Goal: Task Accomplishment & Management: Manage account settings

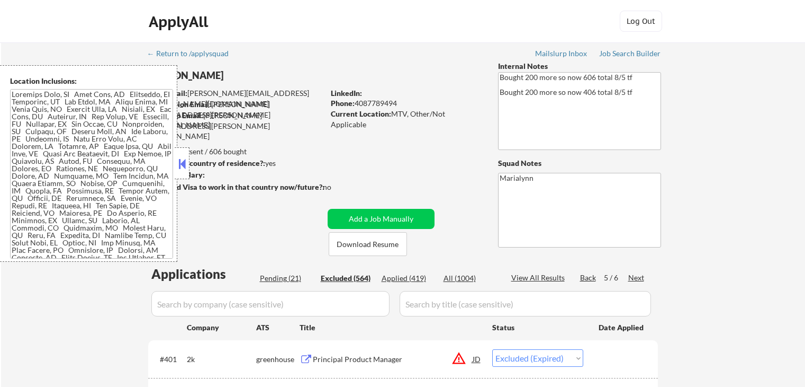
select select ""excluded__expired_""
select select ""excluded""
select select ""excluded__bad_match_""
select select ""excluded""
select select ""excluded__bad_match_""
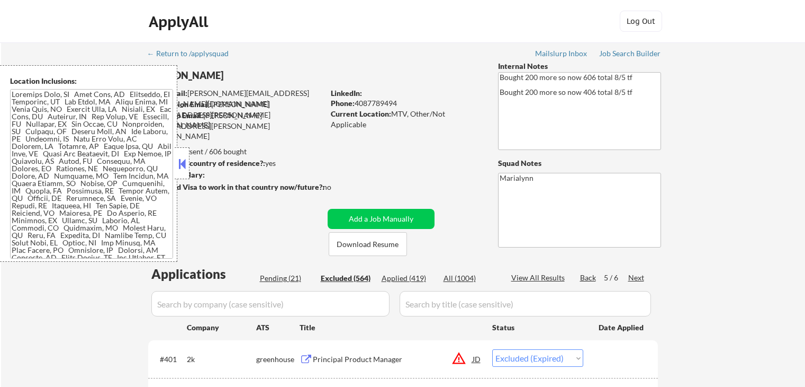
select select ""excluded__expired_""
select select ""excluded""
select select ""excluded__other_""
select select ""excluded__expired_""
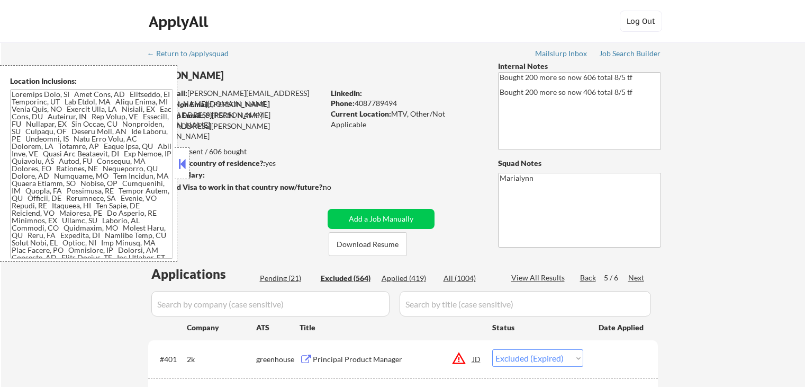
select select ""excluded__other_""
select select ""excluded__expired_""
select select ""excluded__location_""
select select ""excluded""
select select ""excluded__expired_""
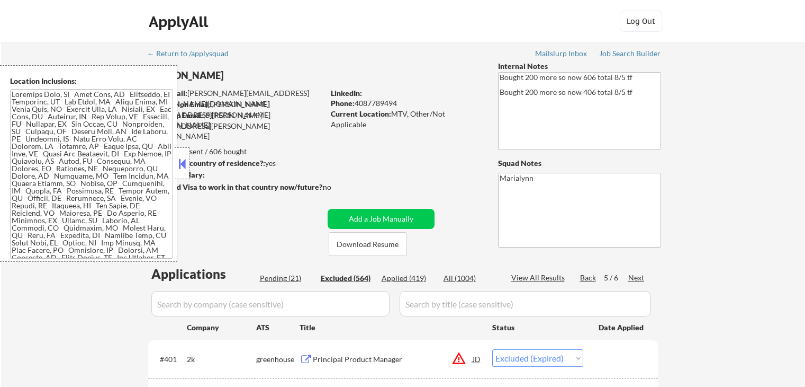
select select ""excluded__location_""
select select ""excluded__expired_""
select select ""excluded__bad_match_""
select select ""excluded""
select select ""excluded__expired_""
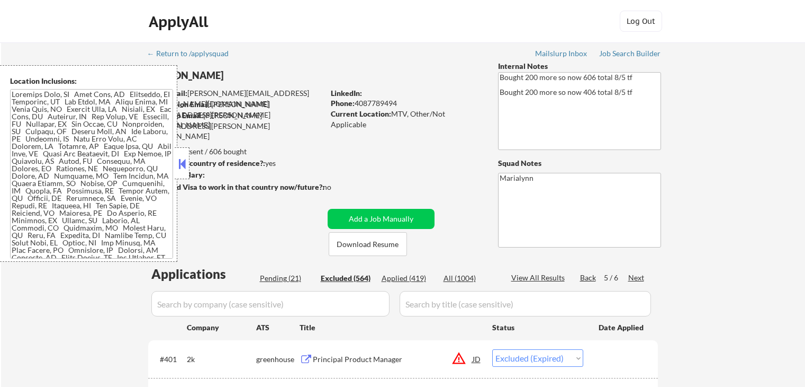
select select ""excluded__expired_""
select select ""excluded__other_""
select select ""excluded""
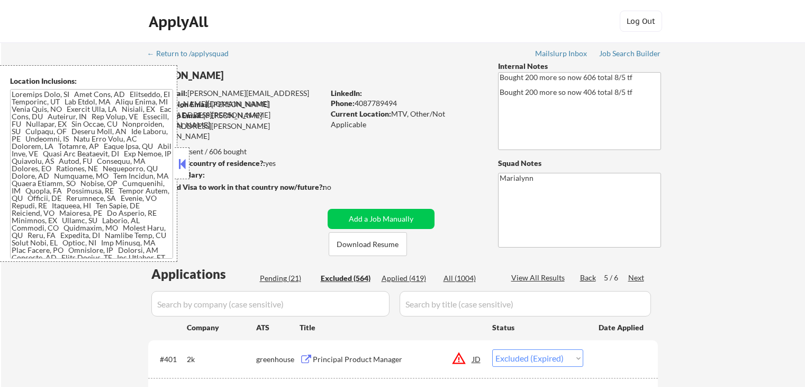
select select ""excluded__bad_match_""
select select ""excluded""
select select ""excluded__expired_""
select select ""excluded__bad_match_""
select select ""excluded""
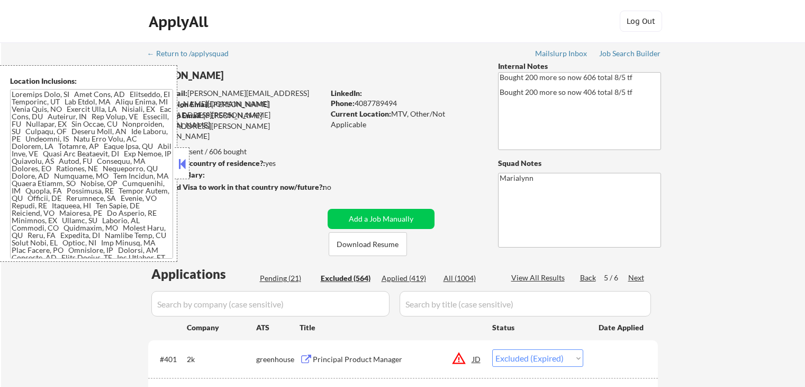
select select ""excluded__location_""
select select ""excluded__bad_match_""
select select ""excluded""
select select ""excluded__bad_match_""
select select ""excluded""
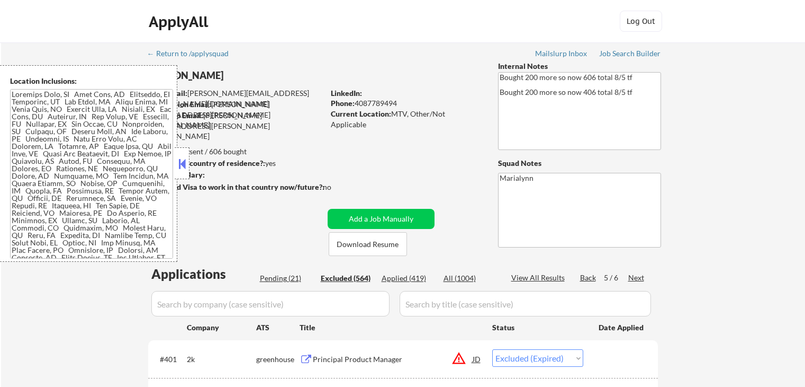
select select ""excluded""
select select ""excluded__bad_match_""
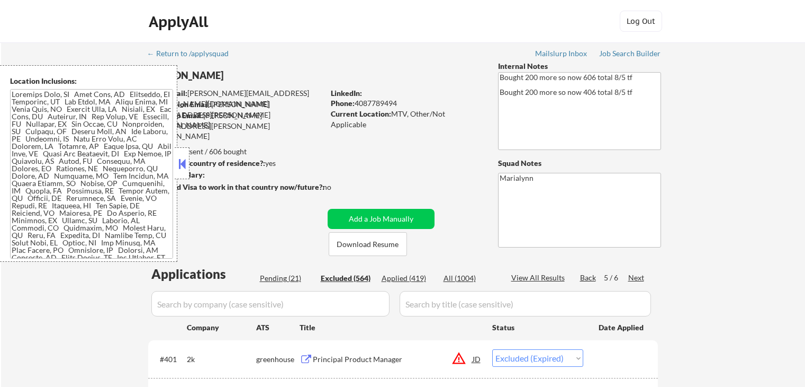
select select ""excluded__bad_match_""
select select ""excluded__other_""
select select ""excluded__bad_match_""
select select ""excluded""
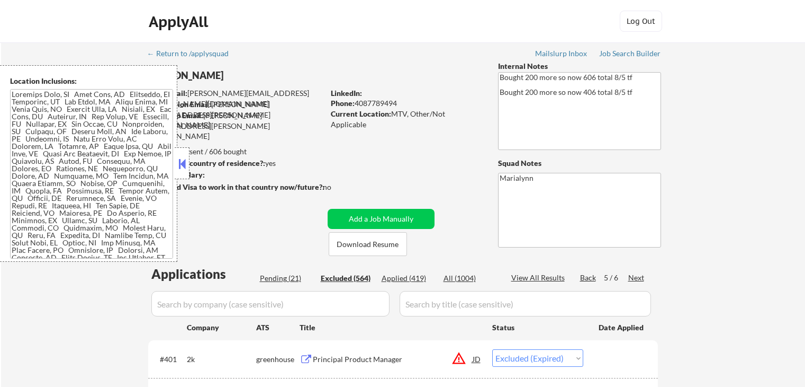
select select ""excluded__bad_match_""
select select ""excluded__expired_""
select select ""excluded__bad_match_""
select select ""excluded__other_""
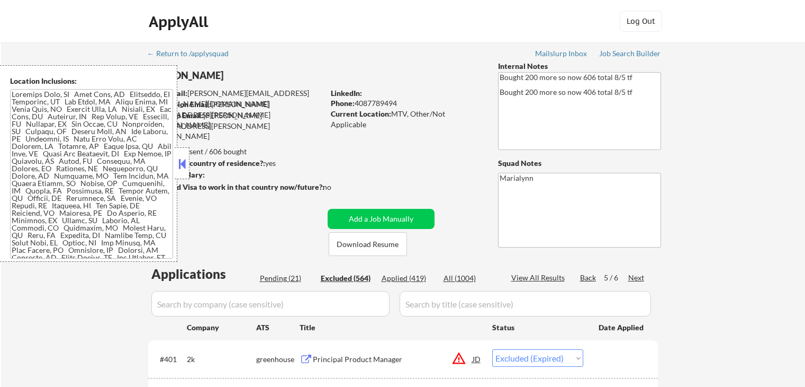
select select ""excluded__bad_match_""
select select ""excluded__other_""
select select ""excluded""
select select ""excluded__other_""
select select ""excluded__bad_match_""
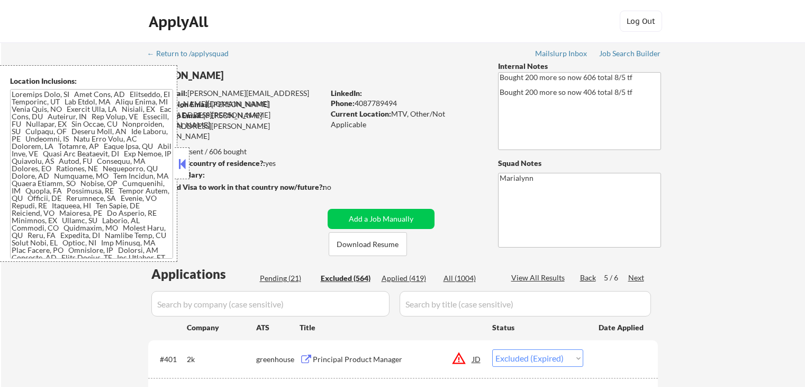
select select ""excluded__expired_""
select select ""excluded__bad_match_""
select select ""excluded__expired_""
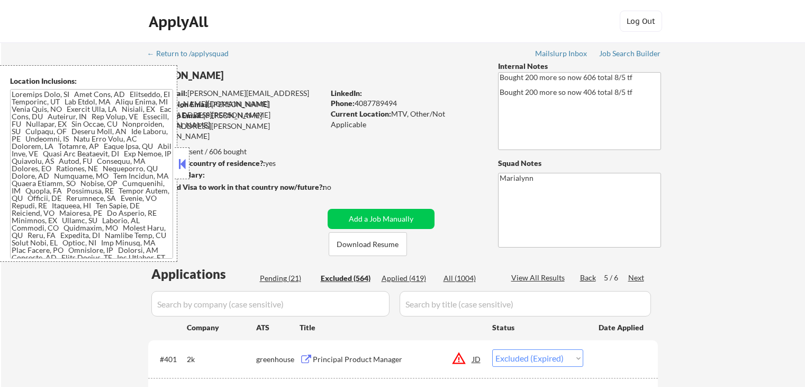
select select ""excluded__bad_match_""
select select ""excluded__expired_""
select select ""excluded__bad_match_""
select select ""excluded""
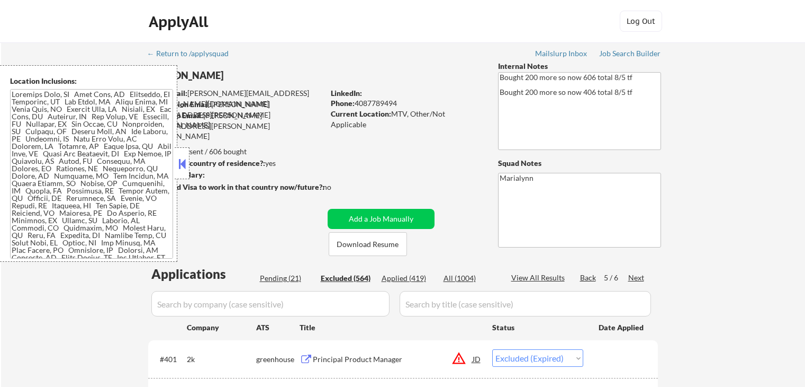
select select ""excluded__bad_match_""
select select ""excluded""
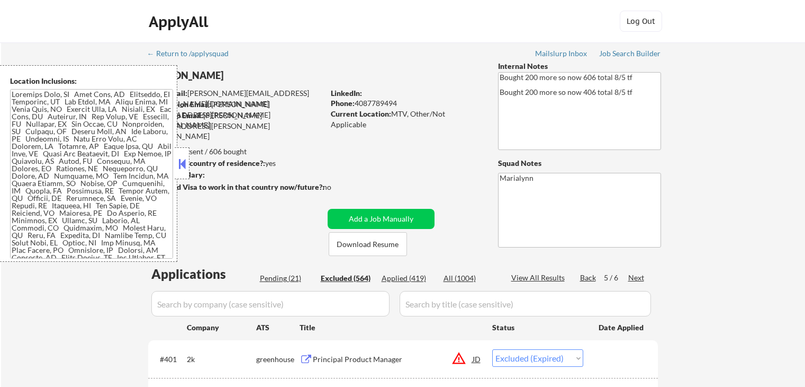
select select ""excluded__bad_match_""
select select ""excluded__expired_""
select select ""excluded__bad_match_""
select select ""excluded__expired_""
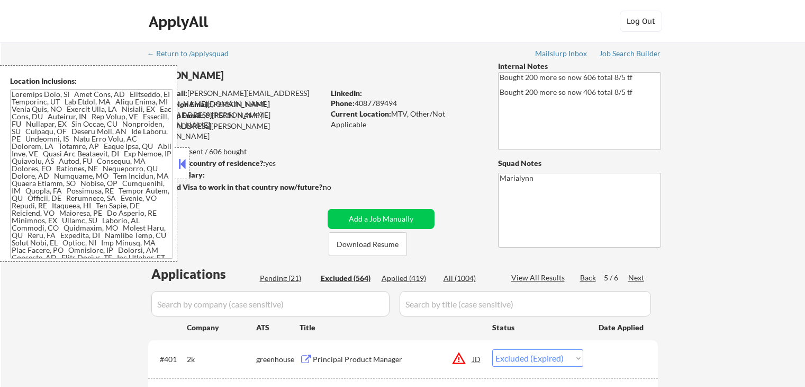
select select ""excluded__bad_match_""
select select ""excluded__expired_""
select select ""excluded__bad_match_""
select select ""excluded""
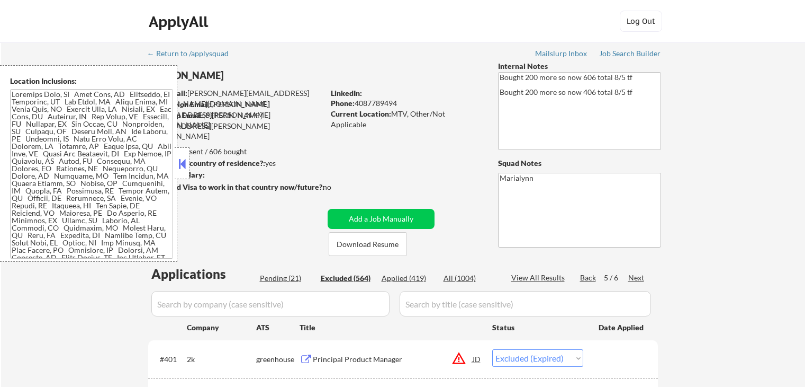
select select ""excluded__bad_match_""
select select ""excluded__expired_""
select select ""excluded__bad_match_""
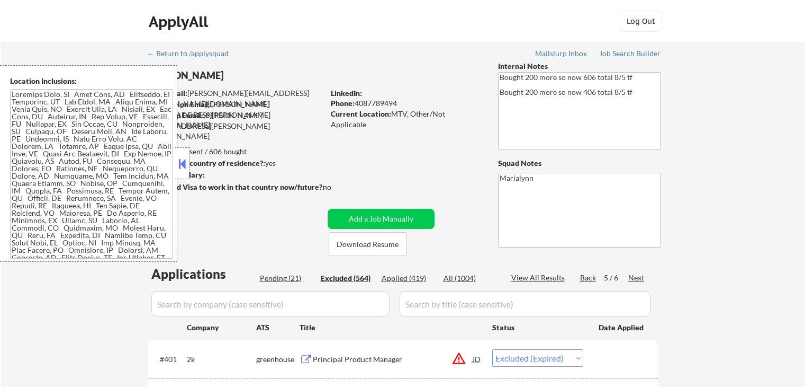
select select ""excluded__bad_match_""
select select ""excluded__expired_""
select select ""excluded__bad_match_""
select select ""excluded__expired_""
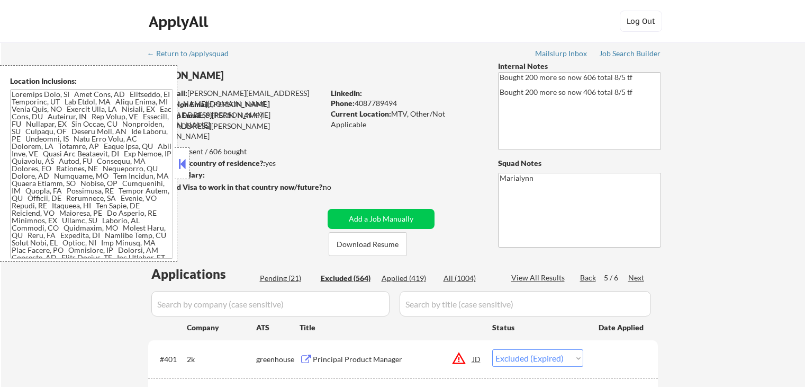
select select ""excluded__bad_match_""
select select ""excluded__expired_""
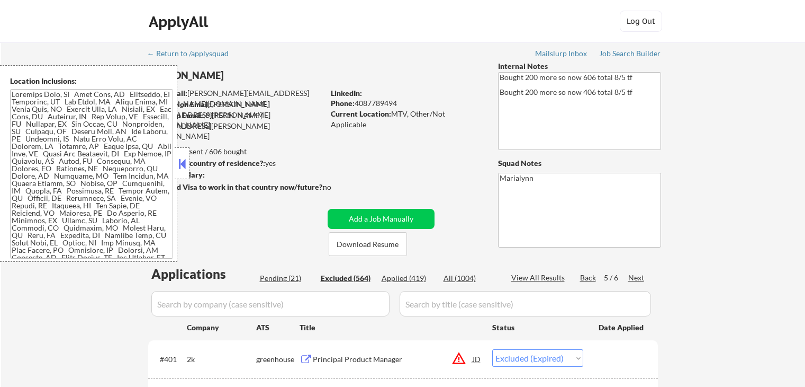
select select ""excluded__bad_match_""
select select ""excluded""
select select ""excluded__bad_match_""
select select ""excluded__expired_""
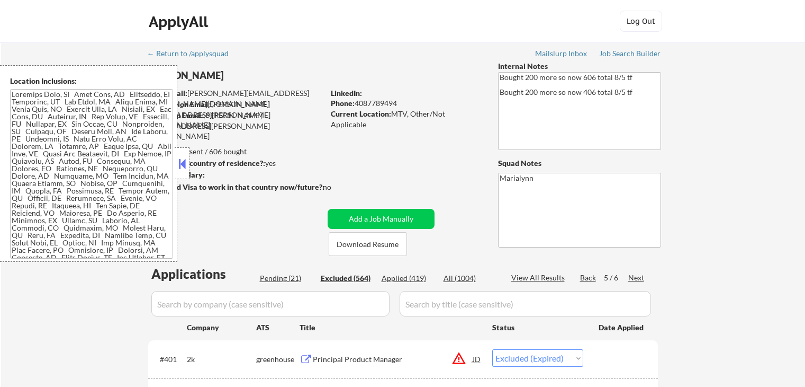
scroll to position [159, 0]
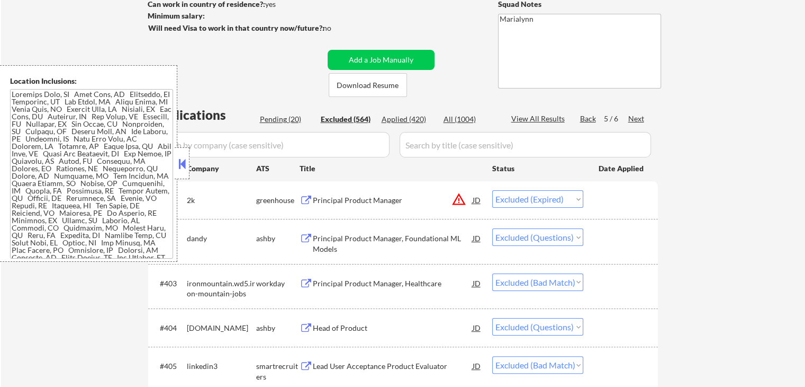
select select ""excluded__expired_""
select select ""excluded""
select select ""excluded__bad_match_""
select select ""excluded""
select select ""excluded__bad_match_""
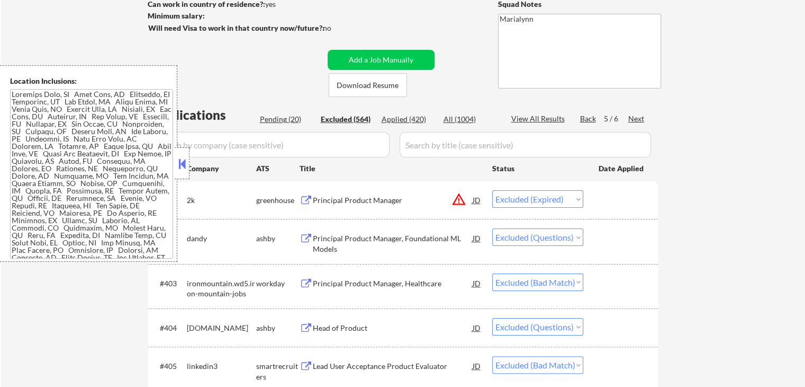
select select ""excluded__expired_""
select select ""excluded""
select select ""excluded__other_""
select select ""excluded__expired_""
select select ""excluded__other_""
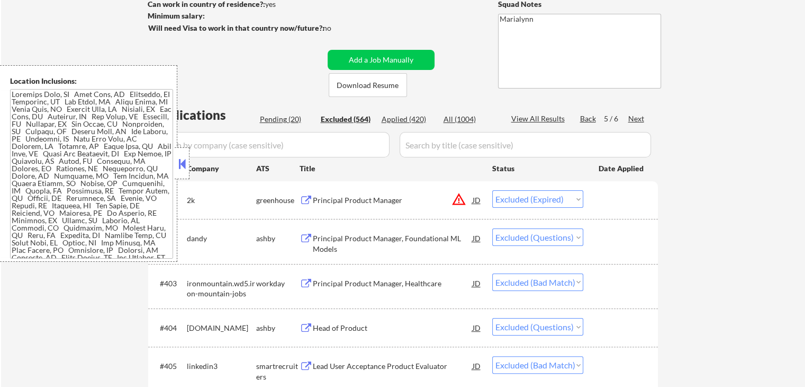
select select ""excluded__expired_""
select select ""excluded__location_""
select select ""excluded""
select select ""excluded__expired_""
select select ""excluded__location_""
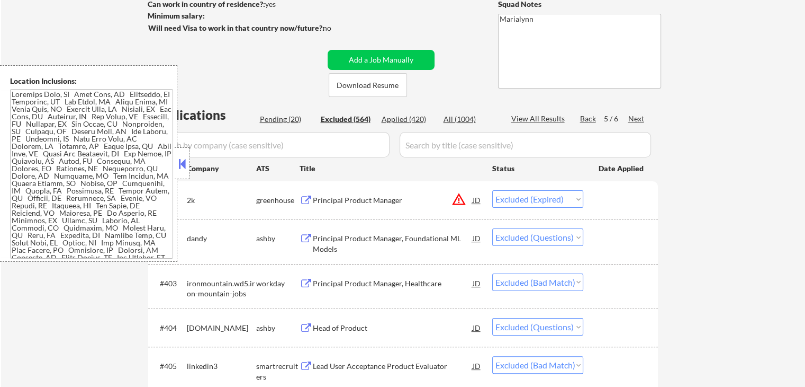
select select ""excluded__expired_""
select select ""excluded__bad_match_""
select select ""excluded""
select select ""excluded__expired_""
select select ""excluded__other_""
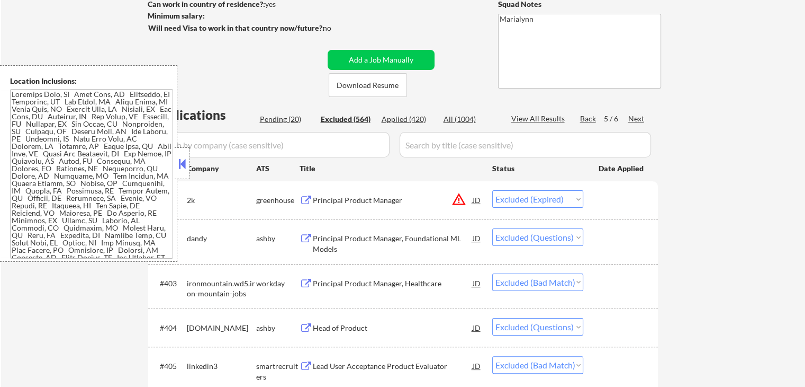
select select ""excluded""
select select ""excluded__bad_match_""
select select ""excluded""
select select ""excluded__expired_""
select select ""excluded__bad_match_""
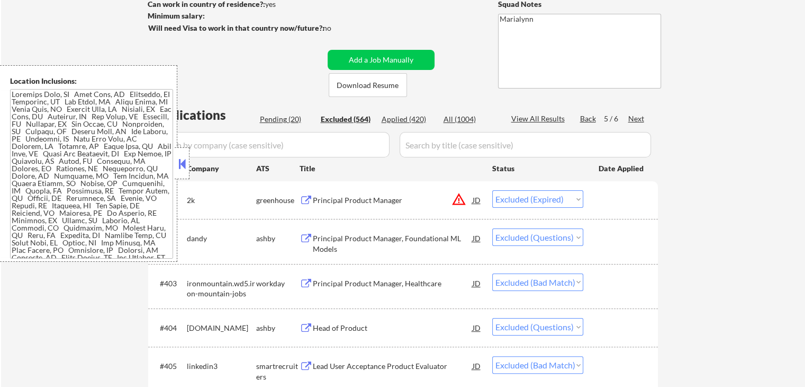
select select ""excluded""
select select ""excluded__location_""
select select ""excluded__bad_match_""
select select ""excluded""
select select ""excluded__bad_match_""
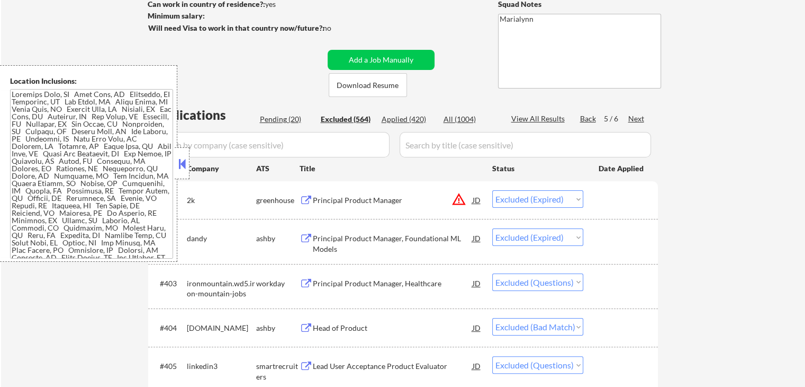
select select ""excluded""
select select ""excluded__bad_match_""
select select ""excluded__other_""
select select ""excluded__bad_match_""
select select ""excluded""
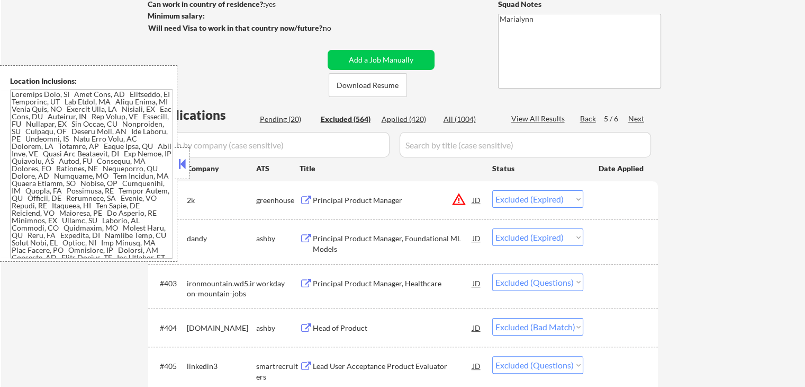
select select ""excluded__bad_match_""
select select ""excluded__expired_""
select select ""excluded__bad_match_""
select select ""excluded__other_""
select select ""excluded__bad_match_""
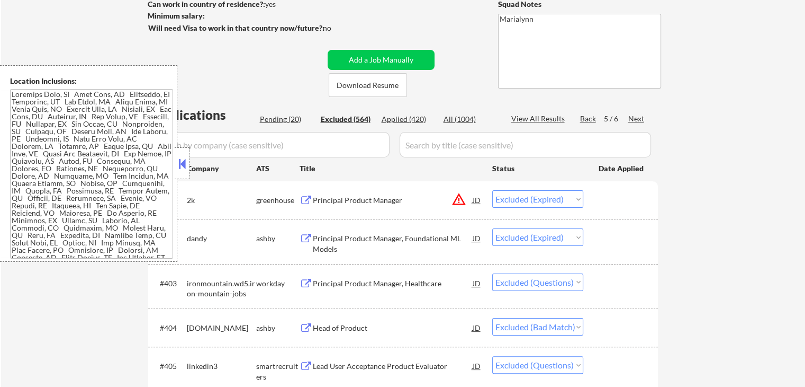
select select ""excluded__other_""
select select ""excluded""
select select ""excluded__other_""
select select ""excluded__bad_match_""
select select ""excluded__expired_""
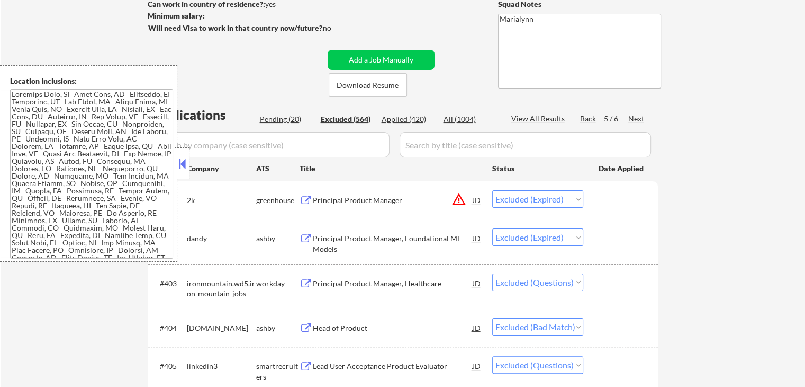
select select ""excluded__bad_match_""
select select ""excluded__expired_""
select select ""excluded__bad_match_""
select select ""excluded__expired_""
select select ""excluded__bad_match_""
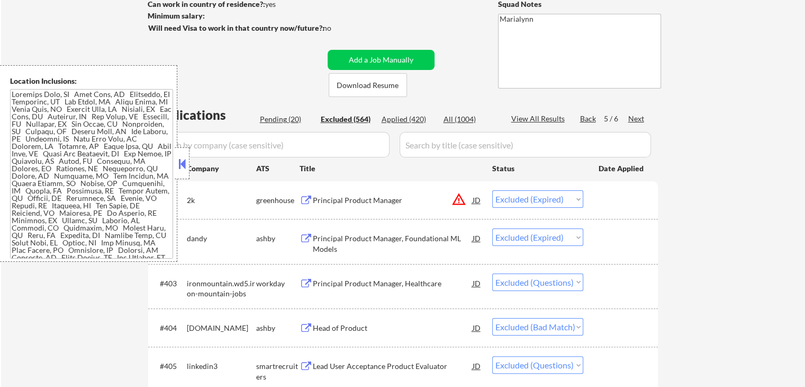
select select ""excluded""
select select ""excluded__bad_match_""
select select ""excluded""
select select ""excluded__bad_match_""
select select ""excluded__expired_""
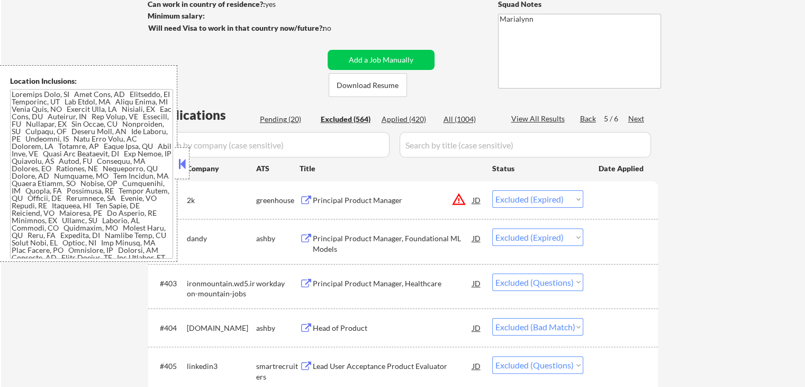
select select ""excluded__bad_match_""
select select ""excluded__expired_""
select select ""excluded__bad_match_""
select select ""excluded__expired_""
select select ""excluded__bad_match_""
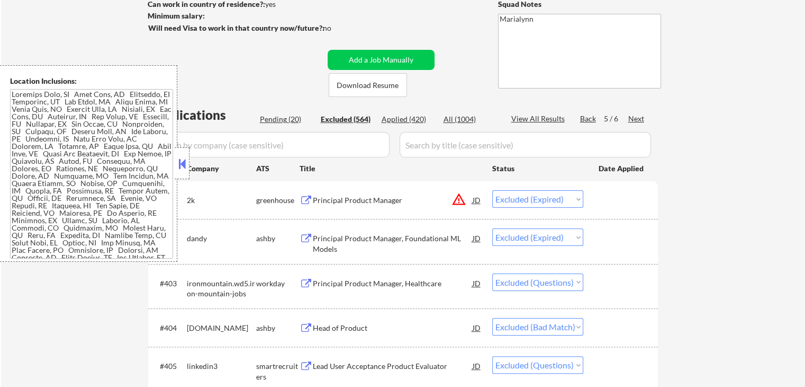
select select ""excluded""
select select ""excluded__bad_match_""
select select ""excluded__expired_""
select select ""excluded__bad_match_""
select select ""excluded__expired_""
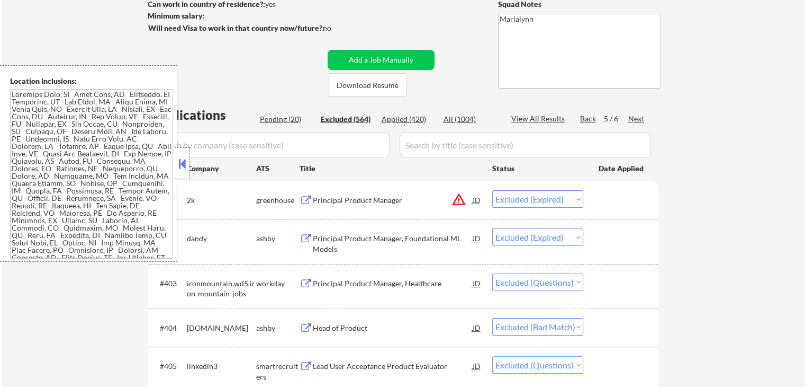
select select ""excluded__bad_match_""
select select ""excluded__expired_""
select select ""excluded__bad_match_""
select select ""excluded__expired_""
select select ""excluded__bad_match_""
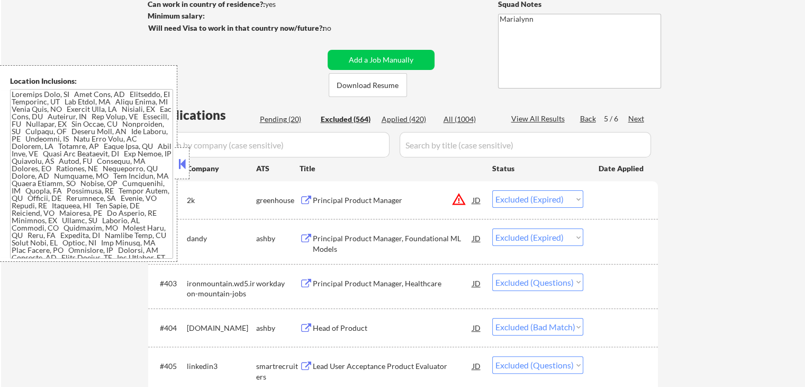
select select ""excluded""
select select ""excluded__bad_match_""
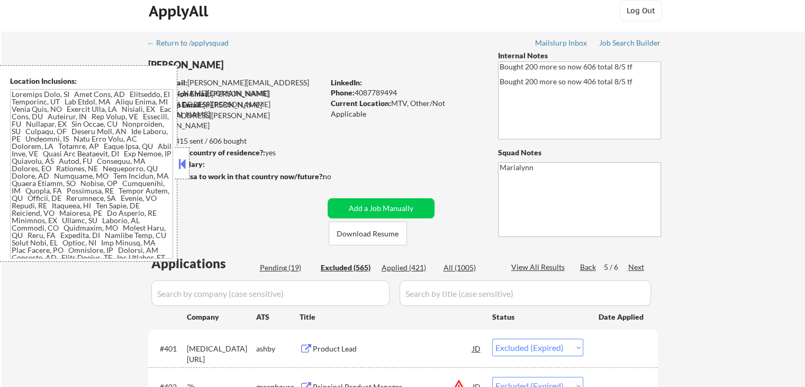
scroll to position [0, 0]
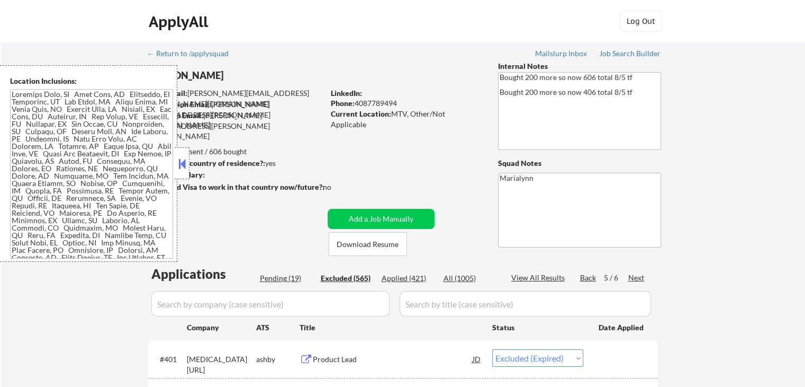
select select ""excluded__expired_""
select select ""excluded""
select select ""excluded__bad_match_""
select select ""excluded""
select select ""excluded__bad_match_""
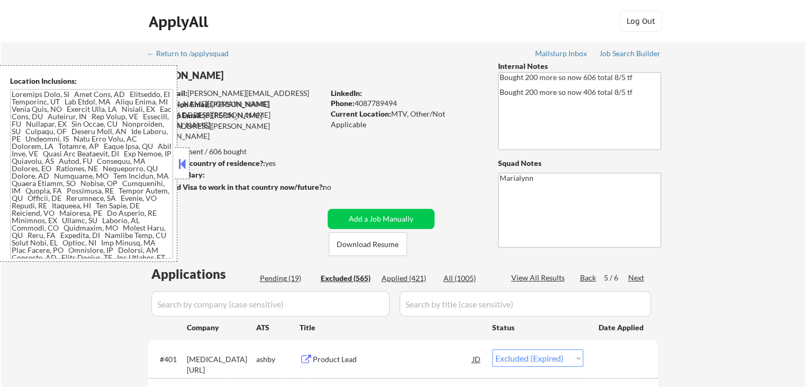
select select ""excluded__expired_""
select select ""excluded""
select select ""excluded__other_""
select select ""excluded__expired_""
select select ""excluded__other_""
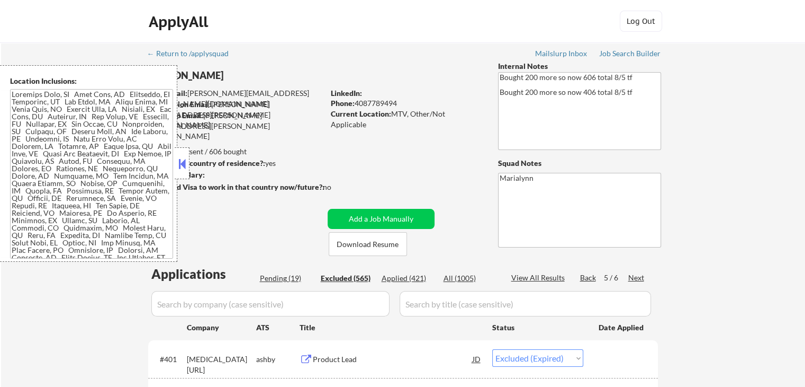
select select ""excluded__expired_""
select select ""excluded__location_""
select select ""excluded""
select select ""excluded__expired_""
select select ""excluded__location_""
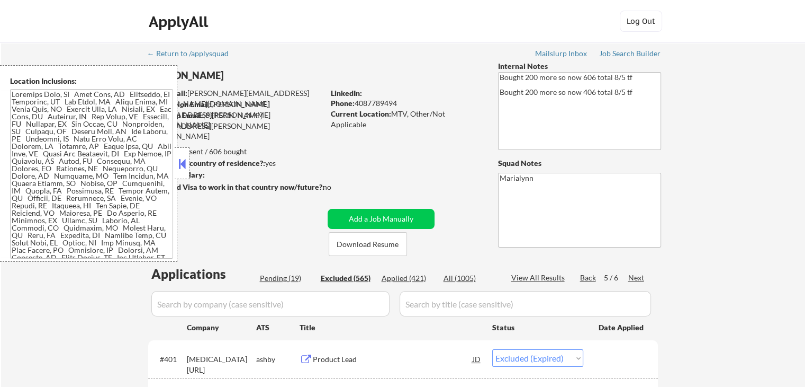
select select ""excluded__expired_""
select select ""excluded__bad_match_""
select select ""excluded""
select select ""excluded__expired_""
select select ""excluded__other_""
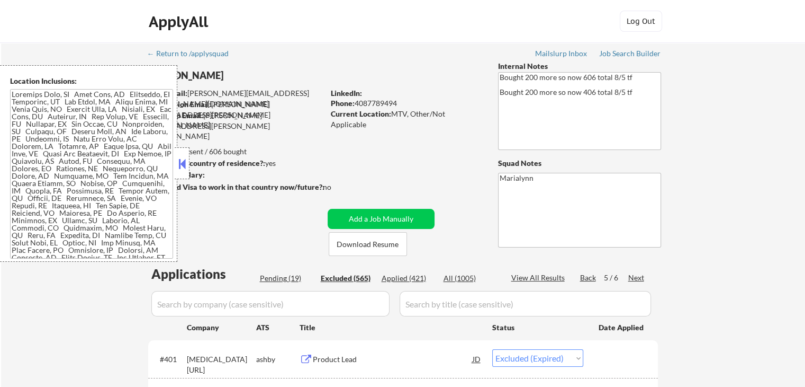
select select ""excluded""
select select ""excluded__bad_match_""
select select ""excluded""
select select ""excluded__expired_""
select select ""excluded__bad_match_""
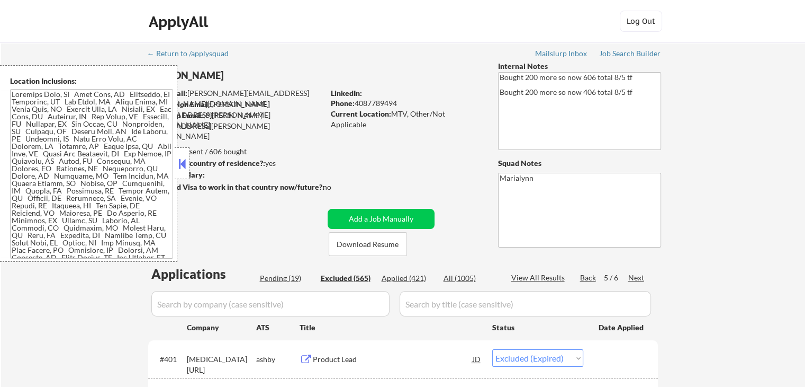
select select ""excluded""
select select ""excluded__location_""
select select ""excluded__bad_match_""
click at [180, 157] on button at bounding box center [182, 164] width 12 height 16
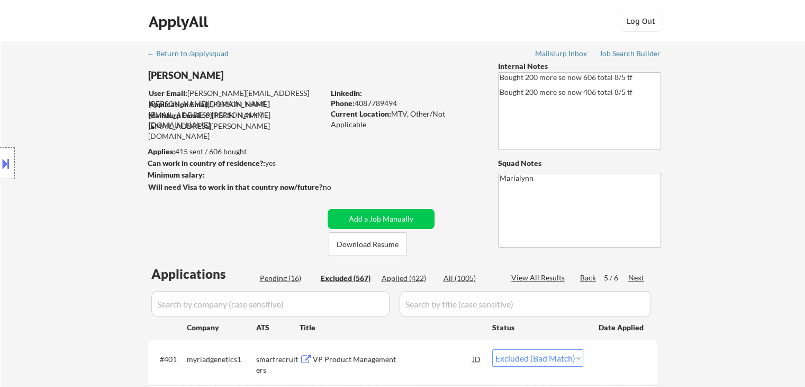
click at [411, 278] on div "Applied (422)" at bounding box center [408, 278] width 53 height 11
drag, startPoint x: 357, startPoint y: 100, endPoint x: 411, endPoint y: 105, distance: 54.2
click at [413, 100] on div "Phone: 4087789494" at bounding box center [406, 103] width 150 height 11
copy div "4087789494"
click at [174, 51] on div "← Return to /applysquad" at bounding box center [193, 53] width 92 height 7
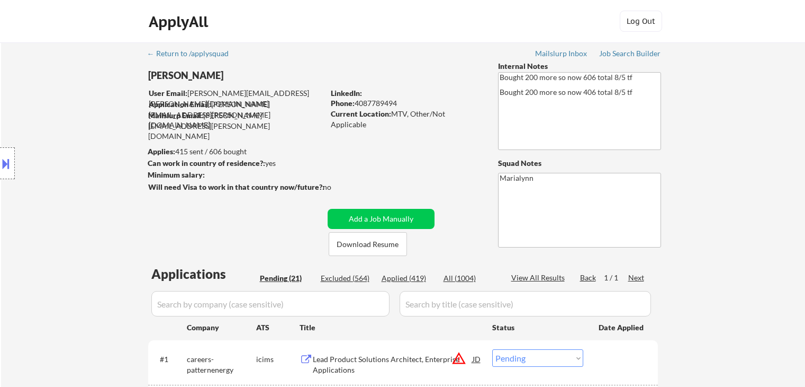
select select ""pending""
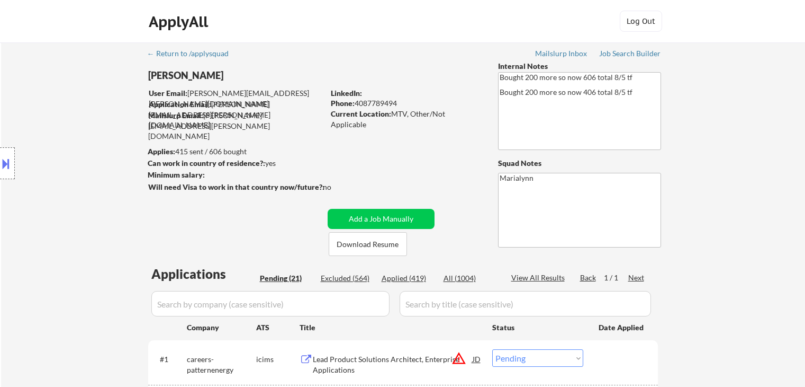
select select ""pending""
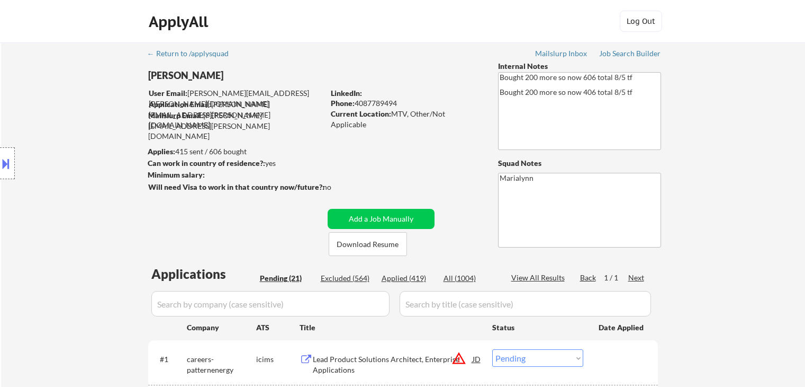
select select ""pending""
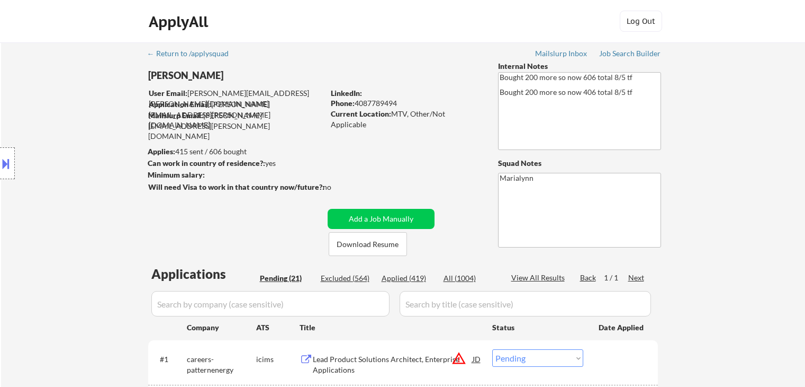
select select ""pending""
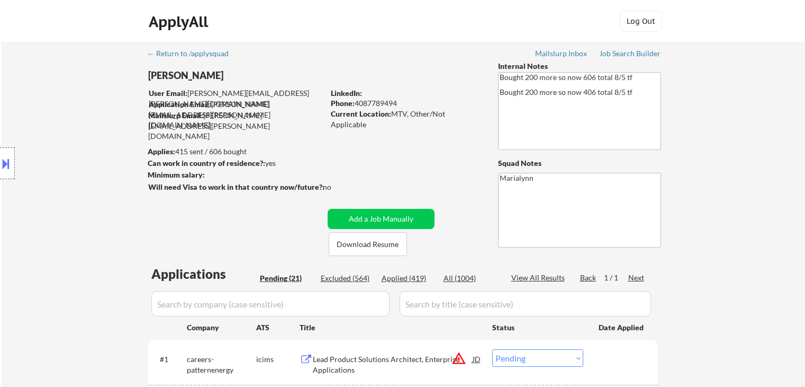
select select ""pending""
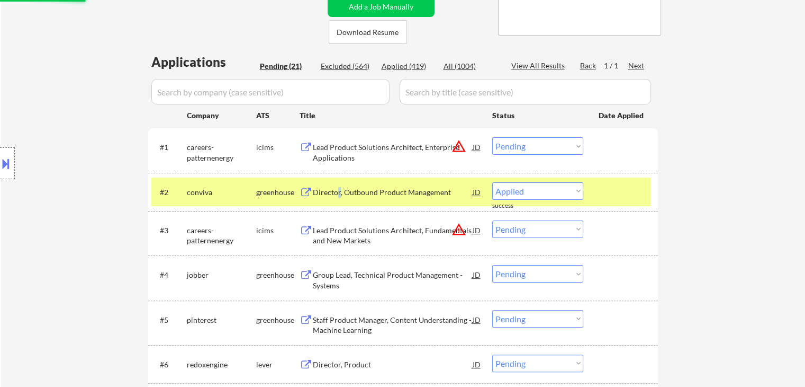
select select ""pending""
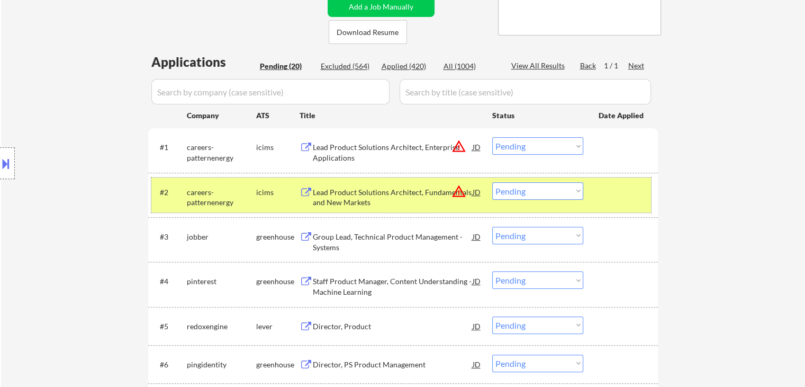
drag, startPoint x: 261, startPoint y: 192, endPoint x: 311, endPoint y: 215, distance: 55.9
click at [262, 192] on div "icims" at bounding box center [277, 192] width 43 height 11
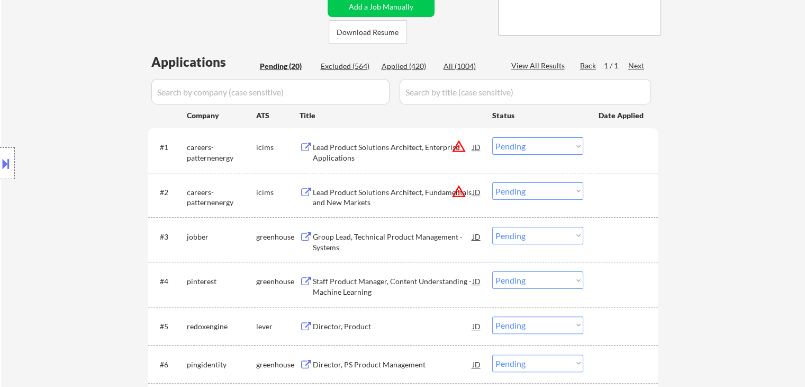
click at [369, 233] on div "Group Lead, Technical Product Management - Systems" at bounding box center [393, 241] width 160 height 21
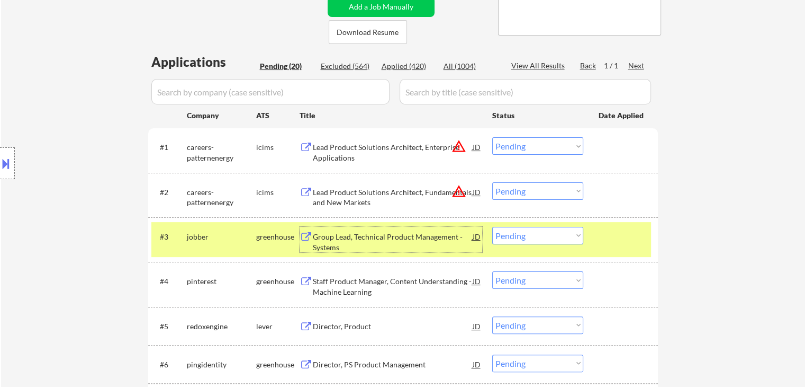
drag, startPoint x: 530, startPoint y: 235, endPoint x: 536, endPoint y: 242, distance: 9.4
click at [531, 237] on select "Choose an option... Pending Applied Excluded (Questions) Excluded (Expired) Exc…" at bounding box center [537, 235] width 91 height 17
click at [492, 227] on select "Choose an option... Pending Applied Excluded (Questions) Excluded (Expired) Exc…" at bounding box center [537, 235] width 91 height 17
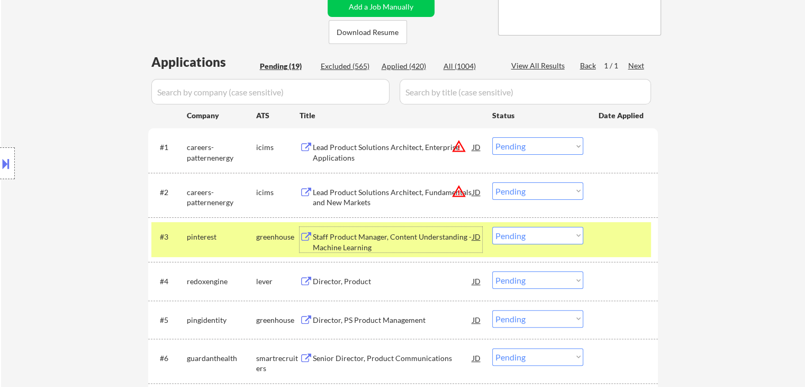
click at [354, 236] on div "Staff Product Manager, Content Understanding - Machine Learning" at bounding box center [393, 241] width 160 height 21
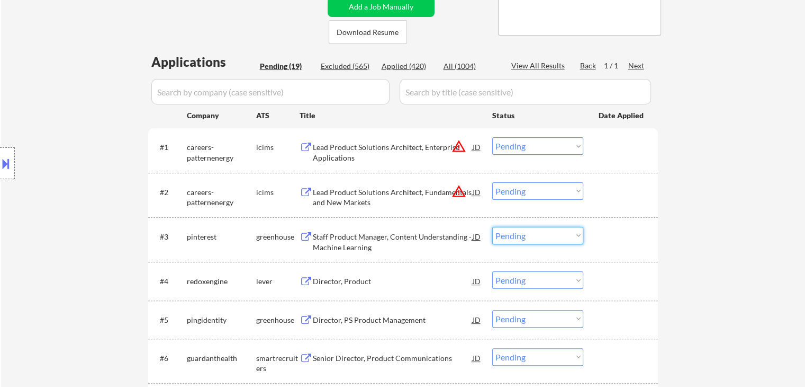
click at [528, 237] on select "Choose an option... Pending Applied Excluded (Questions) Excluded (Expired) Exc…" at bounding box center [537, 235] width 91 height 17
click at [492, 227] on select "Choose an option... Pending Applied Excluded (Questions) Excluded (Expired) Exc…" at bounding box center [537, 235] width 91 height 17
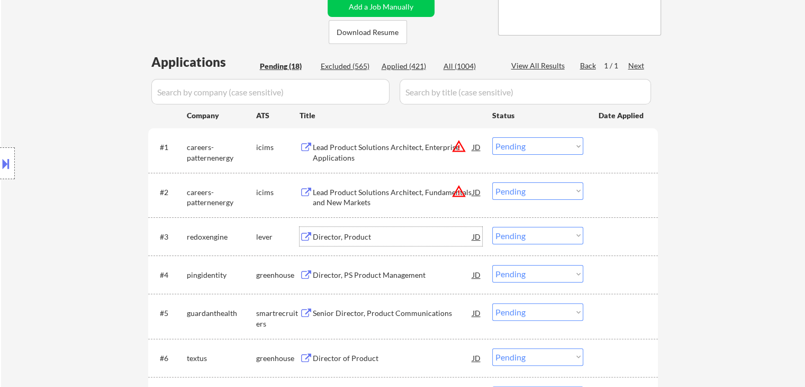
click at [344, 236] on div "Director, Product" at bounding box center [393, 236] width 160 height 11
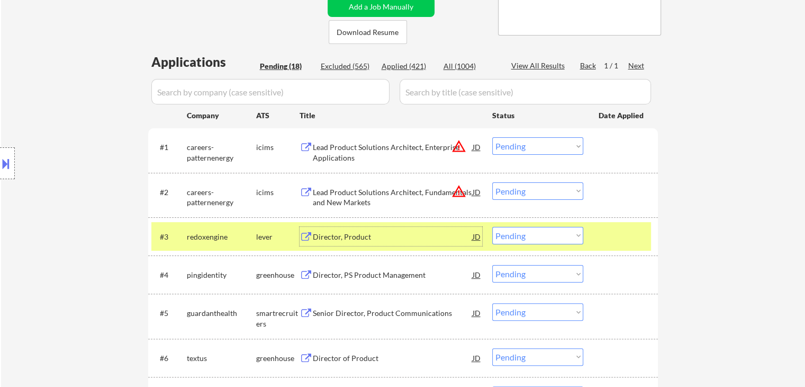
drag, startPoint x: 519, startPoint y: 239, endPoint x: 530, endPoint y: 241, distance: 10.8
click at [521, 239] on select "Choose an option... Pending Applied Excluded (Questions) Excluded (Expired) Exc…" at bounding box center [537, 235] width 91 height 17
click at [492, 227] on select "Choose an option... Pending Applied Excluded (Questions) Excluded (Expired) Exc…" at bounding box center [537, 235] width 91 height 17
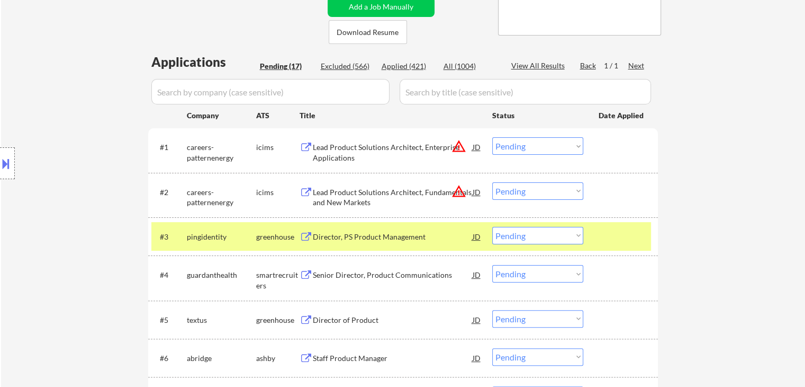
click at [354, 236] on div "Director, PS Product Management" at bounding box center [393, 236] width 160 height 11
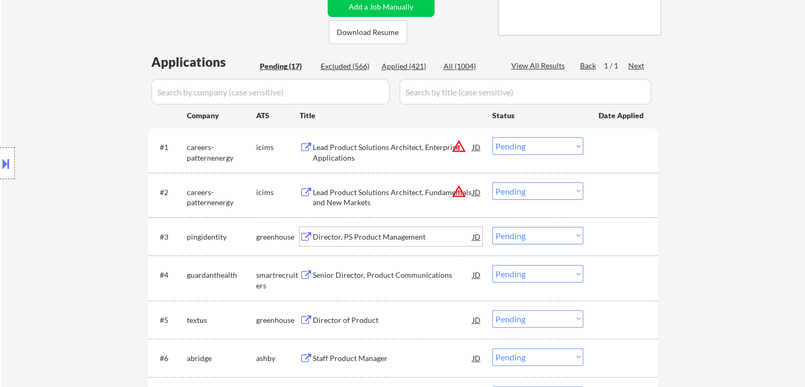
click at [547, 232] on select "Choose an option... Pending Applied Excluded (Questions) Excluded (Expired) Exc…" at bounding box center [537, 235] width 91 height 17
click at [492, 227] on select "Choose an option... Pending Applied Excluded (Questions) Excluded (Expired) Exc…" at bounding box center [537, 235] width 91 height 17
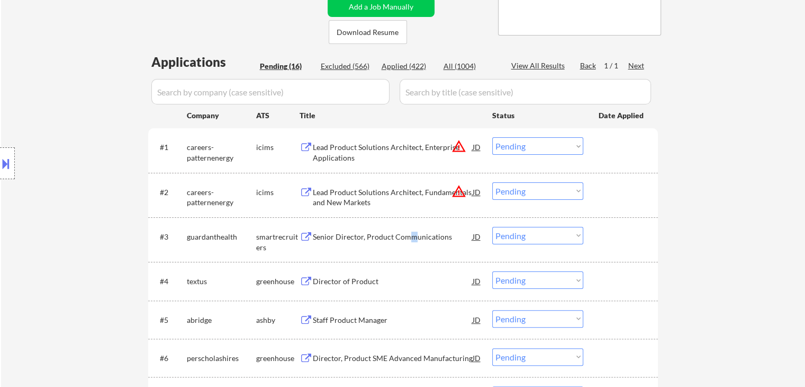
click at [412, 234] on div "Senior Director, Product Communications" at bounding box center [393, 236] width 160 height 11
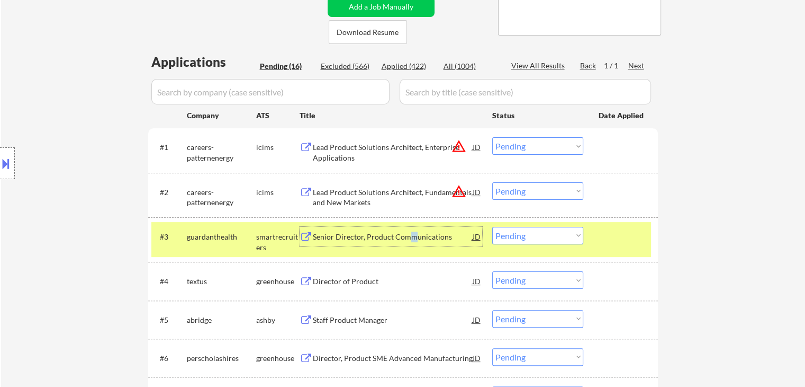
drag, startPoint x: 567, startPoint y: 231, endPoint x: 573, endPoint y: 243, distance: 13.1
click at [569, 234] on select "Choose an option... Pending Applied Excluded (Questions) Excluded (Expired) Exc…" at bounding box center [537, 235] width 91 height 17
click at [492, 227] on select "Choose an option... Pending Applied Excluded (Questions) Excluded (Expired) Exc…" at bounding box center [537, 235] width 91 height 17
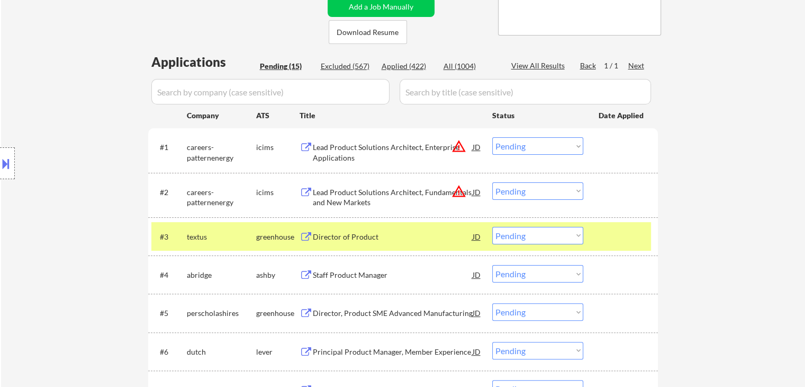
click at [349, 231] on div "Director of Product" at bounding box center [393, 236] width 160 height 11
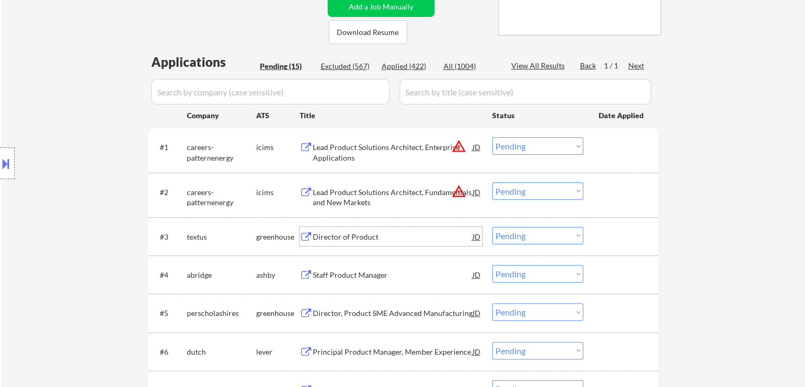
click at [523, 235] on select "Choose an option... Pending Applied Excluded (Questions) Excluded (Expired) Exc…" at bounding box center [537, 235] width 91 height 17
click at [492, 227] on select "Choose an option... Pending Applied Excluded (Questions) Excluded (Expired) Exc…" at bounding box center [537, 235] width 91 height 17
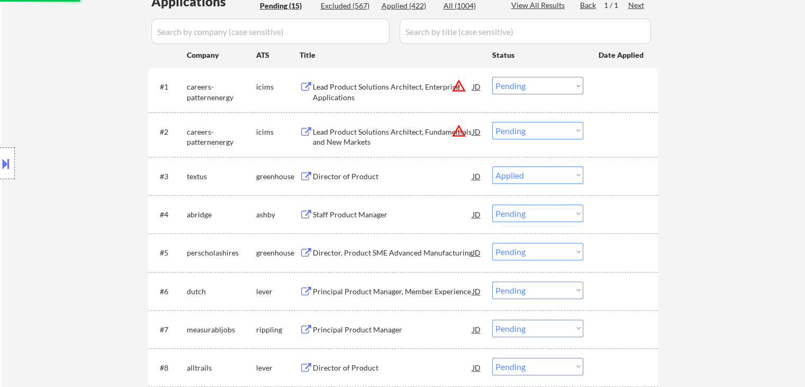
scroll to position [318, 0]
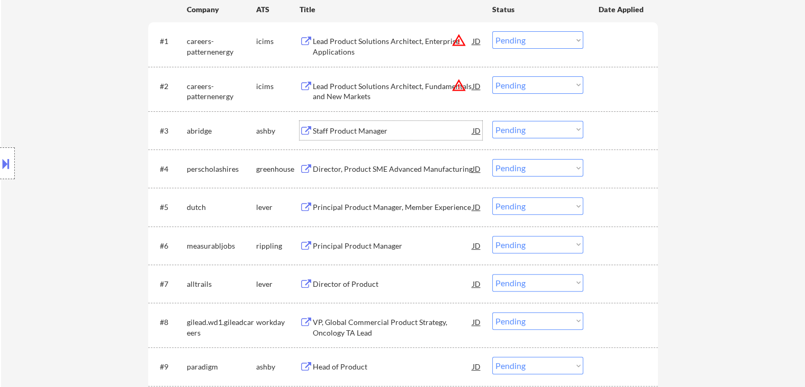
click at [335, 131] on div "Staff Product Manager" at bounding box center [393, 131] width 160 height 11
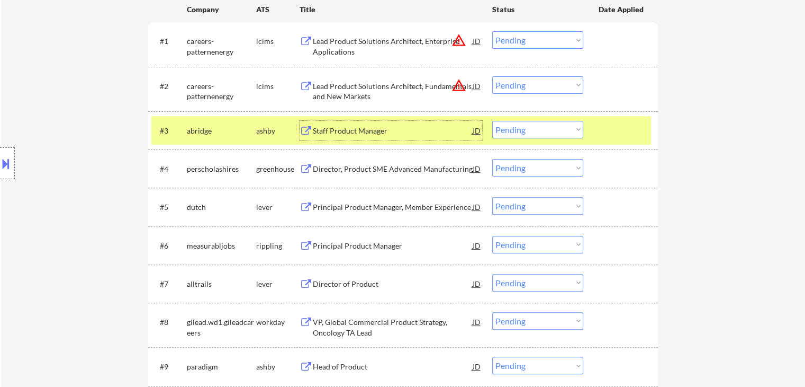
drag, startPoint x: 516, startPoint y: 129, endPoint x: 519, endPoint y: 136, distance: 7.8
click at [516, 131] on select "Choose an option... Pending Applied Excluded (Questions) Excluded (Expired) Exc…" at bounding box center [537, 129] width 91 height 17
click at [492, 121] on select "Choose an option... Pending Applied Excluded (Questions) Excluded (Expired) Exc…" at bounding box center [537, 129] width 91 height 17
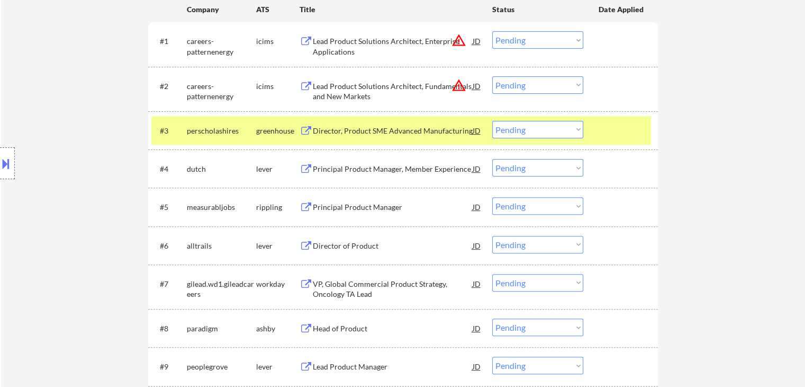
click at [396, 128] on div "Director, Product SME Advanced Manufacturing" at bounding box center [393, 131] width 160 height 11
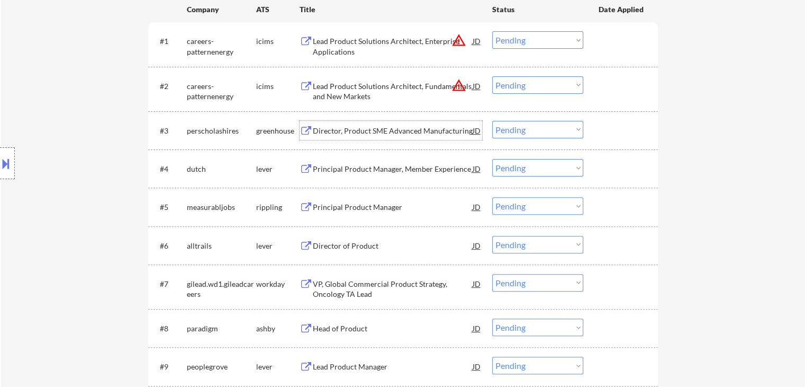
click at [522, 130] on select "Choose an option... Pending Applied Excluded (Questions) Excluded (Expired) Exc…" at bounding box center [537, 129] width 91 height 17
click at [492, 121] on select "Choose an option... Pending Applied Excluded (Questions) Excluded (Expired) Exc…" at bounding box center [537, 129] width 91 height 17
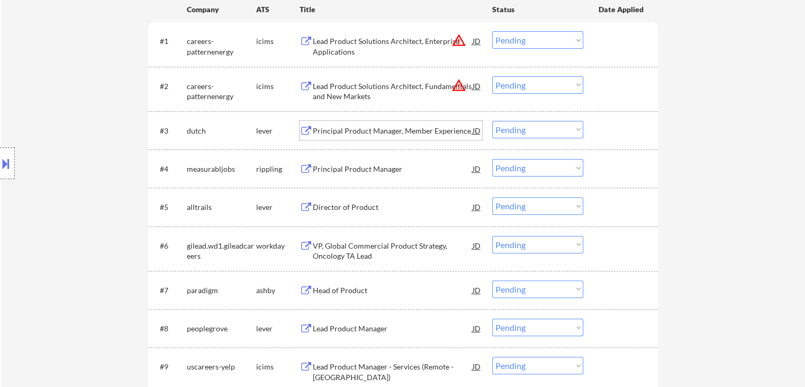
click at [404, 134] on div "Principal Product Manager, Member Experience" at bounding box center [393, 131] width 160 height 11
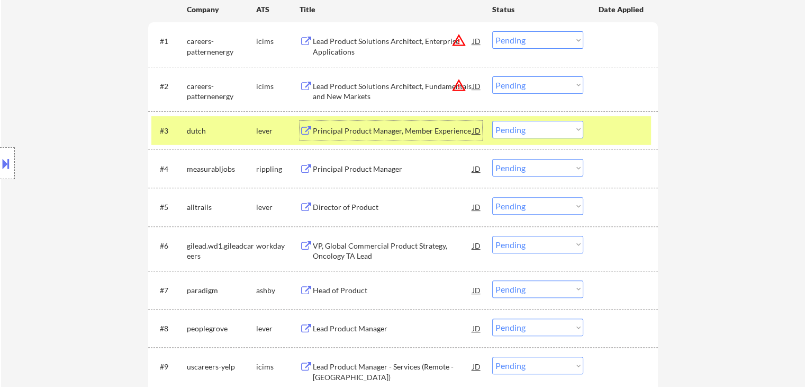
click at [555, 130] on select "Choose an option... Pending Applied Excluded (Questions) Excluded (Expired) Exc…" at bounding box center [537, 129] width 91 height 17
click at [492, 121] on select "Choose an option... Pending Applied Excluded (Questions) Excluded (Expired) Exc…" at bounding box center [537, 129] width 91 height 17
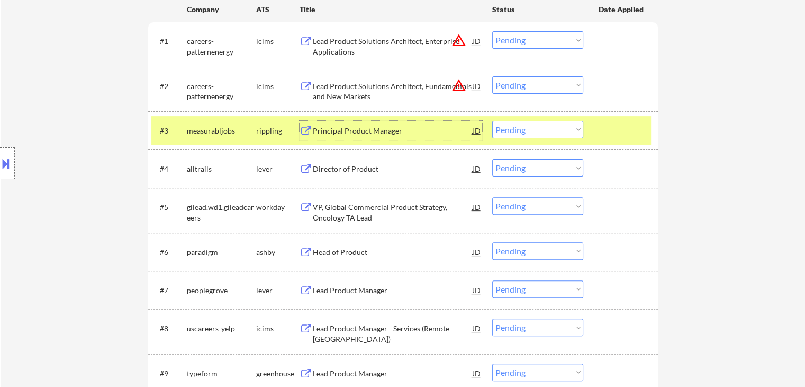
click at [406, 127] on div "Principal Product Manager" at bounding box center [393, 131] width 160 height 11
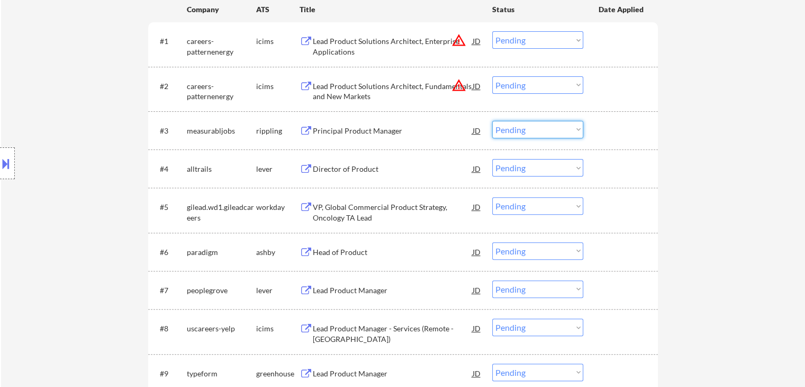
drag, startPoint x: 521, startPoint y: 132, endPoint x: 530, endPoint y: 137, distance: 9.7
click at [522, 131] on select "Choose an option... Pending Applied Excluded (Questions) Excluded (Expired) Exc…" at bounding box center [537, 129] width 91 height 17
click at [492, 121] on select "Choose an option... Pending Applied Excluded (Questions) Excluded (Expired) Exc…" at bounding box center [537, 129] width 91 height 17
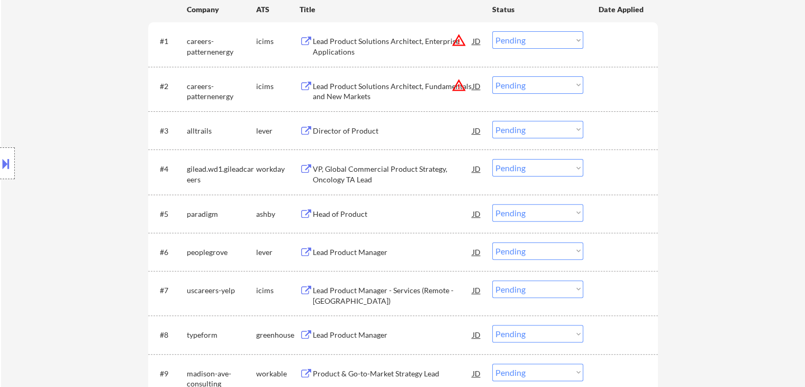
click at [322, 127] on div "Director of Product" at bounding box center [393, 131] width 160 height 11
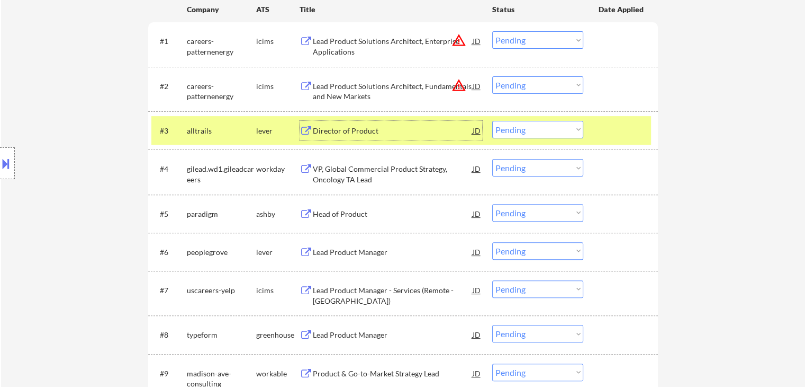
click at [530, 134] on select "Choose an option... Pending Applied Excluded (Questions) Excluded (Expired) Exc…" at bounding box center [537, 129] width 91 height 17
click at [492, 121] on select "Choose an option... Pending Applied Excluded (Questions) Excluded (Expired) Exc…" at bounding box center [537, 129] width 91 height 17
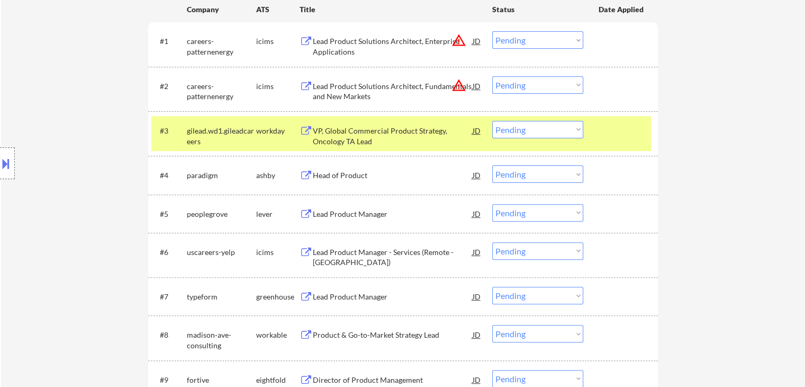
click at [374, 144] on div "VP, Global Commercial Product Strategy, Oncology TA Lead" at bounding box center [393, 136] width 160 height 21
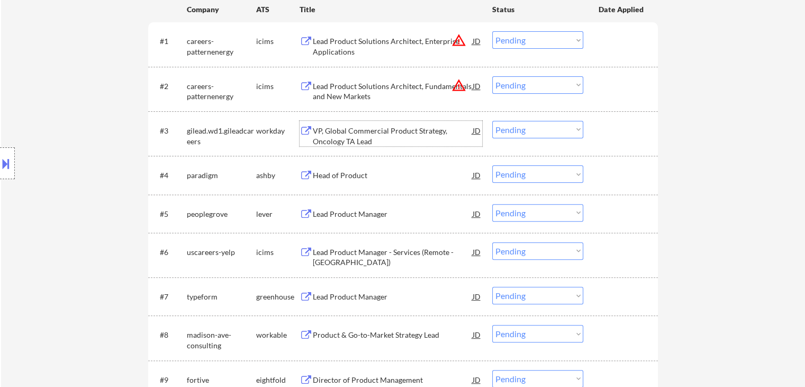
click at [554, 130] on select "Choose an option... Pending Applied Excluded (Questions) Excluded (Expired) Exc…" at bounding box center [537, 129] width 91 height 17
click at [492, 121] on select "Choose an option... Pending Applied Excluded (Questions) Excluded (Expired) Exc…" at bounding box center [537, 129] width 91 height 17
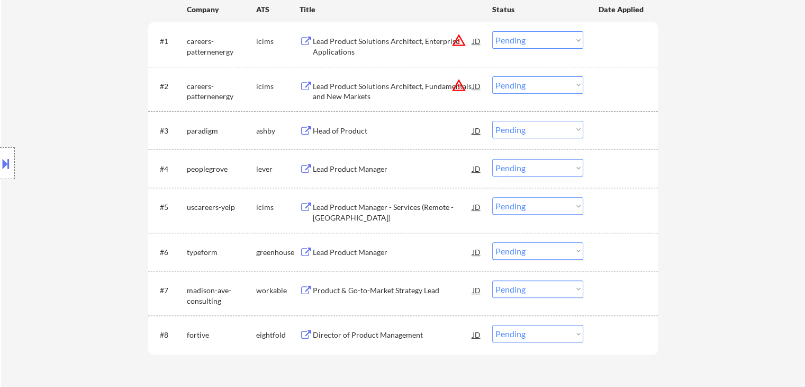
click at [351, 128] on div "Head of Product" at bounding box center [393, 131] width 160 height 11
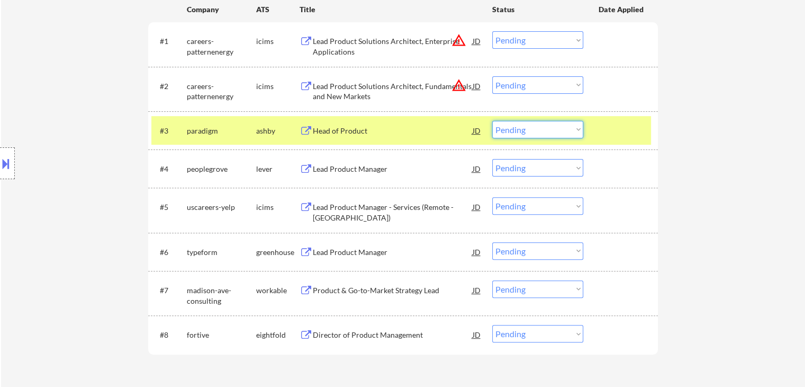
click at [532, 134] on select "Choose an option... Pending Applied Excluded (Questions) Excluded (Expired) Exc…" at bounding box center [537, 129] width 91 height 17
click at [492, 121] on select "Choose an option... Pending Applied Excluded (Questions) Excluded (Expired) Exc…" at bounding box center [537, 129] width 91 height 17
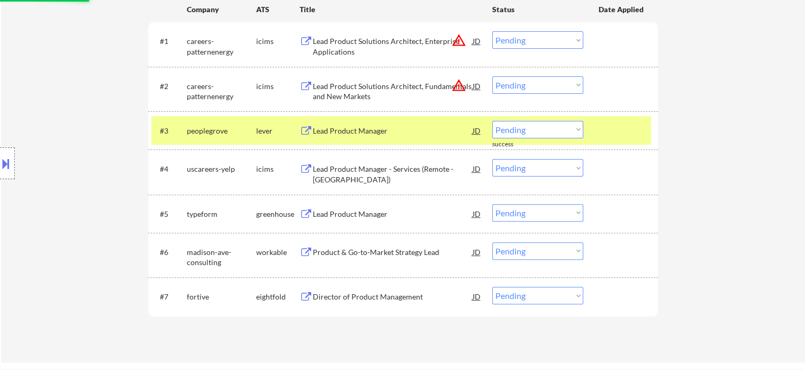
click at [354, 133] on div "Lead Product Manager" at bounding box center [393, 131] width 160 height 11
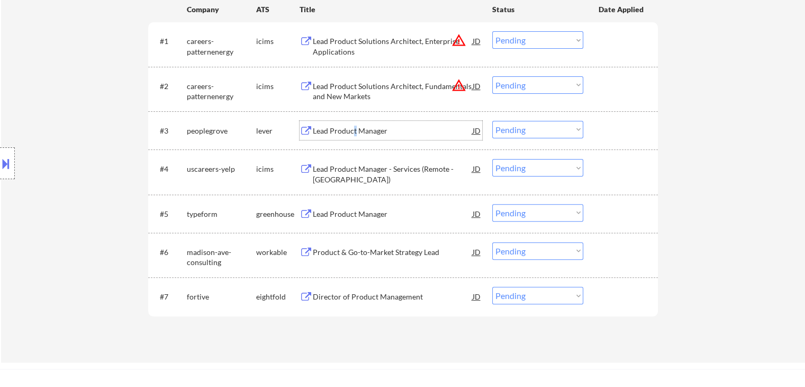
click at [536, 134] on select "Choose an option... Pending Applied Excluded (Questions) Excluded (Expired) Exc…" at bounding box center [537, 129] width 91 height 17
click at [492, 121] on select "Choose an option... Pending Applied Excluded (Questions) Excluded (Expired) Exc…" at bounding box center [537, 129] width 91 height 17
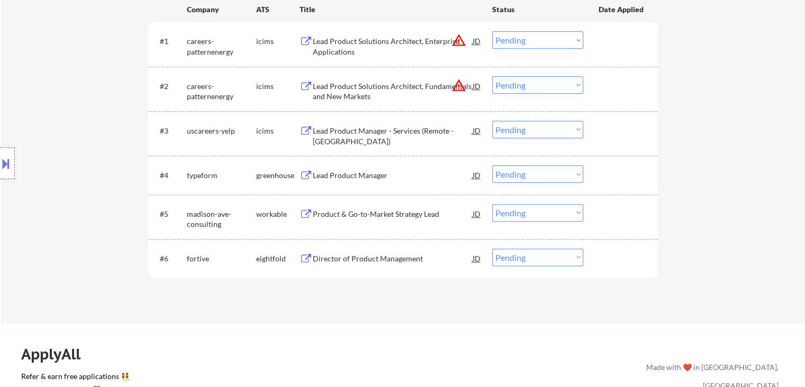
click at [346, 131] on div "Lead Product Manager - Services (Remote - United States)" at bounding box center [393, 136] width 160 height 21
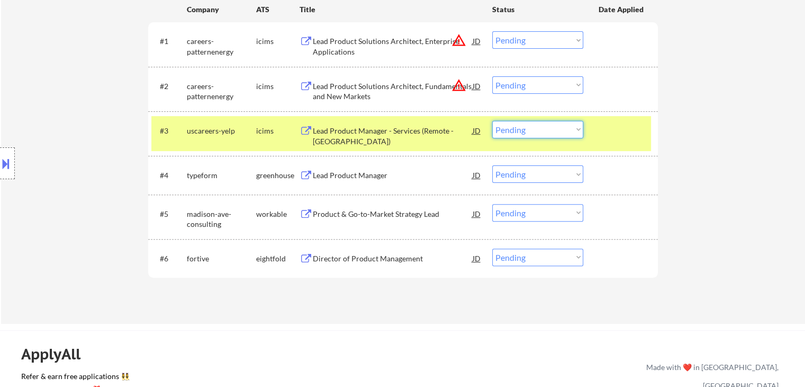
click at [535, 133] on select "Choose an option... Pending Applied Excluded (Questions) Excluded (Expired) Exc…" at bounding box center [537, 129] width 91 height 17
click at [492, 121] on select "Choose an option... Pending Applied Excluded (Questions) Excluded (Expired) Exc…" at bounding box center [537, 129] width 91 height 17
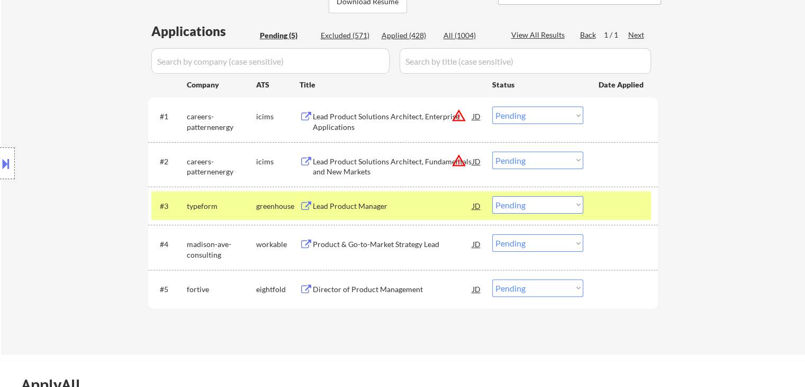
scroll to position [265, 0]
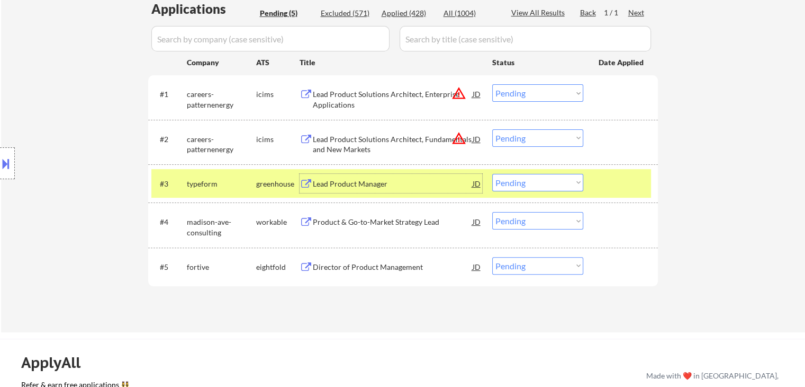
click at [356, 189] on div "Lead Product Manager" at bounding box center [393, 183] width 160 height 19
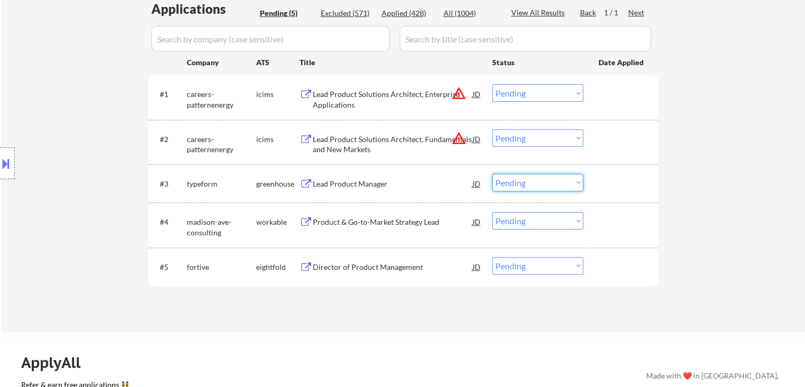
click at [509, 184] on select "Choose an option... Pending Applied Excluded (Questions) Excluded (Expired) Exc…" at bounding box center [537, 182] width 91 height 17
click at [492, 174] on select "Choose an option... Pending Applied Excluded (Questions) Excluded (Expired) Exc…" at bounding box center [537, 182] width 91 height 17
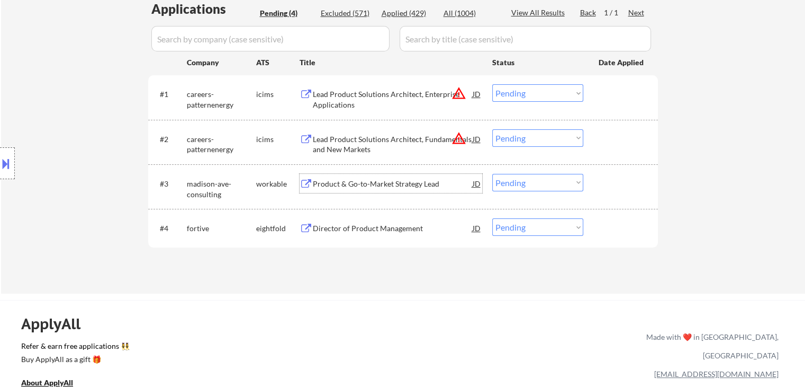
click at [369, 185] on div "Product & Go-to-Market Strategy Lead" at bounding box center [393, 183] width 160 height 11
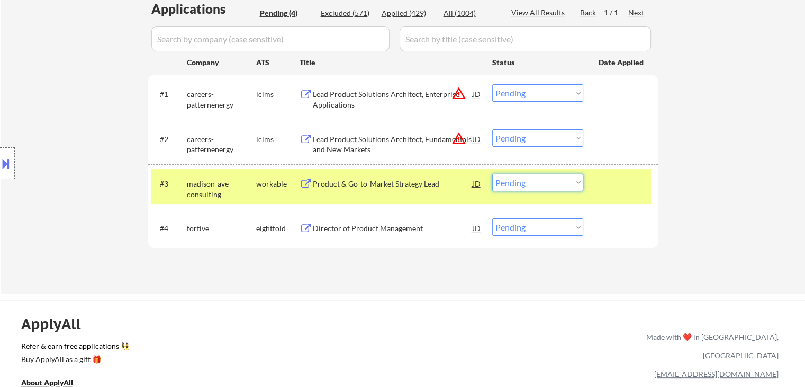
drag, startPoint x: 531, startPoint y: 182, endPoint x: 541, endPoint y: 190, distance: 12.8
click at [531, 182] on select "Choose an option... Pending Applied Excluded (Questions) Excluded (Expired) Exc…" at bounding box center [537, 182] width 91 height 17
click at [492, 174] on select "Choose an option... Pending Applied Excluded (Questions) Excluded (Expired) Exc…" at bounding box center [537, 182] width 91 height 17
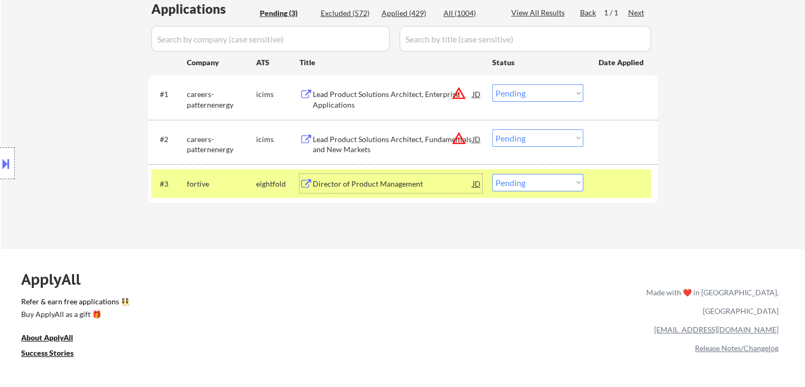
click at [389, 180] on div "Director of Product Management" at bounding box center [393, 183] width 160 height 11
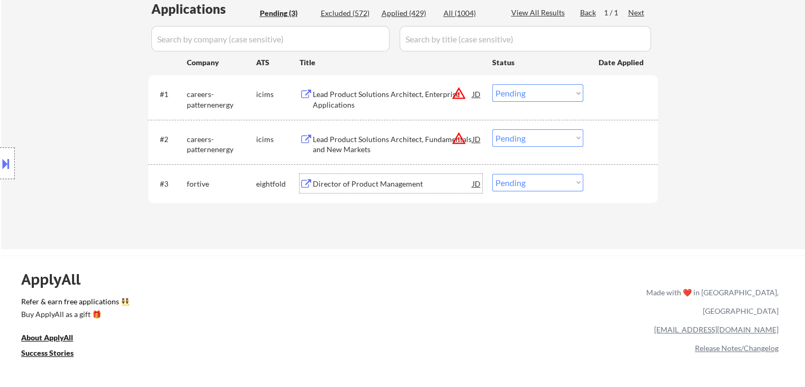
click at [531, 187] on select "Choose an option... Pending Applied Excluded (Questions) Excluded (Expired) Exc…" at bounding box center [537, 182] width 91 height 17
select select ""applied""
click at [492, 174] on select "Choose an option... Pending Applied Excluded (Questions) Excluded (Expired) Exc…" at bounding box center [537, 182] width 91 height 17
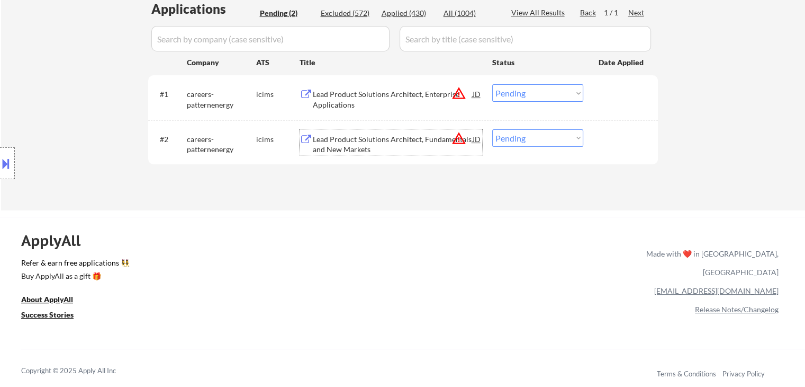
click at [374, 135] on div "Lead Product Solutions Architect, Fundamentals and New Markets" at bounding box center [393, 144] width 160 height 21
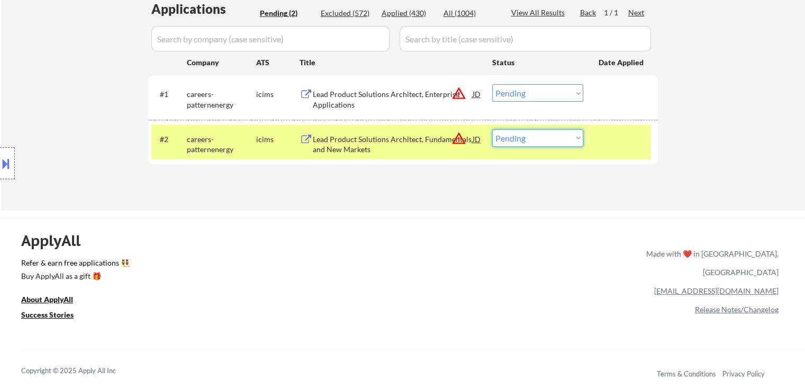
drag, startPoint x: 573, startPoint y: 131, endPoint x: 568, endPoint y: 145, distance: 14.3
click at [573, 133] on select "Choose an option... Pending Applied Excluded (Questions) Excluded (Expired) Exc…" at bounding box center [537, 137] width 91 height 17
select select ""excluded__bad_match_""
click at [492, 129] on select "Choose an option... Pending Applied Excluded (Questions) Excluded (Expired) Exc…" at bounding box center [537, 137] width 91 height 17
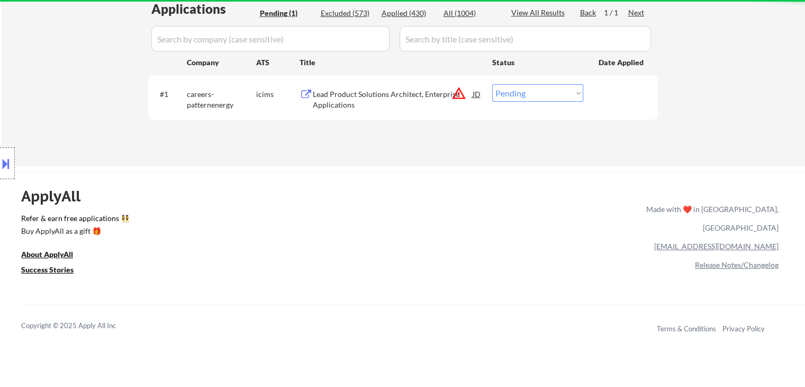
click at [371, 89] on div "Lead Product Solutions Architect, Enterprise Applications" at bounding box center [393, 99] width 160 height 21
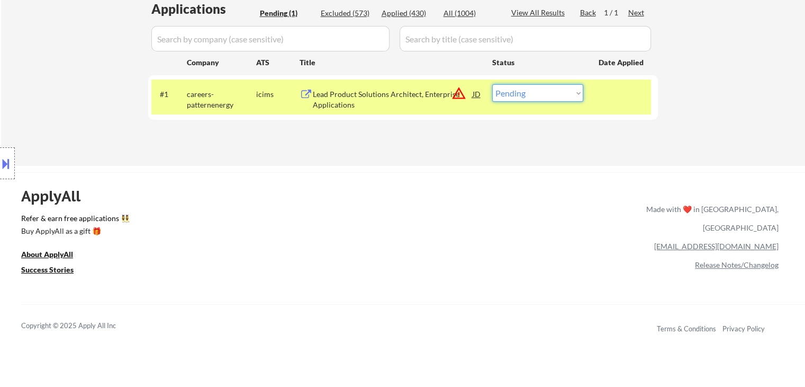
drag, startPoint x: 534, startPoint y: 91, endPoint x: 542, endPoint y: 101, distance: 12.8
click at [536, 94] on select "Choose an option... Pending Applied Excluded (Questions) Excluded (Expired) Exc…" at bounding box center [537, 92] width 91 height 17
select select ""excluded__bad_match_""
click at [492, 84] on select "Choose an option... Pending Applied Excluded (Questions) Excluded (Expired) Exc…" at bounding box center [537, 92] width 91 height 17
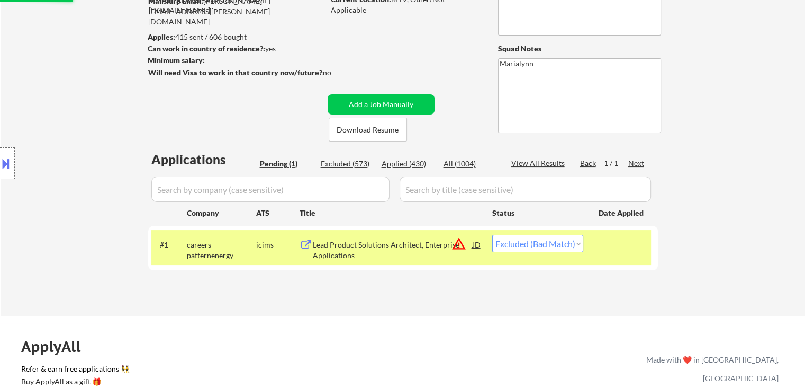
scroll to position [106, 0]
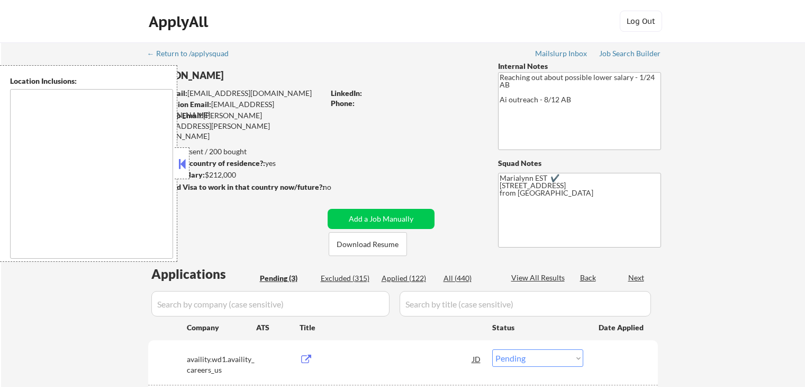
select select ""pending""
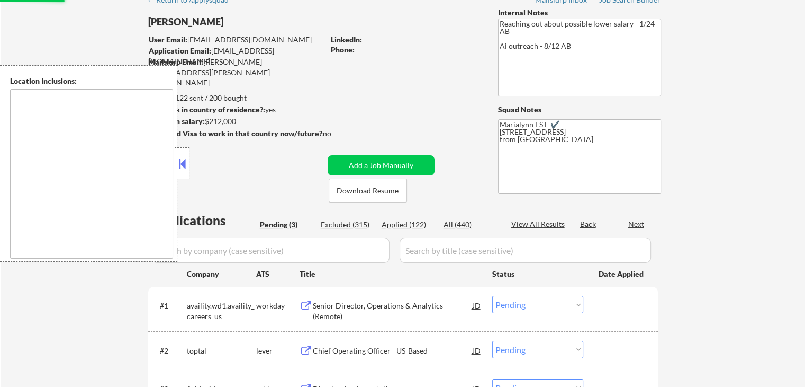
scroll to position [106, 0]
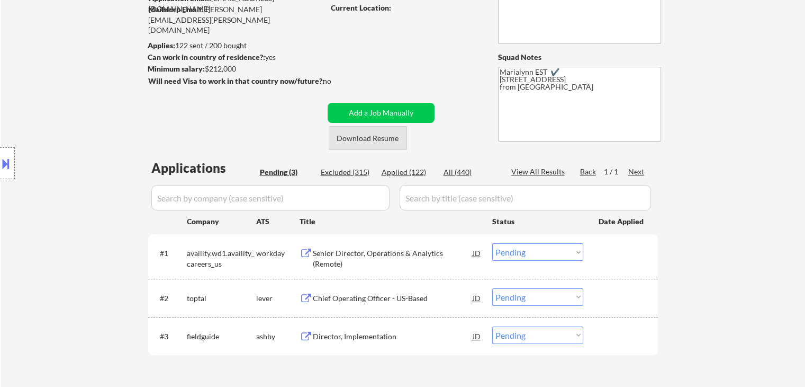
click at [377, 142] on button "Download Resume" at bounding box center [368, 138] width 78 height 24
click at [353, 255] on div "Senior Director, Operations & Analytics (Remote)" at bounding box center [393, 258] width 160 height 21
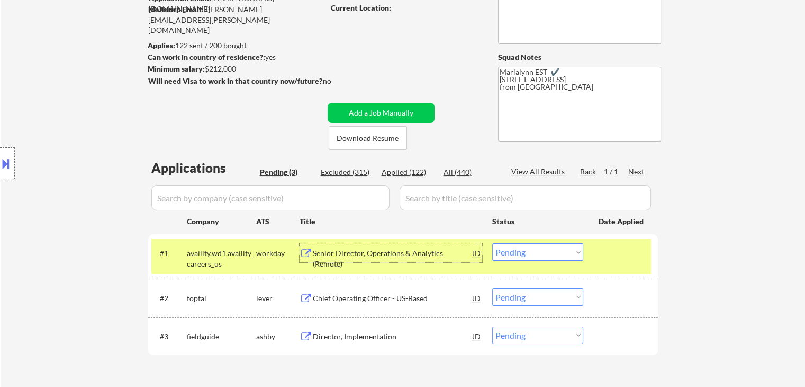
click at [527, 250] on select "Choose an option... Pending Applied Excluded (Questions) Excluded (Expired) Exc…" at bounding box center [537, 251] width 91 height 17
click at [492, 243] on select "Choose an option... Pending Applied Excluded (Questions) Excluded (Expired) Exc…" at bounding box center [537, 251] width 91 height 17
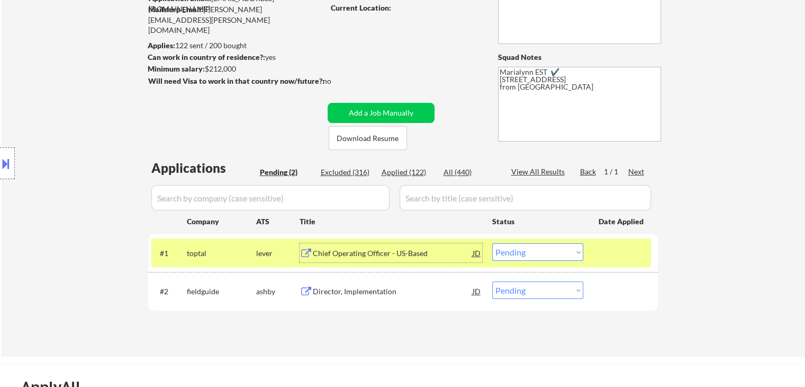
click at [371, 250] on div "Chief Operating Officer - US-Based" at bounding box center [393, 253] width 160 height 11
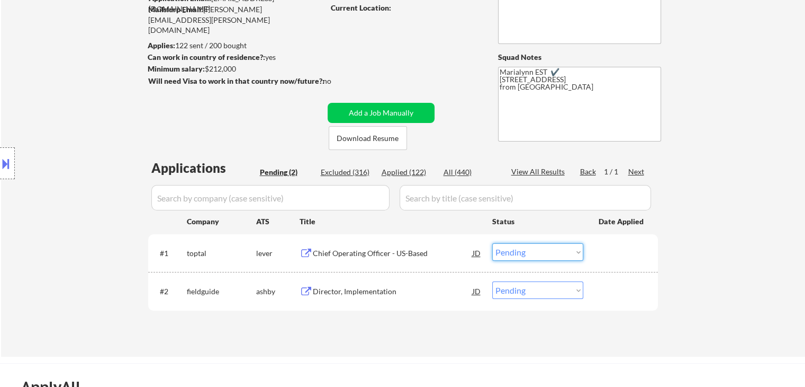
drag, startPoint x: 518, startPoint y: 255, endPoint x: 524, endPoint y: 262, distance: 9.0
click at [519, 255] on select "Choose an option... Pending Applied Excluded (Questions) Excluded (Expired) Exc…" at bounding box center [537, 251] width 91 height 17
click at [492, 243] on select "Choose an option... Pending Applied Excluded (Questions) Excluded (Expired) Exc…" at bounding box center [537, 251] width 91 height 17
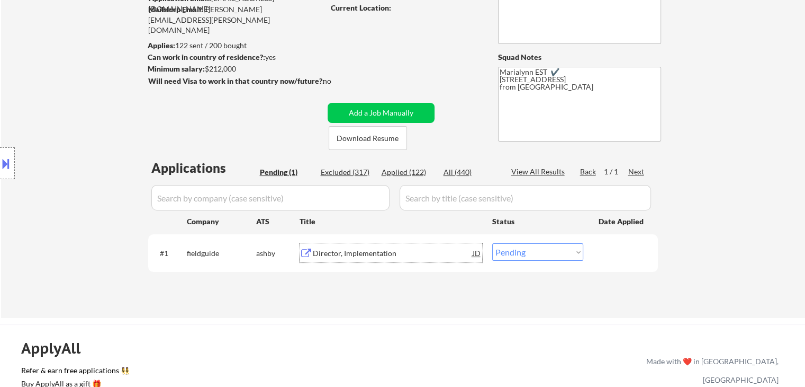
click at [343, 248] on div "Director, Implementation" at bounding box center [393, 253] width 160 height 11
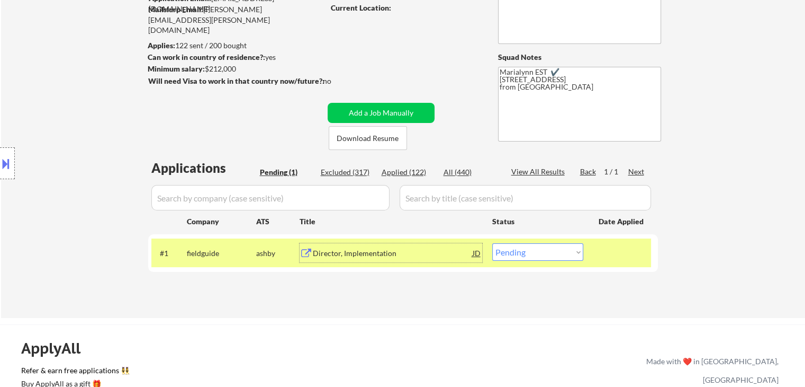
drag, startPoint x: 12, startPoint y: 149, endPoint x: 18, endPoint y: 156, distance: 9.0
click at [12, 150] on div at bounding box center [7, 163] width 15 height 32
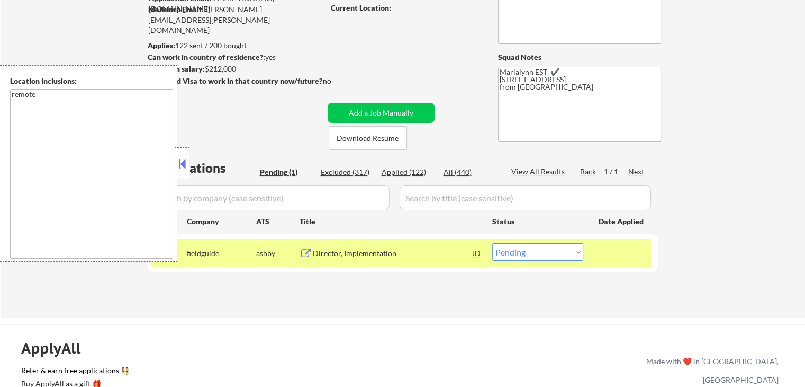
click at [272, 115] on div "← Return to /applysquad Mailslurp Inbox Job Search Builder Wesley Hayes User Em…" at bounding box center [403, 122] width 528 height 373
click at [384, 53] on div "← Return to /applysquad Mailslurp Inbox Job Search Builder Wesley Hayes User Em…" at bounding box center [403, 122] width 528 height 373
drag, startPoint x: 517, startPoint y: 252, endPoint x: 522, endPoint y: 256, distance: 6.4
click at [519, 253] on select "Choose an option... Pending Applied Excluded (Questions) Excluded (Expired) Exc…" at bounding box center [537, 251] width 91 height 17
select select ""excluded__salary_""
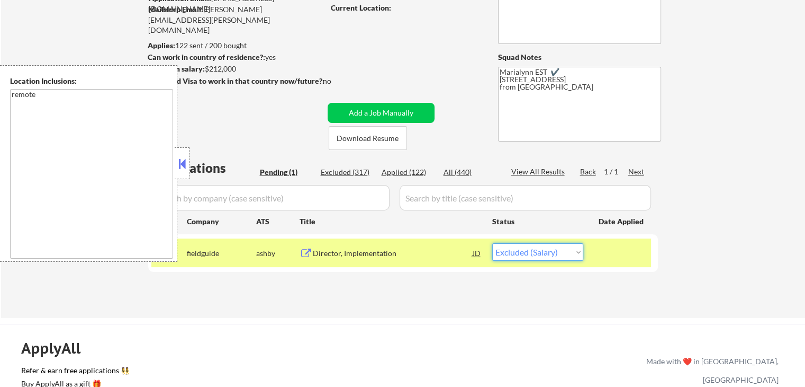
click at [492, 243] on select "Choose an option... Pending Applied Excluded (Questions) Excluded (Expired) Exc…" at bounding box center [537, 251] width 91 height 17
drag, startPoint x: 182, startPoint y: 167, endPoint x: 189, endPoint y: 162, distance: 8.7
click at [182, 167] on button at bounding box center [182, 164] width 12 height 16
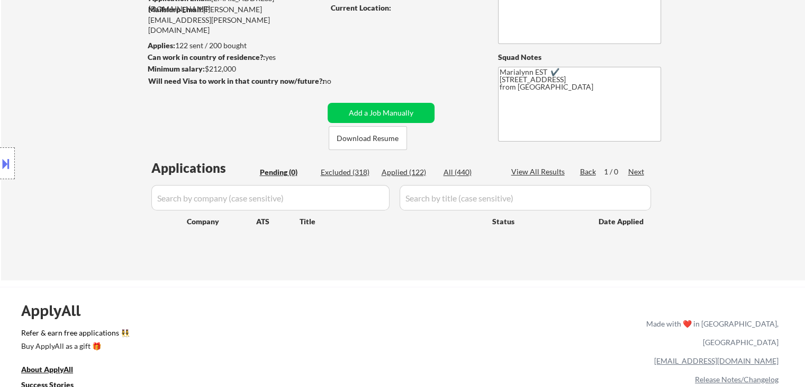
click at [344, 199] on input "input" at bounding box center [270, 197] width 238 height 25
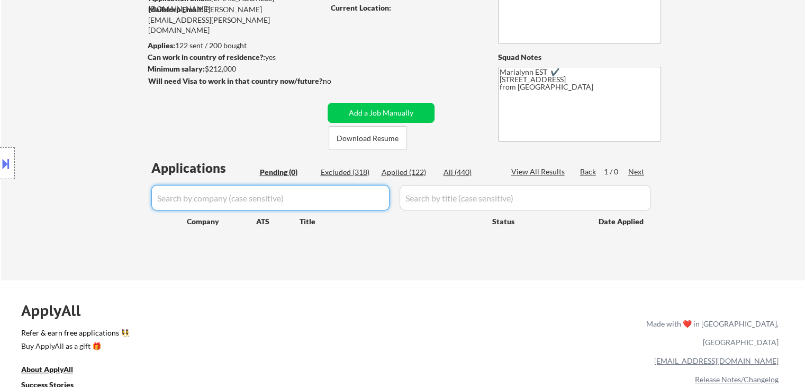
paste input "backblaze"
type input "backblaze"
click at [388, 108] on button "Add a Job Manually" at bounding box center [381, 113] width 107 height 20
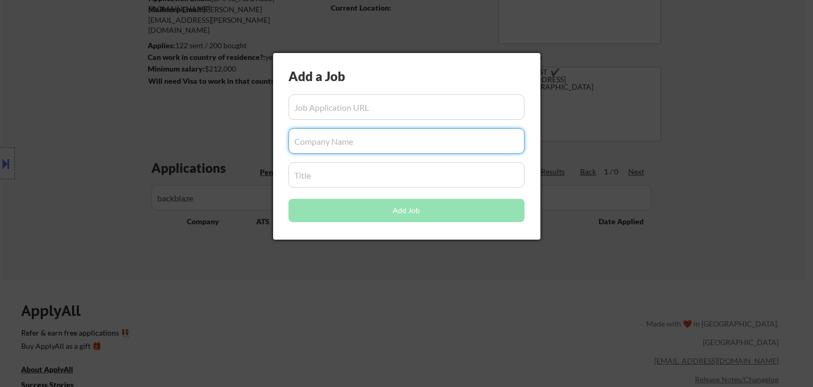
click at [309, 142] on input "input" at bounding box center [407, 140] width 236 height 25
paste input "backblaze"
type input "backblaze"
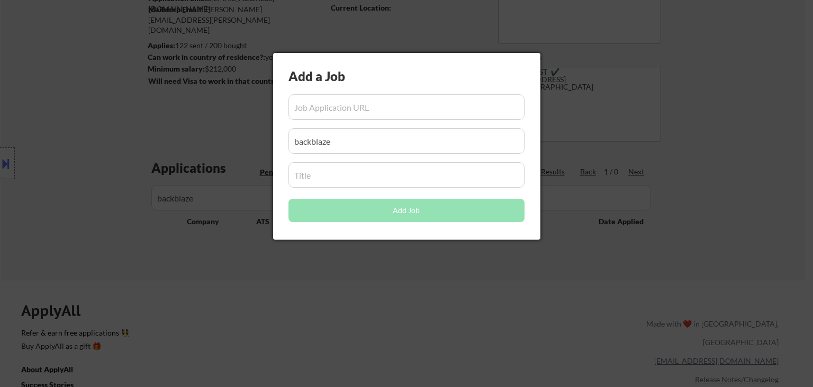
drag, startPoint x: 302, startPoint y: 299, endPoint x: 305, endPoint y: 294, distance: 5.7
click at [303, 297] on div at bounding box center [406, 193] width 813 height 387
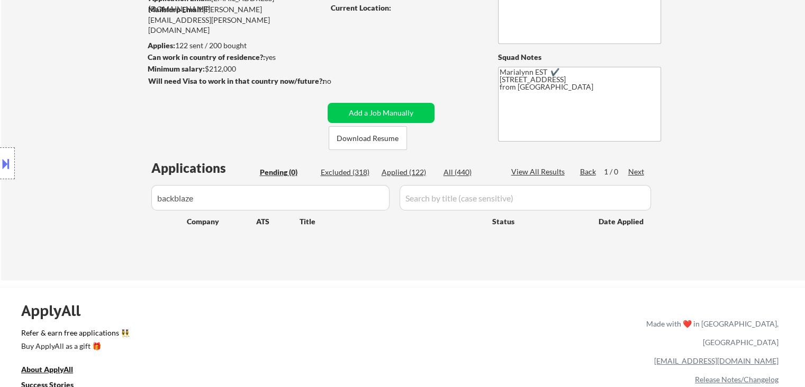
click at [426, 196] on input "input" at bounding box center [526, 197] width 252 height 25
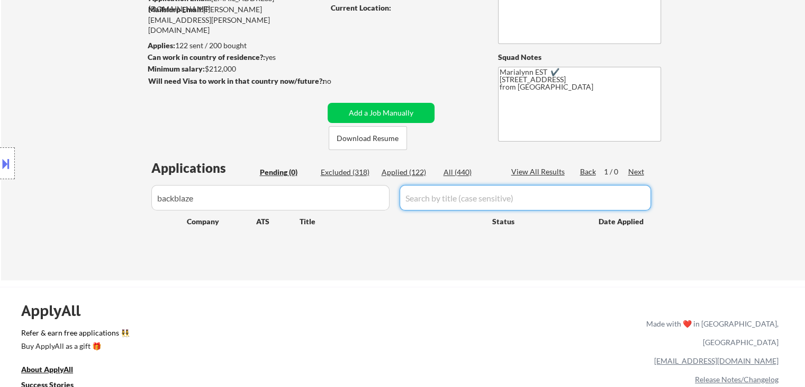
paste input "Director, Customer Success"
type input "Director, Customer Success"
click at [402, 112] on button "Add a Job Manually" at bounding box center [381, 113] width 107 height 20
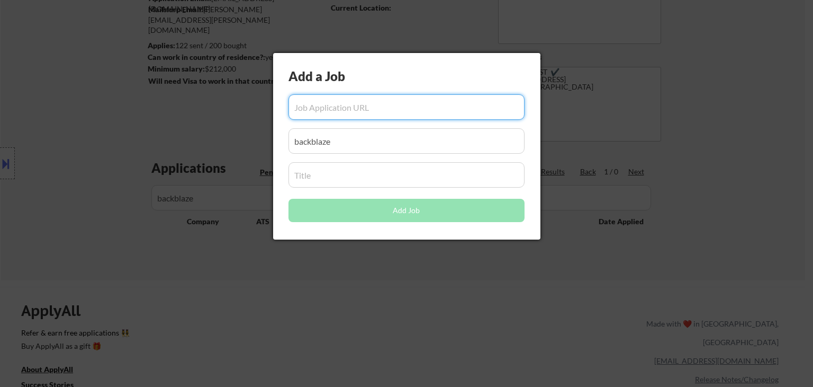
click at [330, 178] on input "input" at bounding box center [407, 174] width 236 height 25
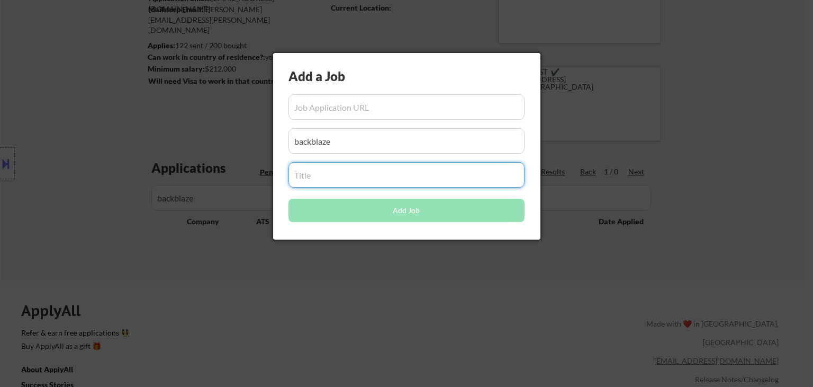
paste input "Director, Customer Success"
type input "Director, Customer Success"
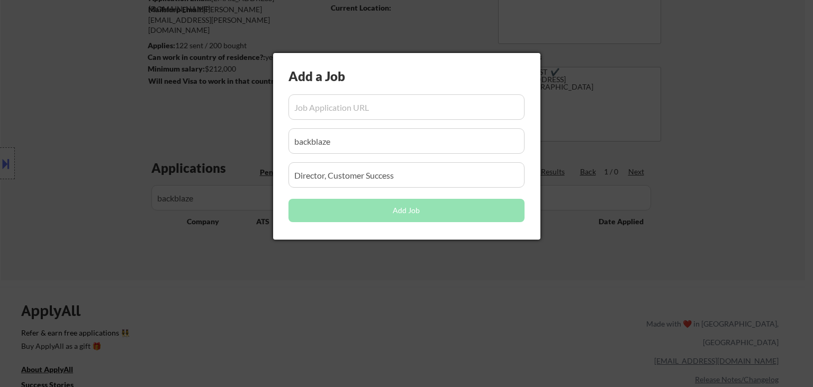
drag, startPoint x: 340, startPoint y: 323, endPoint x: 381, endPoint y: 266, distance: 70.5
click at [340, 323] on div at bounding box center [406, 193] width 813 height 387
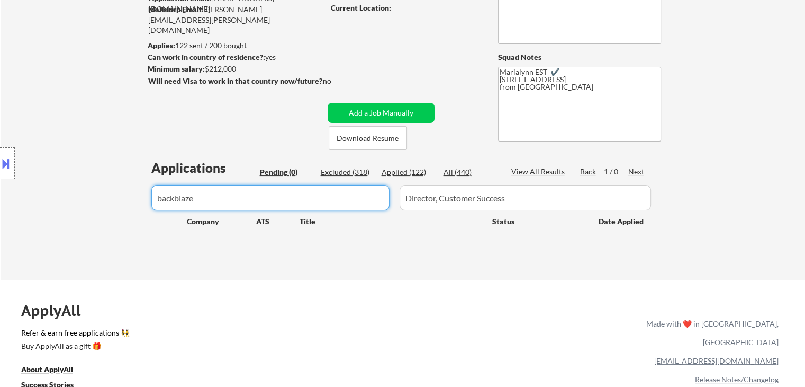
drag, startPoint x: 303, startPoint y: 197, endPoint x: 0, endPoint y: 193, distance: 303.4
click at [46, 191] on body "← Return to /applysquad Mailslurp Inbox Job Search Builder Wesley Hayes User Em…" at bounding box center [402, 87] width 805 height 387
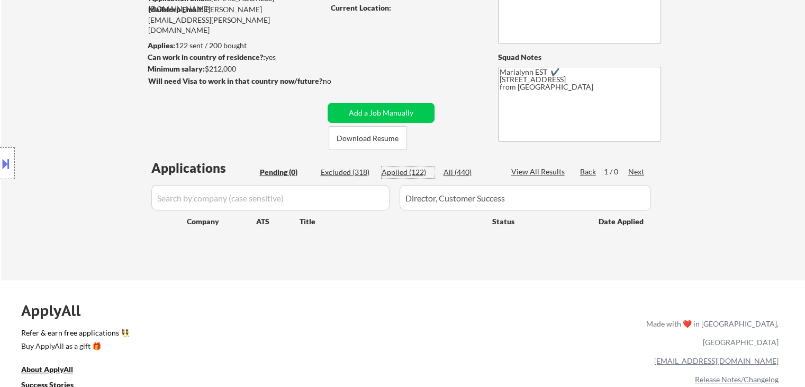
click at [407, 170] on div "Applied (122)" at bounding box center [408, 172] width 53 height 11
click at [444, 172] on div "All (440)" at bounding box center [470, 172] width 53 height 11
select select ""applied""
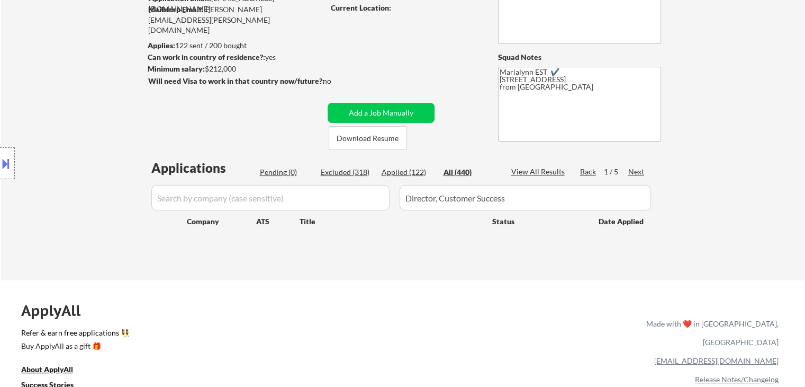
select select ""applied""
select select ""excluded__location_""
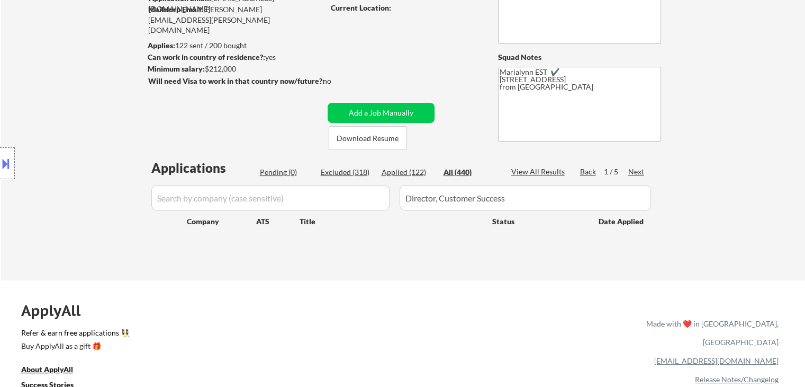
select select ""excluded__salary_""
select select ""excluded__expired_""
select select ""excluded__salary_""
select select ""excluded__bad_match_""
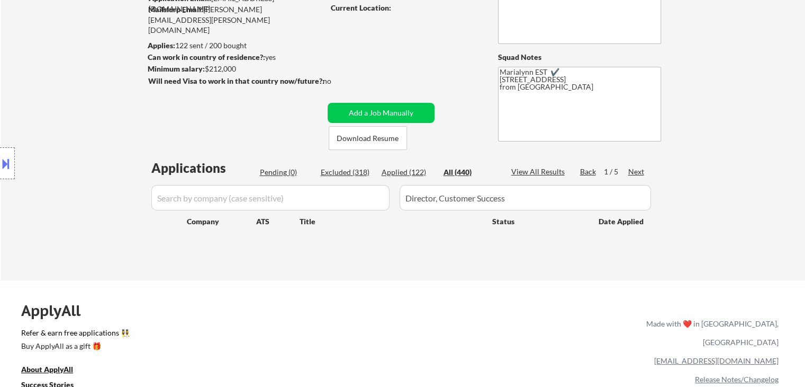
select select ""excluded__salary_""
select select ""excluded__bad_match_""
select select ""excluded__salary_""
select select ""excluded__location_""
select select ""excluded__expired_""
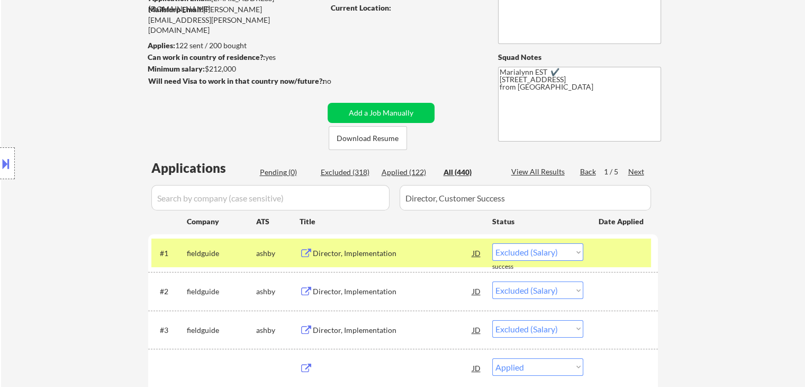
select select ""applied""
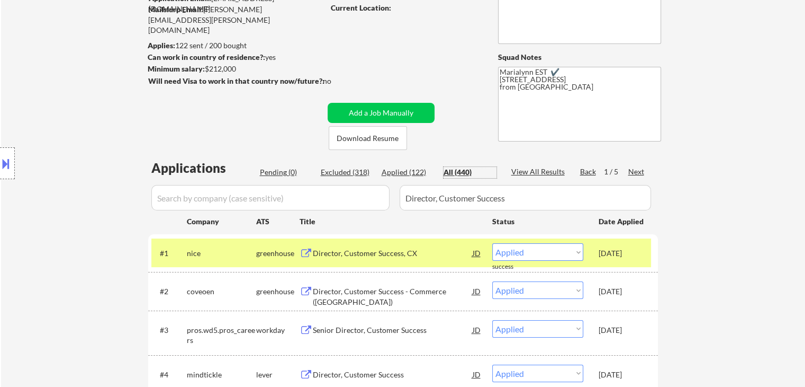
click at [276, 200] on input "input" at bounding box center [270, 197] width 238 height 25
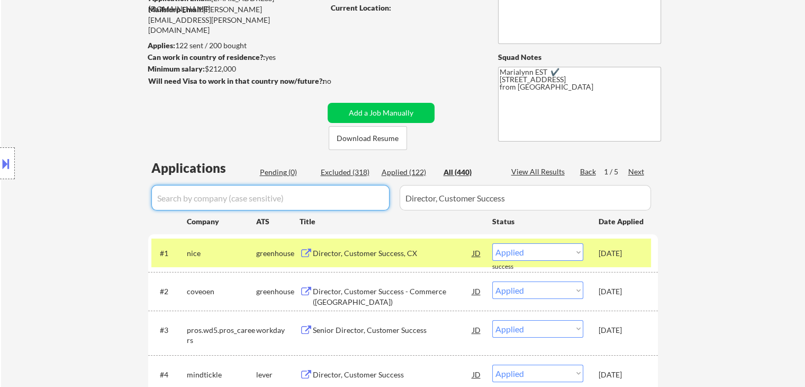
paste input "Director, Customer Success"
type input "Director, Customer Success"
drag, startPoint x: 274, startPoint y: 201, endPoint x: 0, endPoint y: 137, distance: 281.2
click at [0, 138] on body "← Return to /applysquad Mailslurp Inbox Job Search Builder Wesley Hayes User Em…" at bounding box center [402, 87] width 805 height 387
click at [345, 113] on button "Add a Job Manually" at bounding box center [381, 113] width 107 height 20
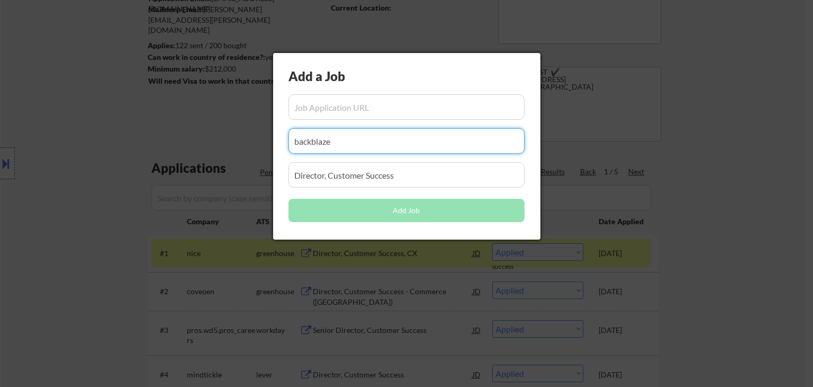
drag, startPoint x: 337, startPoint y: 144, endPoint x: 2, endPoint y: 147, distance: 334.7
click at [3, 145] on body "← Return to /applysquad Mailslurp Inbox Job Search Builder Wesley Hayes User Em…" at bounding box center [406, 87] width 813 height 387
click at [196, 201] on div at bounding box center [406, 193] width 813 height 387
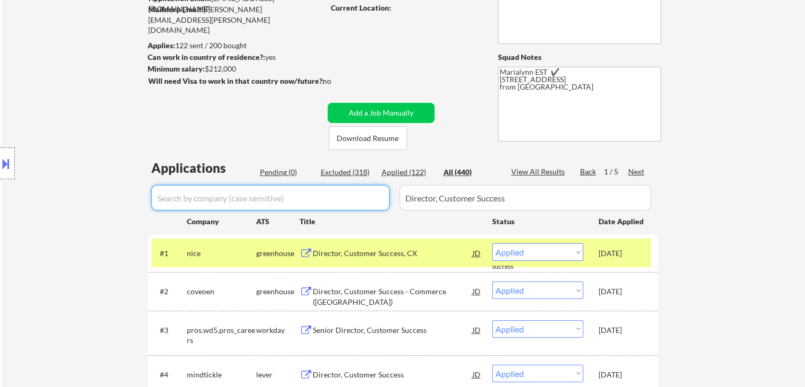
click at [275, 198] on input "input" at bounding box center [270, 197] width 238 height 25
paste input "backblaze"
type input "backblaze"
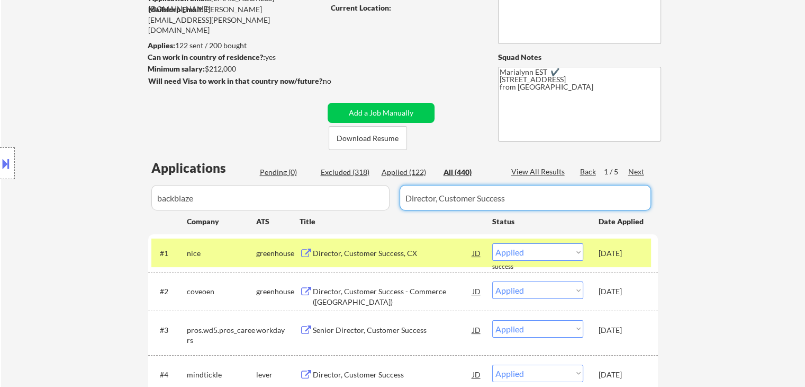
drag, startPoint x: 519, startPoint y: 200, endPoint x: 184, endPoint y: 223, distance: 336.5
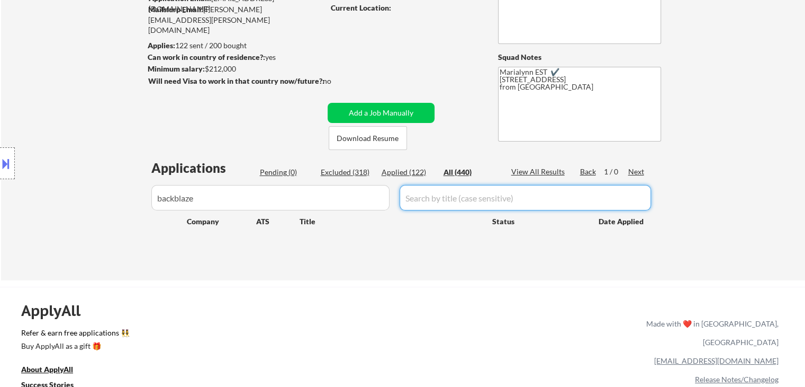
type input "Director, Customer Success"
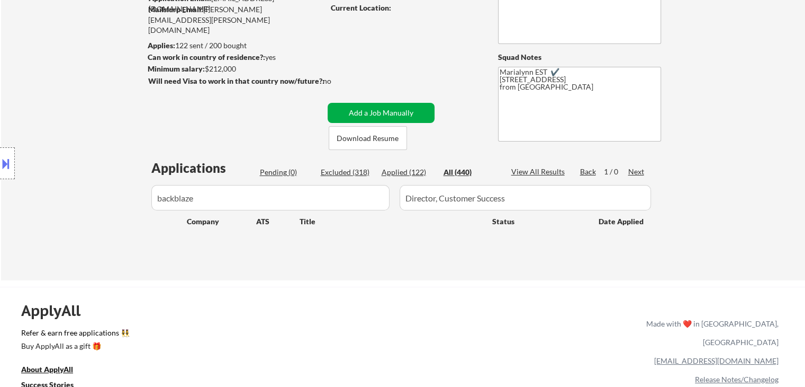
click at [371, 112] on button "Add a Job Manually" at bounding box center [381, 113] width 107 height 20
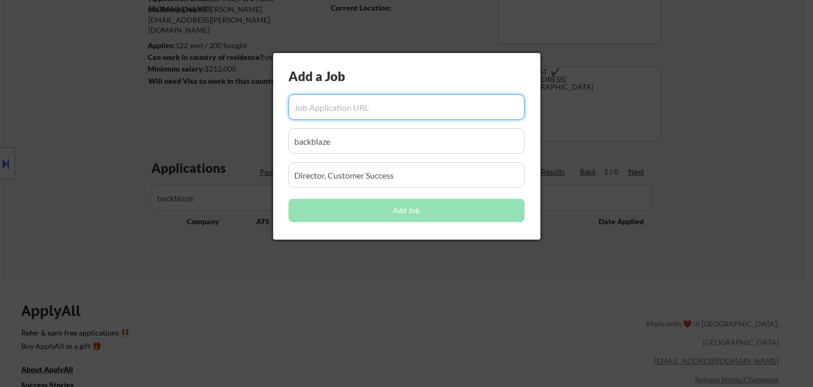
click at [371, 111] on input "input" at bounding box center [407, 106] width 236 height 25
paste input "https://job-boards.greenhouse.io/backblaze/jobs/4903387008"
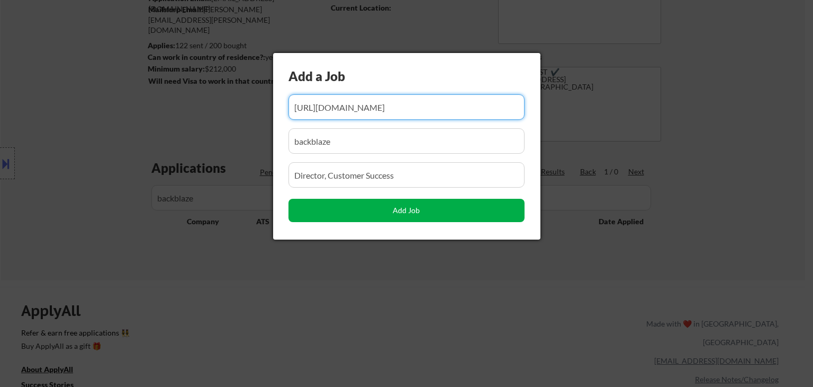
type input "https://job-boards.greenhouse.io/backblaze/jobs/4903387008"
click at [419, 212] on button "Add Job" at bounding box center [407, 210] width 236 height 23
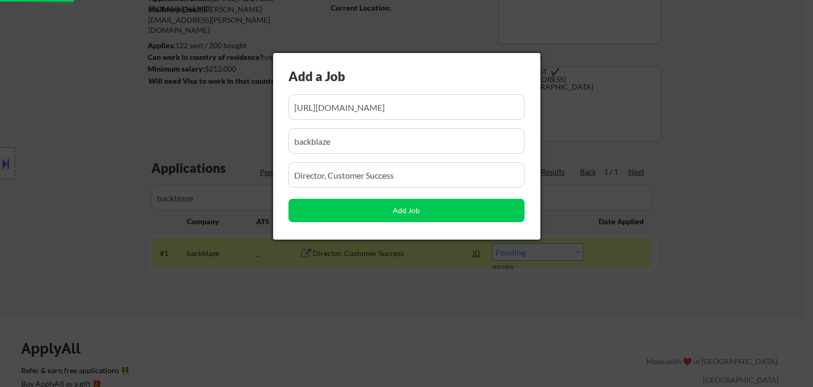
click at [319, 301] on div at bounding box center [406, 193] width 813 height 387
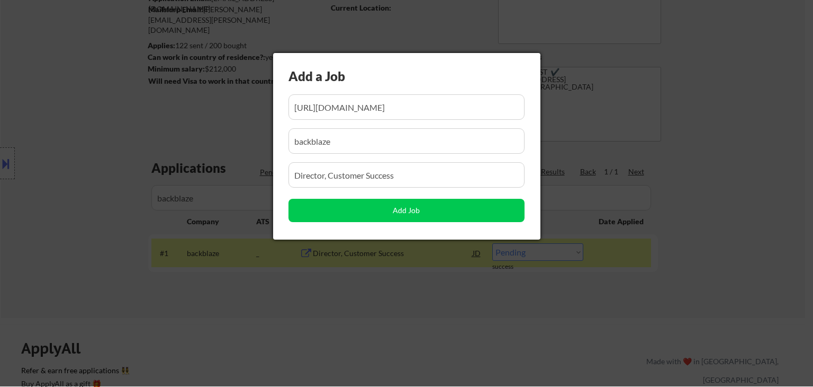
scroll to position [0, 7]
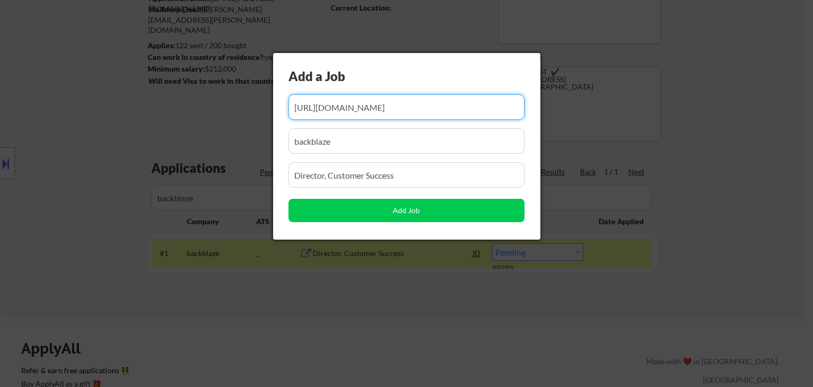
click at [294, 318] on div at bounding box center [406, 193] width 813 height 387
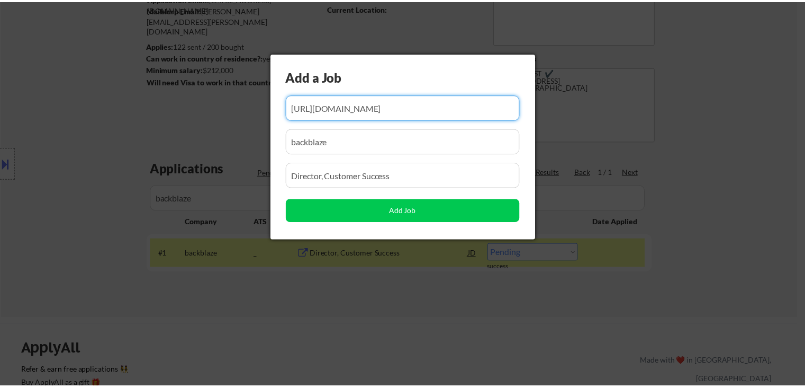
scroll to position [0, 0]
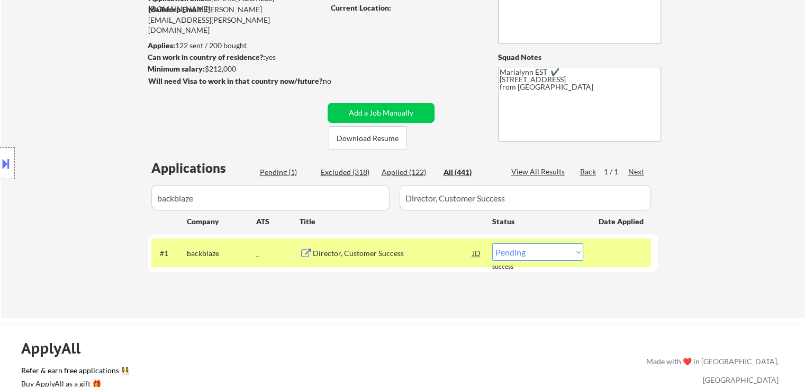
click at [477, 250] on div "JD" at bounding box center [477, 252] width 11 height 19
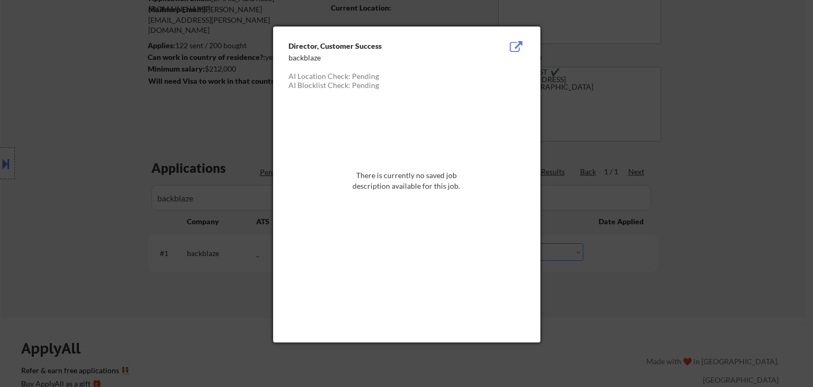
drag, startPoint x: 612, startPoint y: 141, endPoint x: 549, endPoint y: 248, distance: 124.4
click at [612, 141] on div at bounding box center [406, 193] width 813 height 387
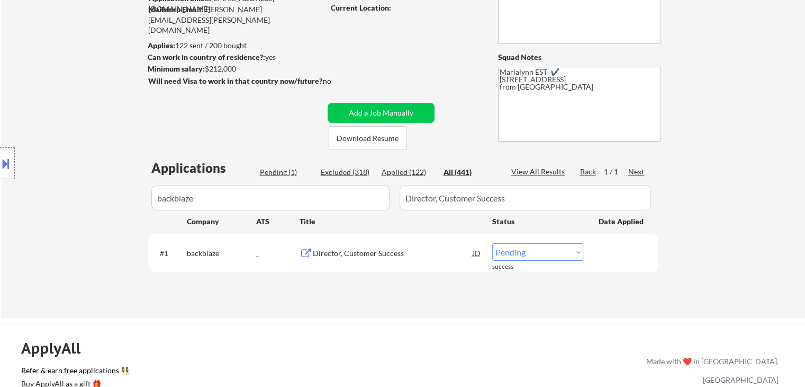
drag, startPoint x: 517, startPoint y: 245, endPoint x: 521, endPoint y: 251, distance: 7.1
click at [517, 246] on select "Choose an option... Pending Applied Excluded (Questions) Excluded (Expired) Exc…" at bounding box center [537, 251] width 91 height 17
select select ""applied""
click at [492, 243] on select "Choose an option... Pending Applied Excluded (Questions) Excluded (Expired) Exc…" at bounding box center [537, 251] width 91 height 17
click at [401, 173] on div "Applied (122)" at bounding box center [408, 172] width 53 height 11
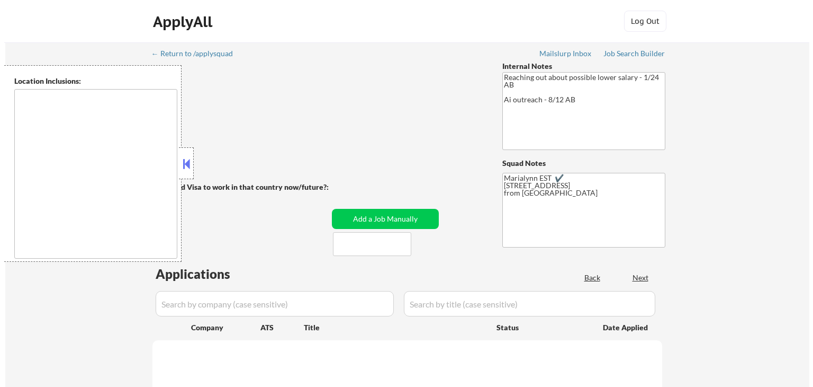
scroll to position [106, 0]
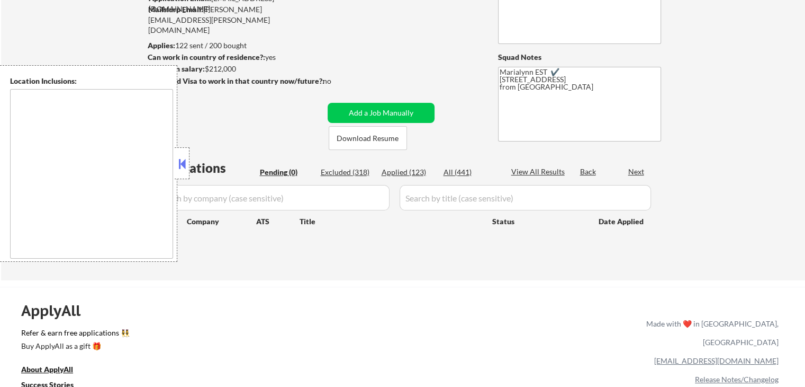
type textarea "remote"
click at [191, 159] on div "Applications Pending (0) Excluded (318) Applied (123) All (441) View All Result…" at bounding box center [403, 209] width 510 height 101
drag, startPoint x: 185, startPoint y: 159, endPoint x: 286, endPoint y: 172, distance: 101.9
click at [185, 159] on button at bounding box center [182, 164] width 12 height 16
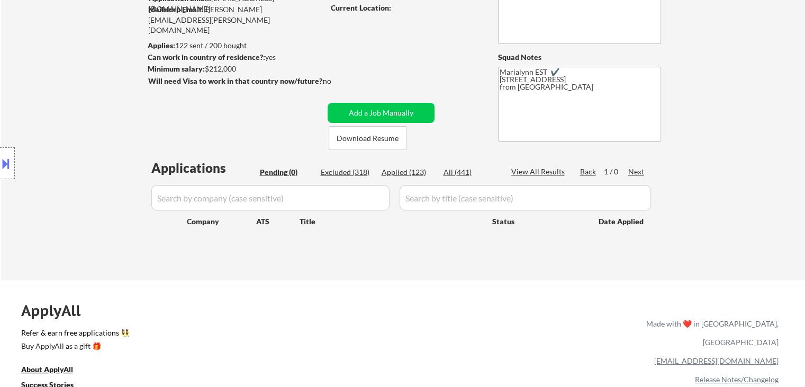
drag, startPoint x: 438, startPoint y: 167, endPoint x: 432, endPoint y: 171, distance: 7.4
click at [437, 168] on div "Pending (0) Excluded (318) Applied (123) All (441)" at bounding box center [378, 172] width 237 height 11
drag, startPoint x: 413, startPoint y: 173, endPoint x: 407, endPoint y: 181, distance: 9.8
click at [413, 173] on div "Applied (123)" at bounding box center [408, 172] width 53 height 11
click at [398, 168] on div "Applied (123)" at bounding box center [408, 172] width 53 height 11
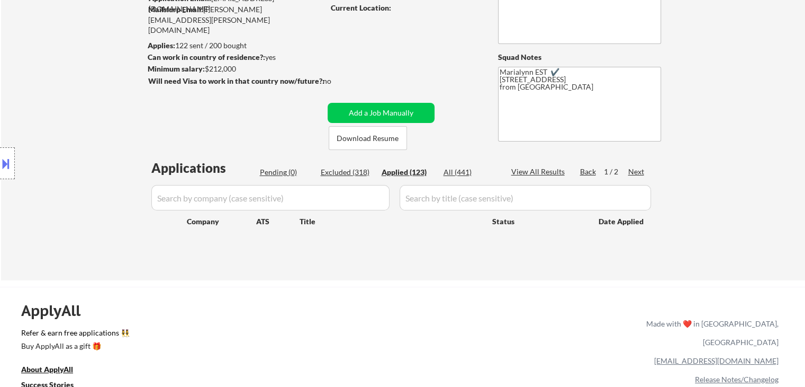
click at [398, 168] on div "Applied (123)" at bounding box center [408, 172] width 53 height 11
select select ""applied""
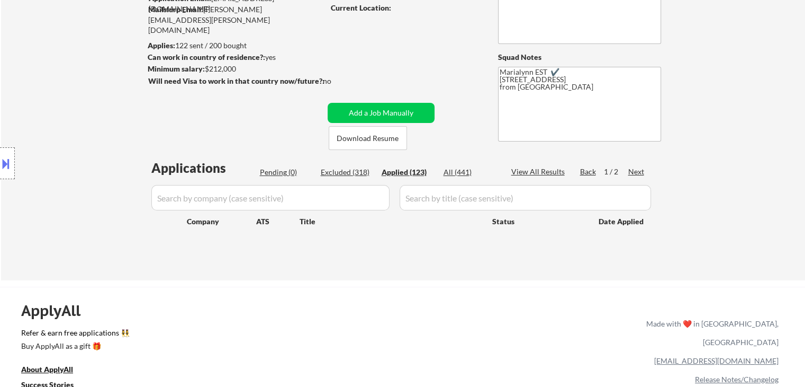
select select ""applied""
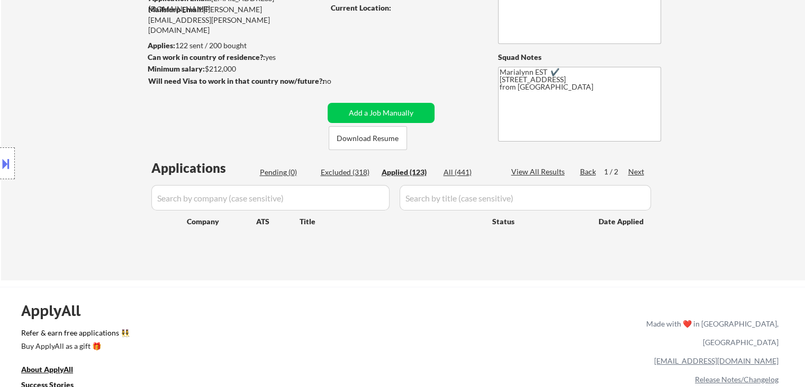
select select ""applied""
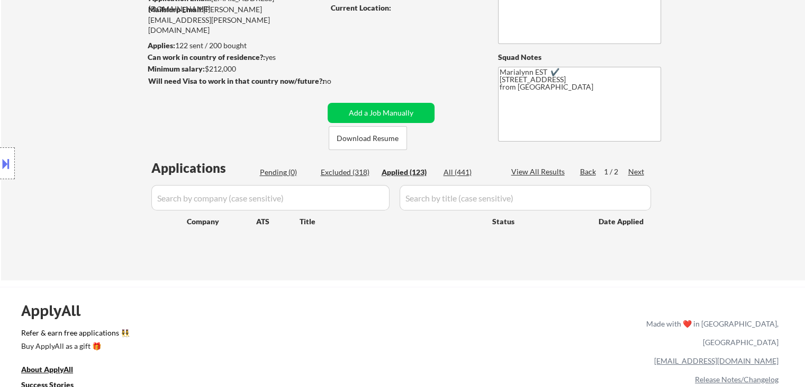
select select ""applied""
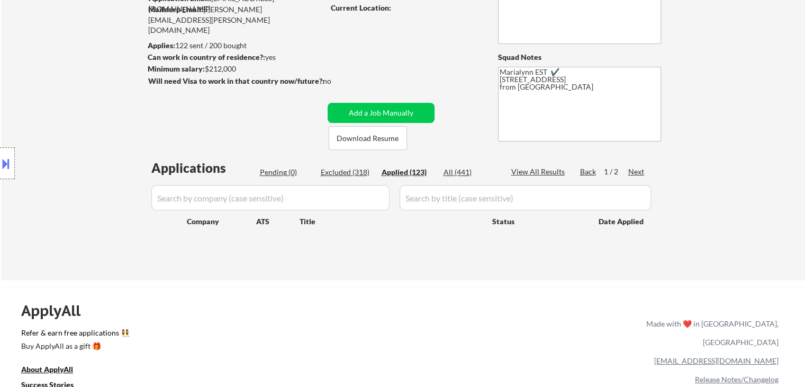
select select ""applied""
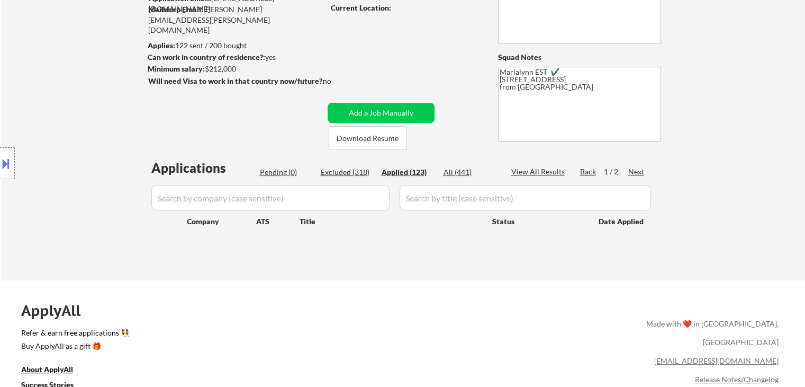
select select ""applied""
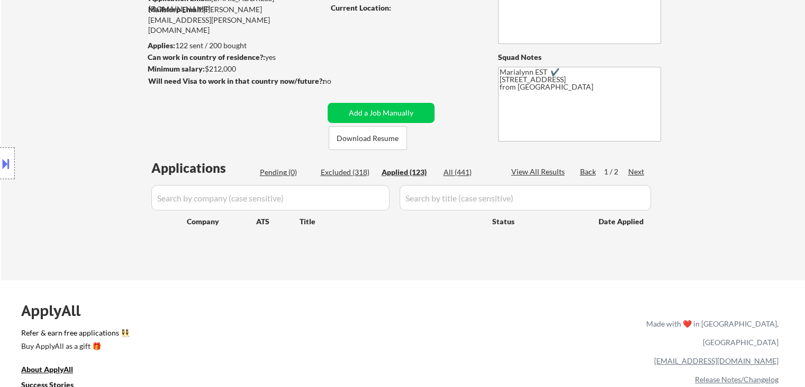
select select ""applied""
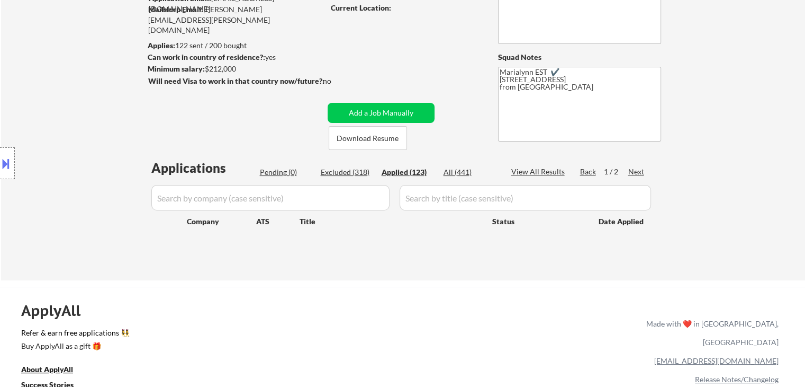
select select ""applied""
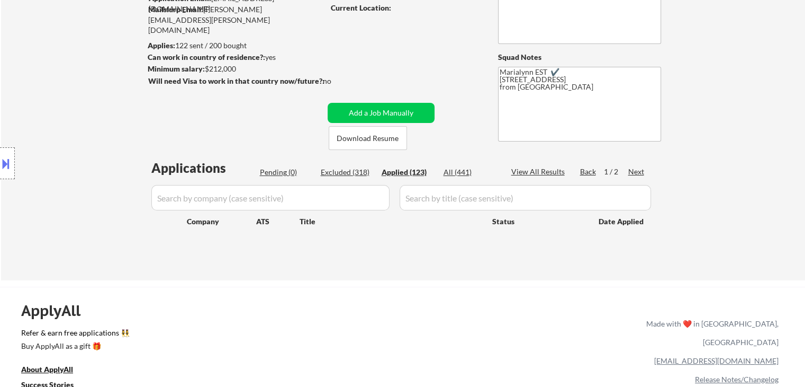
select select ""applied""
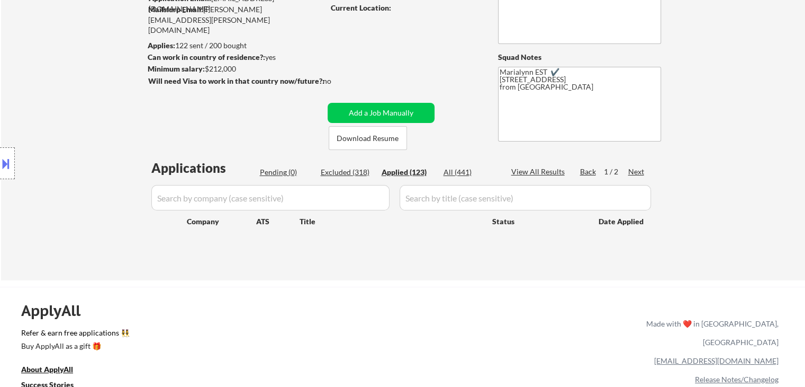
select select ""applied""
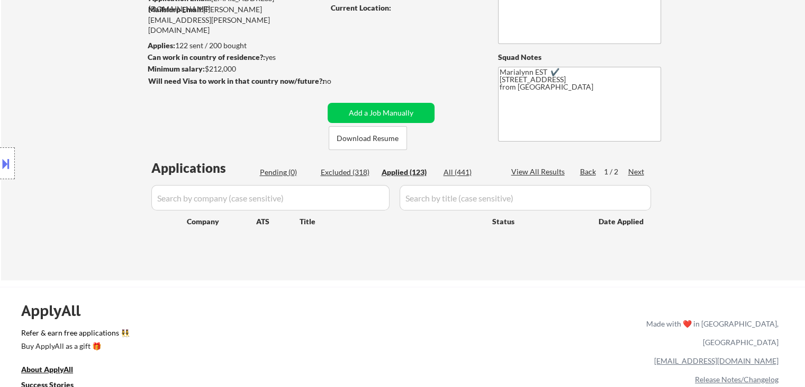
select select ""applied""
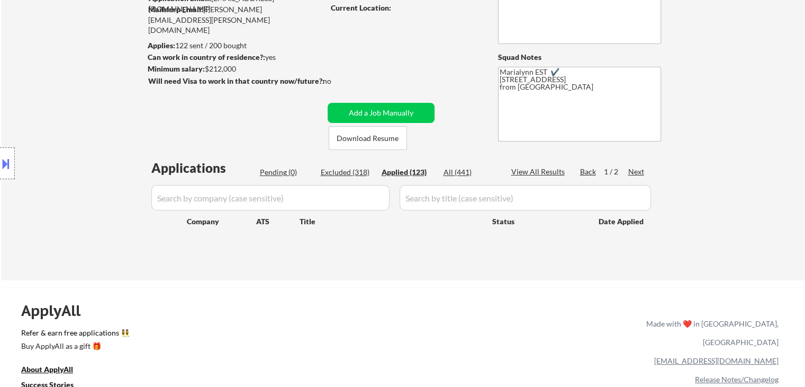
select select ""applied""
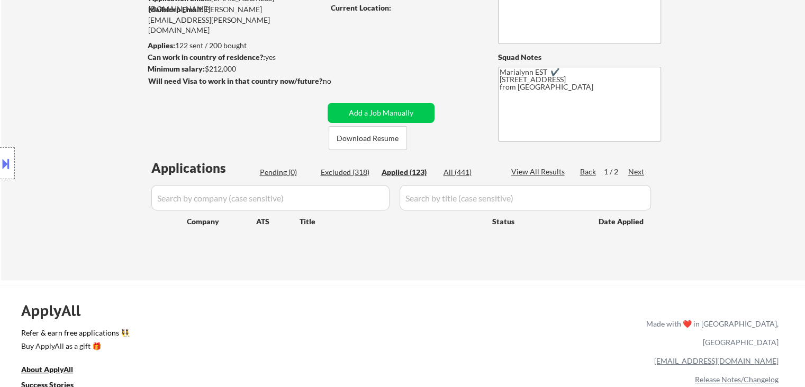
select select ""applied""
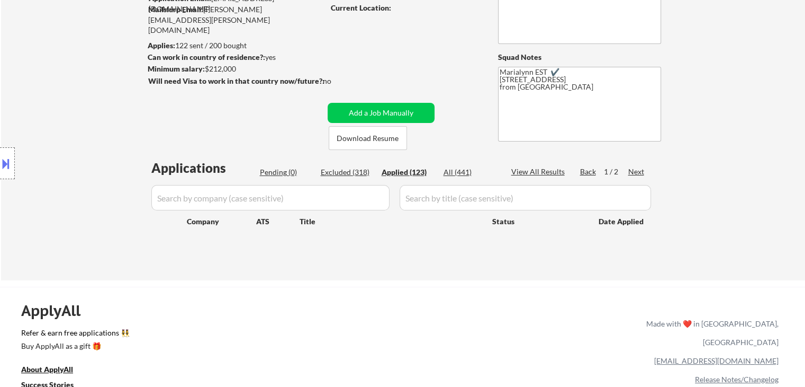
select select ""applied""
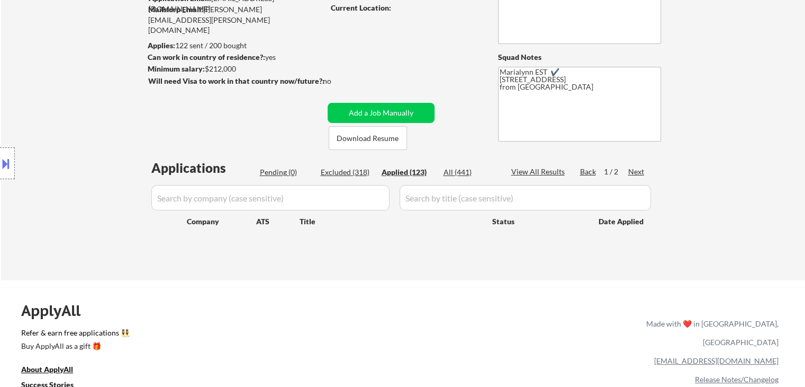
select select ""applied""
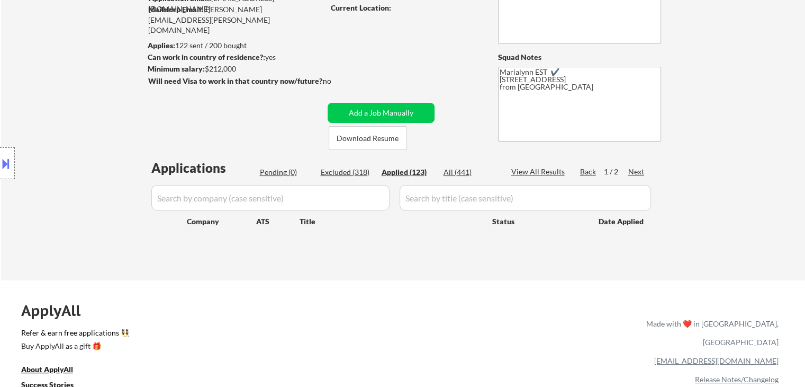
select select ""applied""
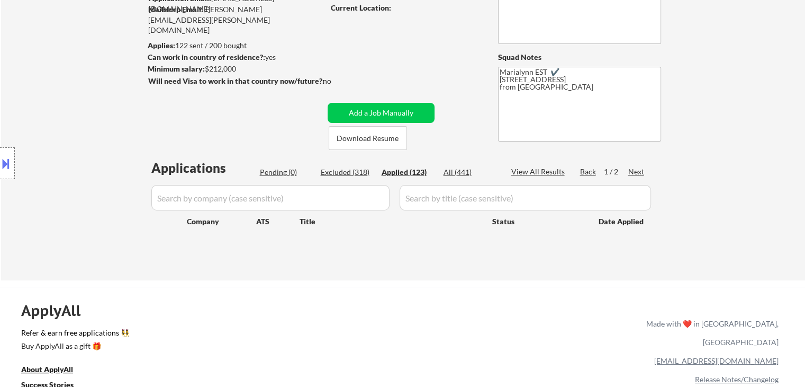
select select ""applied""
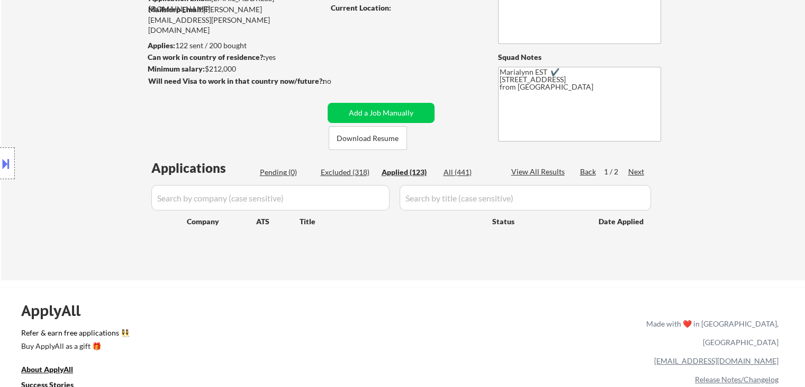
select select ""applied""
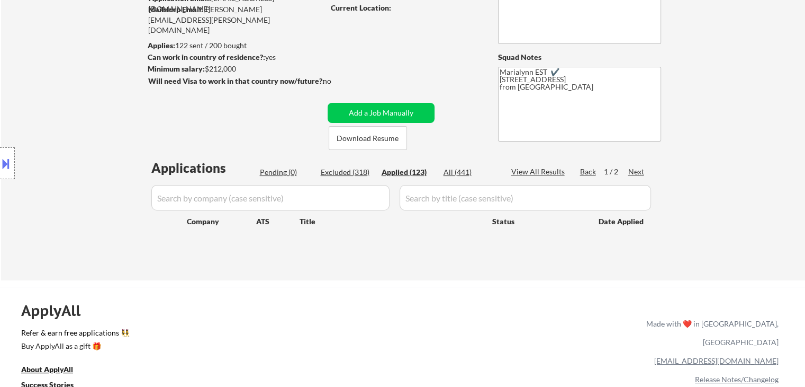
select select ""applied""
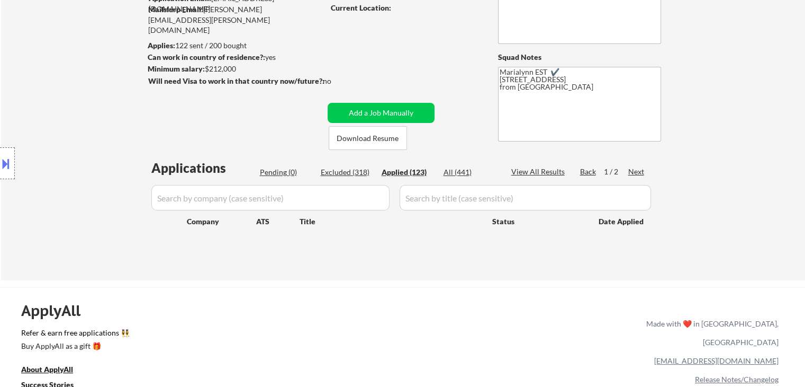
select select ""applied""
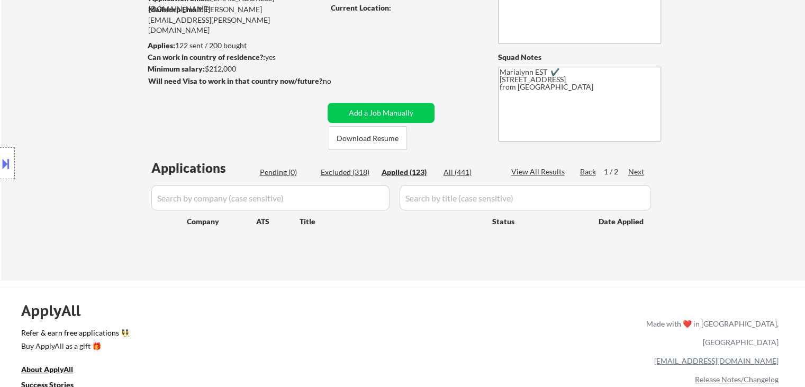
select select ""applied""
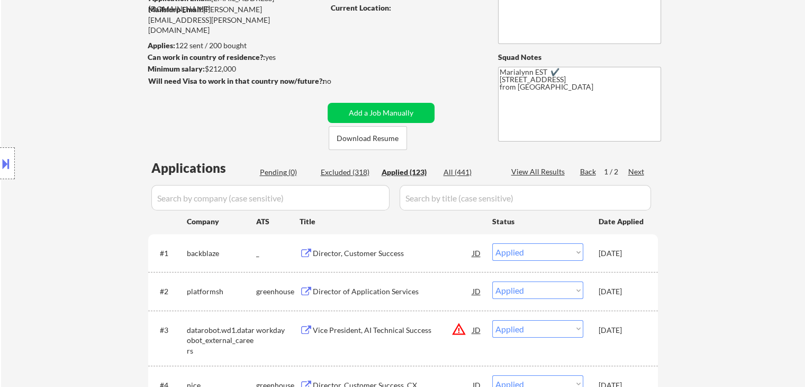
click at [479, 257] on div "JD" at bounding box center [477, 252] width 11 height 19
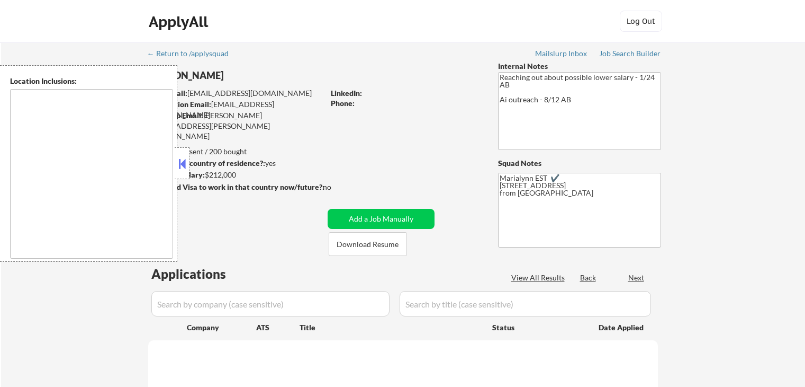
scroll to position [106, 0]
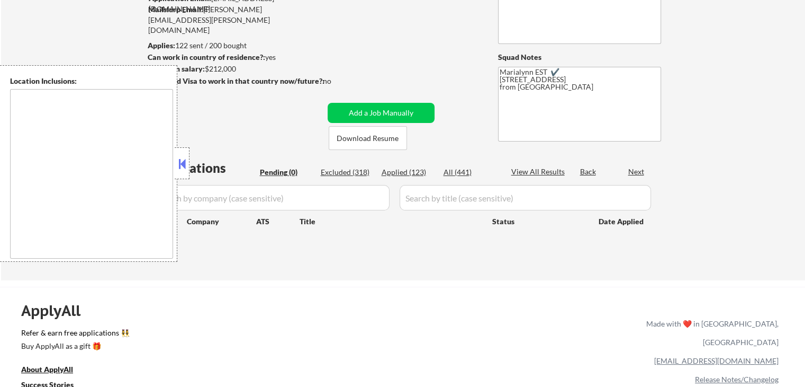
type textarea "remote"
drag, startPoint x: 186, startPoint y: 158, endPoint x: 189, endPoint y: 164, distance: 6.9
click at [186, 160] on button at bounding box center [182, 164] width 12 height 16
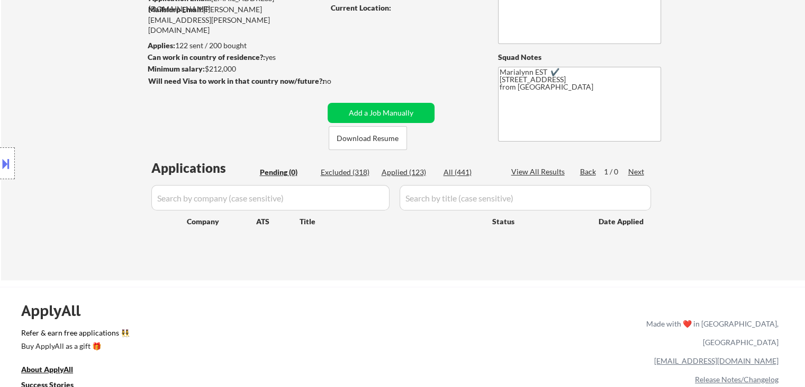
click at [411, 172] on div "Applied (123)" at bounding box center [408, 172] width 53 height 11
select select ""applied""
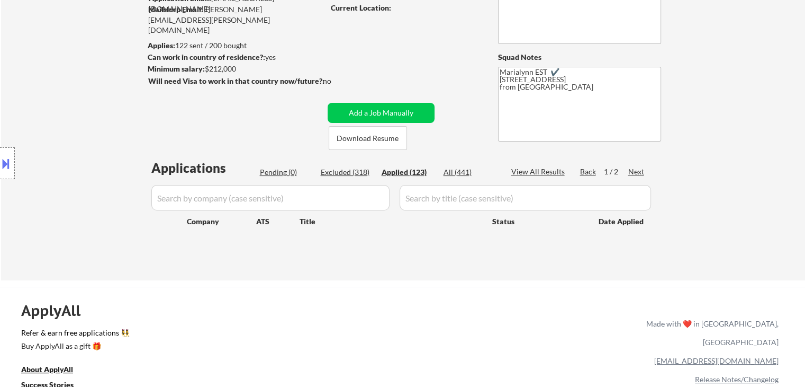
select select ""applied""
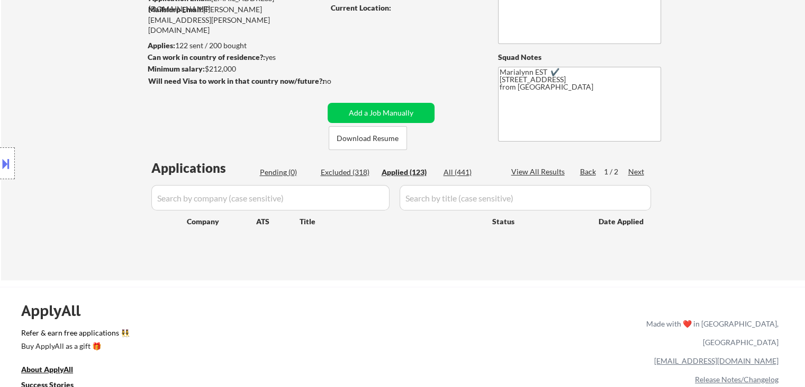
select select ""applied""
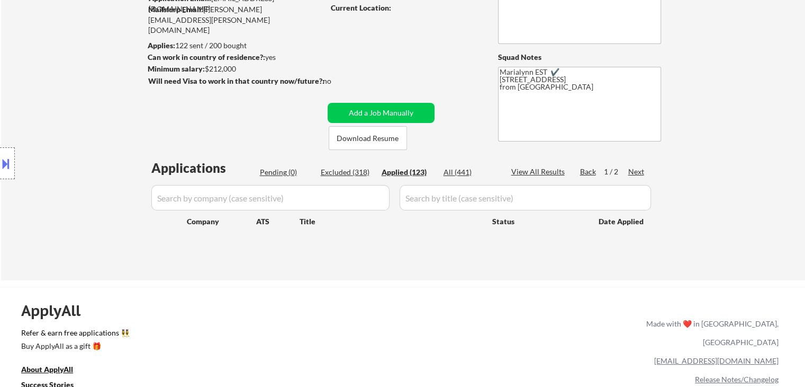
select select ""applied""
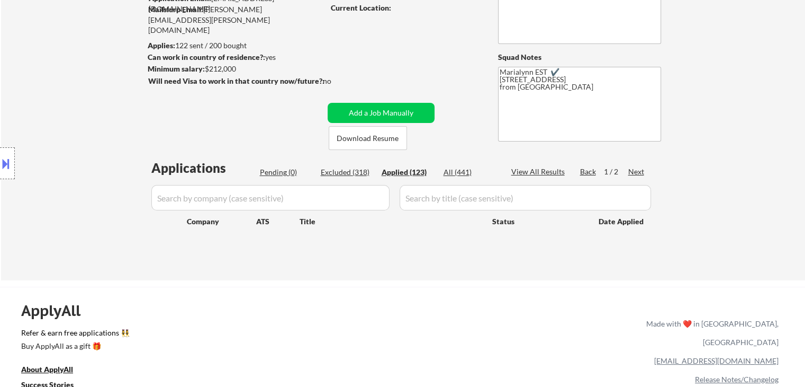
select select ""applied""
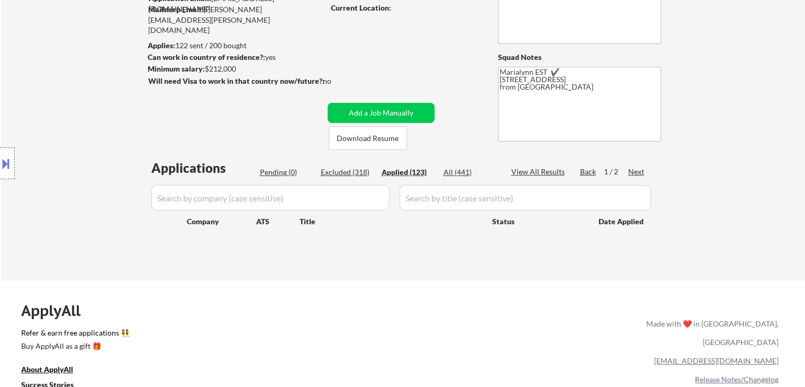
select select ""applied""
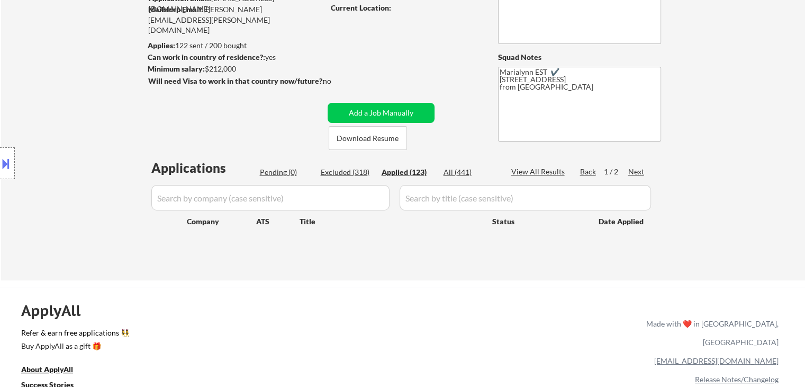
select select ""applied""
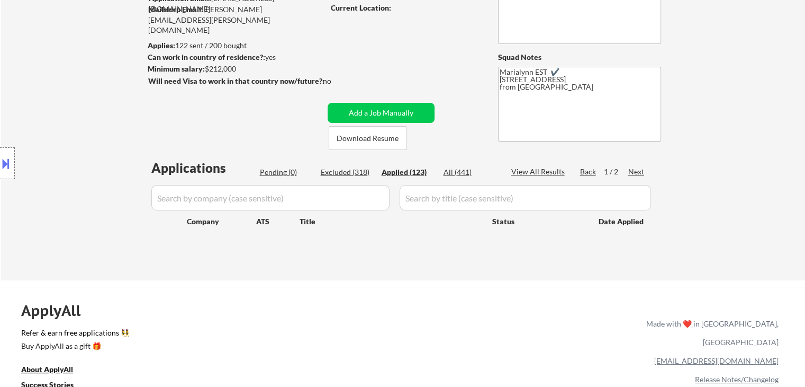
select select ""applied""
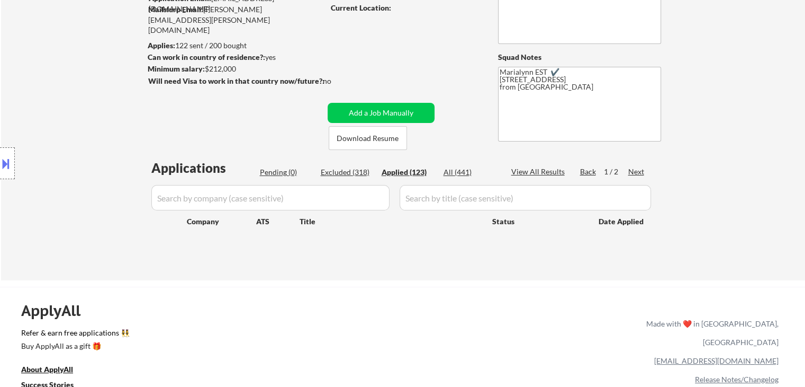
select select ""applied""
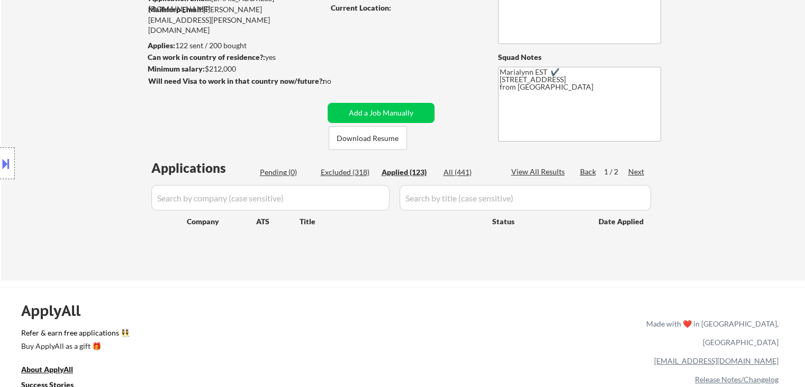
select select ""applied""
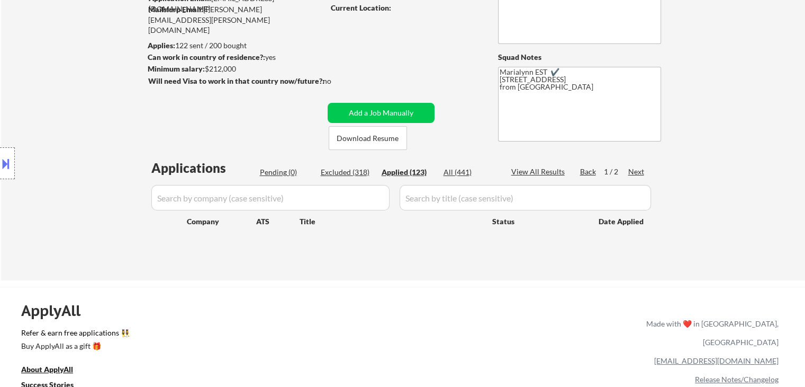
select select ""applied""
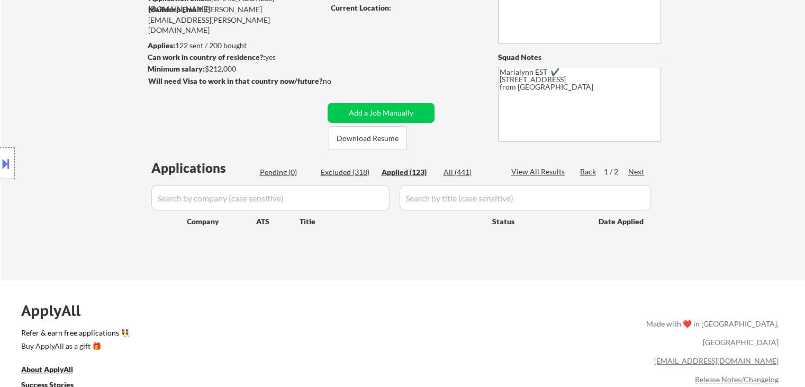
select select ""applied""
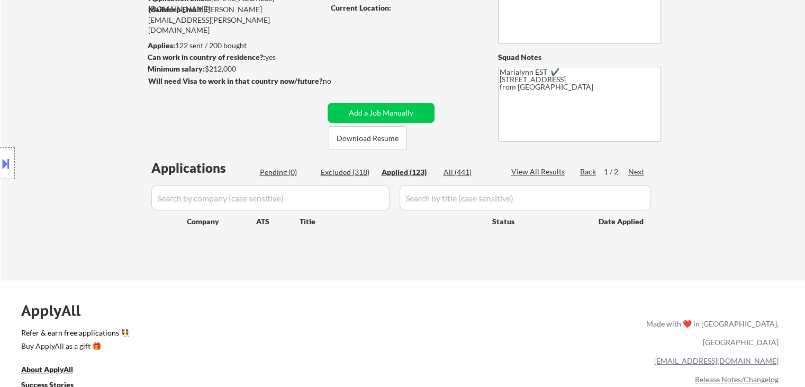
select select ""applied""
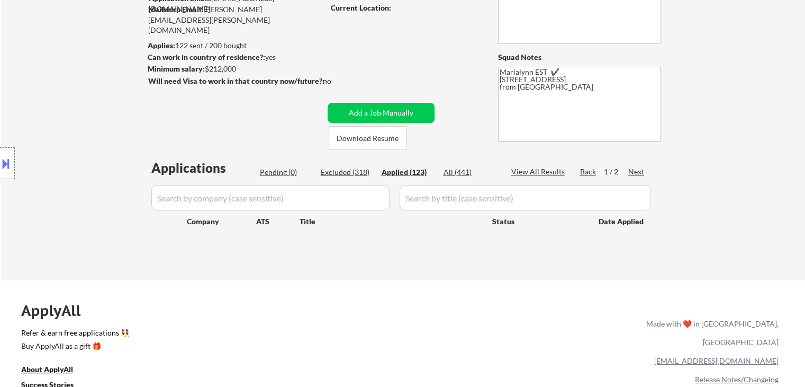
select select ""applied""
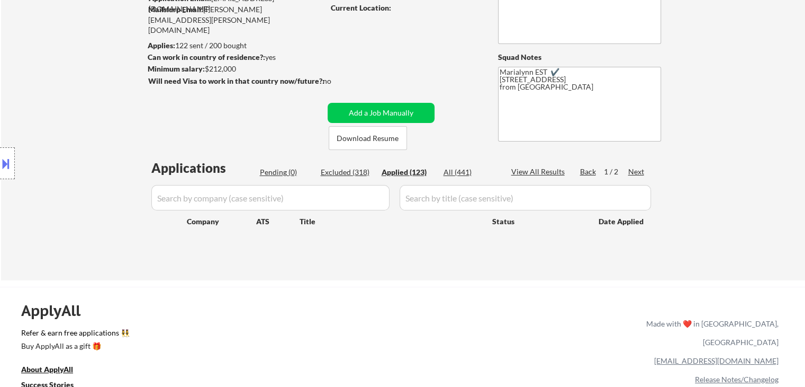
select select ""applied""
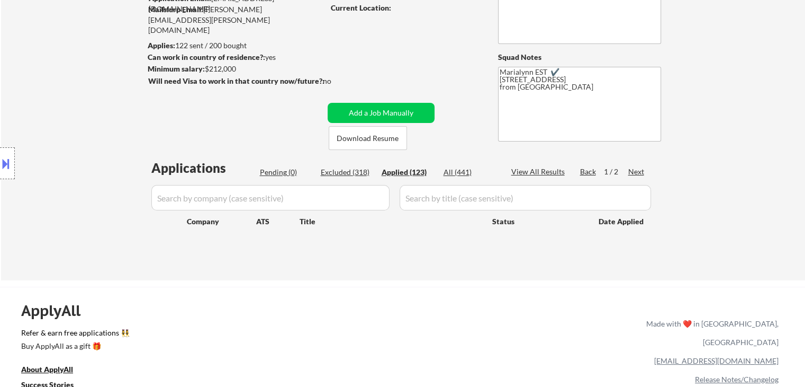
select select ""applied""
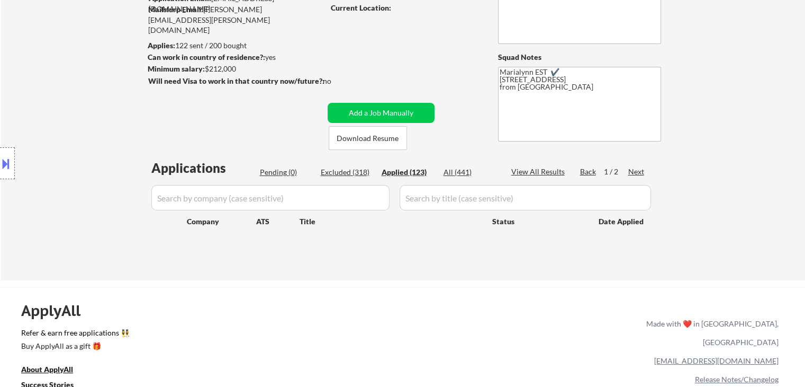
select select ""applied""
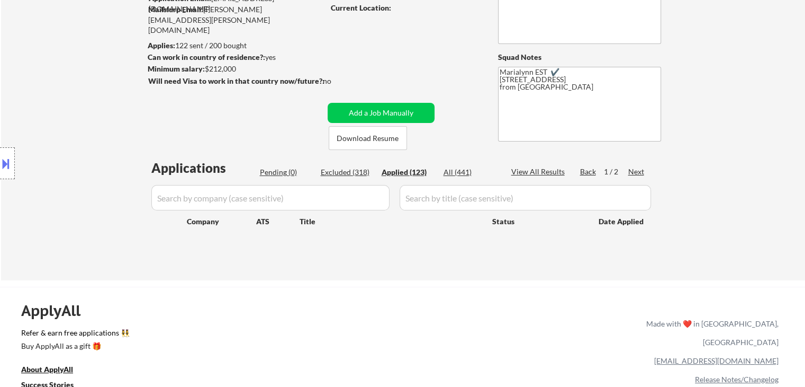
select select ""applied""
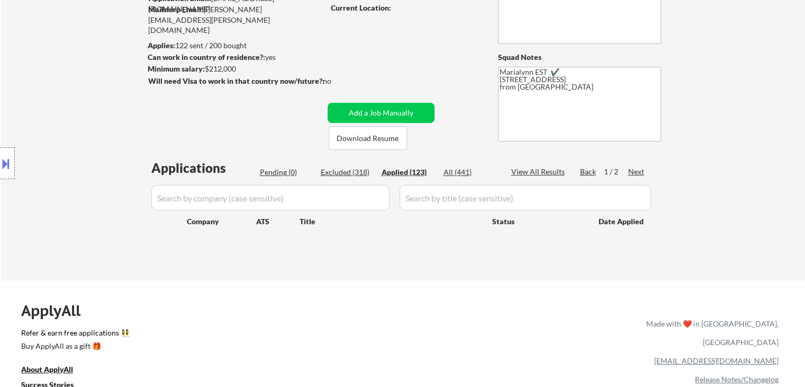
select select ""applied""
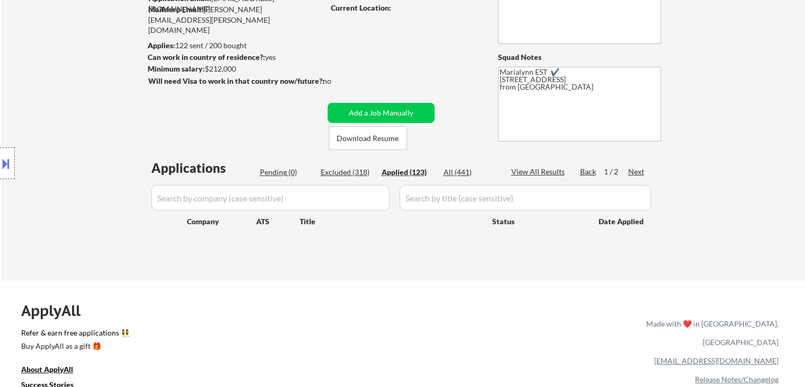
select select ""applied""
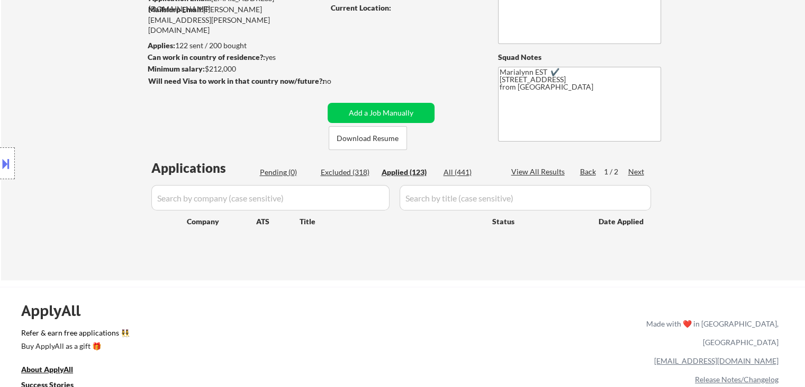
select select ""applied""
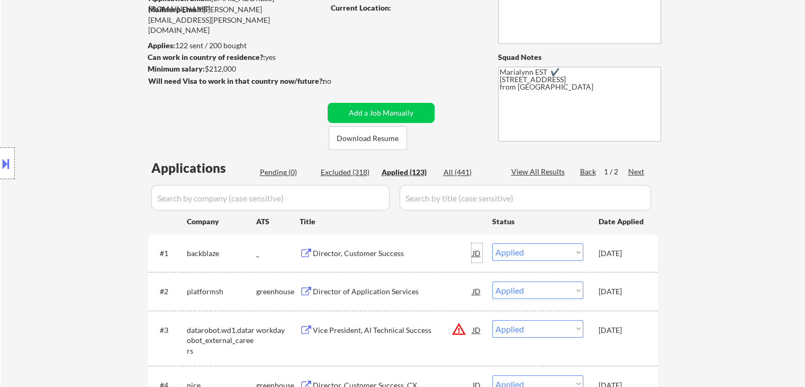
click at [479, 255] on div "JD" at bounding box center [477, 252] width 11 height 19
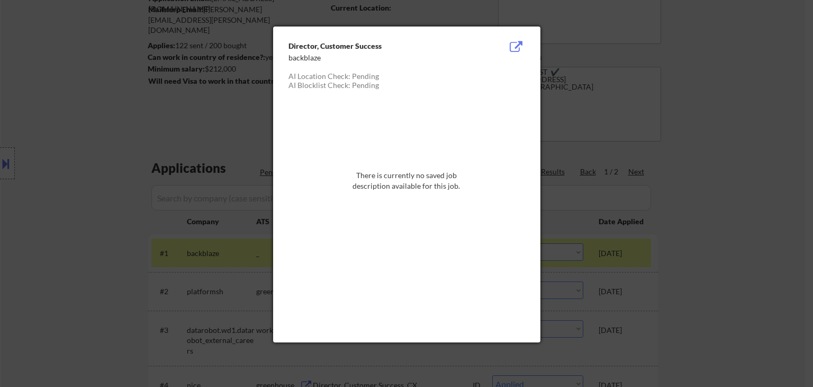
click at [445, 182] on div "There is currently no saved job description available for this job." at bounding box center [406, 180] width 119 height 21
drag, startPoint x: 585, startPoint y: 43, endPoint x: 577, endPoint y: 64, distance: 22.3
click at [585, 44] on div at bounding box center [406, 193] width 813 height 387
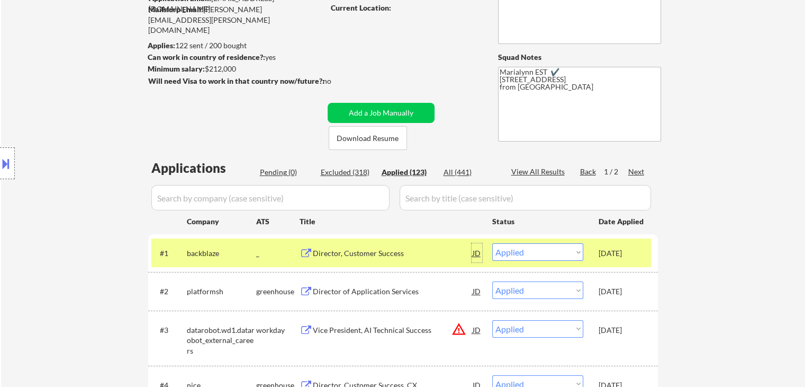
click at [478, 253] on div "JD" at bounding box center [477, 252] width 11 height 19
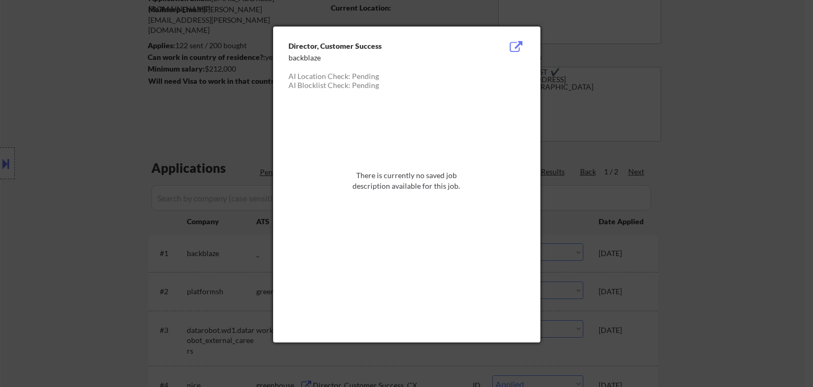
click at [515, 45] on button at bounding box center [516, 47] width 16 height 13
click at [614, 148] on div at bounding box center [406, 193] width 813 height 387
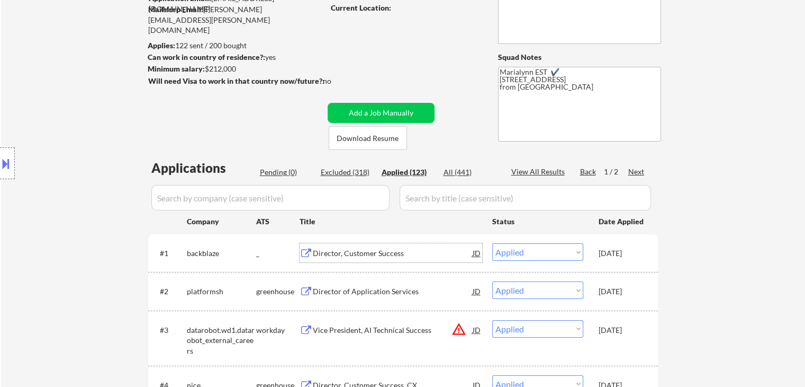
click at [361, 253] on div "Director, Customer Success" at bounding box center [393, 253] width 160 height 11
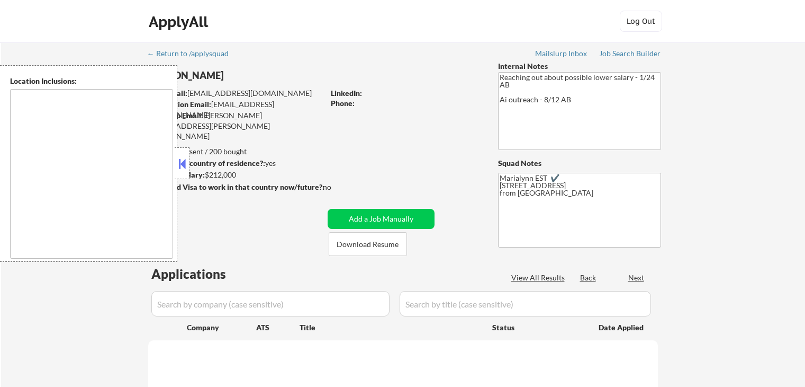
scroll to position [148, 0]
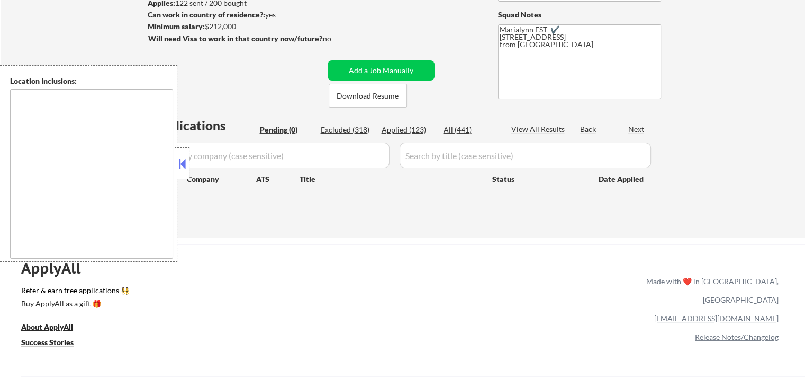
click at [182, 162] on button at bounding box center [182, 164] width 12 height 16
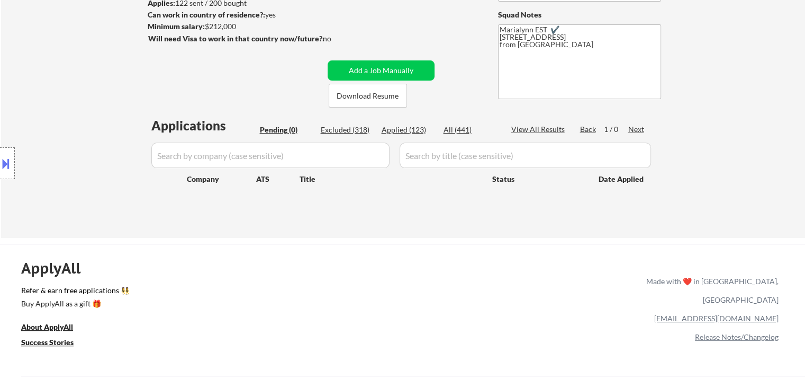
scroll to position [106, 0]
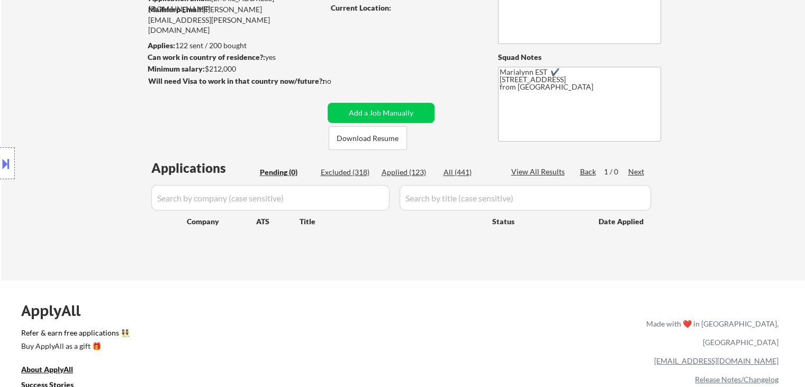
drag, startPoint x: 458, startPoint y: 172, endPoint x: 412, endPoint y: 172, distance: 46.1
click at [459, 172] on div "All (441)" at bounding box center [470, 172] width 53 height 11
click at [411, 172] on div "Applied (123)" at bounding box center [408, 172] width 53 height 11
select select ""applied""
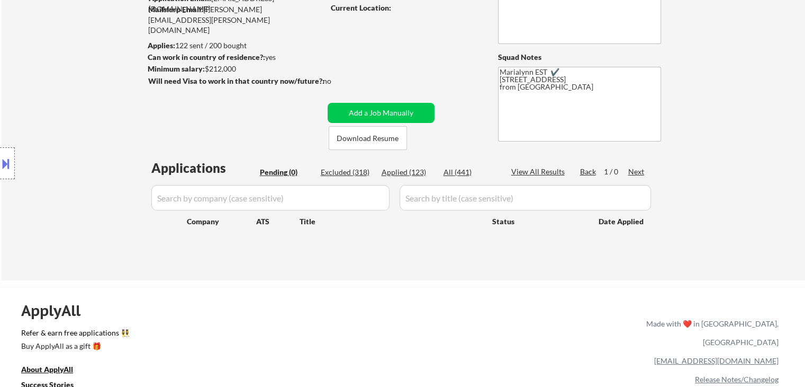
select select ""applied""
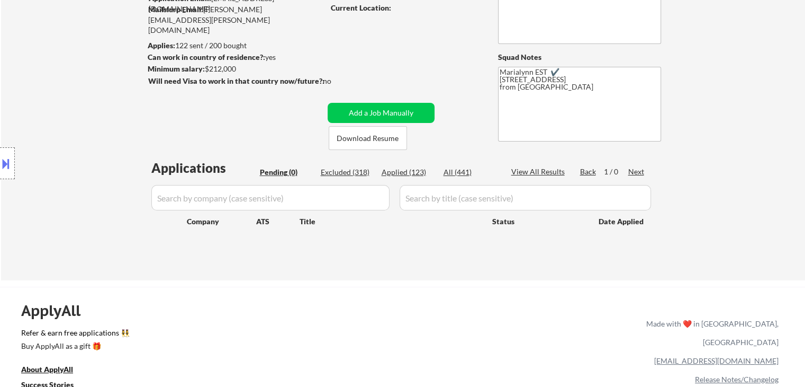
select select ""applied""
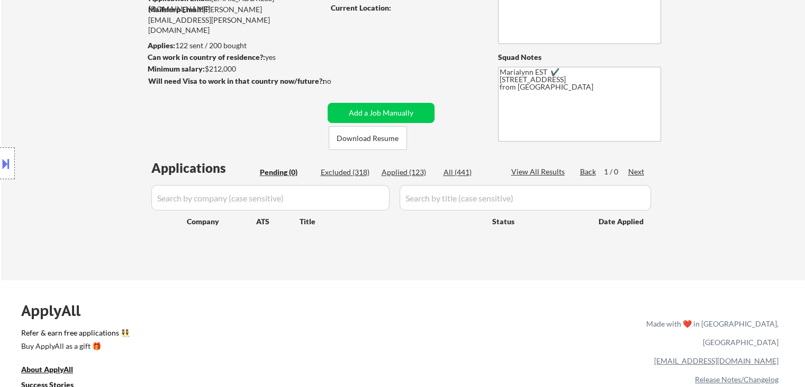
select select ""applied""
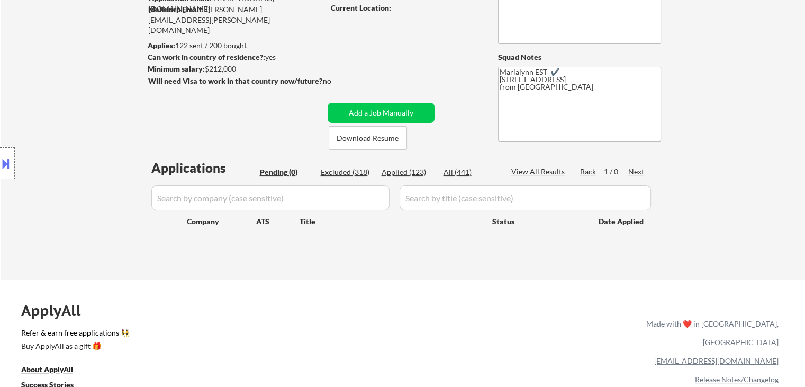
select select ""applied""
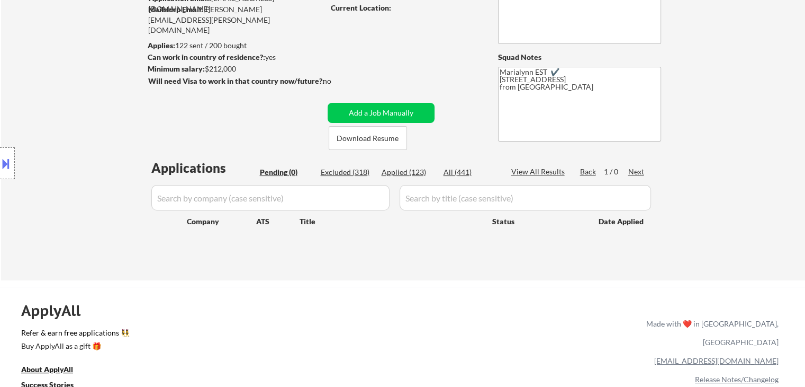
select select ""applied""
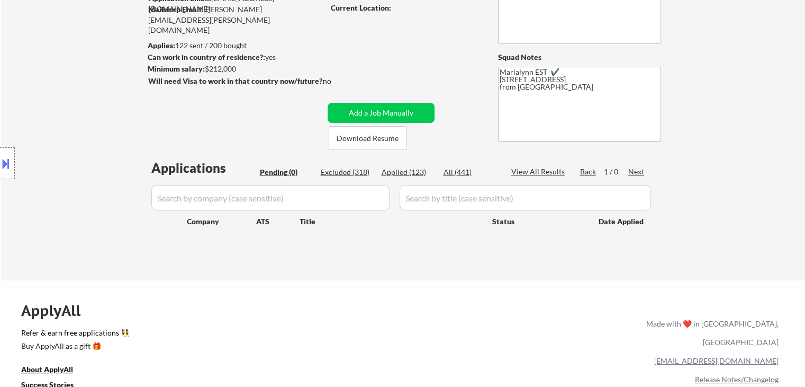
select select ""applied""
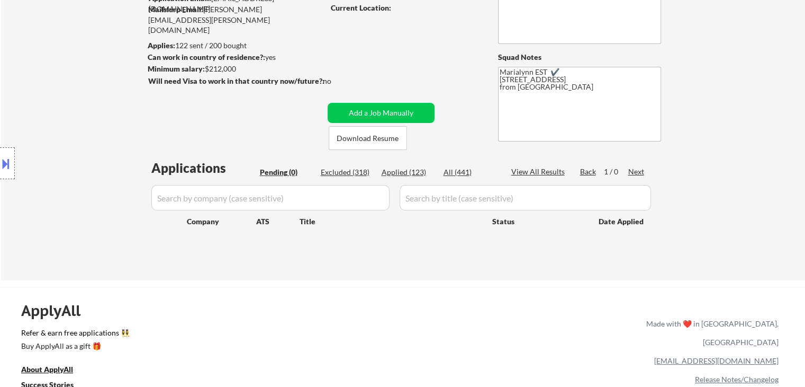
select select ""applied""
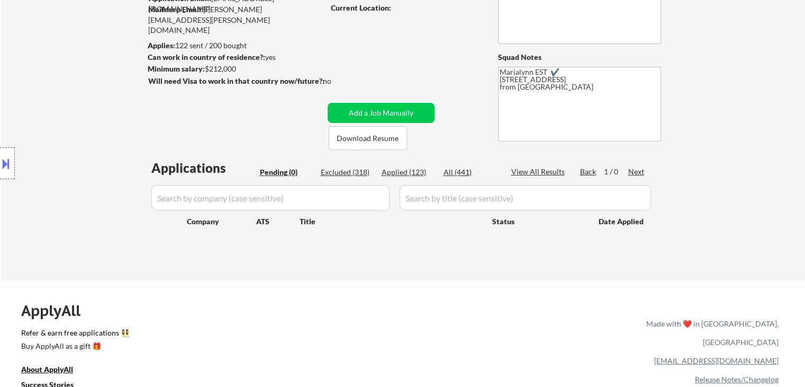
select select ""applied""
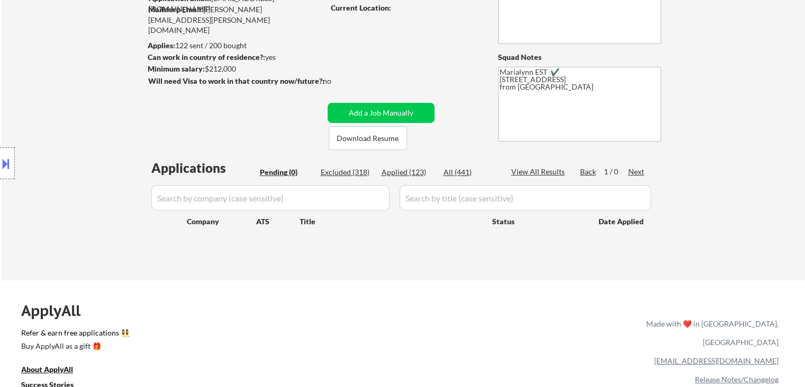
select select ""applied""
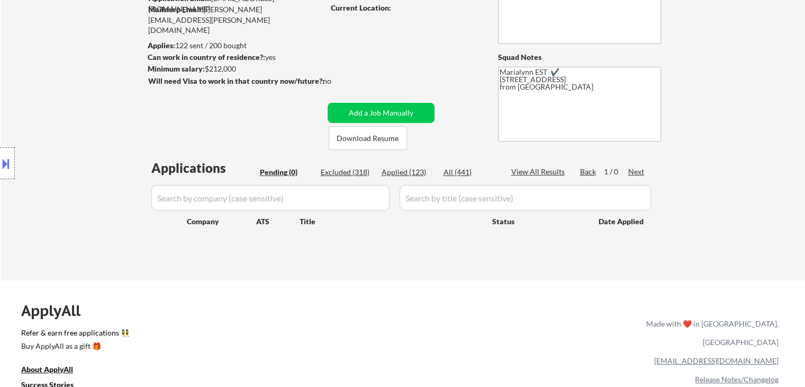
select select ""applied""
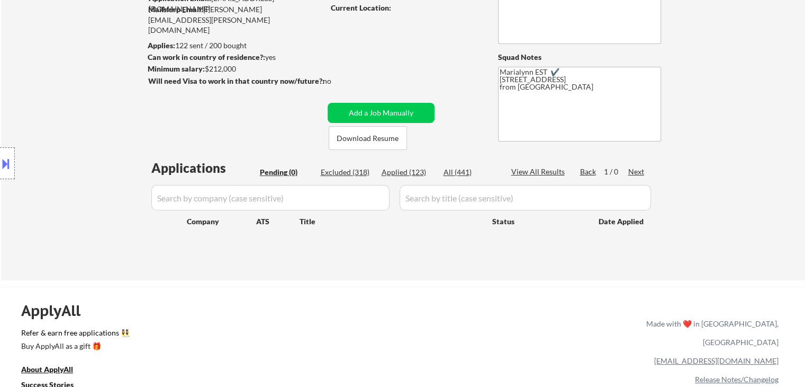
select select ""applied""
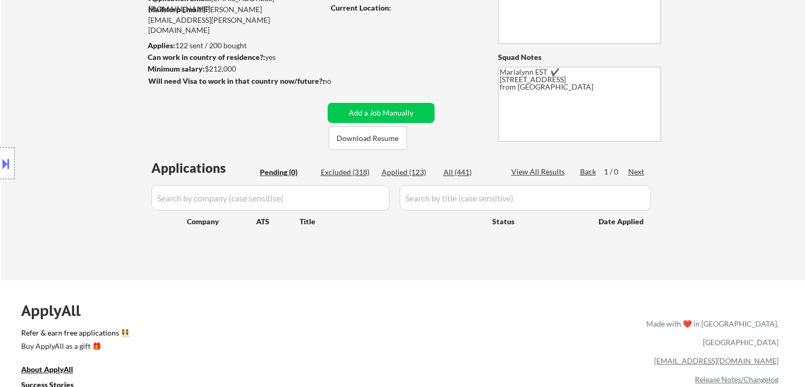
select select ""applied""
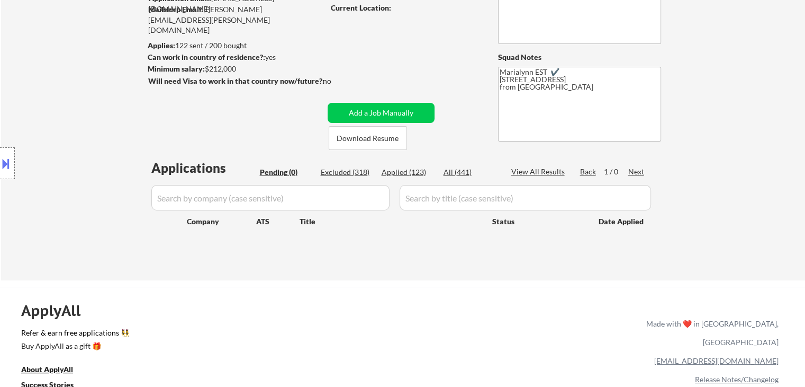
select select ""applied""
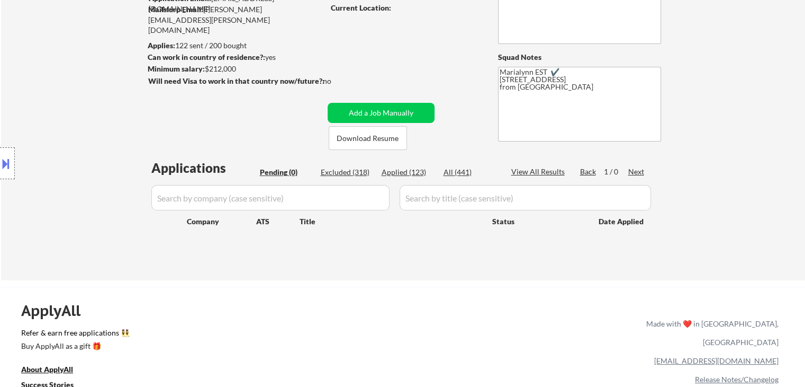
select select ""applied""
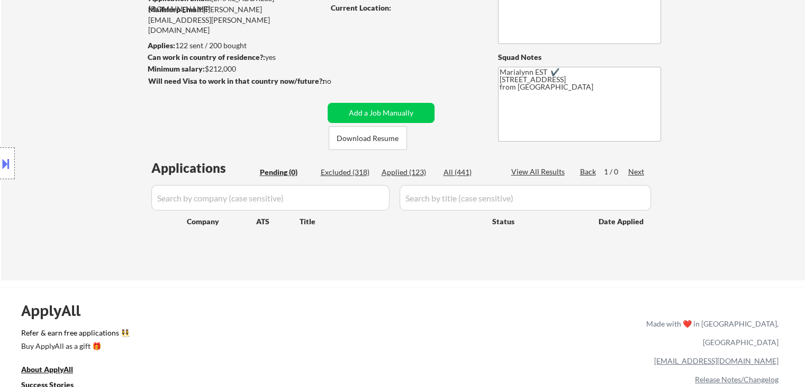
select select ""applied""
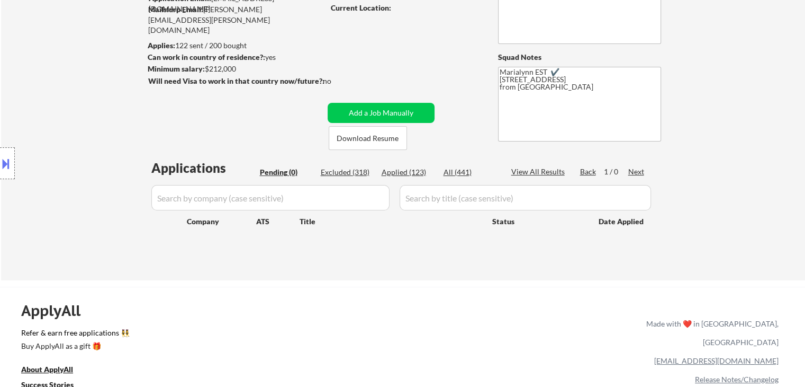
select select ""applied""
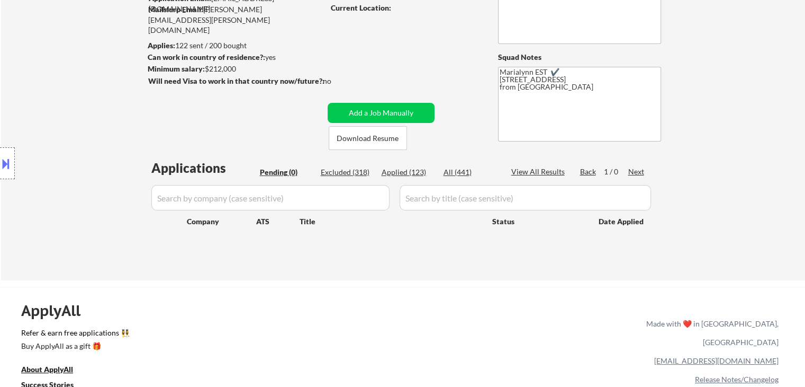
select select ""applied""
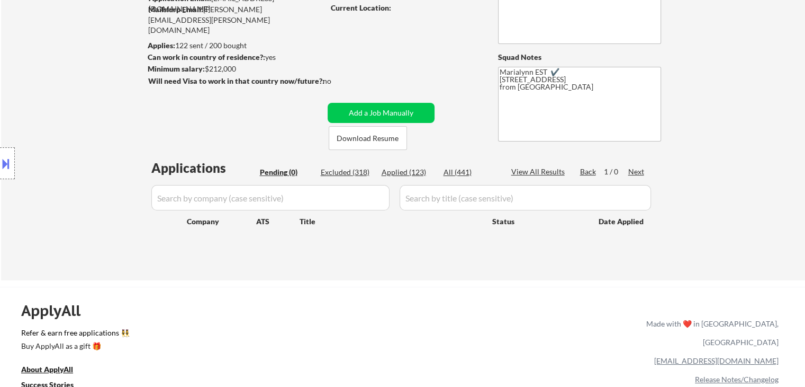
select select ""applied""
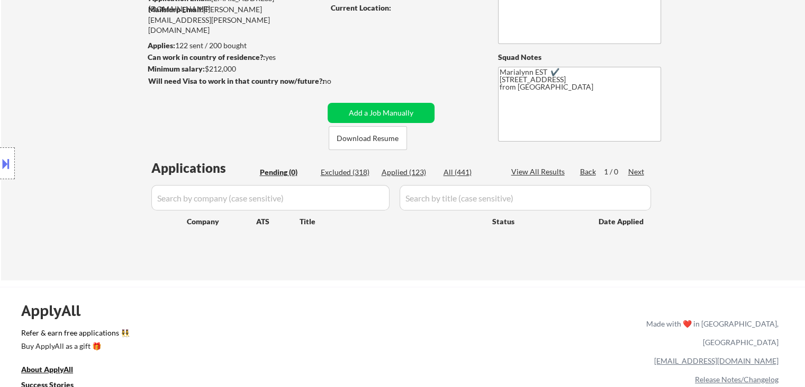
select select ""applied""
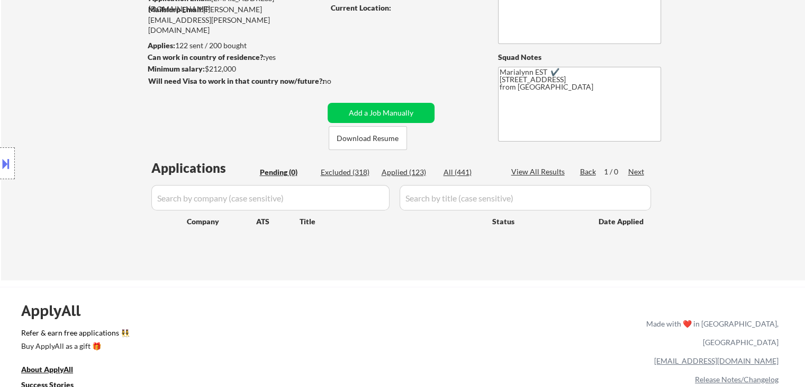
select select ""applied""
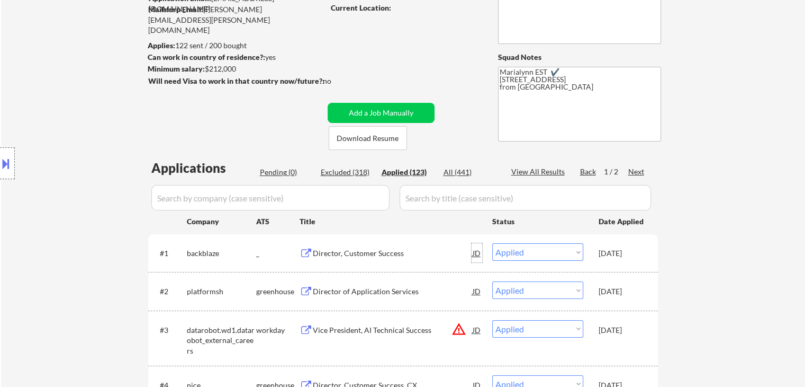
click at [474, 254] on div "JD" at bounding box center [477, 252] width 11 height 19
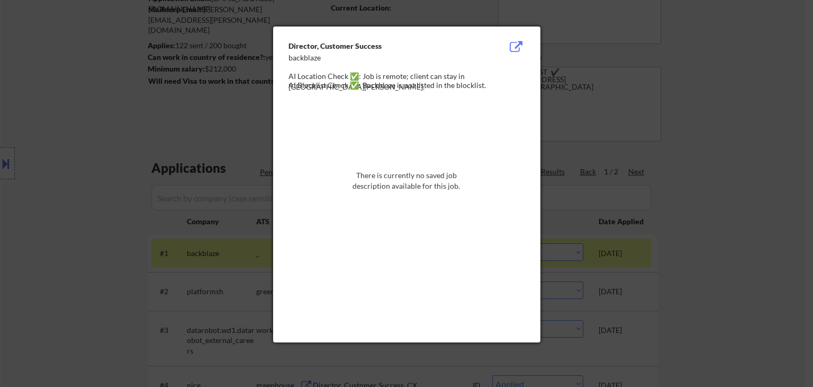
drag, startPoint x: 703, startPoint y: 96, endPoint x: 669, endPoint y: 102, distance: 34.0
click at [703, 96] on div at bounding box center [406, 193] width 813 height 387
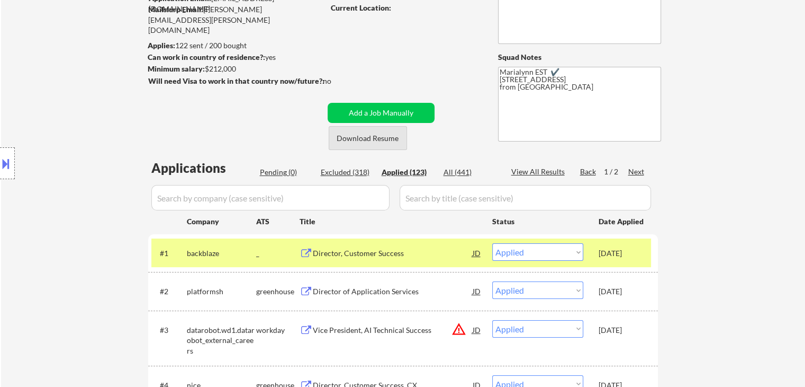
click at [383, 139] on button "Download Resume" at bounding box center [368, 138] width 78 height 24
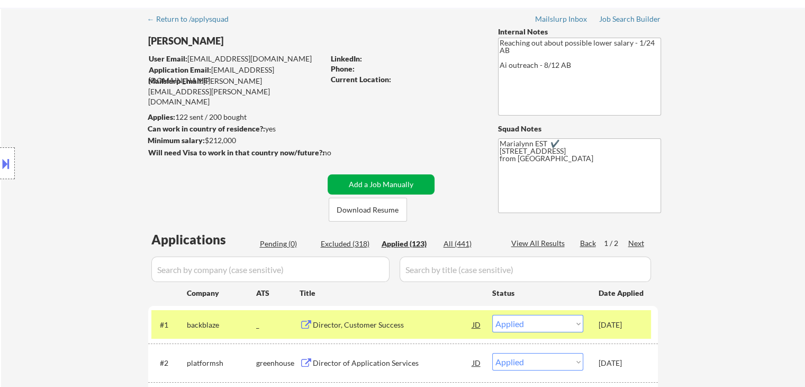
scroll to position [53, 0]
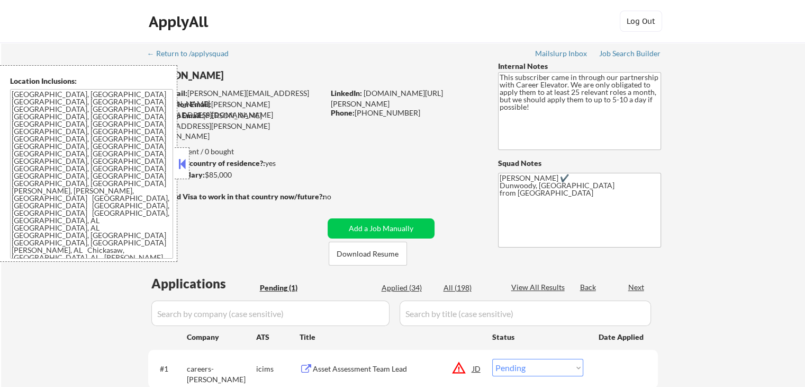
click at [183, 159] on button at bounding box center [182, 164] width 12 height 16
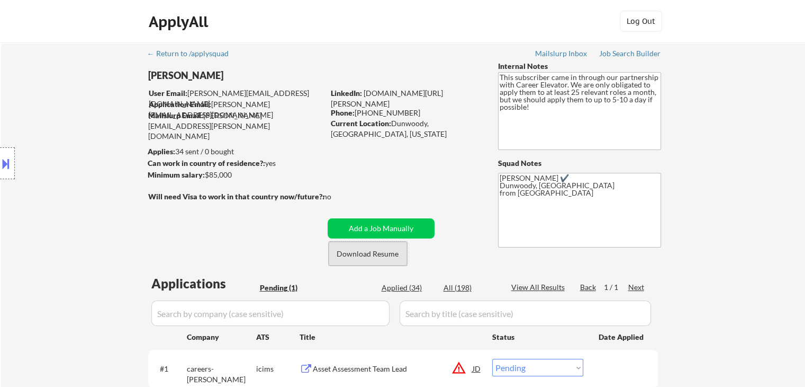
drag, startPoint x: 375, startPoint y: 250, endPoint x: 377, endPoint y: 257, distance: 7.0
click at [376, 250] on button "Download Resume" at bounding box center [368, 253] width 78 height 24
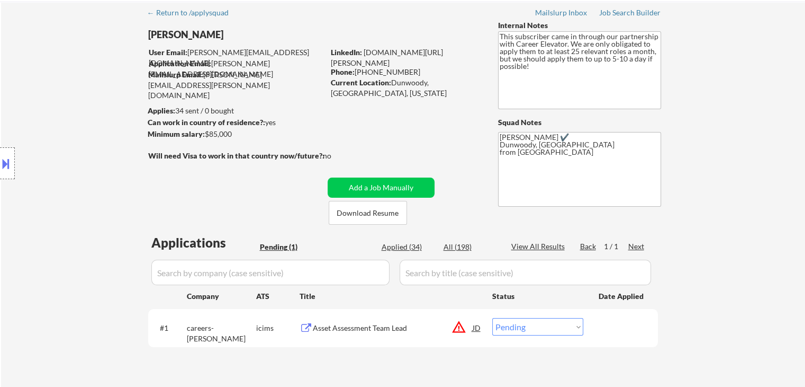
scroll to position [159, 0]
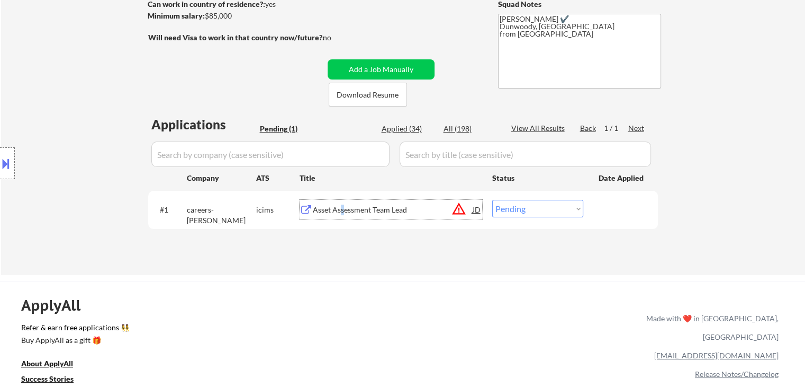
click at [343, 214] on div "Asset Assessment Team Lead" at bounding box center [393, 209] width 160 height 11
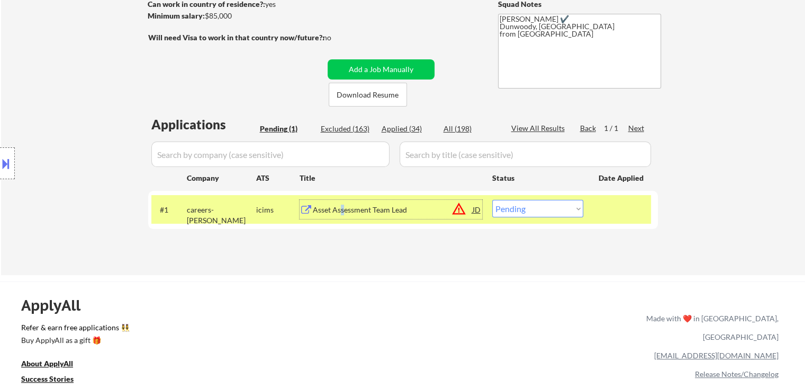
click at [534, 214] on select "Choose an option... Pending Applied Excluded (Questions) Excluded (Expired) Exc…" at bounding box center [537, 208] width 91 height 17
select select ""excluded__bad_match_""
click at [492, 200] on select "Choose an option... Pending Applied Excluded (Questions) Excluded (Expired) Exc…" at bounding box center [537, 208] width 91 height 17
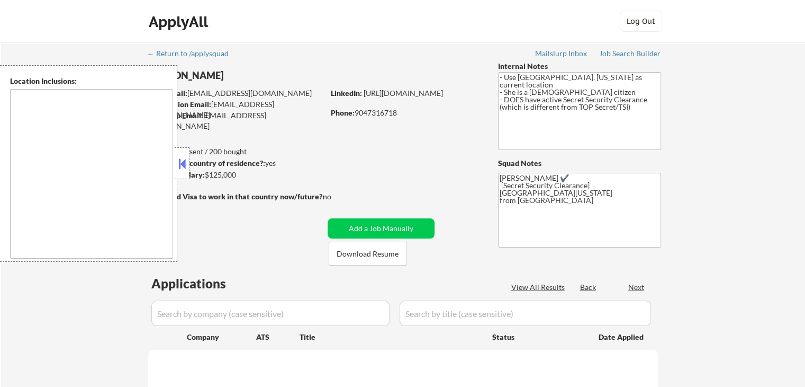
click at [178, 159] on button at bounding box center [182, 164] width 12 height 16
select select ""pending""
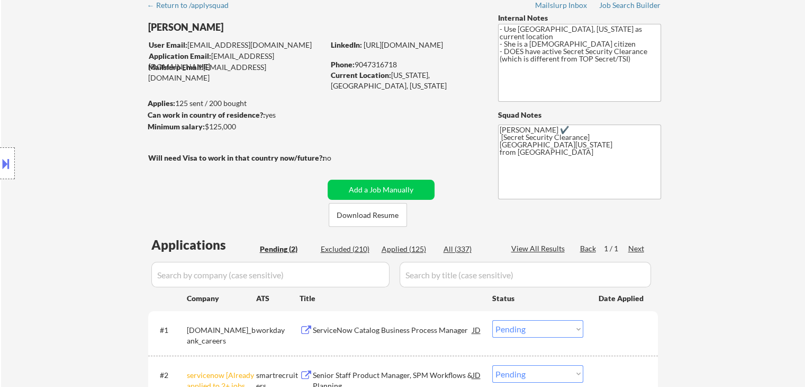
scroll to position [106, 0]
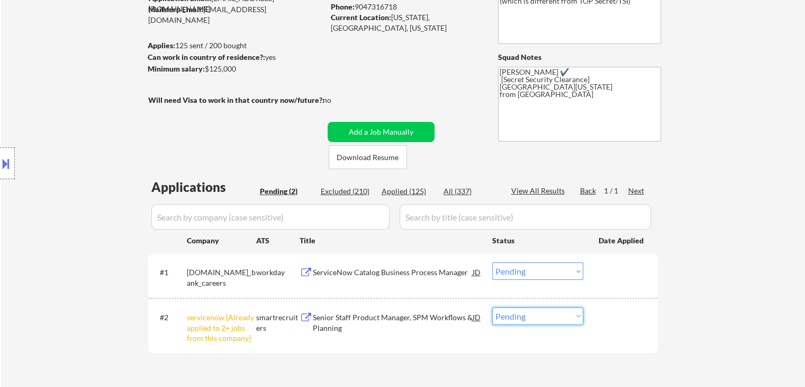
click at [525, 311] on select "Choose an option... Pending Applied Excluded (Questions) Excluded (Expired) Exc…" at bounding box center [537, 315] width 91 height 17
select select ""excluded__other_""
click at [492, 307] on select "Choose an option... Pending Applied Excluded (Questions) Excluded (Expired) Exc…" at bounding box center [537, 315] width 91 height 17
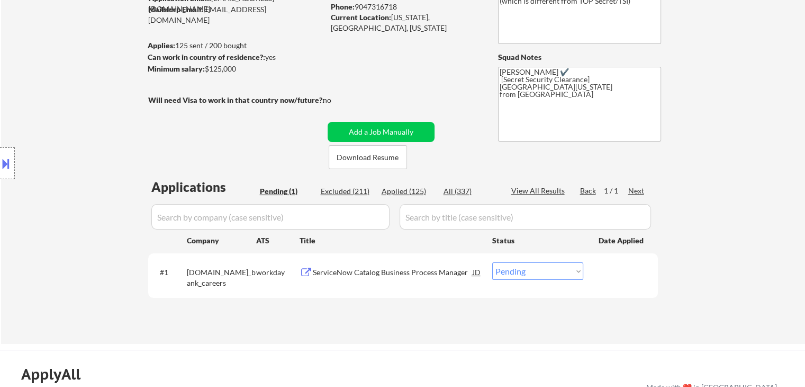
click at [402, 271] on div "ServiceNow Catalog Business Process Manager" at bounding box center [393, 272] width 160 height 11
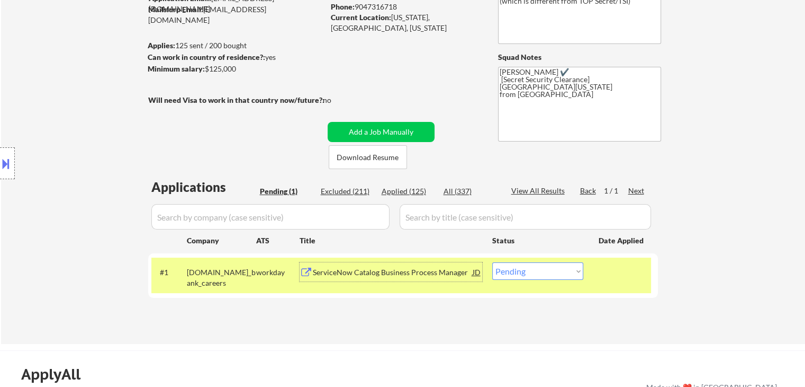
click at [518, 271] on select "Choose an option... Pending Applied Excluded (Questions) Excluded (Expired) Exc…" at bounding box center [537, 270] width 91 height 17
click at [492, 262] on select "Choose an option... Pending Applied Excluded (Questions) Excluded (Expired) Exc…" at bounding box center [537, 270] width 91 height 17
click at [558, 270] on select "Choose an option... Pending Applied Excluded (Questions) Excluded (Expired) Exc…" at bounding box center [537, 270] width 91 height 17
select select ""excluded__expired_""
click at [492, 262] on select "Choose an option... Pending Applied Excluded (Questions) Excluded (Expired) Exc…" at bounding box center [537, 270] width 91 height 17
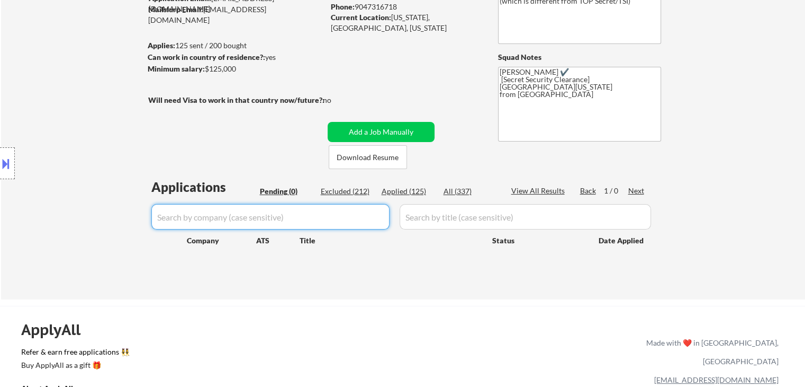
drag, startPoint x: 279, startPoint y: 221, endPoint x: 282, endPoint y: 216, distance: 5.7
click at [279, 221] on input "input" at bounding box center [270, 216] width 238 height 25
paste input "usbank"
type input "usbank"
click at [345, 192] on div "Excluded (212)" at bounding box center [347, 191] width 53 height 11
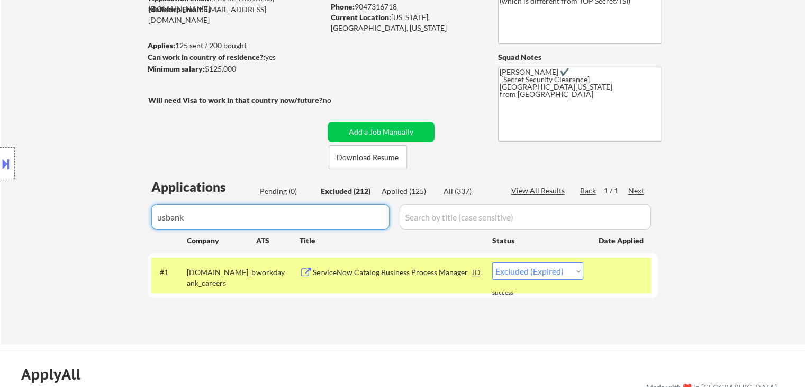
drag, startPoint x: 294, startPoint y: 216, endPoint x: 6, endPoint y: 200, distance: 289.1
click at [2, 201] on body "← Return to /applysquad Mailslurp Inbox Job Search Builder [PERSON_NAME] User E…" at bounding box center [402, 87] width 805 height 387
select select ""excluded__other_""
select select ""excluded__expired_""
select select ""excluded""
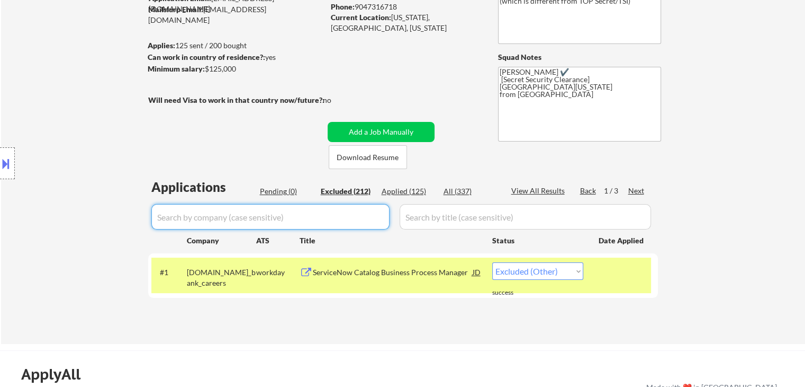
select select ""excluded__other_""
select select ""excluded__bad_match_""
select select ""excluded__salary_""
select select ""excluded__bad_match_""
select select ""excluded__expired_""
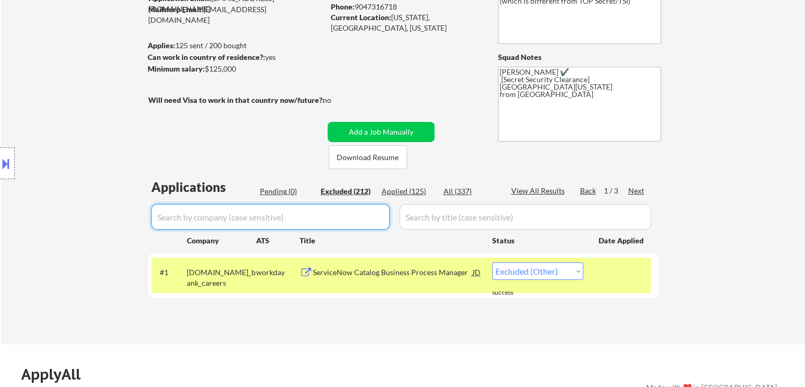
select select ""excluded__other_""
select select ""excluded__expired_""
select select ""excluded__location_""
select select ""excluded__expired_""
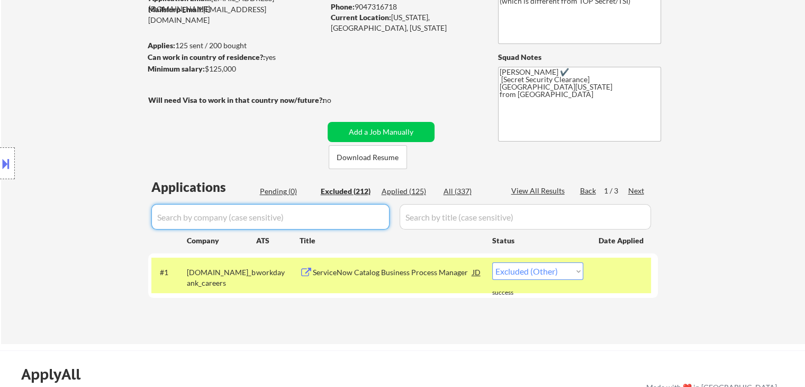
select select ""excluded__expired_""
select select ""excluded__salary_""
select select ""excluded__location_""
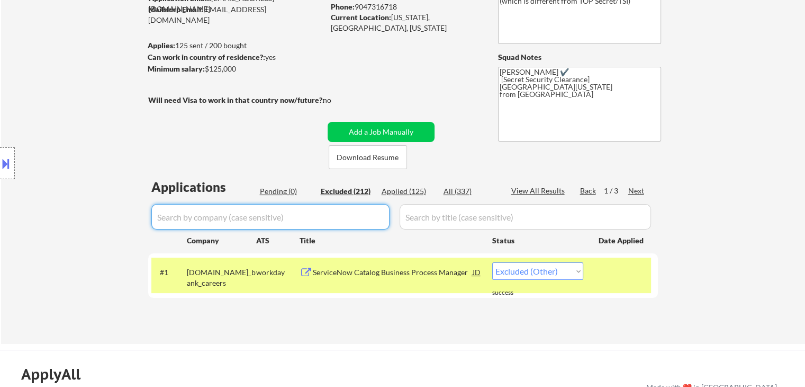
select select ""excluded__expired_""
select select ""excluded__other_""
select select ""excluded__salary_""
select select ""excluded__expired_""
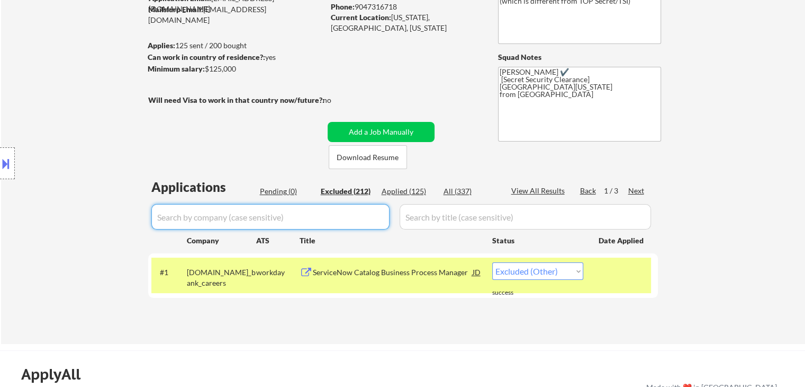
select select ""excluded""
select select ""excluded__other_""
select select ""excluded__location_""
select select ""excluded__bad_match_""
select select ""excluded__salary_""
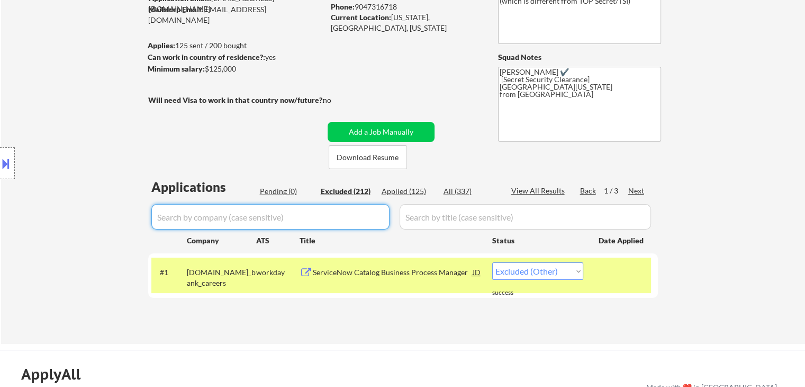
select select ""excluded__bad_match_""
select select ""excluded__location_""
select select ""excluded__expired_""
select select ""excluded__location_""
select select ""excluded__expired_""
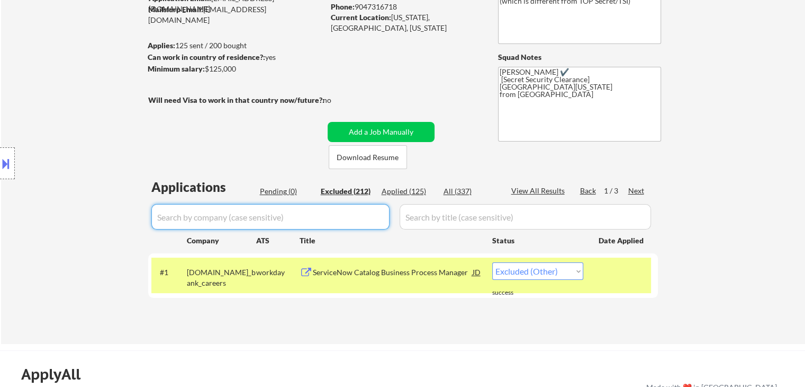
select select ""excluded__expired_""
select select ""excluded__location_""
select select ""excluded__other_""
select select ""excluded__salary_""
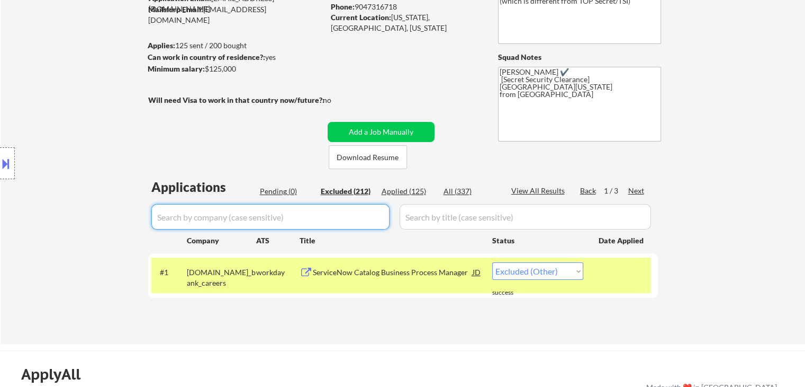
select select ""excluded""
select select ""excluded__expired_""
select select ""excluded__bad_match_""
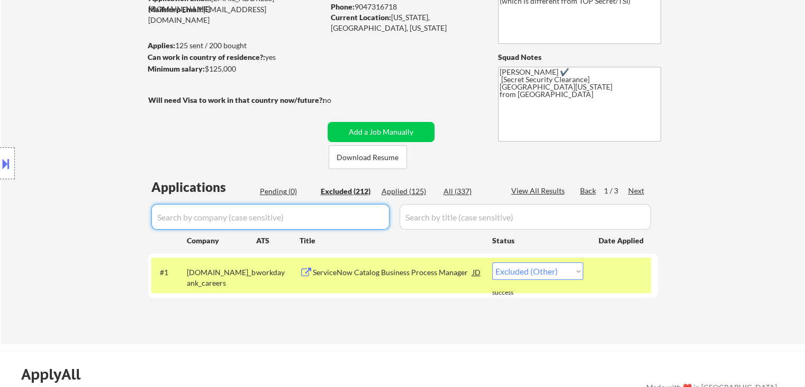
select select ""excluded__expired_""
select select ""excluded__bad_match_""
select select ""excluded__other_""
select select ""excluded__location_""
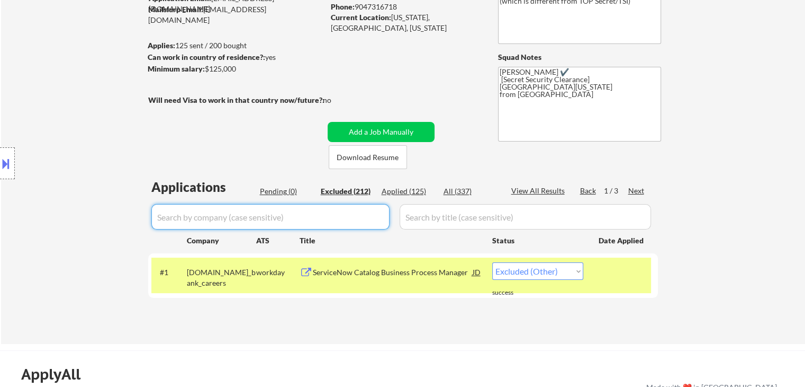
select select ""excluded__bad_match_""
select select ""excluded__other_""
select select ""excluded__expired_""
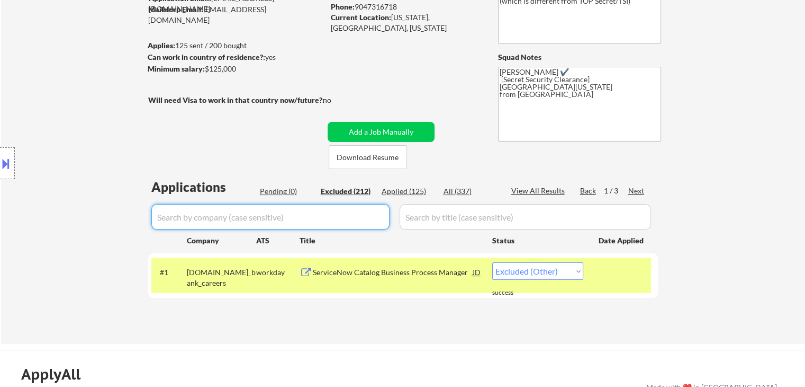
select select ""excluded__location_""
select select ""excluded__other_""
select select ""excluded__bad_match_""
select select ""excluded__location_""
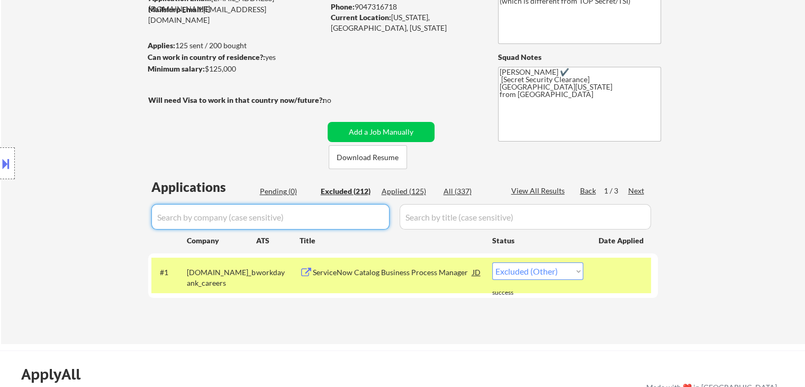
select select ""excluded__bad_match_""
select select ""excluded__expired_""
select select ""excluded__bad_match_""
select select ""excluded__expired_""
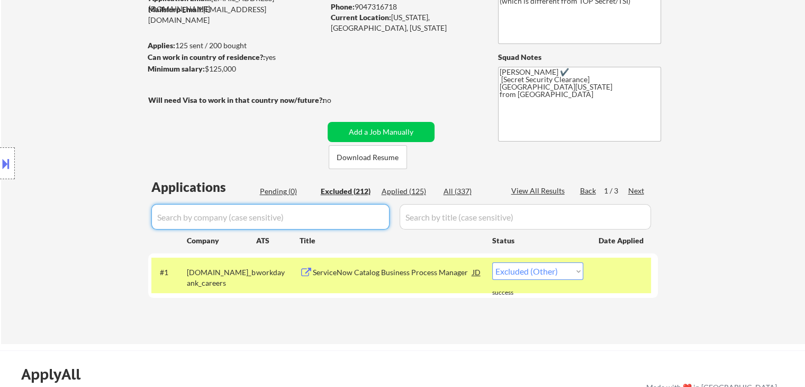
select select ""excluded__bad_match_""
select select ""excluded__expired_""
select select ""excluded__other_""
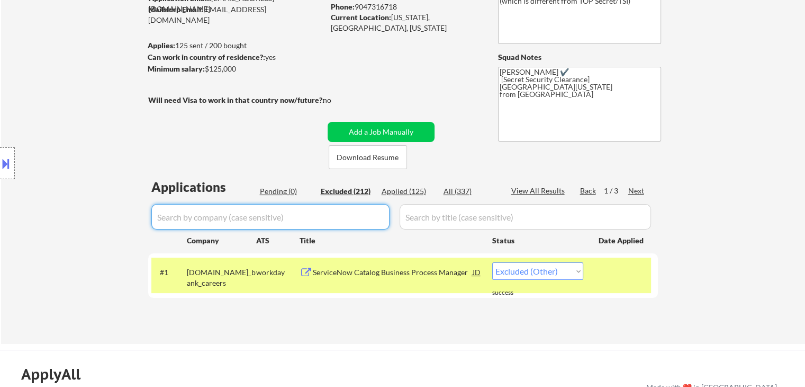
select select ""excluded__other_""
select select ""excluded__expired_""
select select ""excluded__bad_match_""
select select ""excluded__expired_""
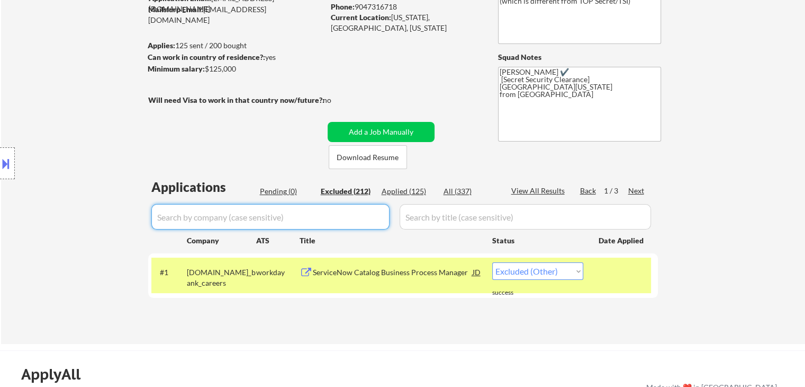
select select ""excluded__bad_match_""
select select ""excluded__expired_""
select select ""excluded__other_""
select select ""excluded""
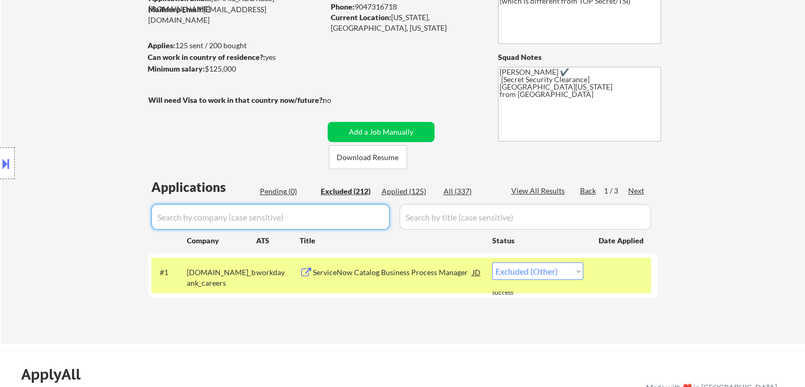
select select ""excluded__bad_match_""
select select ""excluded__other_""
select select ""excluded__expired_""
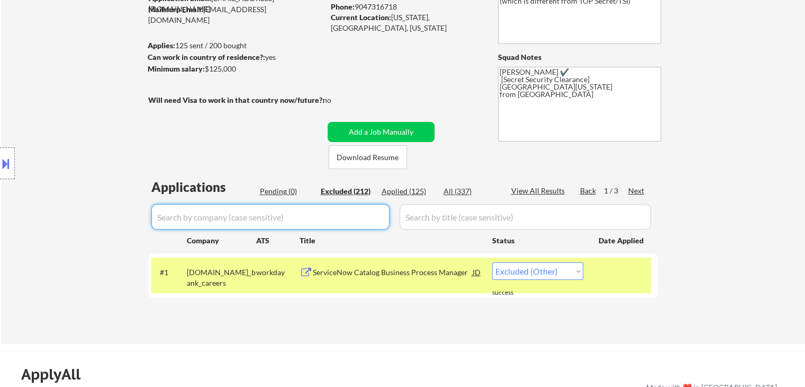
select select ""excluded__expired_""
select select ""excluded__bad_match_""
select select ""excluded__other_""
select select ""excluded__bad_match_""
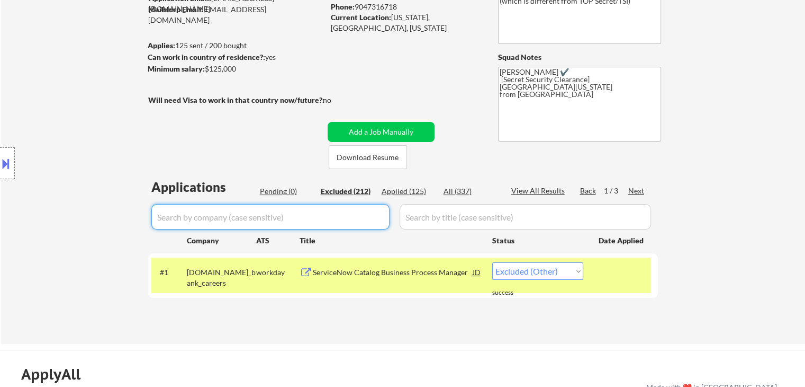
select select ""excluded__bad_match_""
select select ""excluded__expired_""
select select ""excluded__bad_match_""
select select ""excluded""
select select ""excluded__expired_""
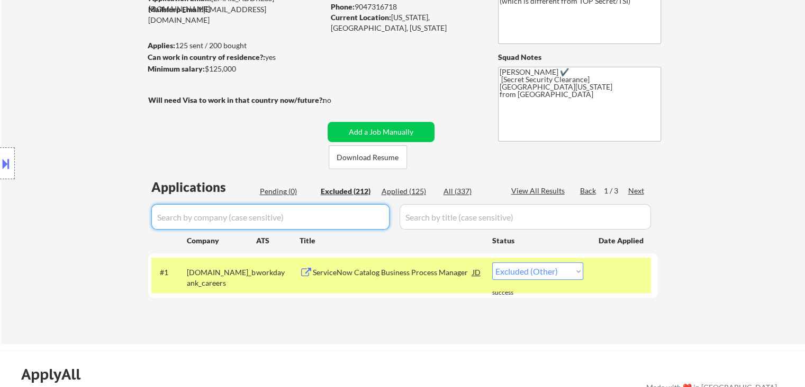
select select ""excluded__expired_""
select select ""excluded__other_""
select select ""excluded__bad_match_""
select select ""excluded__other_""
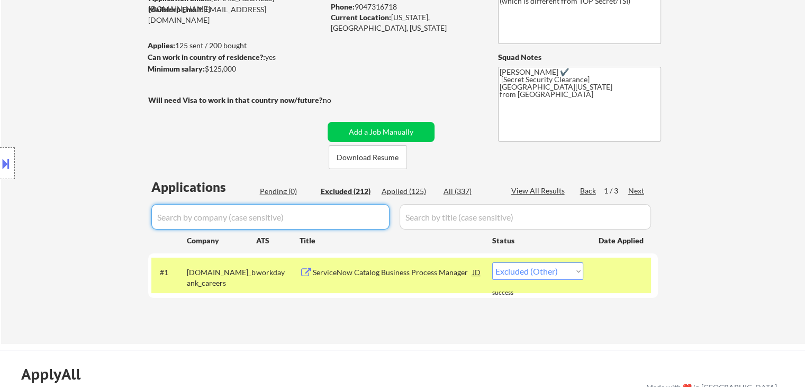
select select ""excluded__other_""
select select ""excluded__bad_match_""
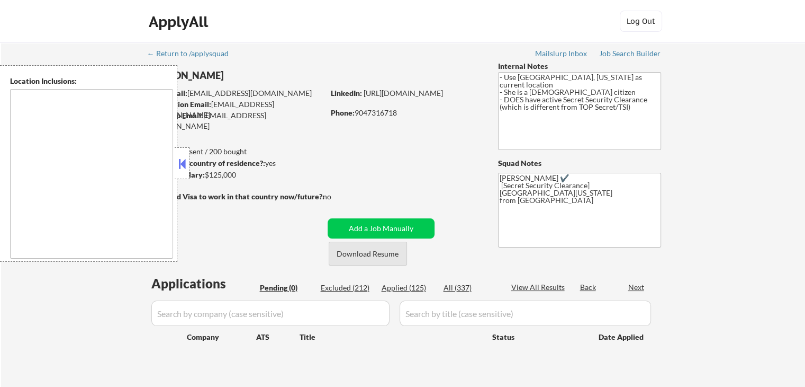
click at [380, 254] on button "Download Resume" at bounding box center [368, 253] width 78 height 24
type textarea "[GEOGRAPHIC_DATA], [GEOGRAPHIC_DATA] [GEOGRAPHIC_DATA], [GEOGRAPHIC_DATA] [GEOG…"
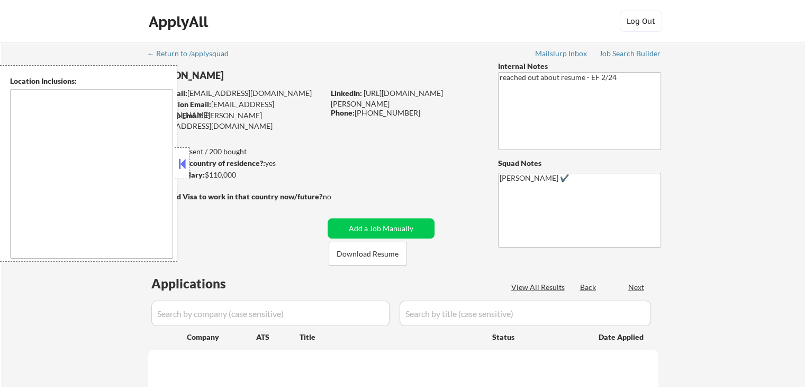
click at [180, 166] on button at bounding box center [182, 164] width 12 height 16
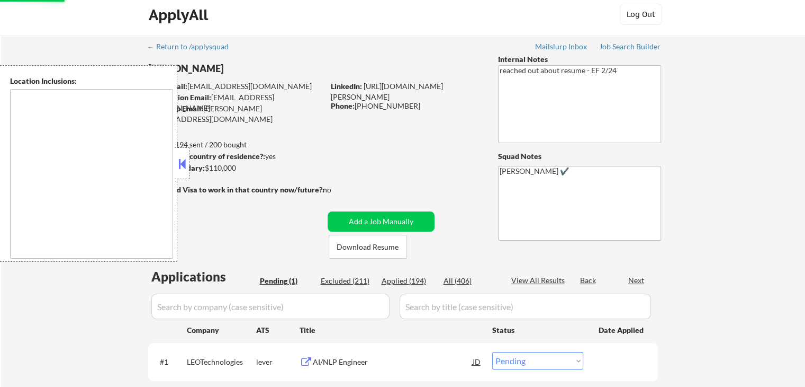
scroll to position [106, 0]
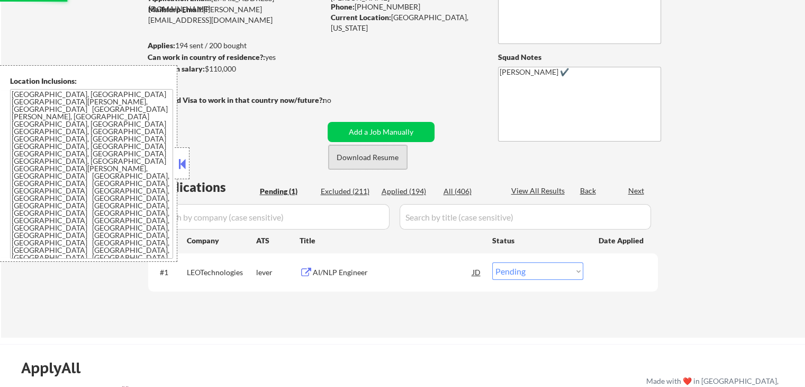
click at [390, 151] on button "Download Resume" at bounding box center [368, 157] width 78 height 24
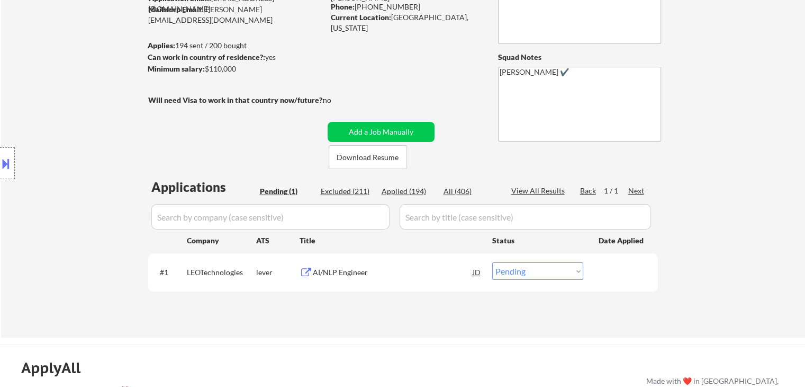
click at [347, 270] on div "AI/NLP Engineer" at bounding box center [393, 272] width 160 height 11
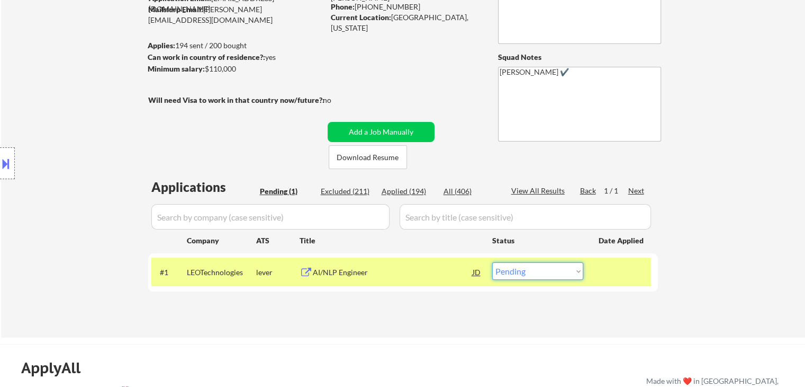
click at [550, 270] on select "Choose an option... Pending Applied Excluded (Questions) Excluded (Expired) Exc…" at bounding box center [537, 270] width 91 height 17
select select ""excluded__bad_match_""
click at [492, 262] on select "Choose an option... Pending Applied Excluded (Questions) Excluded (Expired) Exc…" at bounding box center [537, 270] width 91 height 17
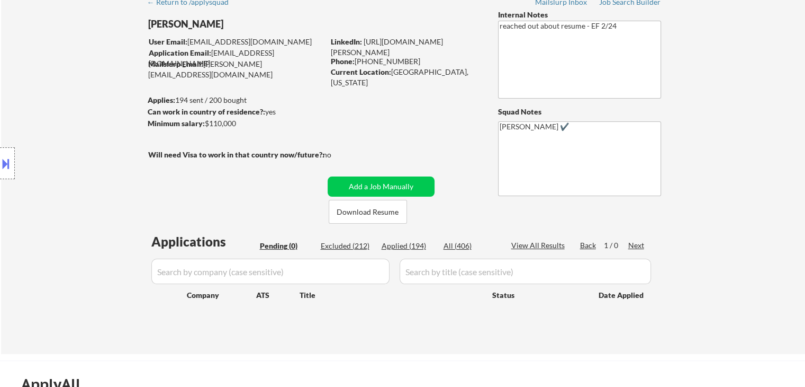
scroll to position [0, 0]
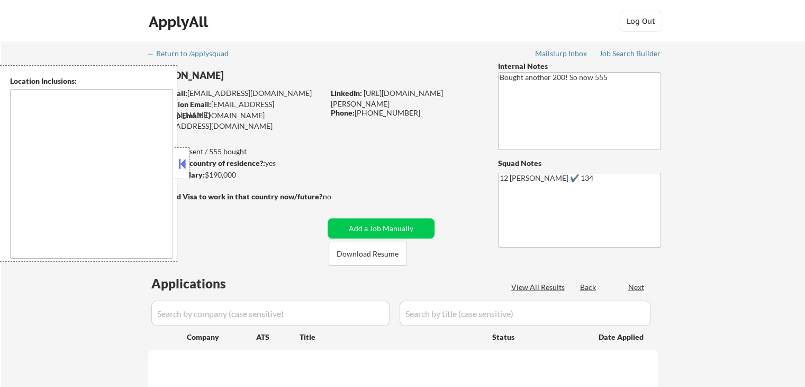
select select ""pending""
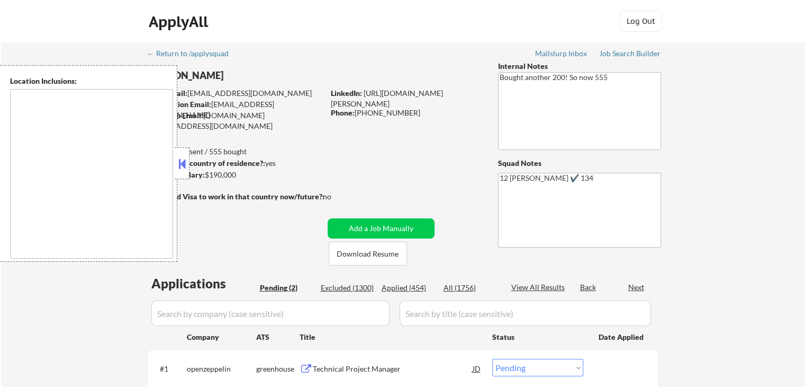
type textarea "San Francisco, CA Daly City, CA South San Francisco, CA Brisbane, CA Colma, CA …"
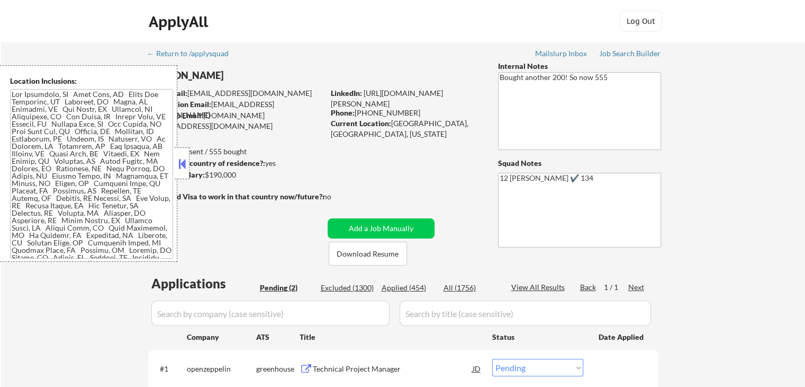
drag, startPoint x: 184, startPoint y: 160, endPoint x: 194, endPoint y: 161, distance: 9.6
click at [193, 161] on body "← Return to /applysquad Mailslurp Inbox Job Search Builder Esther Lu User Email…" at bounding box center [402, 193] width 805 height 387
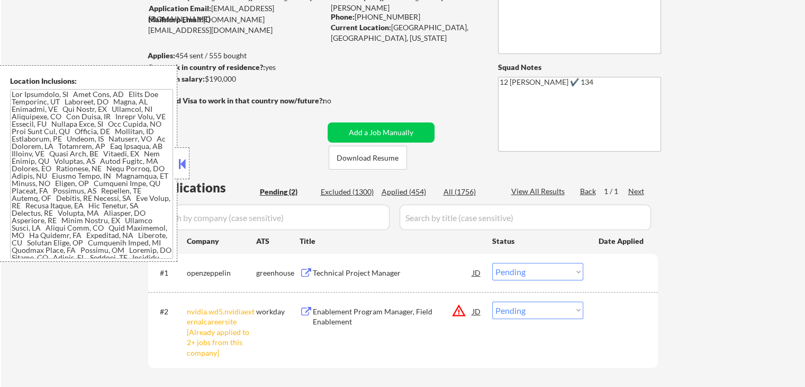
scroll to position [159, 0]
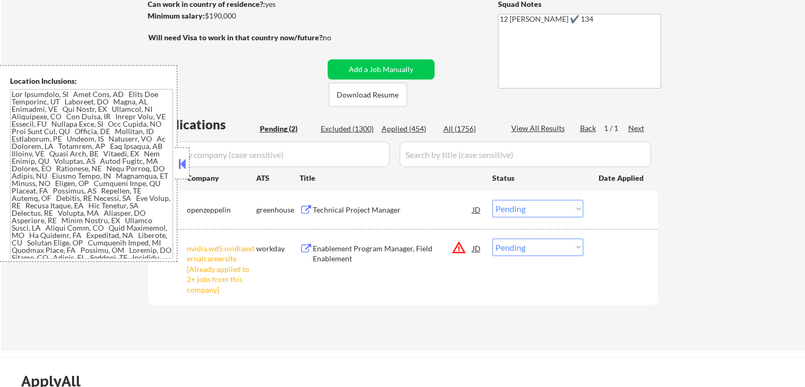
drag, startPoint x: 184, startPoint y: 158, endPoint x: 197, endPoint y: 160, distance: 12.9
click at [184, 157] on button at bounding box center [182, 164] width 12 height 16
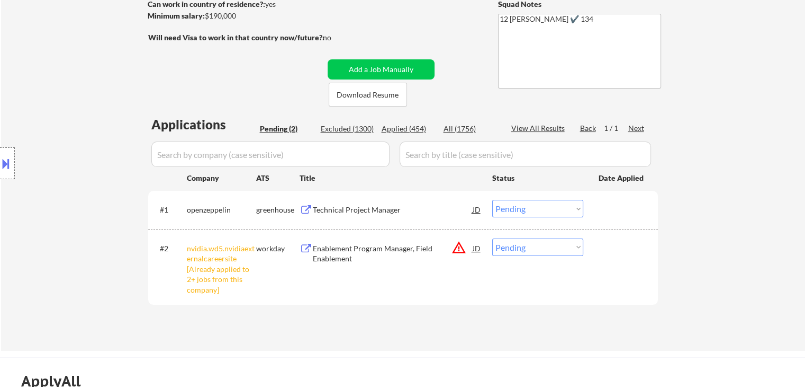
click at [551, 248] on select "Choose an option... Pending Applied Excluded (Questions) Excluded (Expired) Exc…" at bounding box center [537, 246] width 91 height 17
drag, startPoint x: 544, startPoint y: 249, endPoint x: 544, endPoint y: 255, distance: 5.8
click at [544, 250] on select "Choose an option... Pending Applied Excluded (Questions) Excluded (Expired) Exc…" at bounding box center [537, 246] width 91 height 17
select select ""excluded__other_""
click at [492, 238] on select "Choose an option... Pending Applied Excluded (Questions) Excluded (Expired) Exc…" at bounding box center [537, 246] width 91 height 17
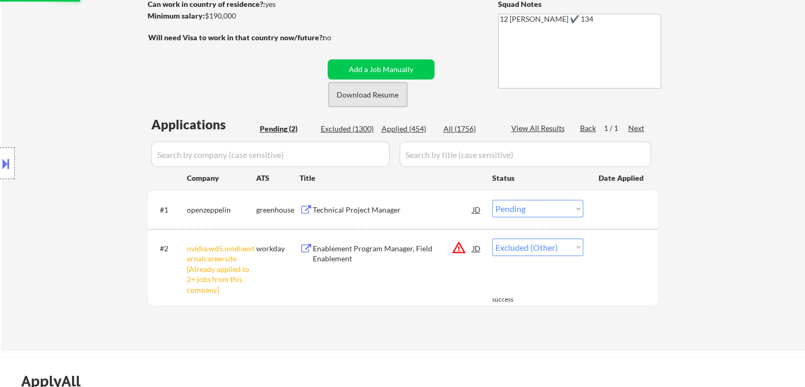
drag, startPoint x: 364, startPoint y: 96, endPoint x: 356, endPoint y: 181, distance: 85.1
click at [365, 98] on button "Download Resume" at bounding box center [368, 95] width 78 height 24
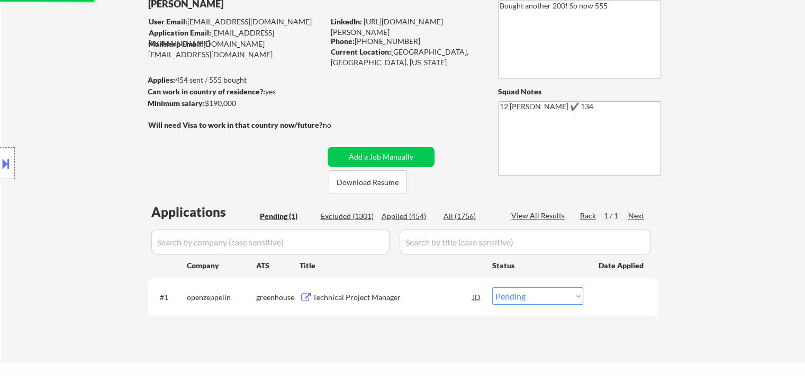
scroll to position [53, 0]
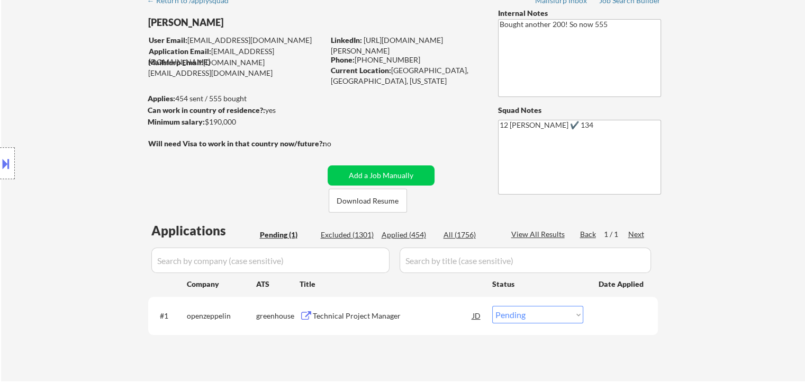
click at [356, 312] on div "Technical Project Manager" at bounding box center [393, 315] width 160 height 11
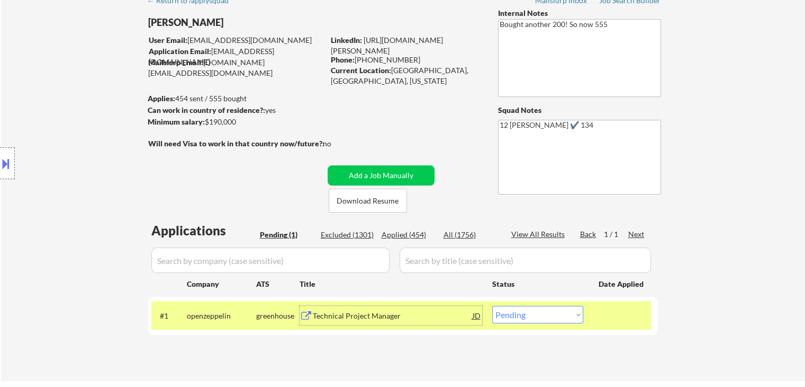
click at [506, 315] on select "Choose an option... Pending Applied Excluded (Questions) Excluded (Expired) Exc…" at bounding box center [537, 314] width 91 height 17
select select ""excluded__bad_match_""
click at [492, 306] on select "Choose an option... Pending Applied Excluded (Questions) Excluded (Expired) Exc…" at bounding box center [537, 314] width 91 height 17
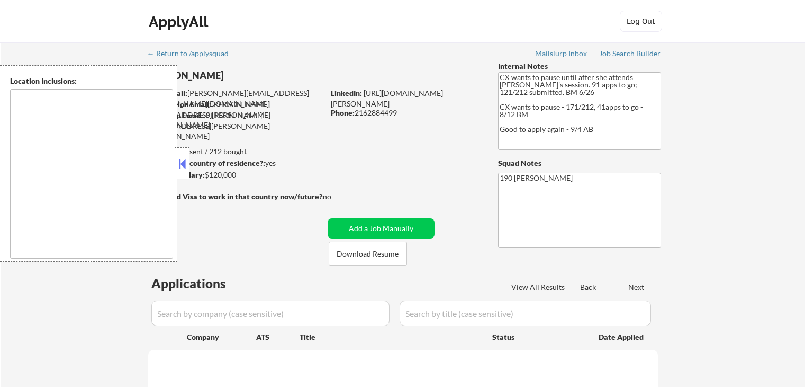
select select ""pending""
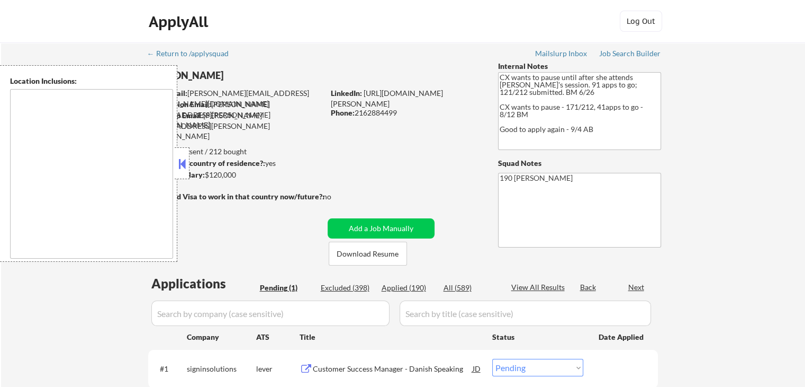
type textarea "remote"
click at [189, 163] on div at bounding box center [182, 163] width 15 height 32
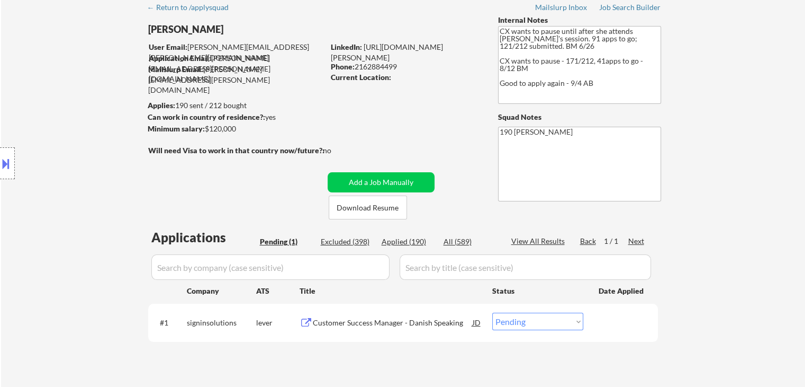
scroll to position [106, 0]
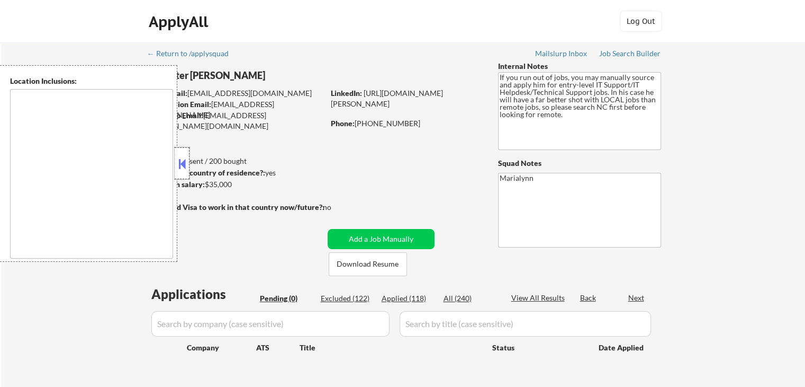
click at [175, 165] on div at bounding box center [182, 163] width 15 height 32
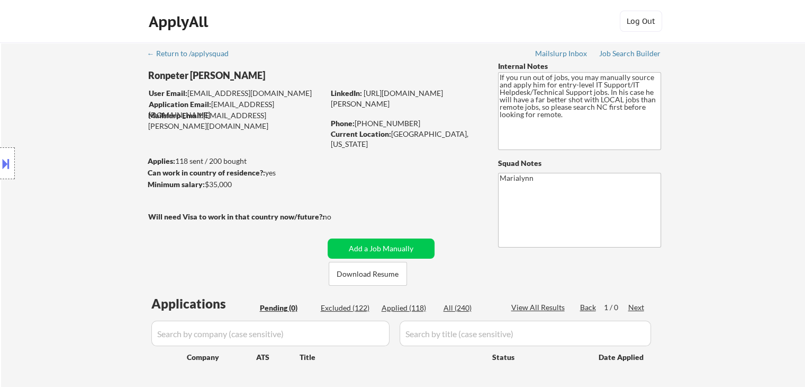
click at [186, 168] on div "Location Inclusions:" at bounding box center [95, 163] width 190 height 196
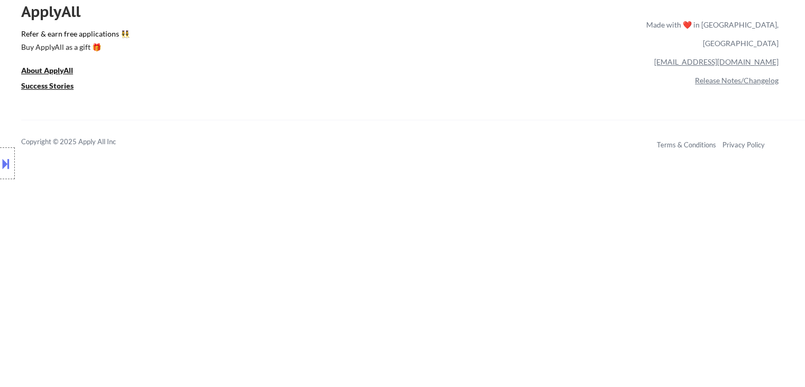
scroll to position [530, 0]
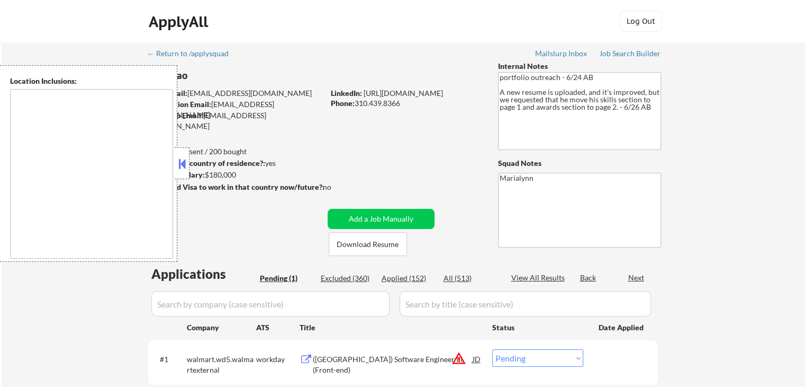
click at [182, 166] on button at bounding box center [182, 164] width 12 height 16
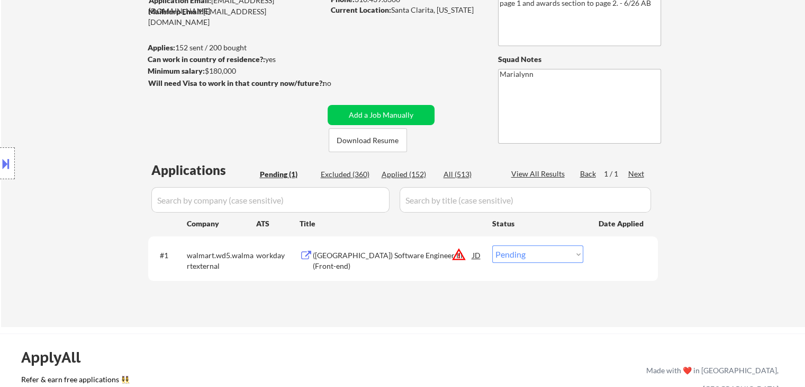
scroll to position [106, 0]
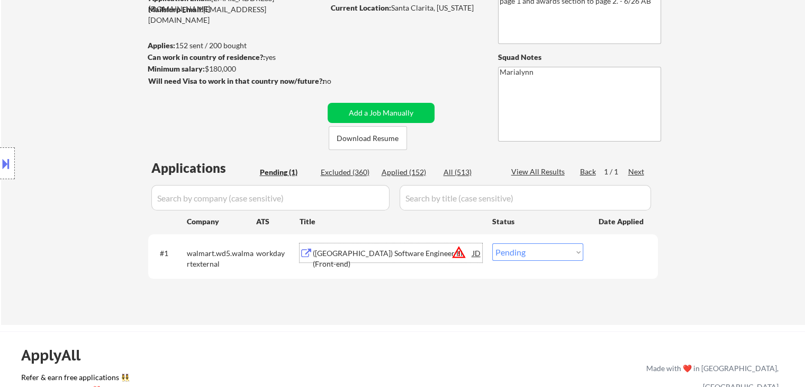
click at [379, 248] on div "([GEOGRAPHIC_DATA]) Software Engineer III (Front-end)" at bounding box center [393, 258] width 160 height 21
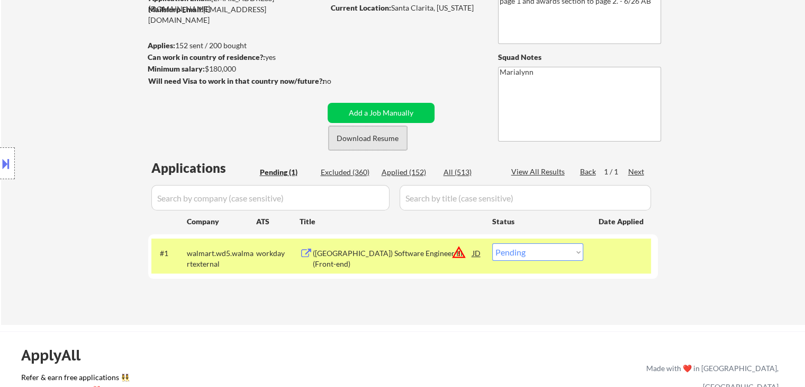
click at [385, 134] on button "Download Resume" at bounding box center [368, 138] width 78 height 24
click at [536, 254] on select "Choose an option... Pending Applied Excluded (Questions) Excluded (Expired) Exc…" at bounding box center [537, 251] width 91 height 17
select select ""excluded__bad_match_""
click at [492, 243] on select "Choose an option... Pending Applied Excluded (Questions) Excluded (Expired) Exc…" at bounding box center [537, 251] width 91 height 17
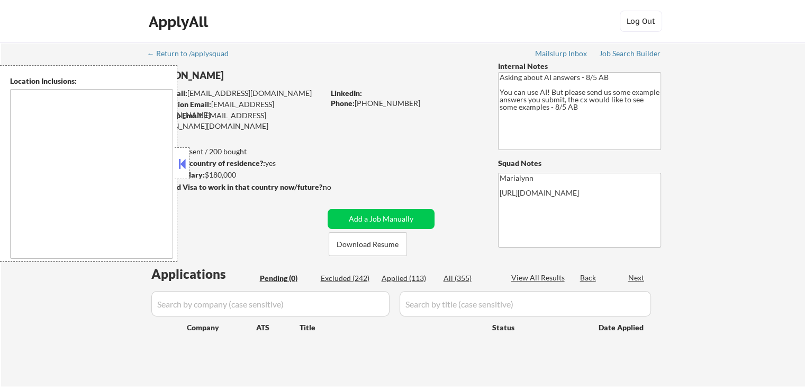
type textarea "[GEOGRAPHIC_DATA], [GEOGRAPHIC_DATA] [GEOGRAPHIC_DATA], [GEOGRAPHIC_DATA], [GEO…"
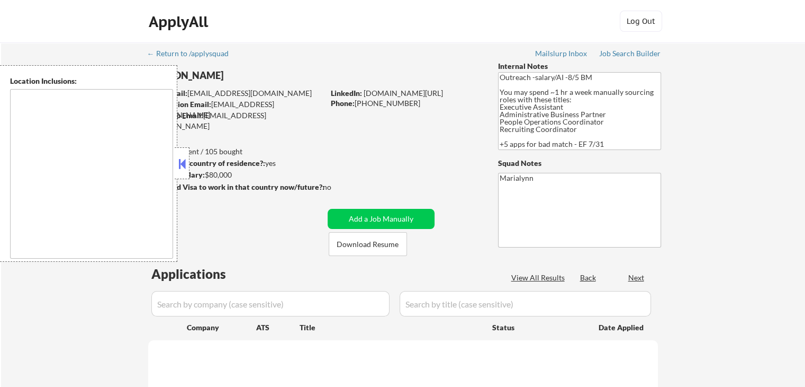
click at [180, 165] on button at bounding box center [182, 164] width 12 height 16
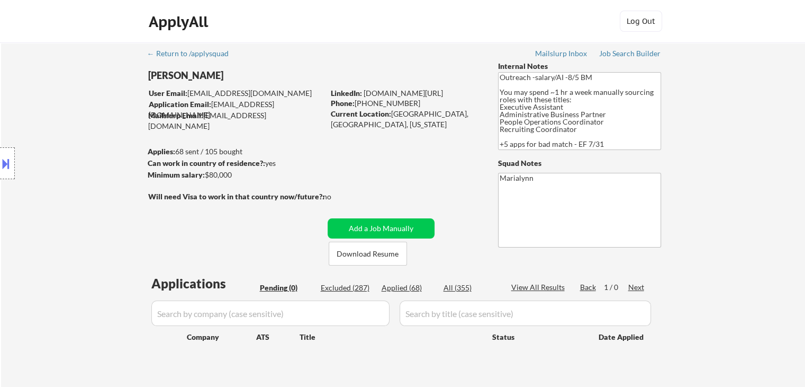
drag, startPoint x: 182, startPoint y: 162, endPoint x: 184, endPoint y: 156, distance: 5.5
click at [183, 157] on div "Location Inclusions: [GEOGRAPHIC_DATA], [GEOGRAPHIC_DATA] [GEOGRAPHIC_DATA], [G…" at bounding box center [95, 163] width 190 height 196
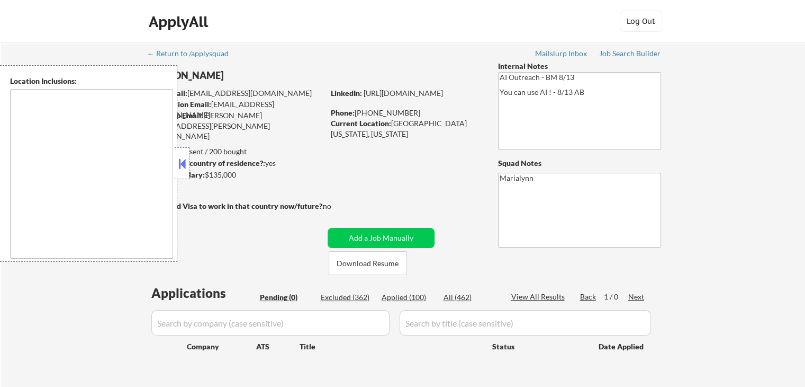
click at [180, 165] on button at bounding box center [182, 164] width 12 height 16
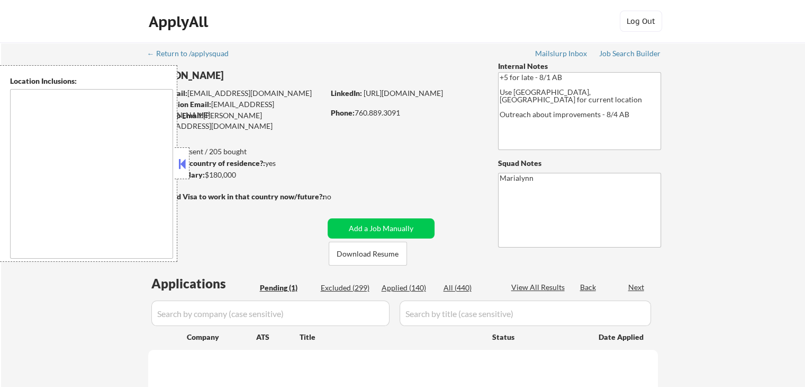
select select ""pending""
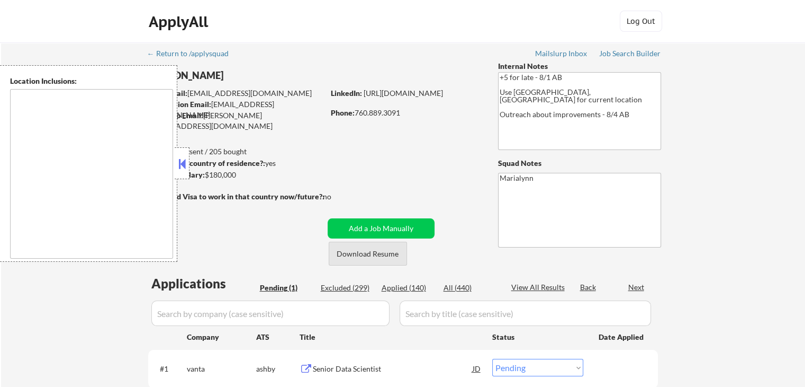
type textarea "[GEOGRAPHIC_DATA], [GEOGRAPHIC_DATA] [GEOGRAPHIC_DATA], [GEOGRAPHIC_DATA] [GEOG…"
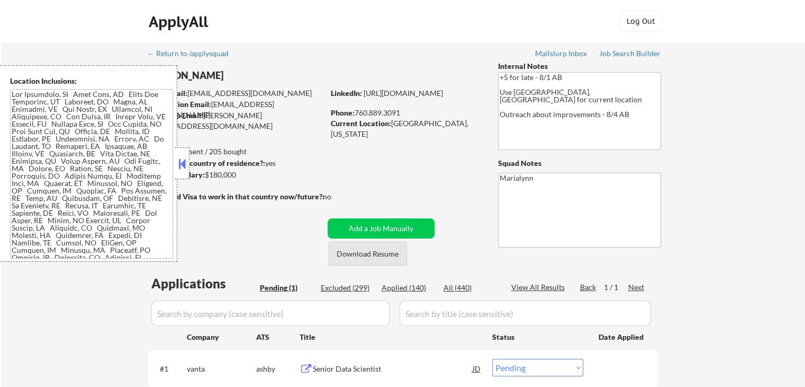
click at [379, 256] on button "Download Resume" at bounding box center [368, 253] width 78 height 24
click at [186, 154] on div at bounding box center [182, 163] width 15 height 32
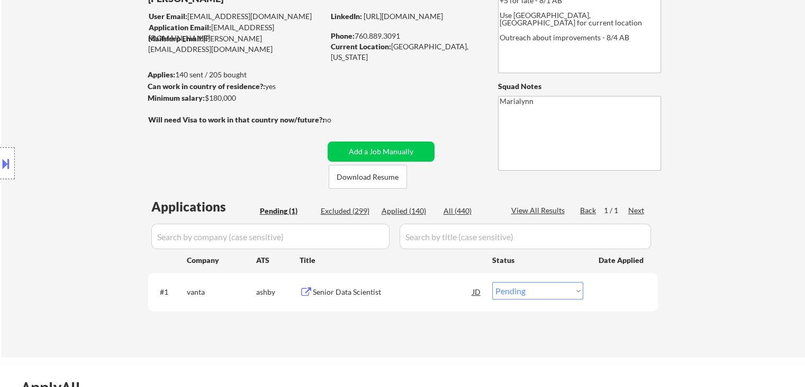
scroll to position [159, 0]
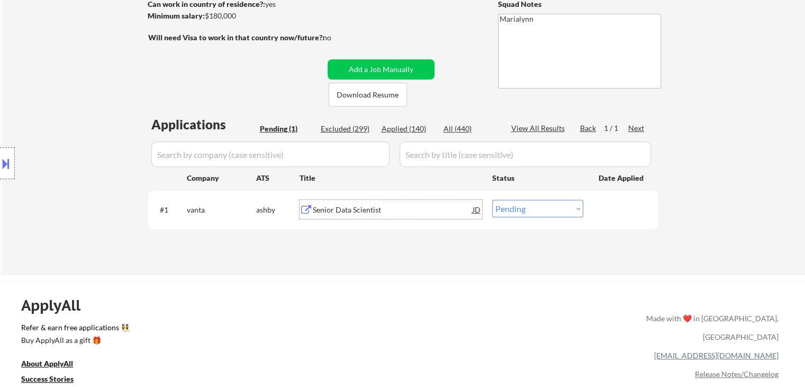
click at [363, 207] on div "Senior Data Scientist" at bounding box center [393, 209] width 160 height 11
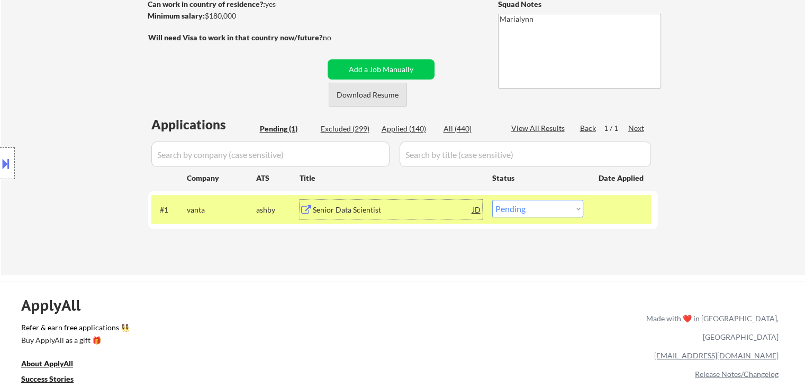
click at [382, 93] on button "Download Resume" at bounding box center [368, 95] width 78 height 24
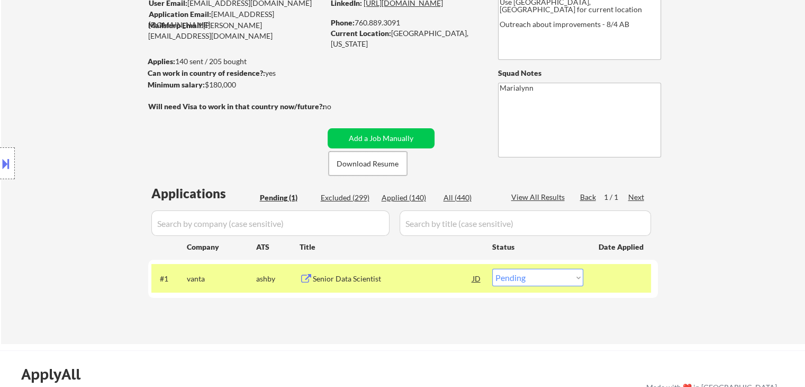
scroll to position [53, 0]
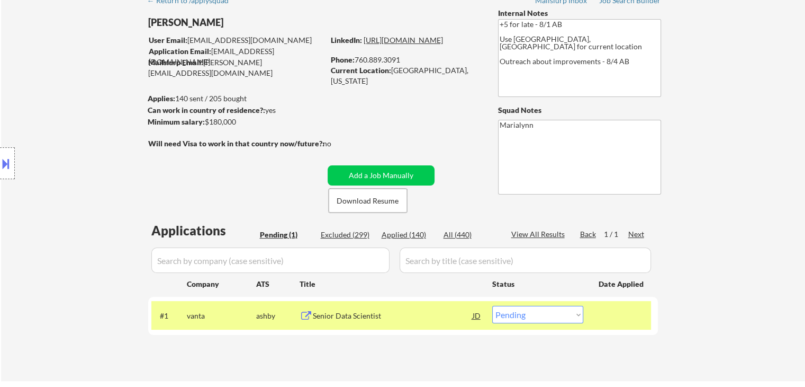
click at [397, 44] on link "https://www.linkedin.com/in/sfeconomist/" at bounding box center [403, 39] width 79 height 9
drag, startPoint x: 393, startPoint y: 73, endPoint x: 478, endPoint y: 73, distance: 84.7
click at [478, 73] on div "Current Location: Oceanside, California" at bounding box center [406, 75] width 150 height 21
copy div "Oceanside, California"
click at [532, 313] on select "Choose an option... Pending Applied Excluded (Questions) Excluded (Expired) Exc…" at bounding box center [537, 314] width 91 height 17
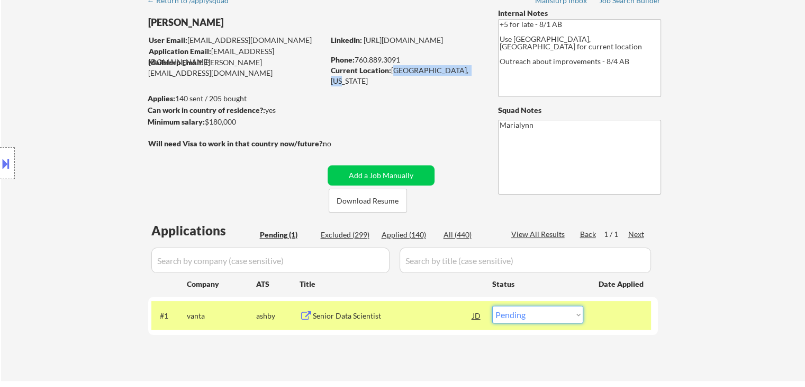
select select ""applied""
click at [492, 306] on select "Choose an option... Pending Applied Excluded (Questions) Excluded (Expired) Exc…" at bounding box center [537, 314] width 91 height 17
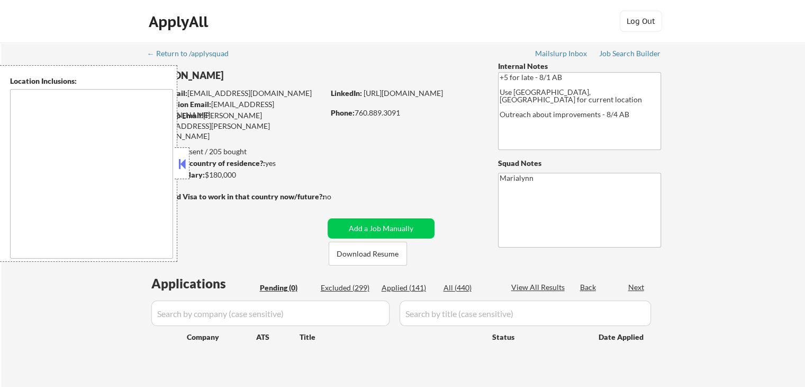
type textarea "[GEOGRAPHIC_DATA], [GEOGRAPHIC_DATA] [GEOGRAPHIC_DATA], [GEOGRAPHIC_DATA] [GEOG…"
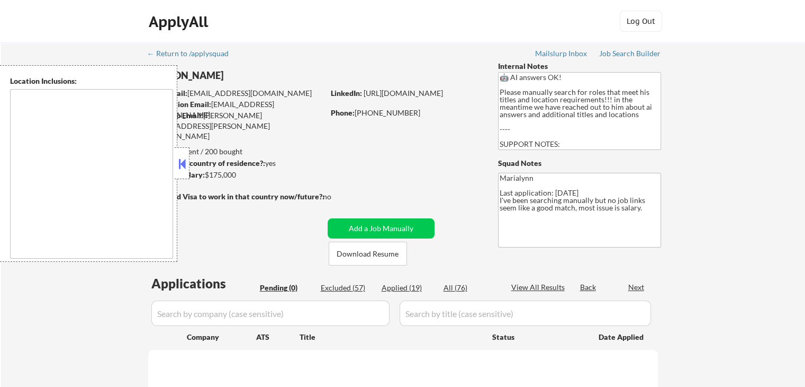
click at [183, 163] on button at bounding box center [182, 164] width 12 height 16
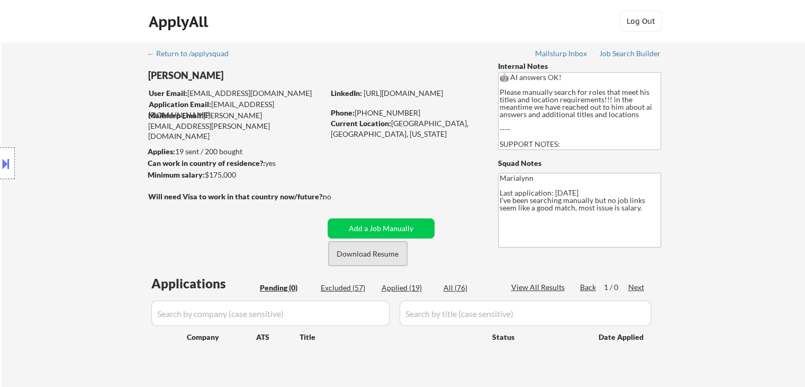
drag, startPoint x: 389, startPoint y: 258, endPoint x: 382, endPoint y: 245, distance: 15.2
click at [389, 259] on button "Download Resume" at bounding box center [368, 253] width 78 height 24
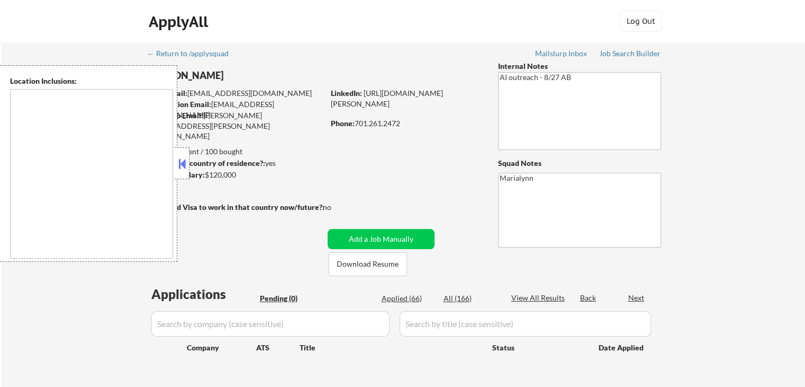
click at [178, 158] on button at bounding box center [182, 164] width 12 height 16
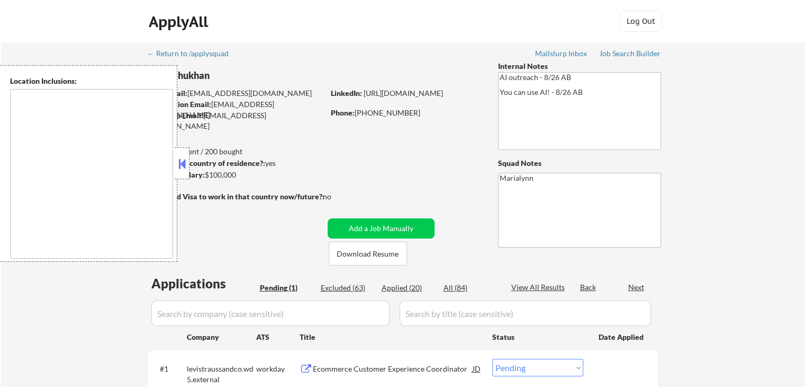
click at [176, 160] on button at bounding box center [182, 164] width 12 height 16
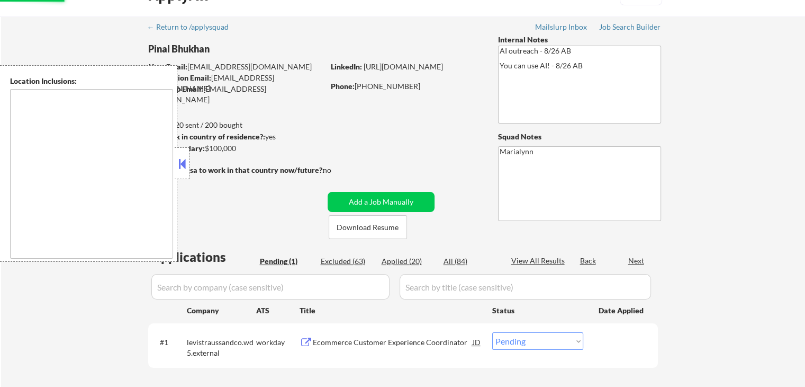
scroll to position [53, 0]
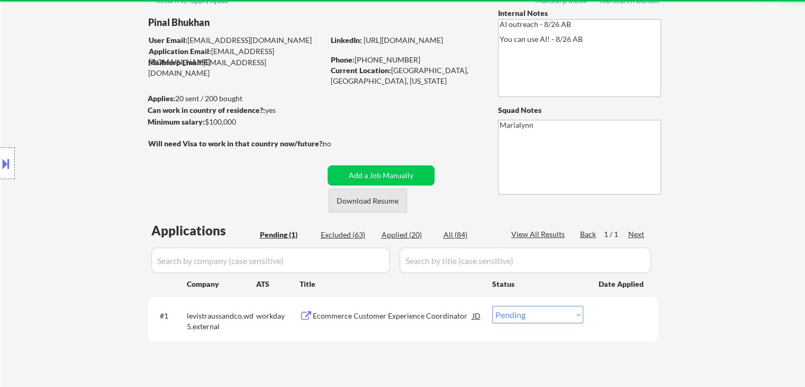
drag, startPoint x: 366, startPoint y: 203, endPoint x: 333, endPoint y: 250, distance: 58.5
click at [366, 204] on button "Download Resume" at bounding box center [368, 201] width 78 height 24
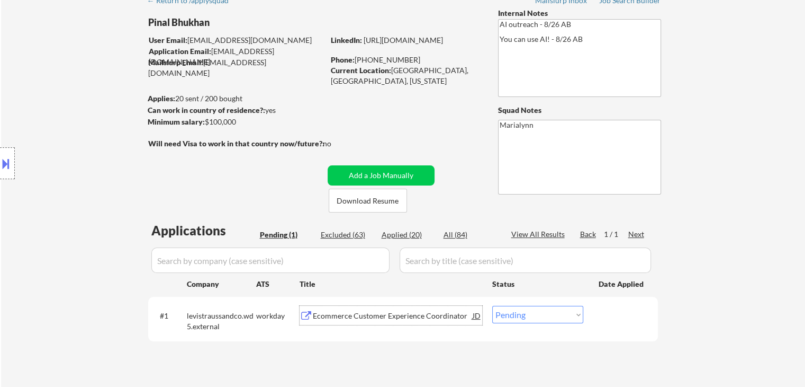
click at [335, 321] on div "Ecommerce Customer Experience Coordinator" at bounding box center [393, 315] width 160 height 19
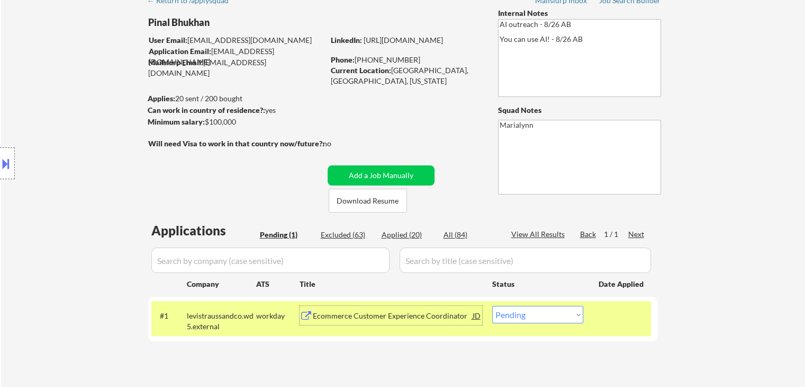
click at [515, 313] on select "Choose an option... Pending Applied Excluded (Questions) Excluded (Expired) Exc…" at bounding box center [537, 314] width 91 height 17
select select ""excluded__bad_match_""
click at [492, 306] on select "Choose an option... Pending Applied Excluded (Questions) Excluded (Expired) Exc…" at bounding box center [537, 314] width 91 height 17
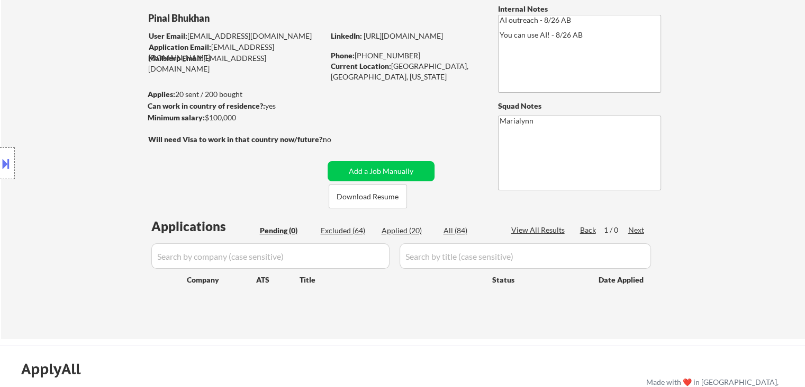
scroll to position [0, 0]
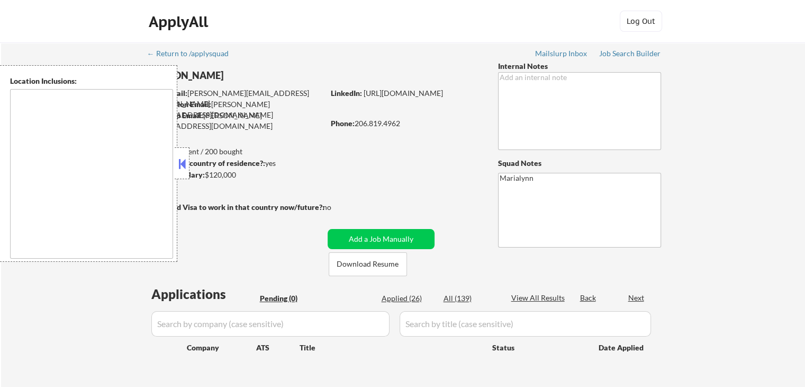
type textarea "[GEOGRAPHIC_DATA], [GEOGRAPHIC_DATA] [GEOGRAPHIC_DATA], [GEOGRAPHIC_DATA] [GEOG…"
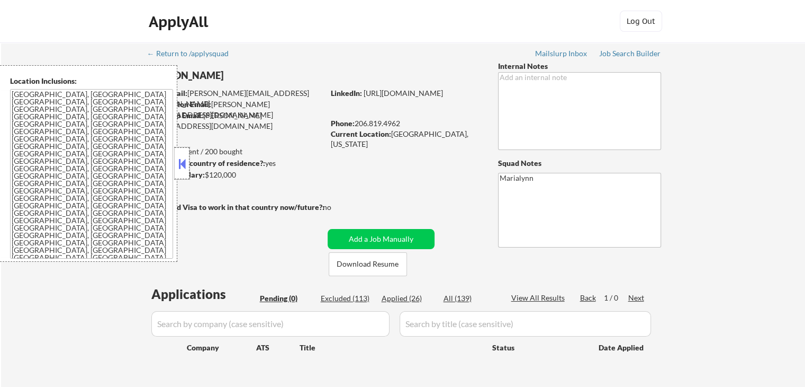
click at [185, 150] on div at bounding box center [182, 163] width 15 height 32
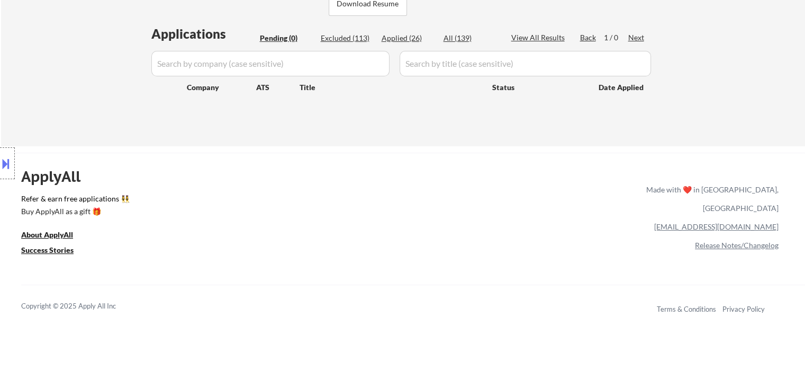
scroll to position [159, 0]
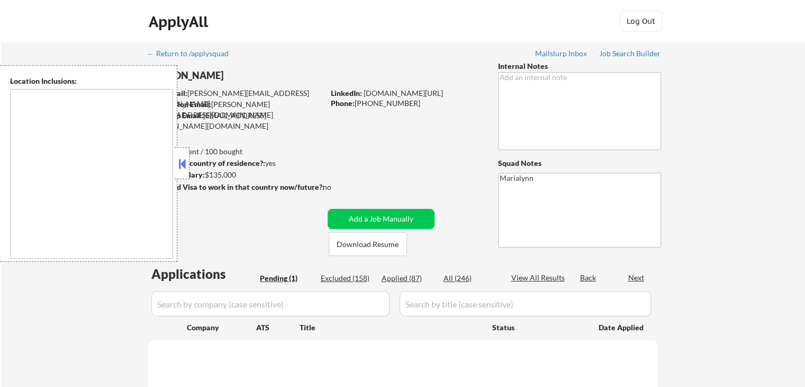
select select ""pending""
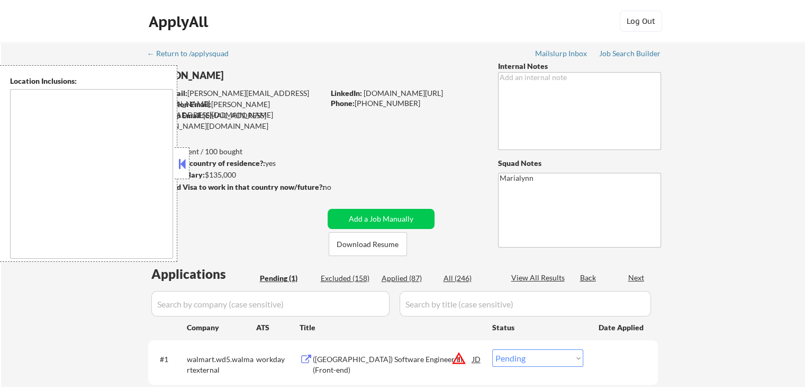
type textarea "[GEOGRAPHIC_DATA], [GEOGRAPHIC_DATA] [GEOGRAPHIC_DATA], [GEOGRAPHIC_DATA] [GEOG…"
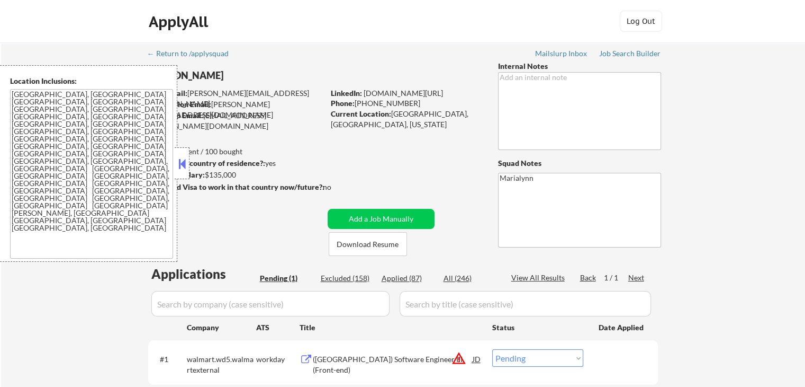
click at [182, 166] on button at bounding box center [182, 164] width 12 height 16
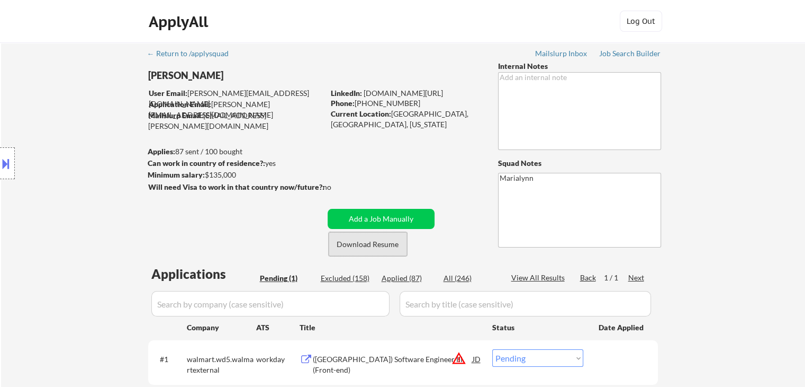
click at [356, 240] on button "Download Resume" at bounding box center [368, 244] width 78 height 24
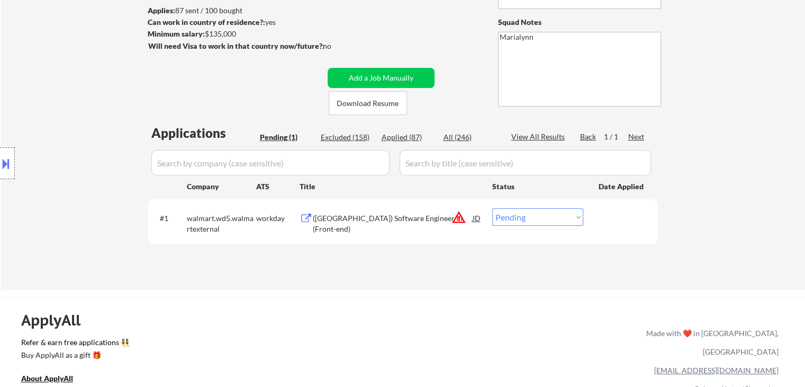
scroll to position [159, 0]
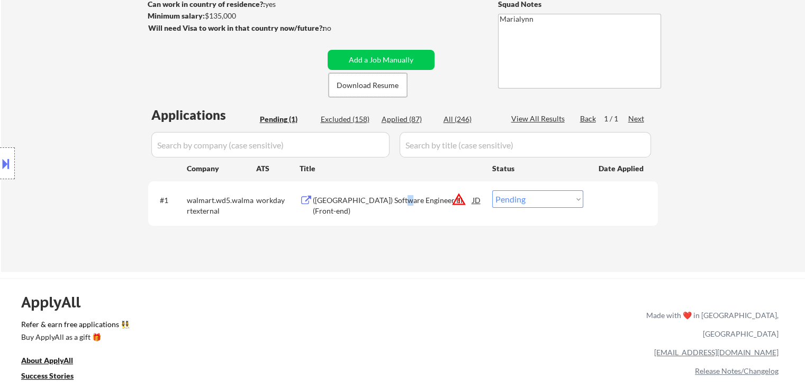
click at [396, 200] on div "([GEOGRAPHIC_DATA]) Software Engineer III (Front-end)" at bounding box center [393, 205] width 160 height 21
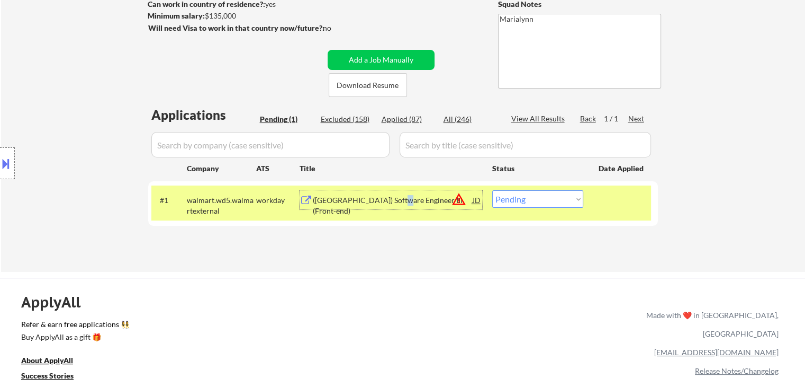
drag, startPoint x: 548, startPoint y: 191, endPoint x: 553, endPoint y: 204, distance: 14.8
click at [548, 192] on select "Choose an option... Pending Applied Excluded (Questions) Excluded (Expired) Exc…" at bounding box center [537, 198] width 91 height 17
select select ""excluded__bad_match_""
click at [492, 190] on select "Choose an option... Pending Applied Excluded (Questions) Excluded (Expired) Exc…" at bounding box center [537, 198] width 91 height 17
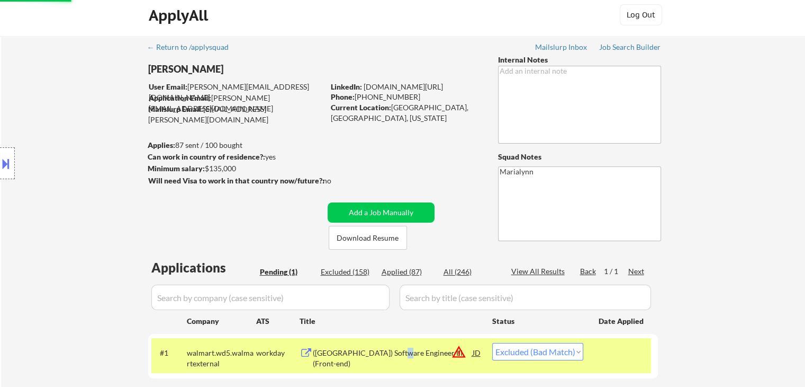
scroll to position [0, 0]
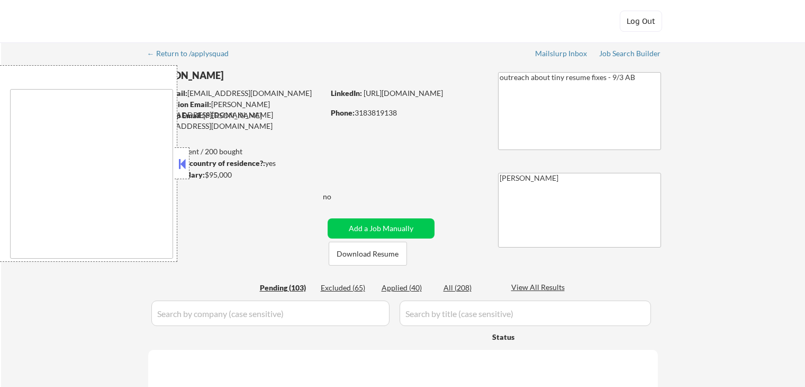
type textarea "[GEOGRAPHIC_DATA], [GEOGRAPHIC_DATA], [GEOGRAPHIC_DATA], [GEOGRAPHIC_DATA], [GE…"
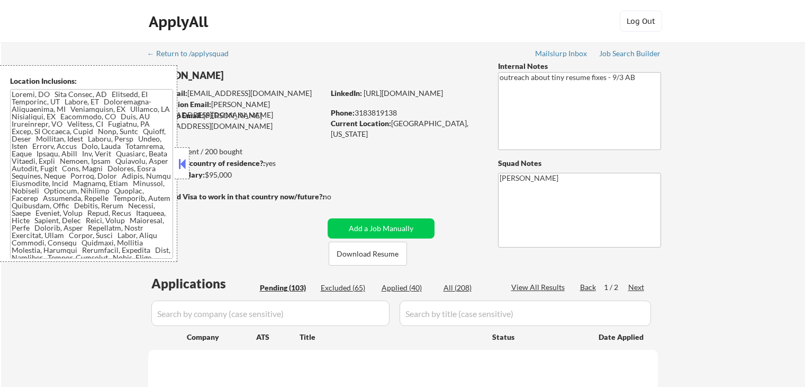
select select ""pending""
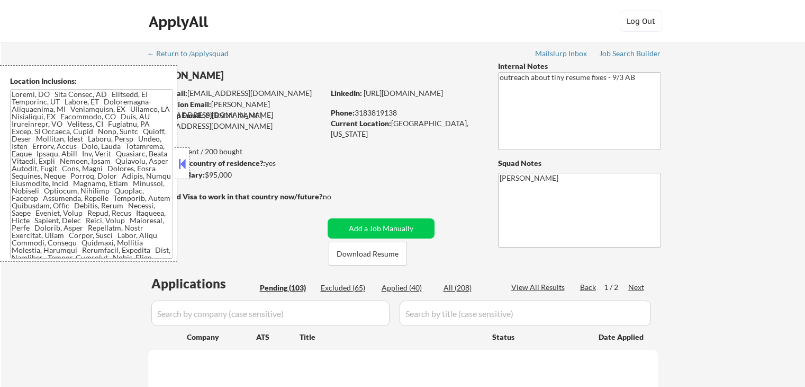
select select ""pending""
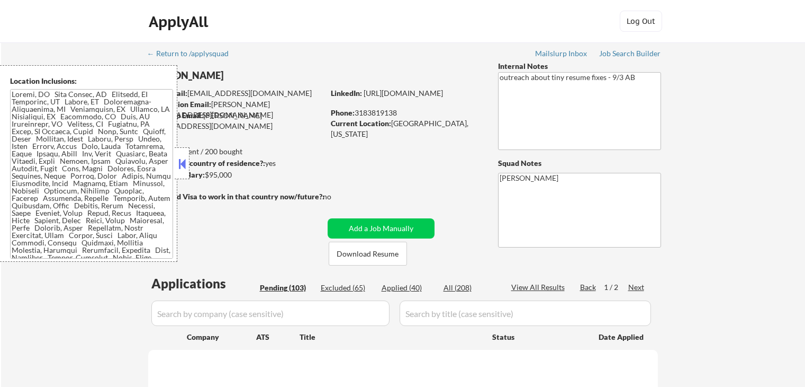
select select ""pending""
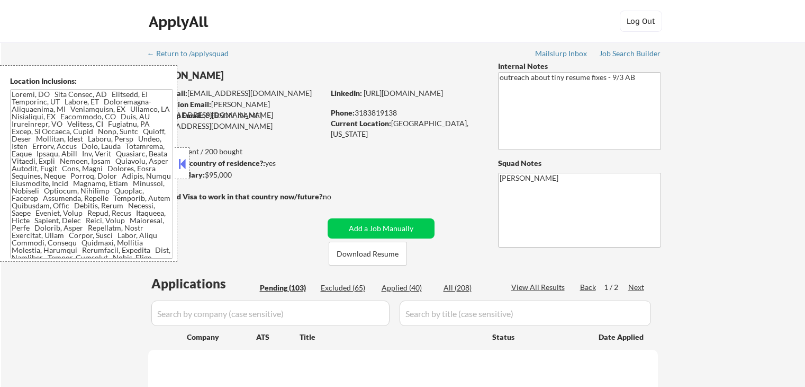
select select ""pending""
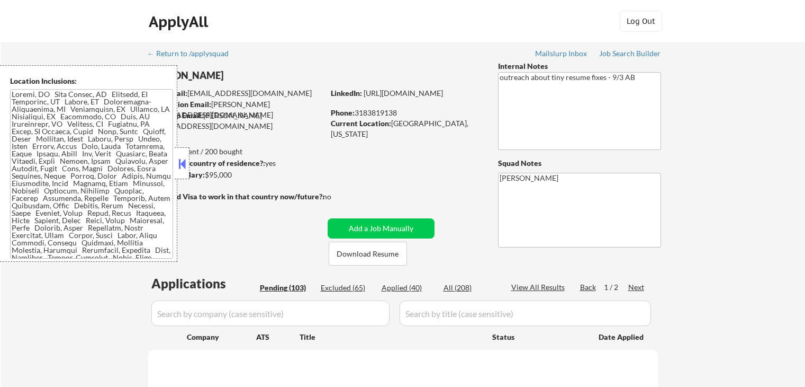
select select ""pending""
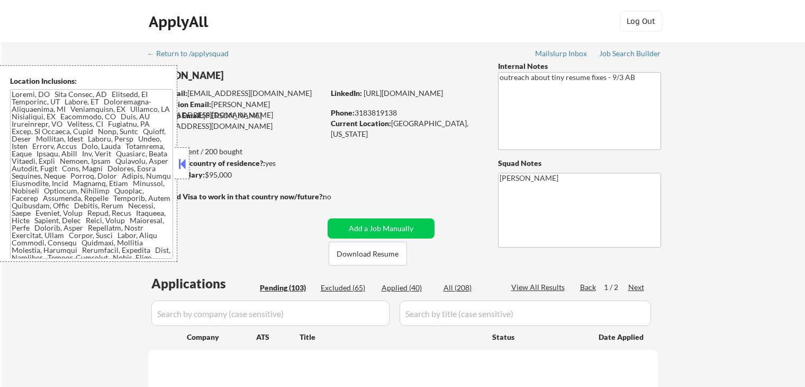
select select ""pending""
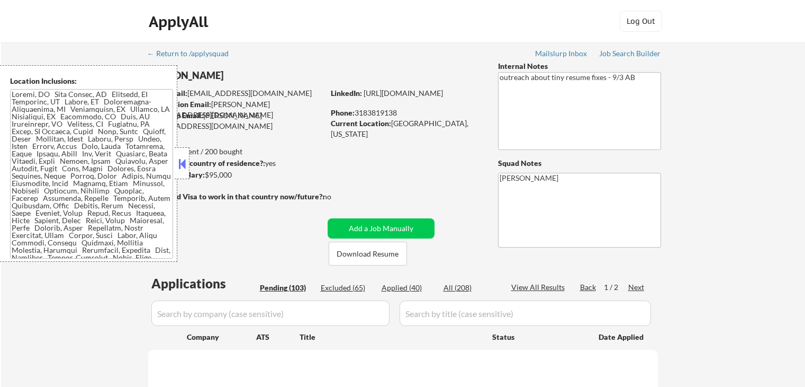
select select ""pending""
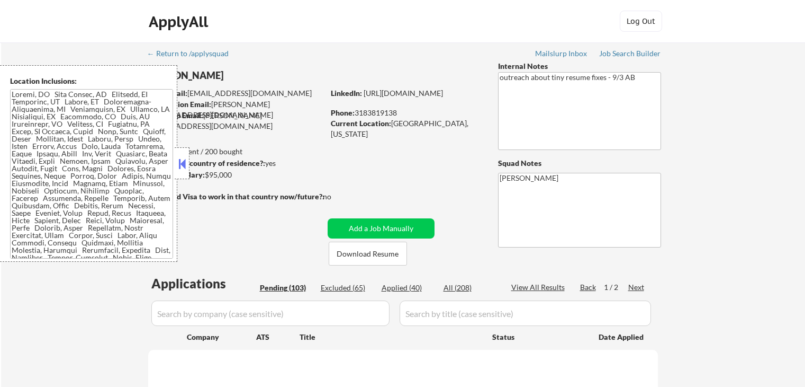
select select ""pending""
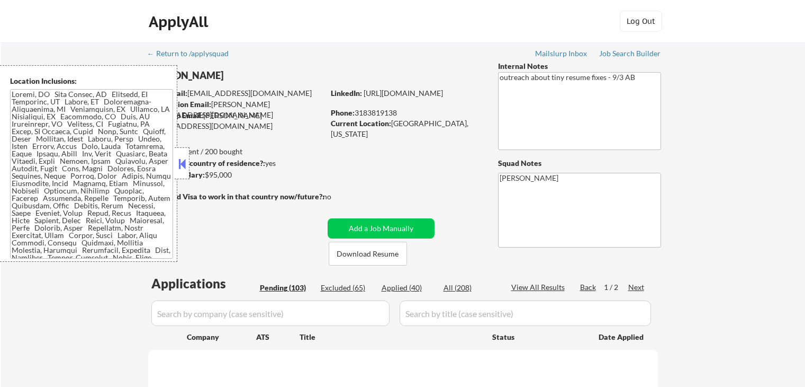
select select ""pending""
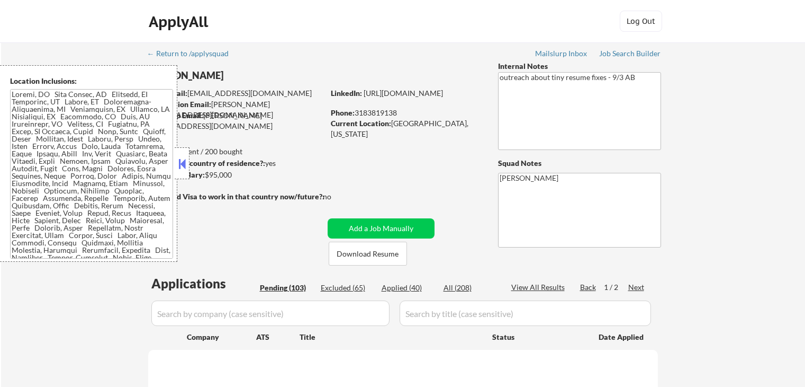
select select ""pending""
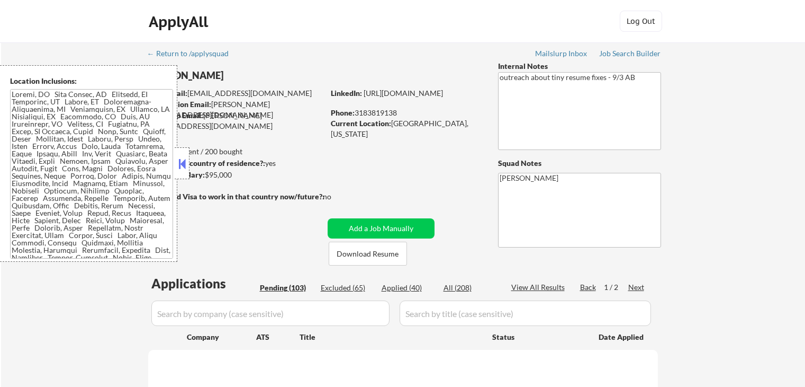
select select ""pending""
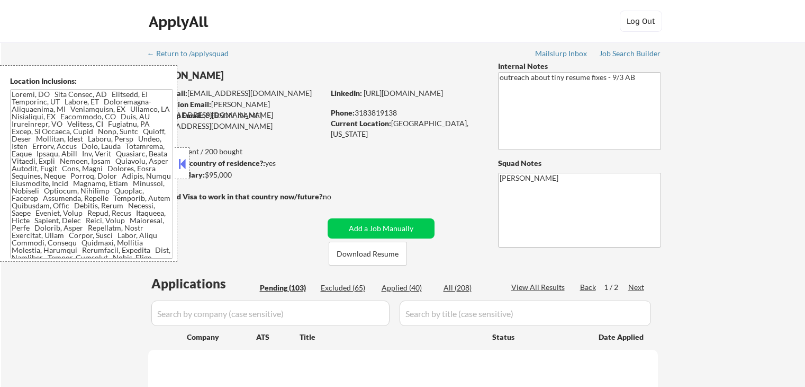
select select ""pending""
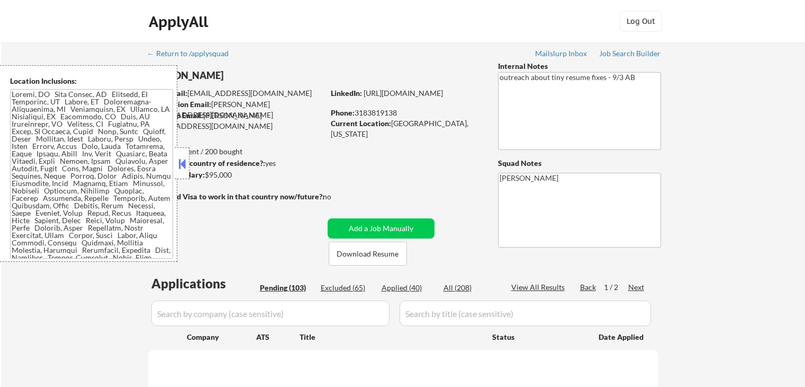
select select ""pending""
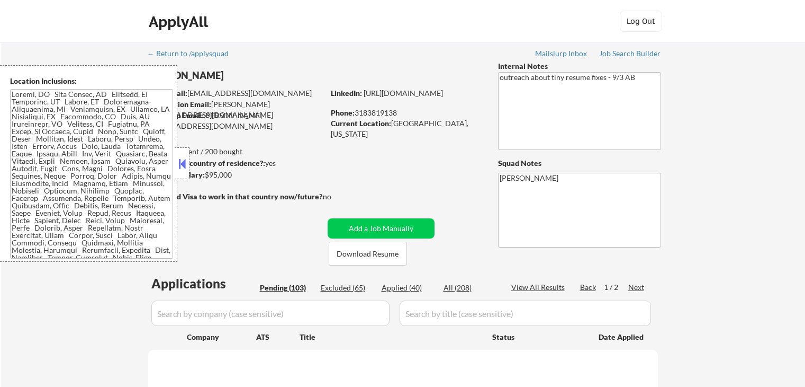
select select ""pending""
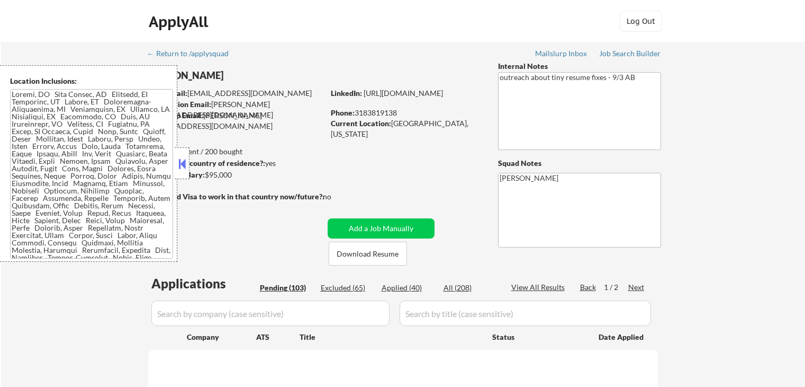
select select ""pending""
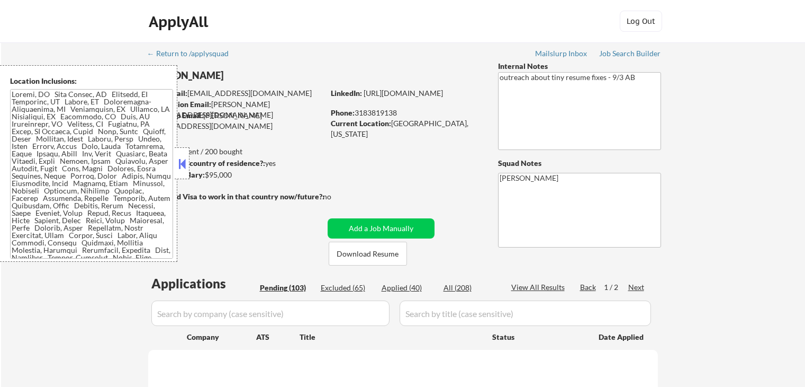
select select ""pending""
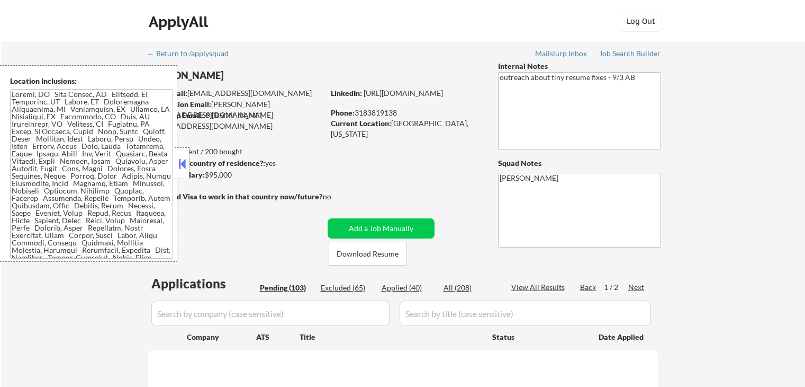
select select ""pending""
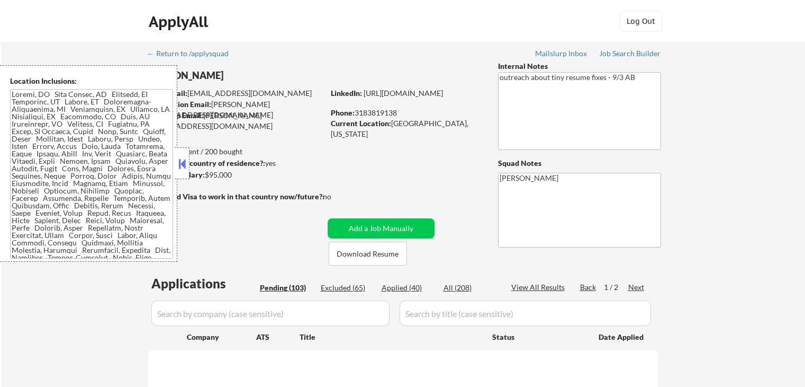
select select ""pending""
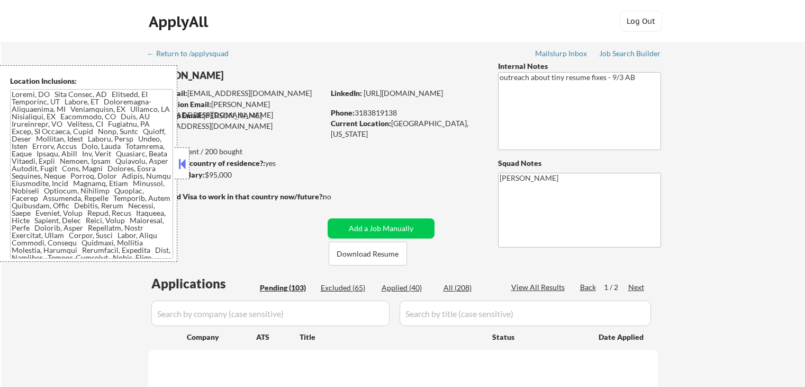
select select ""pending""
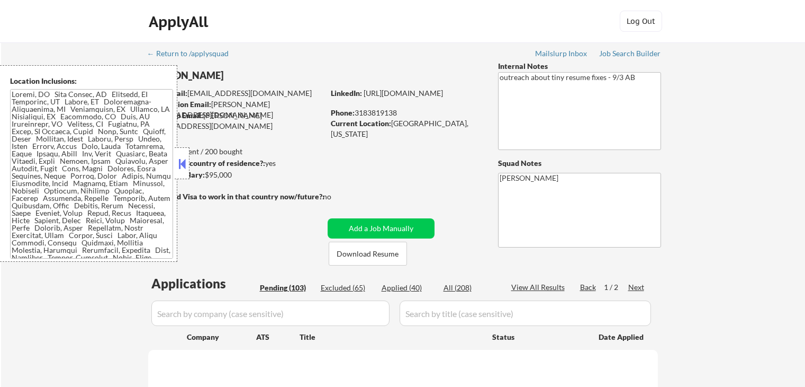
select select ""pending""
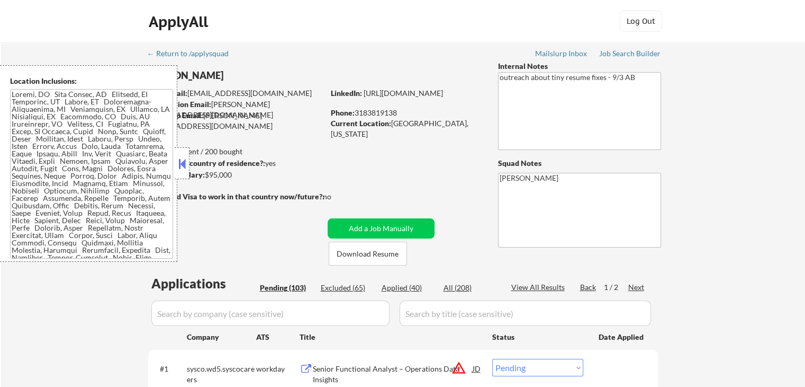
click at [181, 160] on button at bounding box center [182, 164] width 12 height 16
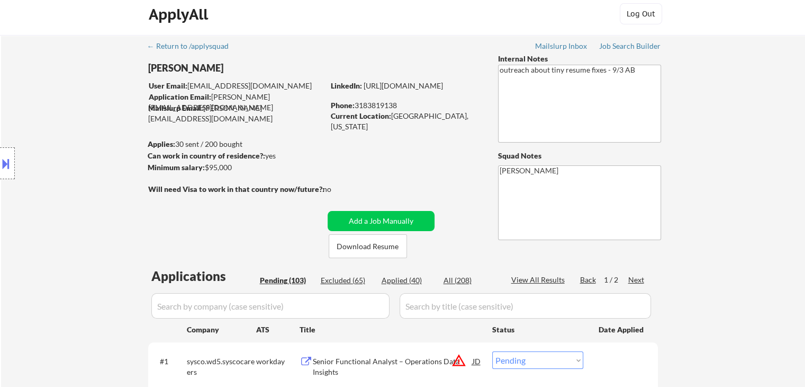
scroll to position [53, 0]
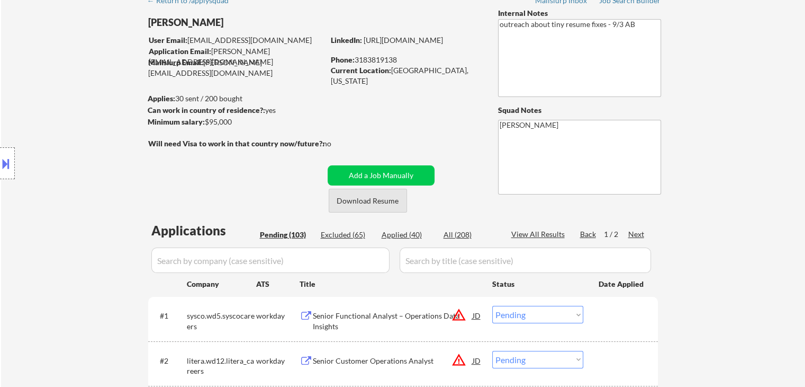
click at [385, 196] on button "Download Resume" at bounding box center [368, 201] width 78 height 24
click at [383, 196] on button "Download Resume" at bounding box center [368, 201] width 78 height 24
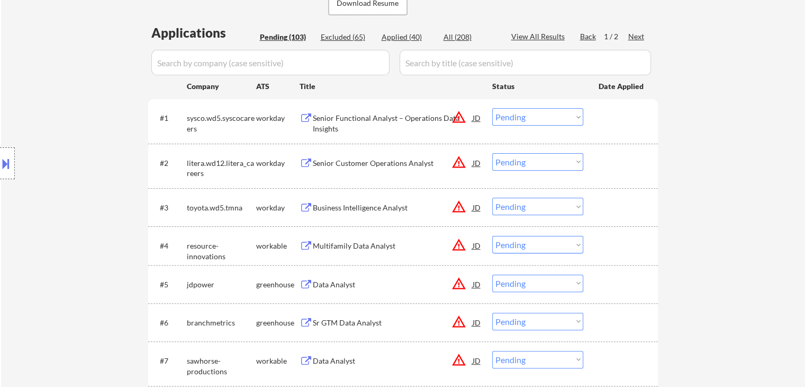
scroll to position [212, 0]
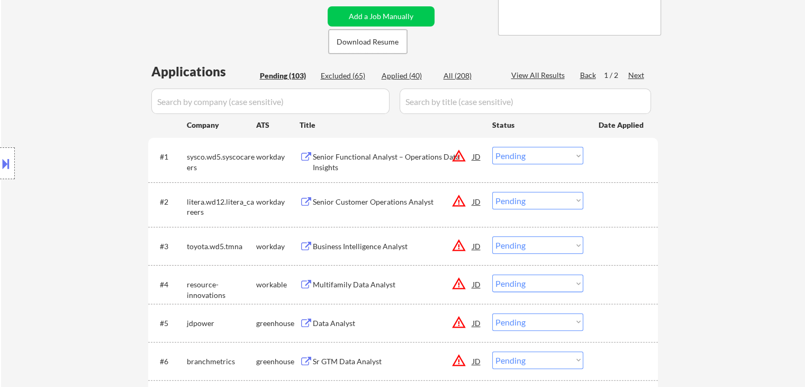
click at [377, 153] on div "Senior Functional Analyst – Operations Data Insights" at bounding box center [393, 161] width 160 height 21
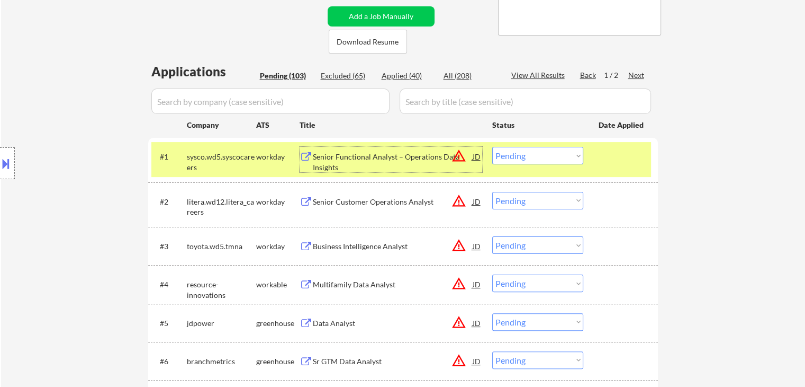
drag, startPoint x: 529, startPoint y: 145, endPoint x: 536, endPoint y: 160, distance: 16.8
click at [532, 150] on div "#1 sysco.wd5.syscocareers workday Senior Functional Analyst – Operations Data I…" at bounding box center [401, 159] width 500 height 35
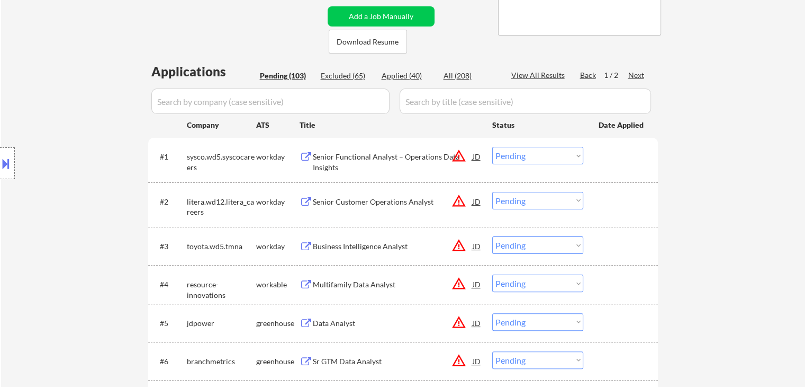
drag, startPoint x: 536, startPoint y: 151, endPoint x: 540, endPoint y: 162, distance: 11.1
click at [537, 154] on select "Choose an option... Pending Applied Excluded (Questions) Excluded (Expired) Exc…" at bounding box center [537, 155] width 91 height 17
click at [492, 147] on select "Choose an option... Pending Applied Excluded (Questions) Excluded (Expired) Exc…" at bounding box center [537, 155] width 91 height 17
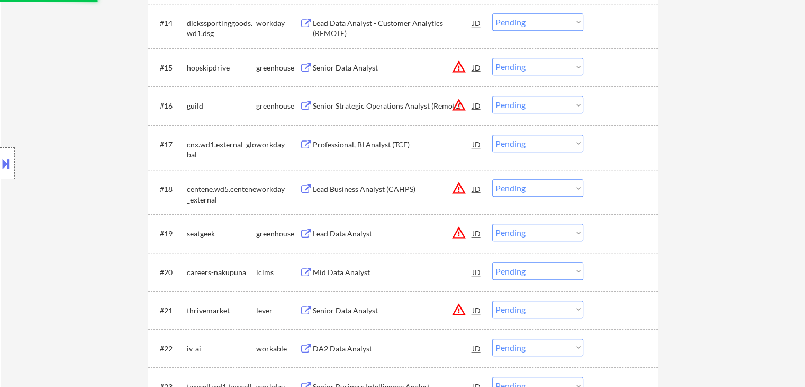
select select ""pending""
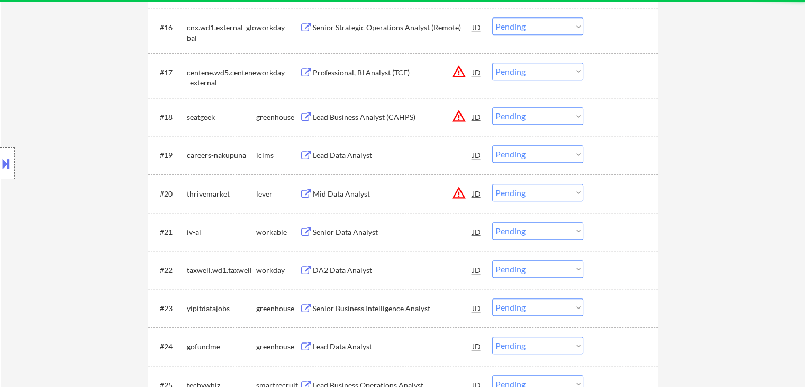
scroll to position [741, 0]
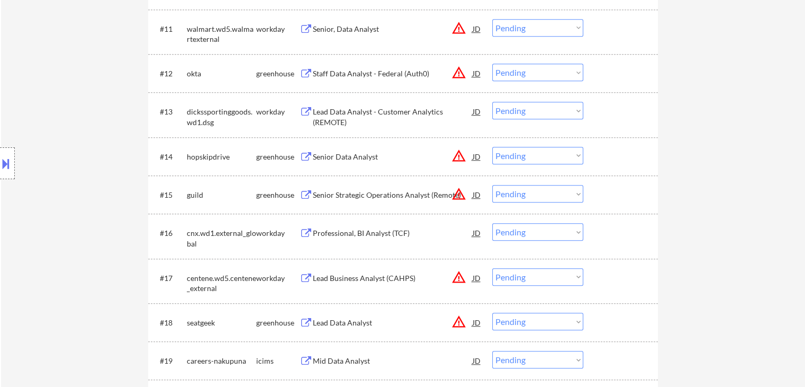
click at [366, 112] on div "Lead Data Analyst - Customer Analytics (REMOTE)" at bounding box center [393, 116] width 160 height 21
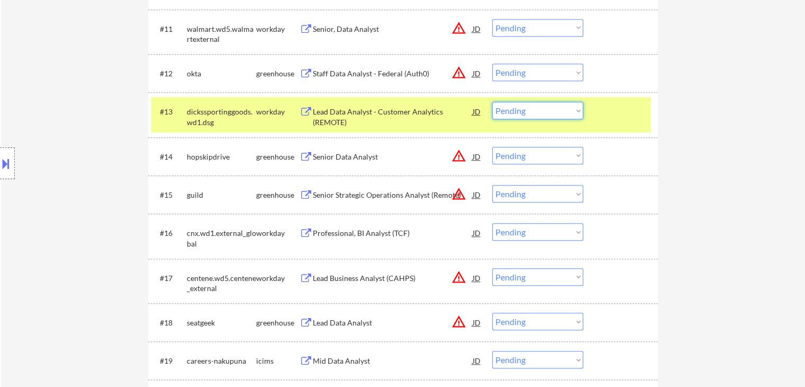
drag, startPoint x: 524, startPoint y: 111, endPoint x: 524, endPoint y: 119, distance: 7.4
click at [524, 113] on select "Choose an option... Pending Applied Excluded (Questions) Excluded (Expired) Exc…" at bounding box center [537, 110] width 91 height 17
click at [492, 102] on select "Choose an option... Pending Applied Excluded (Questions) Excluded (Expired) Exc…" at bounding box center [537, 110] width 91 height 17
select select ""pending""
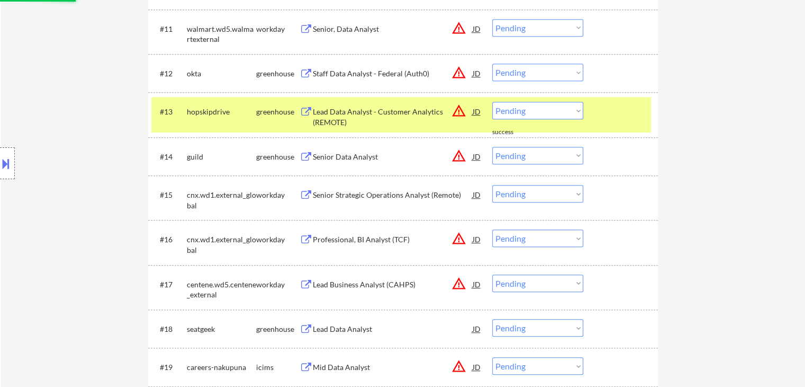
click at [335, 115] on div "Lead Data Analyst - Customer Analytics (REMOTE)" at bounding box center [393, 116] width 160 height 21
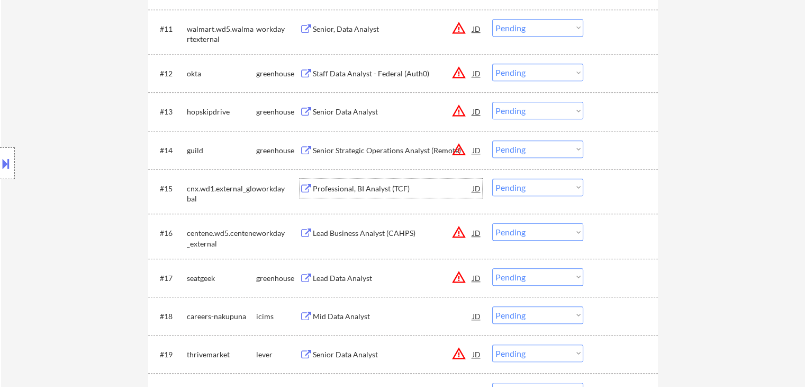
click at [328, 187] on div "Professional, BI Analyst (TCF)" at bounding box center [393, 188] width 160 height 11
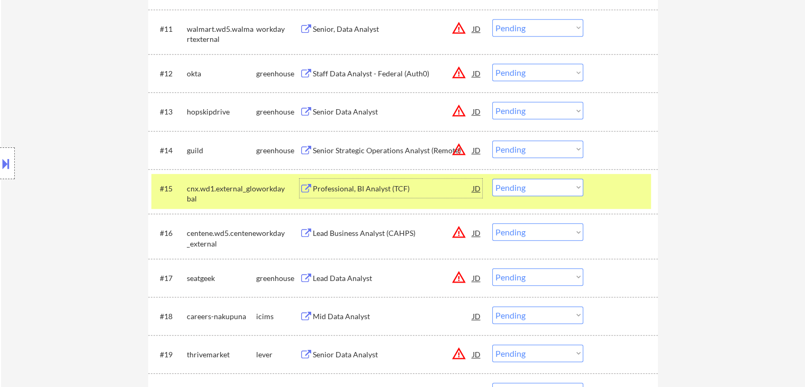
click at [513, 187] on select "Choose an option... Pending Applied Excluded (Questions) Excluded (Expired) Exc…" at bounding box center [537, 186] width 91 height 17
click at [492, 178] on select "Choose an option... Pending Applied Excluded (Questions) Excluded (Expired) Exc…" at bounding box center [537, 186] width 91 height 17
select select ""pending""
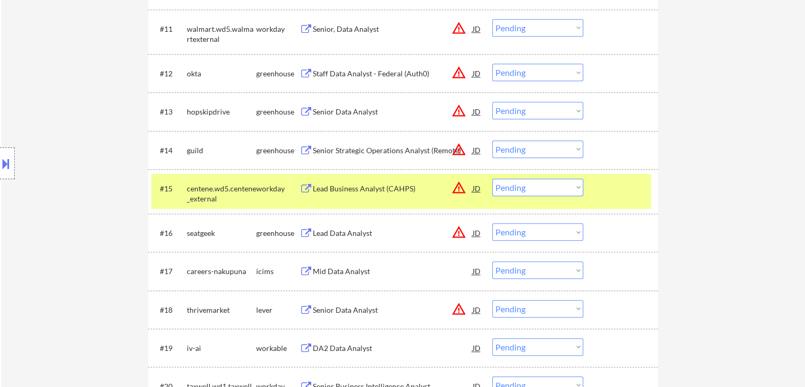
click at [252, 197] on div "centene.wd5.centene_external" at bounding box center [221, 193] width 69 height 21
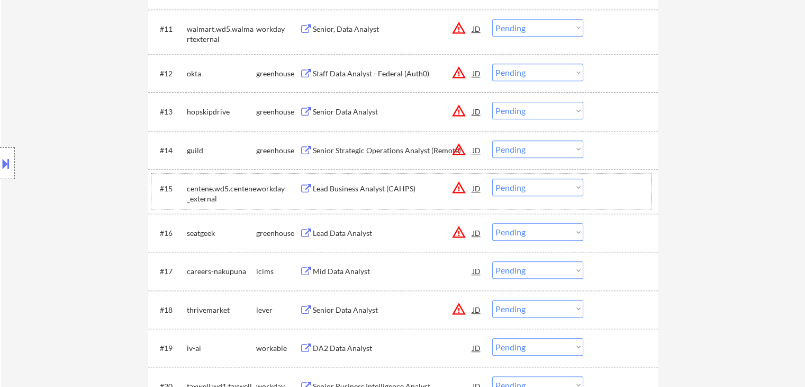
click at [348, 274] on div "Mid Data Analyst" at bounding box center [393, 271] width 160 height 11
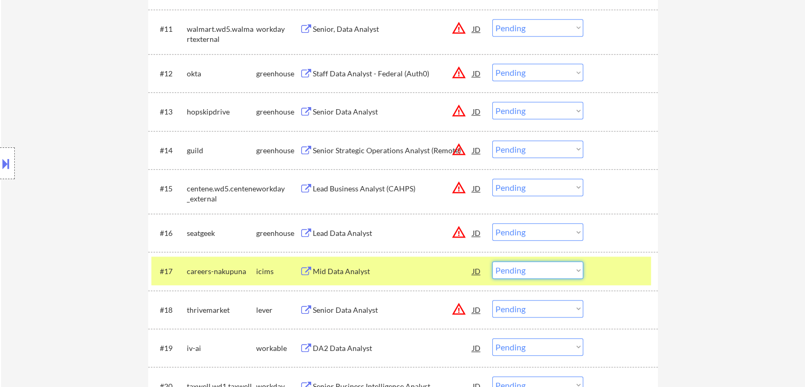
click at [561, 267] on select "Choose an option... Pending Applied Excluded (Questions) Excluded (Expired) Exc…" at bounding box center [537, 269] width 91 height 17
click at [492, 261] on select "Choose an option... Pending Applied Excluded (Questions) Excluded (Expired) Exc…" at bounding box center [537, 269] width 91 height 17
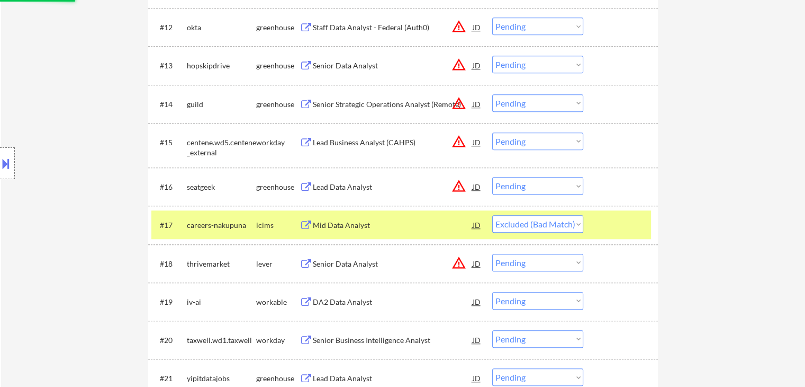
scroll to position [900, 0]
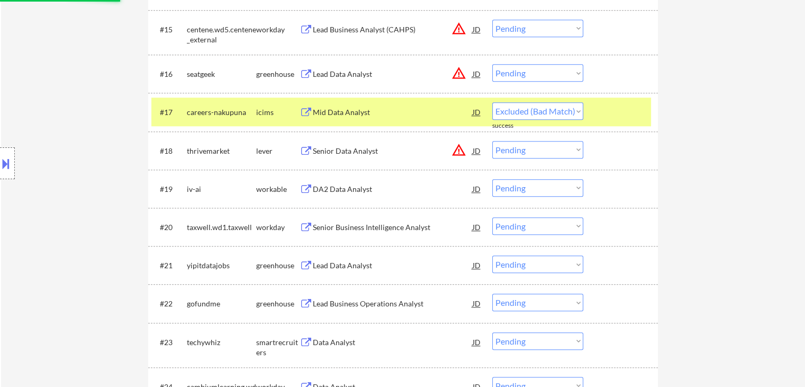
select select ""pending""
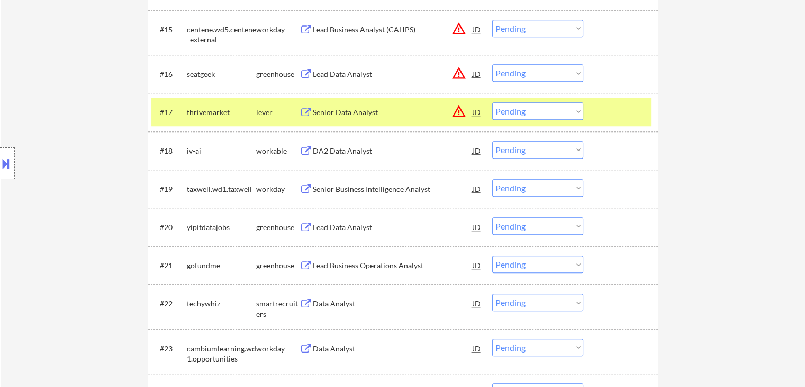
drag, startPoint x: 262, startPoint y: 114, endPoint x: 279, endPoint y: 133, distance: 26.3
click at [263, 114] on div "lever" at bounding box center [277, 112] width 43 height 11
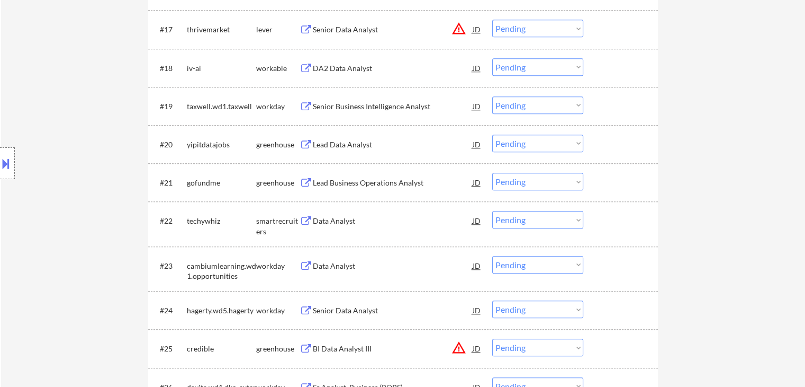
scroll to position [1112, 0]
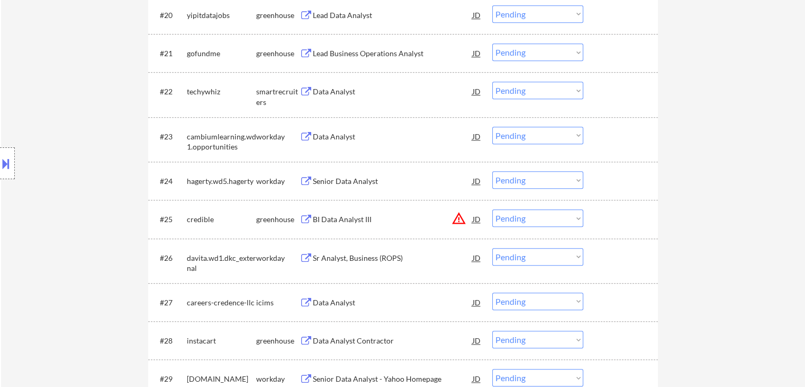
click at [341, 182] on div "Senior Data Analyst" at bounding box center [393, 181] width 160 height 11
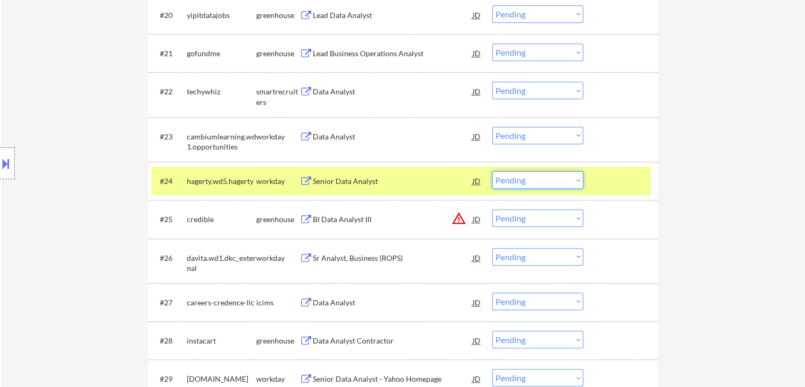
click at [522, 177] on select "Choose an option... Pending Applied Excluded (Questions) Excluded (Expired) Exc…" at bounding box center [537, 179] width 91 height 17
click at [492, 171] on select "Choose an option... Pending Applied Excluded (Questions) Excluded (Expired) Exc…" at bounding box center [537, 179] width 91 height 17
select select ""pending""
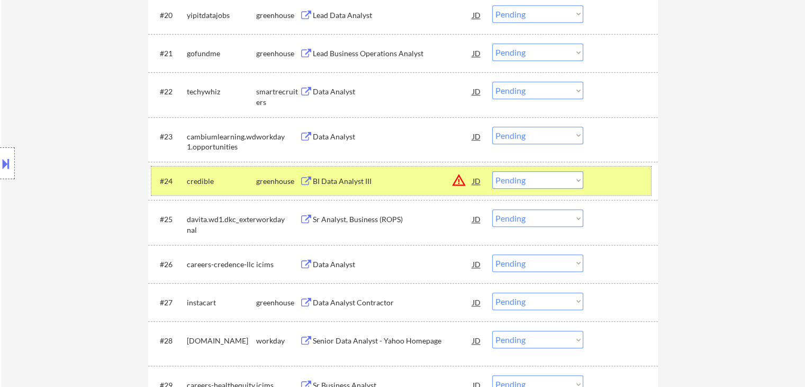
drag, startPoint x: 264, startPoint y: 185, endPoint x: 288, endPoint y: 156, distance: 37.6
click at [264, 184] on div "greenhouse" at bounding box center [277, 181] width 43 height 11
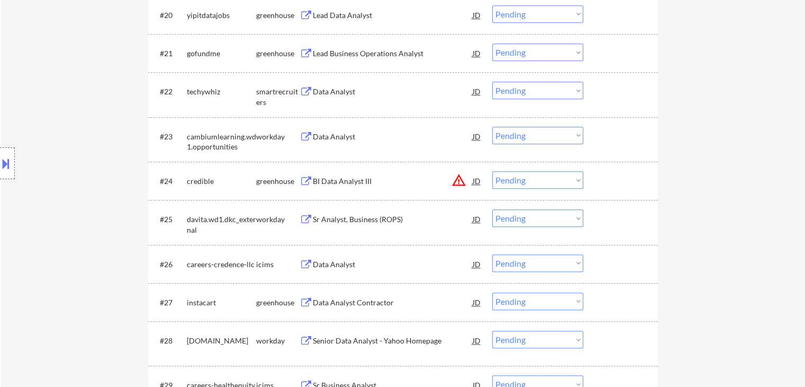
click at [325, 138] on div "Data Analyst" at bounding box center [393, 136] width 160 height 11
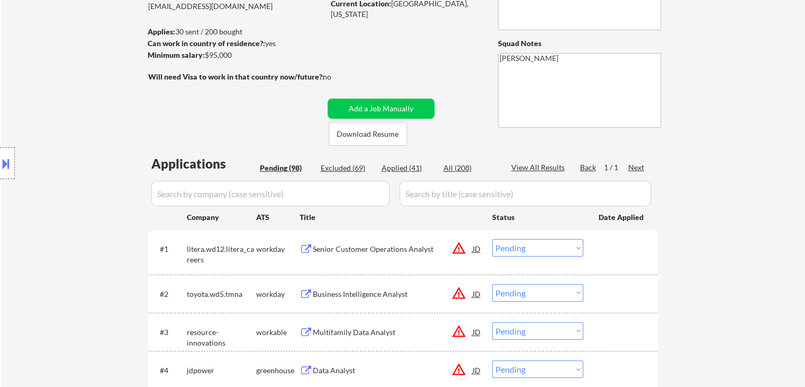
scroll to position [53, 0]
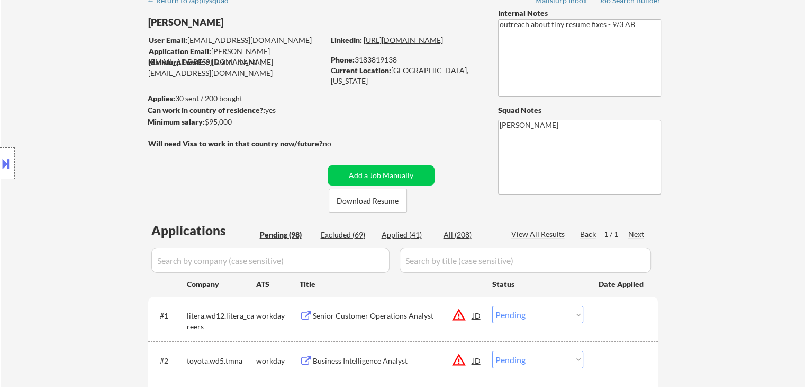
click at [411, 44] on link "[URL][DOMAIN_NAME]" at bounding box center [403, 39] width 79 height 9
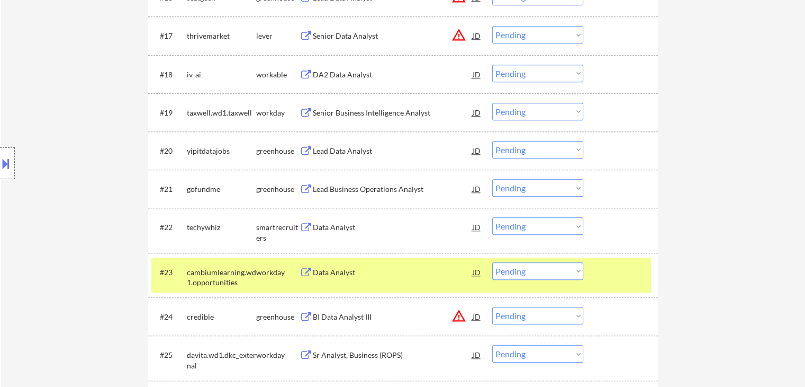
scroll to position [1006, 0]
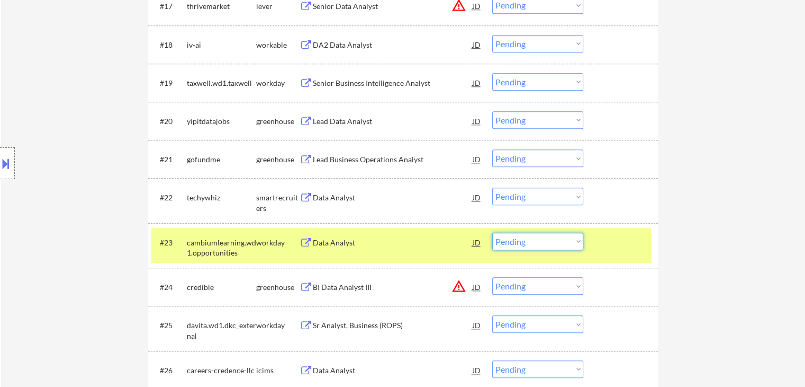
click at [519, 246] on select "Choose an option... Pending Applied Excluded (Questions) Excluded (Expired) Exc…" at bounding box center [537, 240] width 91 height 17
click at [492, 232] on select "Choose an option... Pending Applied Excluded (Questions) Excluded (Expired) Exc…" at bounding box center [537, 240] width 91 height 17
select select ""pending""
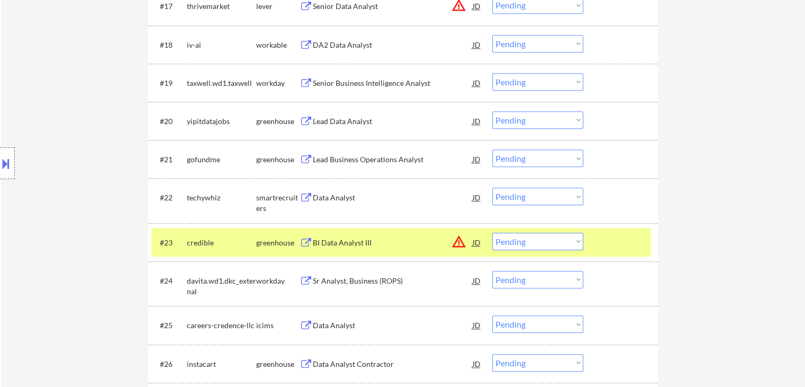
drag, startPoint x: 273, startPoint y: 247, endPoint x: 275, endPoint y: 240, distance: 6.9
click at [273, 246] on div "greenhouse" at bounding box center [277, 242] width 43 height 11
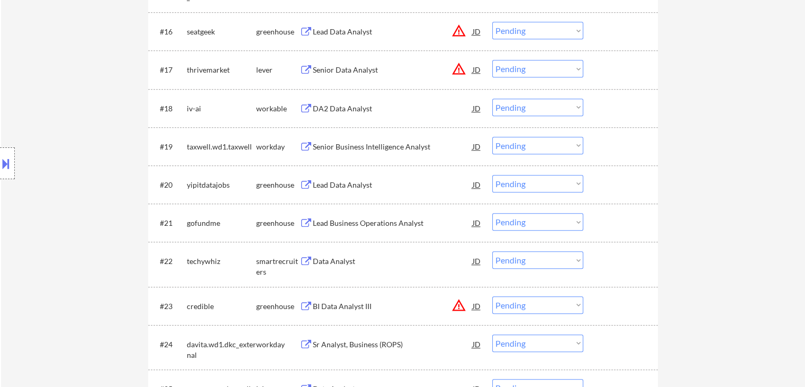
scroll to position [847, 0]
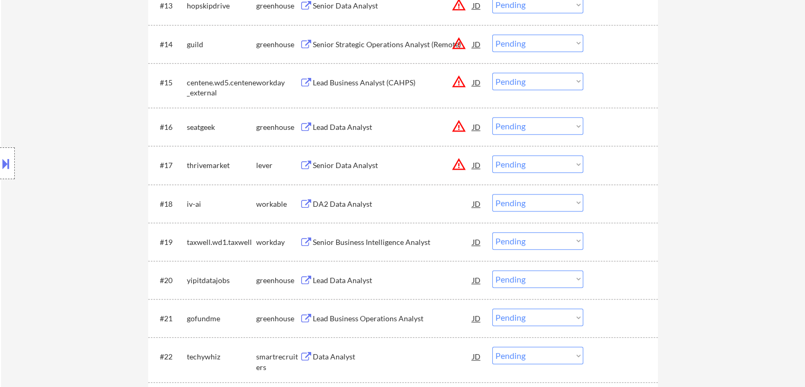
click at [327, 200] on div "DA2 Data Analyst" at bounding box center [393, 204] width 160 height 11
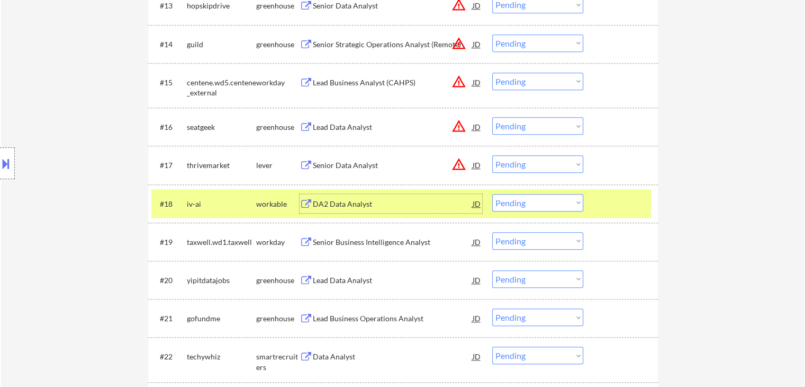
click at [521, 208] on select "Choose an option... Pending Applied Excluded (Questions) Excluded (Expired) Exc…" at bounding box center [537, 202] width 91 height 17
click at [492, 194] on select "Choose an option... Pending Applied Excluded (Questions) Excluded (Expired) Exc…" at bounding box center [537, 202] width 91 height 17
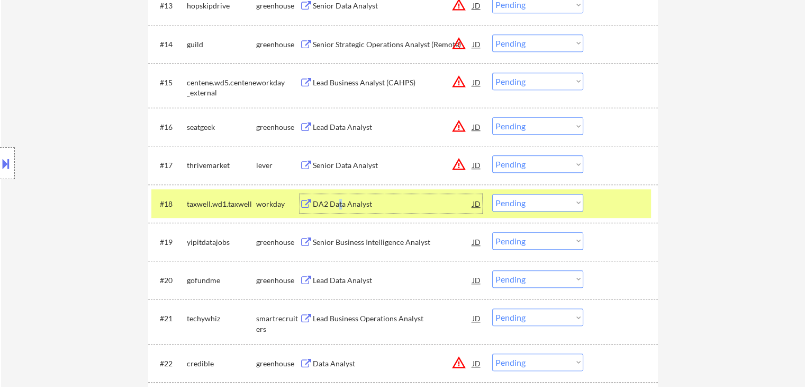
click at [340, 203] on div "DA2 Data Analyst" at bounding box center [393, 204] width 160 height 11
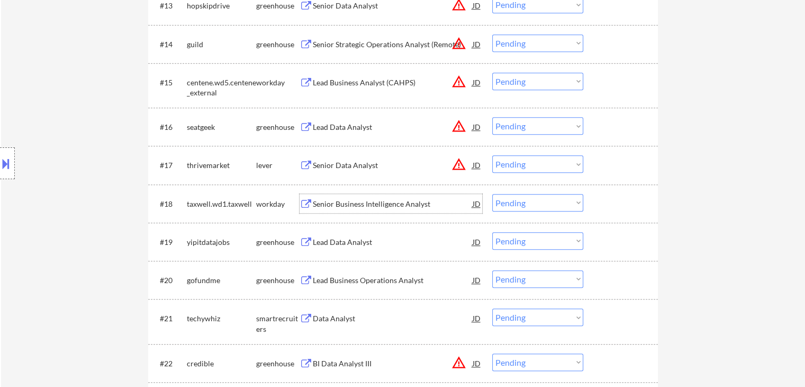
drag, startPoint x: 508, startPoint y: 204, endPoint x: 510, endPoint y: 210, distance: 6.0
click at [508, 206] on select "Choose an option... Pending Applied Excluded (Questions) Excluded (Expired) Exc…" at bounding box center [537, 202] width 91 height 17
click at [492, 194] on select "Choose an option... Pending Applied Excluded (Questions) Excluded (Expired) Exc…" at bounding box center [537, 202] width 91 height 17
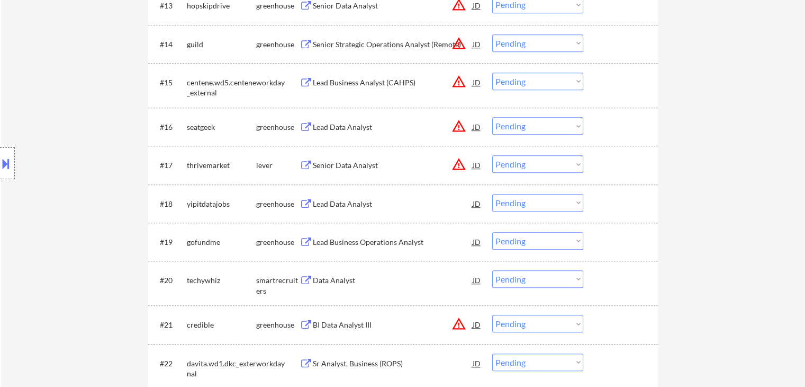
click at [343, 205] on div "Lead Data Analyst" at bounding box center [393, 204] width 160 height 11
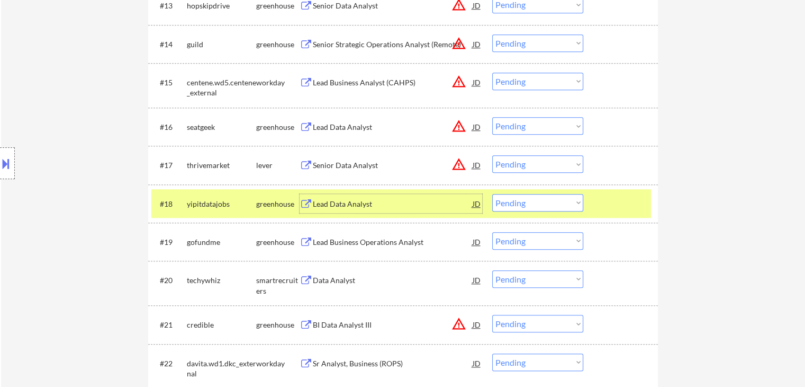
click at [517, 200] on select "Choose an option... Pending Applied Excluded (Questions) Excluded (Expired) Exc…" at bounding box center [537, 202] width 91 height 17
click at [492, 194] on select "Choose an option... Pending Applied Excluded (Questions) Excluded (Expired) Exc…" at bounding box center [537, 202] width 91 height 17
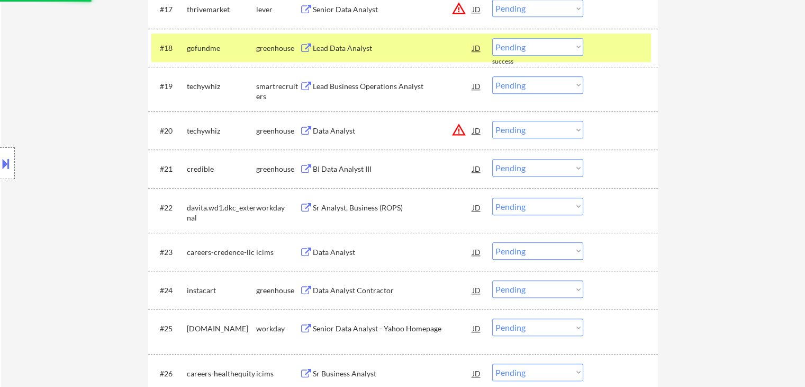
scroll to position [1006, 0]
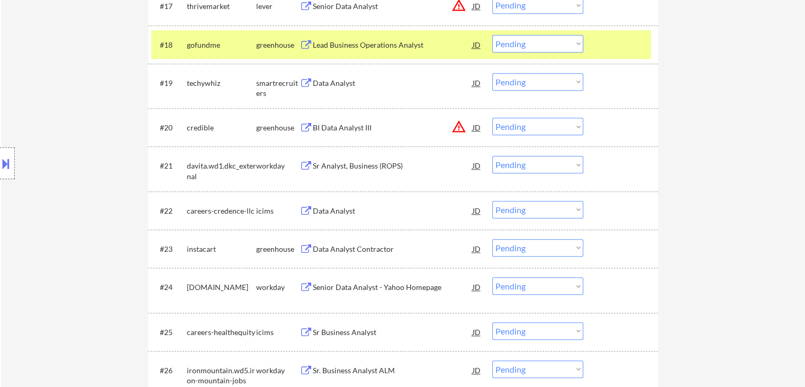
click at [346, 45] on div "Lead Business Operations Analyst" at bounding box center [393, 45] width 160 height 11
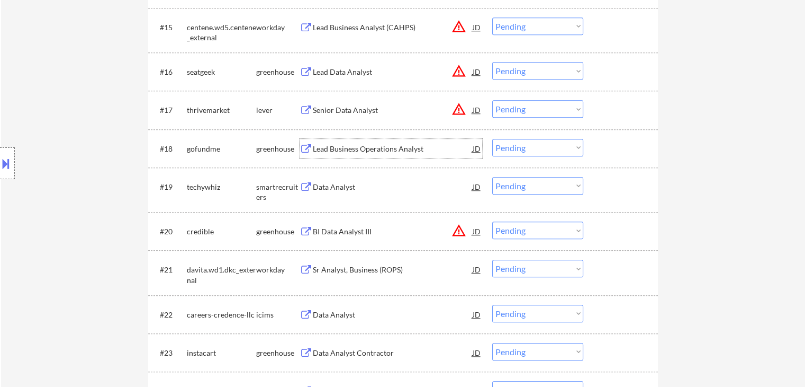
scroll to position [900, 0]
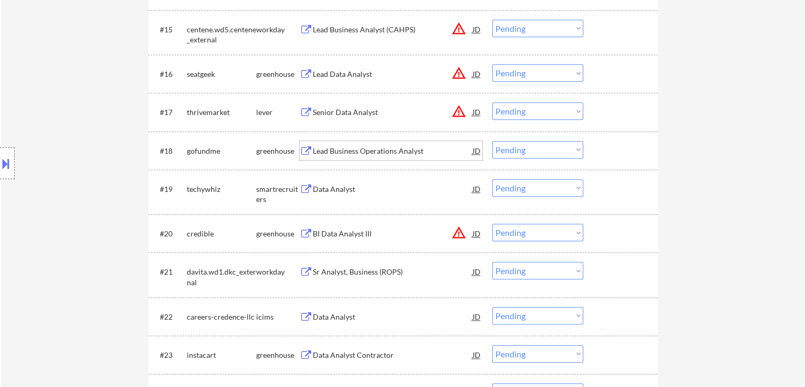
drag, startPoint x: 523, startPoint y: 150, endPoint x: 532, endPoint y: 157, distance: 12.1
click at [523, 150] on select "Choose an option... Pending Applied Excluded (Questions) Excluded (Expired) Exc…" at bounding box center [537, 149] width 91 height 17
click at [492, 141] on select "Choose an option... Pending Applied Excluded (Questions) Excluded (Expired) Exc…" at bounding box center [537, 149] width 91 height 17
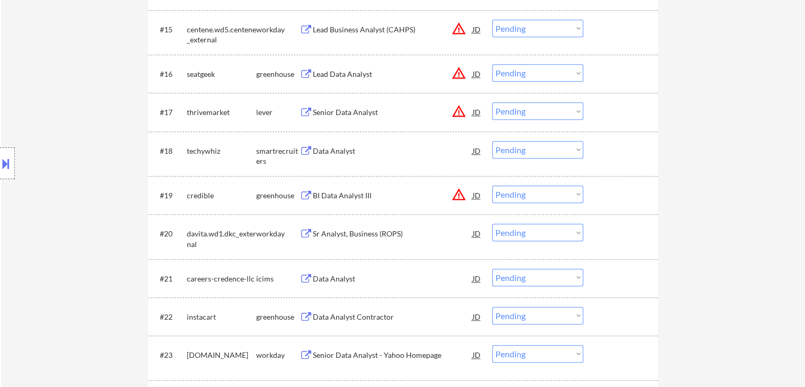
click at [284, 150] on div "smartrecruiters" at bounding box center [277, 156] width 43 height 21
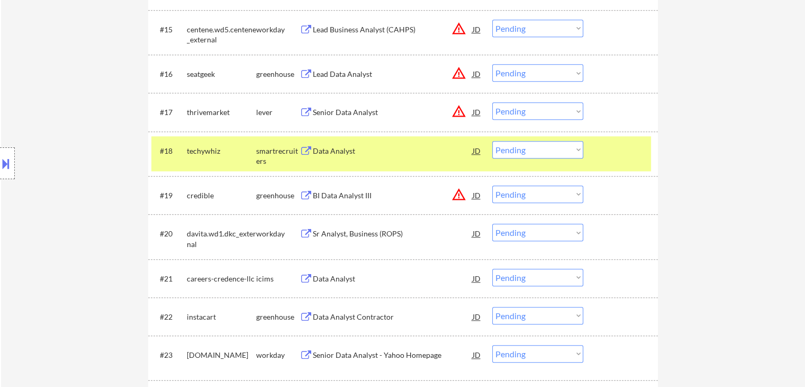
click at [339, 144] on div "Data Analyst" at bounding box center [393, 150] width 160 height 19
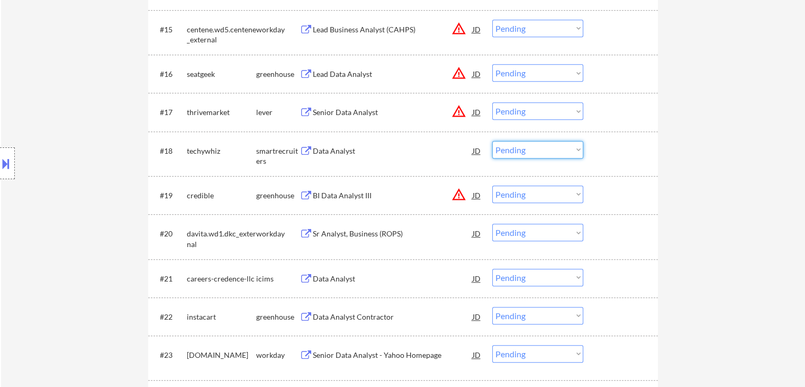
drag, startPoint x: 525, startPoint y: 147, endPoint x: 531, endPoint y: 154, distance: 9.0
click at [525, 148] on select "Choose an option... Pending Applied Excluded (Questions) Excluded (Expired) Exc…" at bounding box center [537, 149] width 91 height 17
click at [492, 141] on select "Choose an option... Pending Applied Excluded (Questions) Excluded (Expired) Exc…" at bounding box center [537, 149] width 91 height 17
select select ""pending""
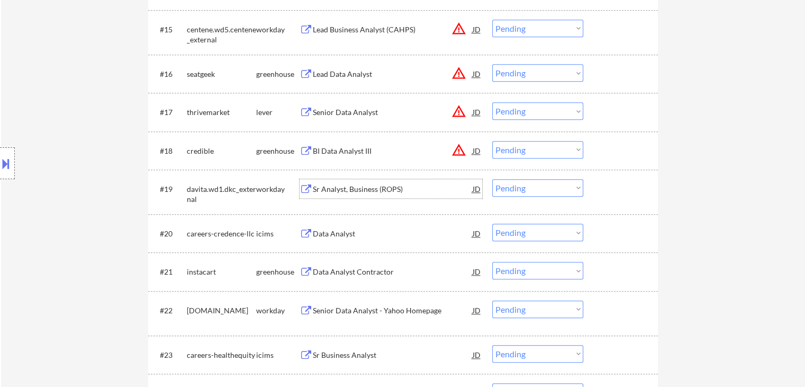
click at [357, 190] on div "Sr Analyst, Business (ROPS)" at bounding box center [393, 189] width 160 height 11
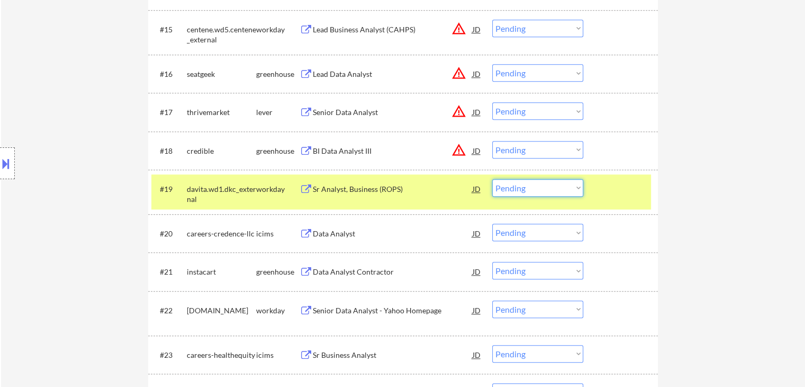
click at [513, 191] on select "Choose an option... Pending Applied Excluded (Questions) Excluded (Expired) Exc…" at bounding box center [537, 187] width 91 height 17
click at [492, 179] on select "Choose an option... Pending Applied Excluded (Questions) Excluded (Expired) Exc…" at bounding box center [537, 187] width 91 height 17
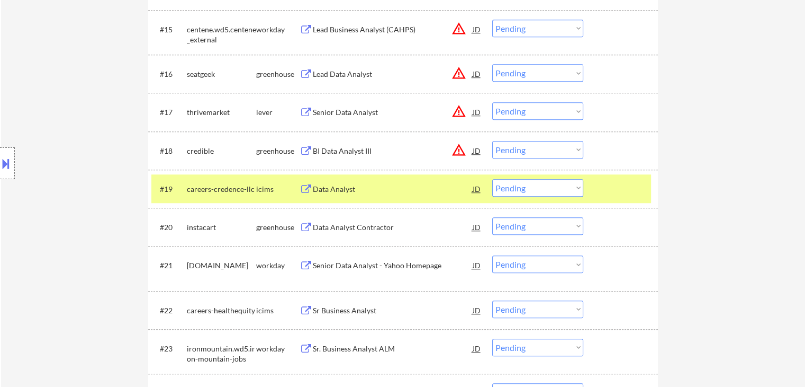
click at [371, 192] on div "Data Analyst" at bounding box center [393, 189] width 160 height 11
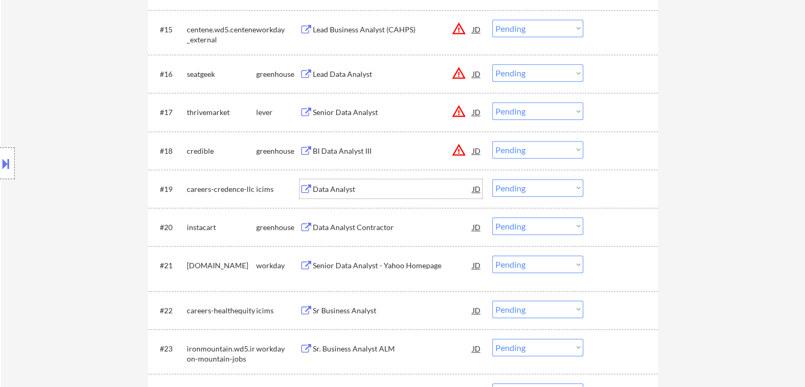
click at [543, 188] on select "Choose an option... Pending Applied Excluded (Questions) Excluded (Expired) Exc…" at bounding box center [537, 187] width 91 height 17
click at [492, 179] on select "Choose an option... Pending Applied Excluded (Questions) Excluded (Expired) Exc…" at bounding box center [537, 187] width 91 height 17
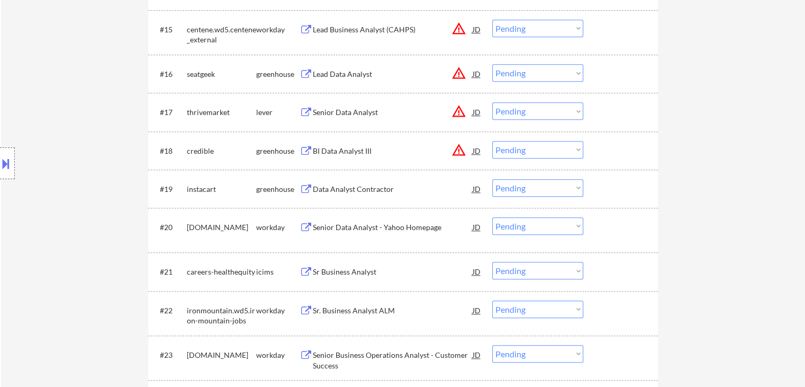
drag, startPoint x: 786, startPoint y: 191, endPoint x: 637, endPoint y: 170, distance: 150.8
click at [363, 186] on div "Data Analyst Contractor" at bounding box center [393, 189] width 160 height 11
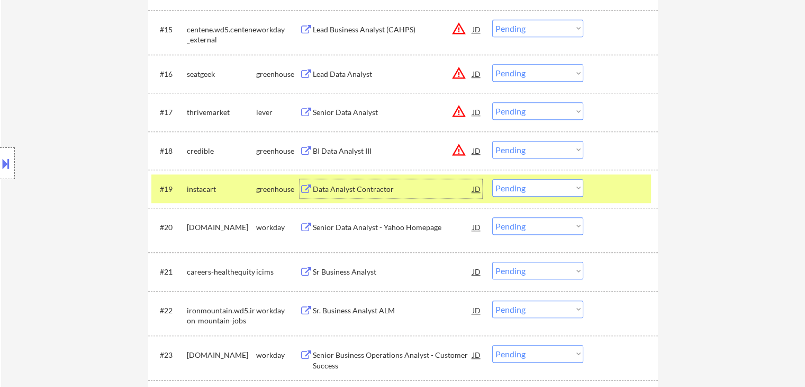
click at [519, 191] on select "Choose an option... Pending Applied Excluded (Questions) Excluded (Expired) Exc…" at bounding box center [537, 187] width 91 height 17
click at [492, 179] on select "Choose an option... Pending Applied Excluded (Questions) Excluded (Expired) Exc…" at bounding box center [537, 187] width 91 height 17
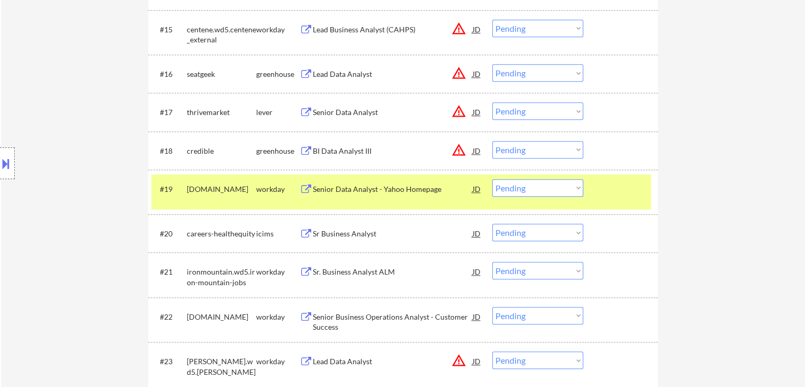
click at [340, 186] on div "Senior Data Analyst - Yahoo Homepage" at bounding box center [393, 189] width 160 height 11
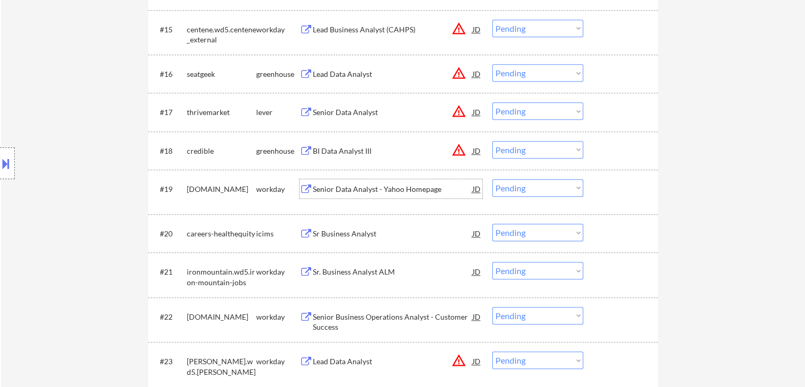
click at [536, 183] on div "#19 ouryahoo.wd5.careers workday Senior Data Analyst - Yahoo Homepage JD warnin…" at bounding box center [401, 191] width 500 height 35
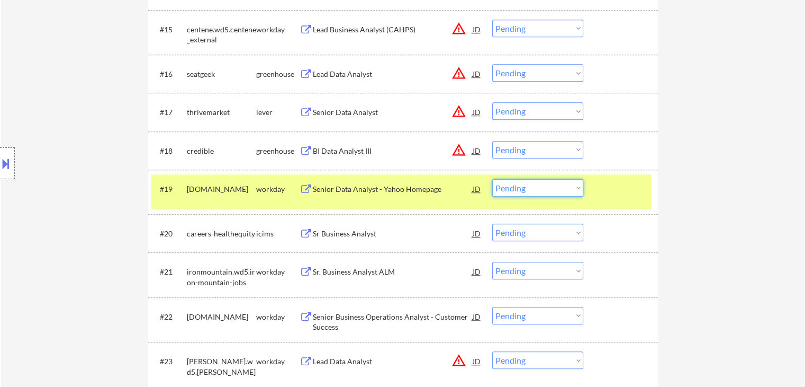
click at [536, 183] on select "Choose an option... Pending Applied Excluded (Questions) Excluded (Expired) Exc…" at bounding box center [537, 187] width 91 height 17
click at [492, 179] on select "Choose an option... Pending Applied Excluded (Questions) Excluded (Expired) Exc…" at bounding box center [537, 187] width 91 height 17
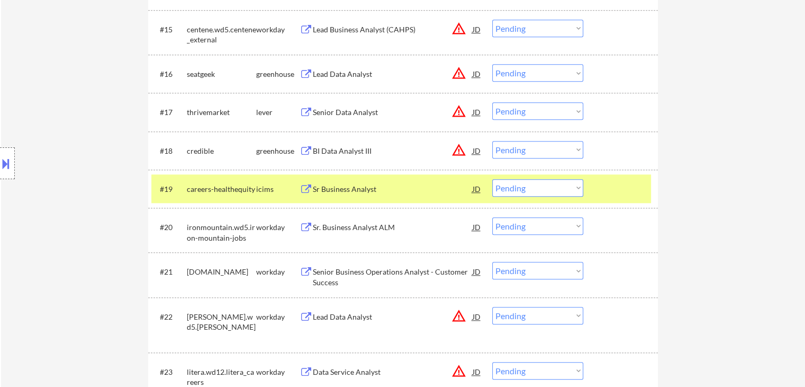
click at [359, 183] on div "Sr Business Analyst" at bounding box center [393, 188] width 160 height 19
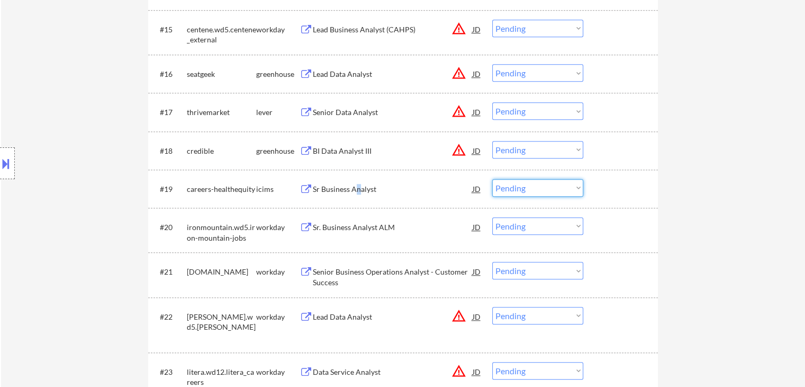
drag, startPoint x: 518, startPoint y: 183, endPoint x: 522, endPoint y: 192, distance: 9.5
click at [519, 185] on select "Choose an option... Pending Applied Excluded (Questions) Excluded (Expired) Exc…" at bounding box center [537, 187] width 91 height 17
click at [492, 179] on select "Choose an option... Pending Applied Excluded (Questions) Excluded (Expired) Exc…" at bounding box center [537, 187] width 91 height 17
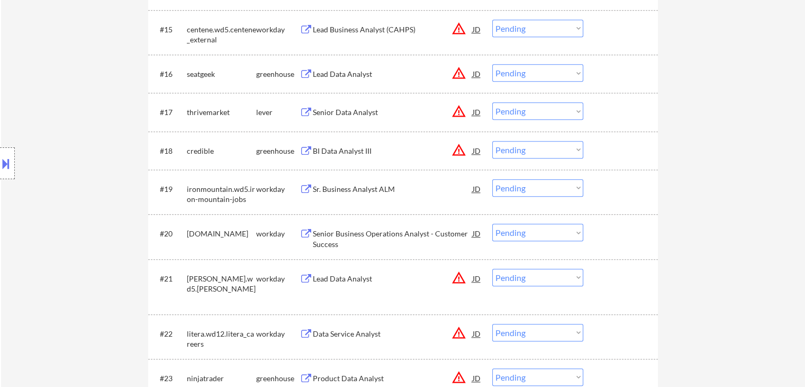
click at [347, 187] on div "Sr. Business Analyst ALM" at bounding box center [393, 189] width 160 height 11
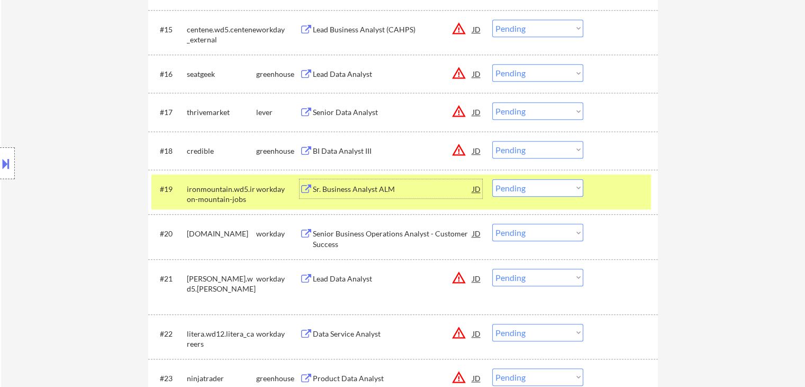
click at [532, 186] on select "Choose an option... Pending Applied Excluded (Questions) Excluded (Expired) Exc…" at bounding box center [537, 187] width 91 height 17
click at [492, 179] on select "Choose an option... Pending Applied Excluded (Questions) Excluded (Expired) Exc…" at bounding box center [537, 187] width 91 height 17
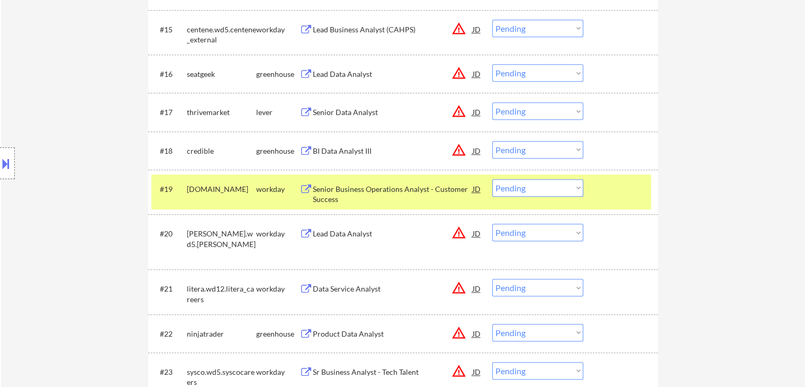
click at [347, 187] on div "Senior Business Operations Analyst - Customer Success" at bounding box center [393, 194] width 160 height 21
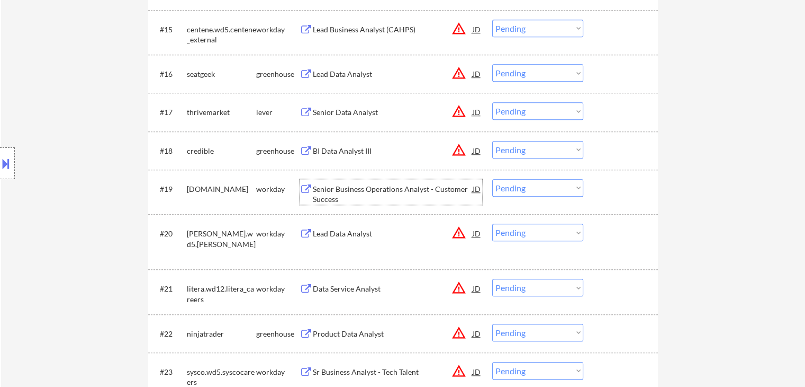
drag, startPoint x: 530, startPoint y: 185, endPoint x: 549, endPoint y: 187, distance: 19.2
click at [531, 185] on select "Choose an option... Pending Applied Excluded (Questions) Excluded (Expired) Exc…" at bounding box center [537, 187] width 91 height 17
click at [492, 179] on select "Choose an option... Pending Applied Excluded (Questions) Excluded (Expired) Exc…" at bounding box center [537, 187] width 91 height 17
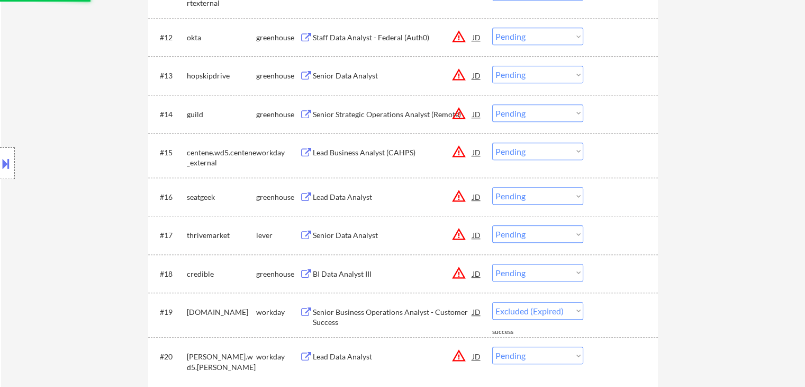
select select ""pending""
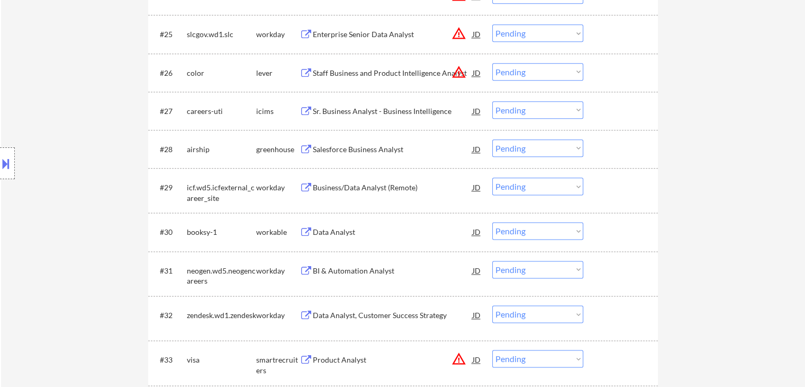
scroll to position [1377, 0]
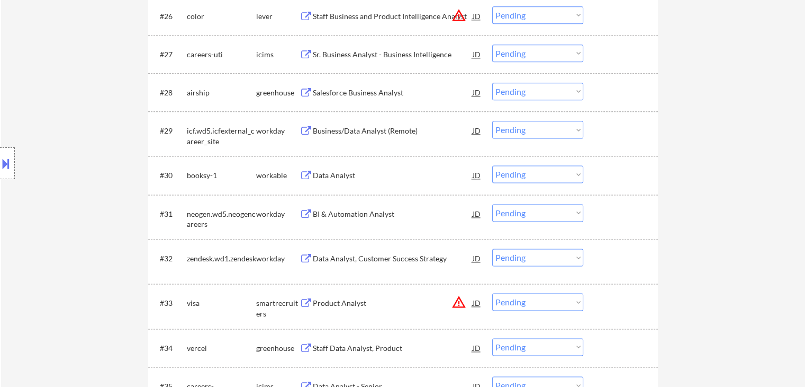
click at [408, 57] on div "Sr. Business Analyst - Business Intelligence" at bounding box center [393, 54] width 160 height 11
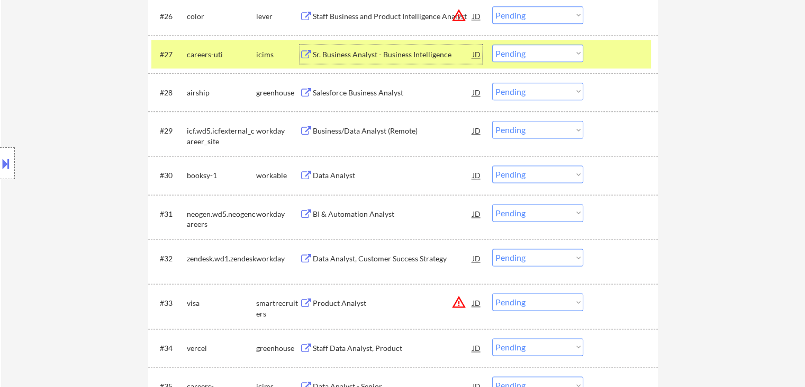
click at [378, 98] on div "Salesforce Business Analyst" at bounding box center [393, 92] width 160 height 19
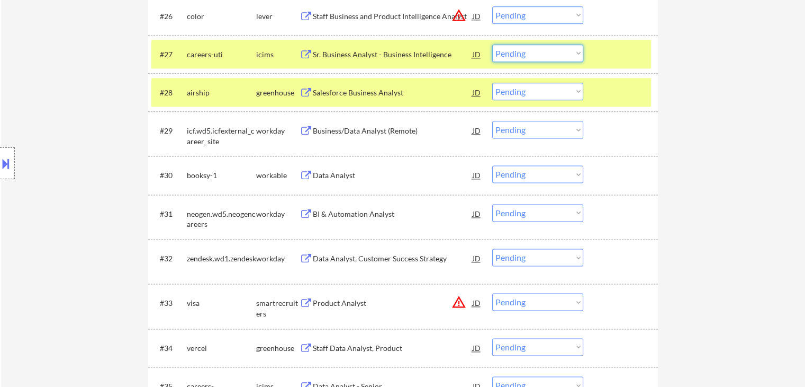
click at [528, 51] on select "Choose an option... Pending Applied Excluded (Questions) Excluded (Expired) Exc…" at bounding box center [537, 52] width 91 height 17
click at [492, 44] on select "Choose an option... Pending Applied Excluded (Questions) Excluded (Expired) Exc…" at bounding box center [537, 52] width 91 height 17
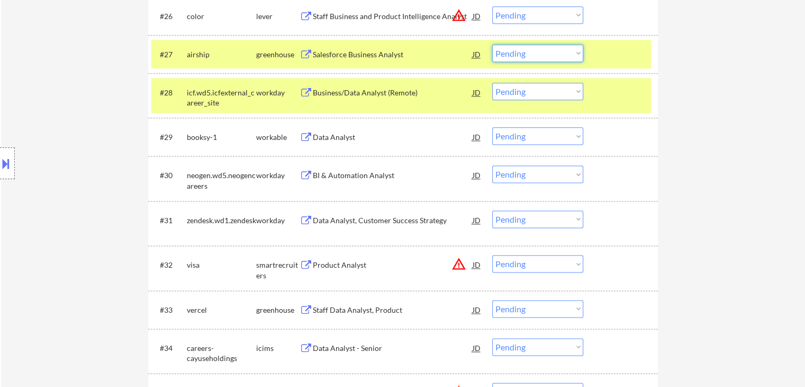
click at [521, 53] on select "Choose an option... Pending Applied Excluded (Questions) Excluded (Expired) Exc…" at bounding box center [537, 52] width 91 height 17
click at [545, 58] on select "Choose an option... Pending Applied Excluded (Questions) Excluded (Expired) Exc…" at bounding box center [537, 52] width 91 height 17
click at [492, 44] on select "Choose an option... Pending Applied Excluded (Questions) Excluded (Expired) Exc…" at bounding box center [537, 52] width 91 height 17
click at [249, 55] on div "airship" at bounding box center [221, 54] width 69 height 11
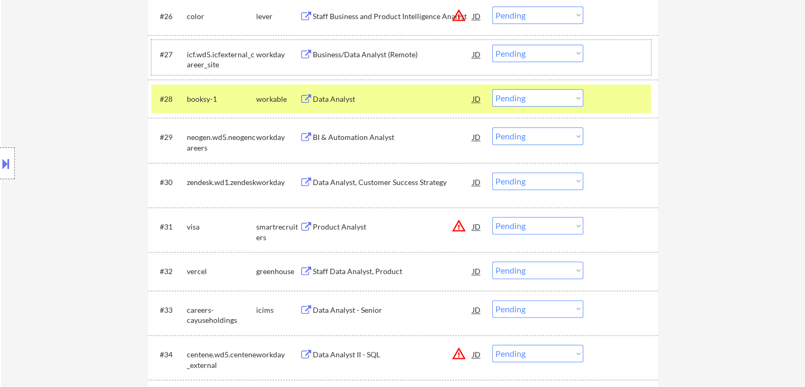
drag, startPoint x: 262, startPoint y: 98, endPoint x: 296, endPoint y: 95, distance: 34.0
click at [263, 98] on div "workable" at bounding box center [277, 99] width 43 height 11
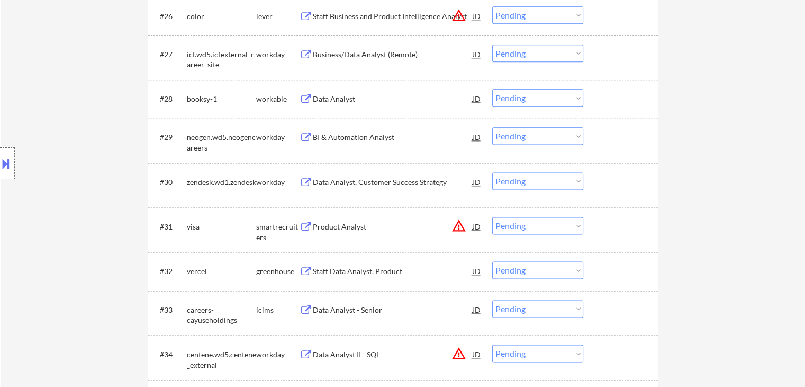
click at [368, 51] on div "Business/Data Analyst (Remote)" at bounding box center [393, 54] width 160 height 11
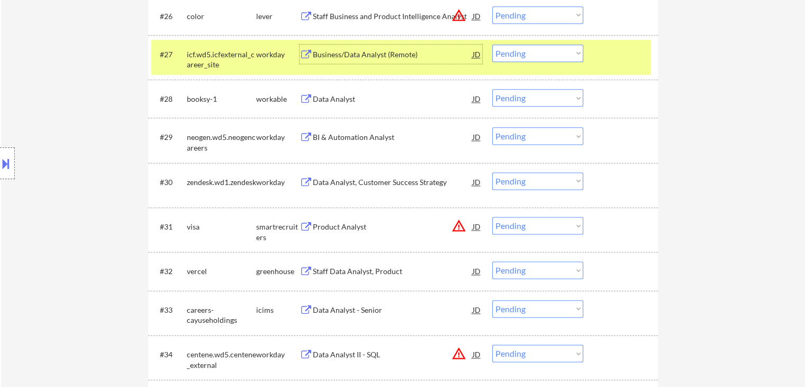
click at [541, 53] on select "Choose an option... Pending Applied Excluded (Questions) Excluded (Expired) Exc…" at bounding box center [537, 52] width 91 height 17
click at [492, 44] on select "Choose an option... Pending Applied Excluded (Questions) Excluded (Expired) Exc…" at bounding box center [537, 52] width 91 height 17
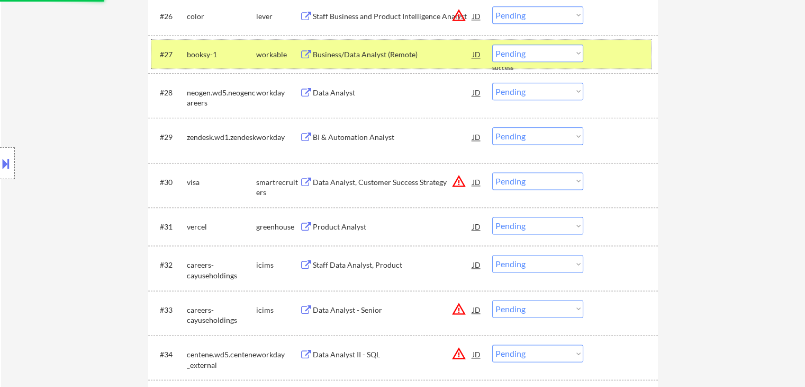
drag, startPoint x: 266, startPoint y: 48, endPoint x: 273, endPoint y: 50, distance: 7.1
click at [267, 48] on div "workable" at bounding box center [277, 53] width 43 height 19
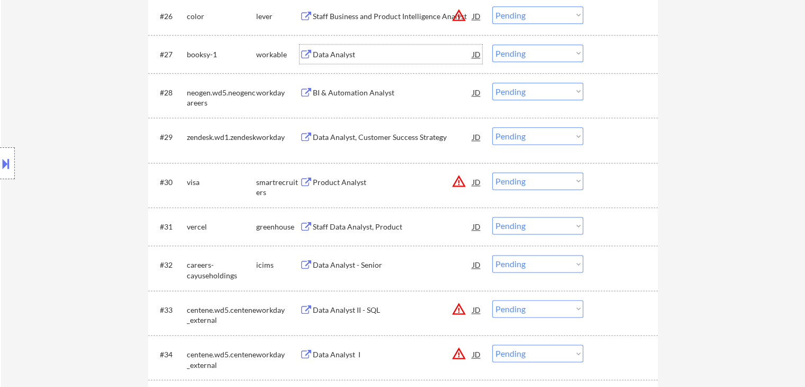
click at [343, 57] on div "Data Analyst" at bounding box center [393, 54] width 160 height 11
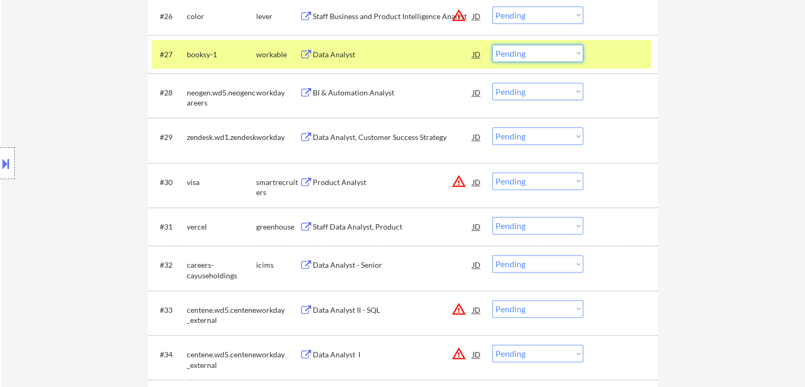
drag, startPoint x: 523, startPoint y: 47, endPoint x: 533, endPoint y: 60, distance: 17.1
click at [523, 48] on select "Choose an option... Pending Applied Excluded (Questions) Excluded (Expired) Exc…" at bounding box center [537, 52] width 91 height 17
click at [492, 44] on select "Choose an option... Pending Applied Excluded (Questions) Excluded (Expired) Exc…" at bounding box center [537, 52] width 91 height 17
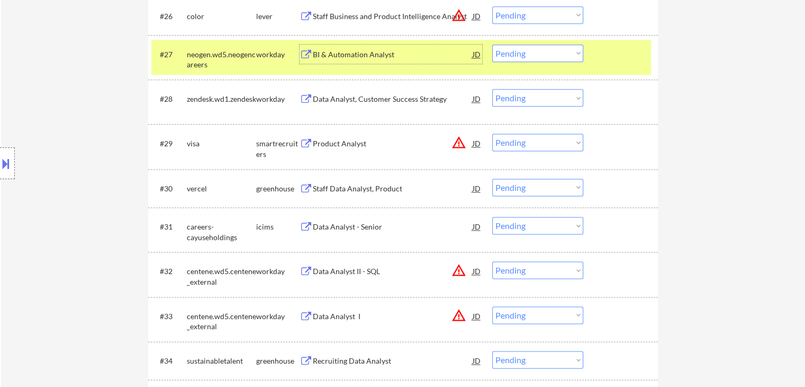
click at [342, 56] on div "BI & Automation Analyst" at bounding box center [393, 54] width 160 height 11
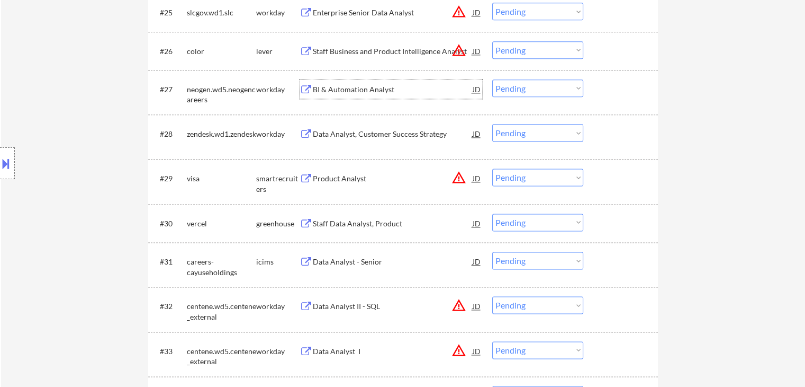
scroll to position [1324, 0]
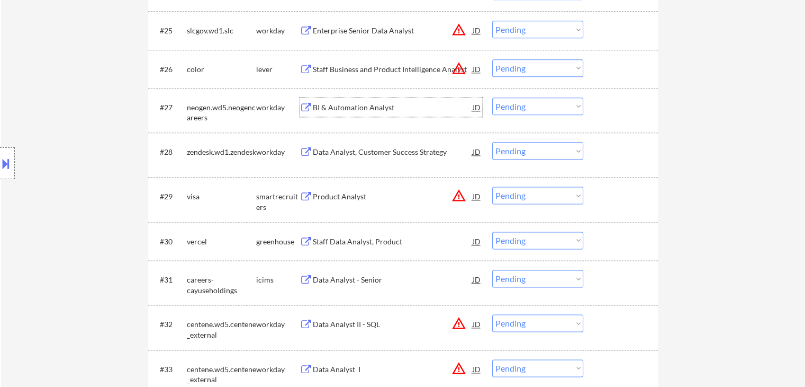
drag, startPoint x: 517, startPoint y: 102, endPoint x: 519, endPoint y: 110, distance: 7.6
click at [517, 102] on select "Choose an option... Pending Applied Excluded (Questions) Excluded (Expired) Exc…" at bounding box center [537, 105] width 91 height 17
click at [492, 97] on select "Choose an option... Pending Applied Excluded (Questions) Excluded (Expired) Exc…" at bounding box center [537, 105] width 91 height 17
select select ""pending""
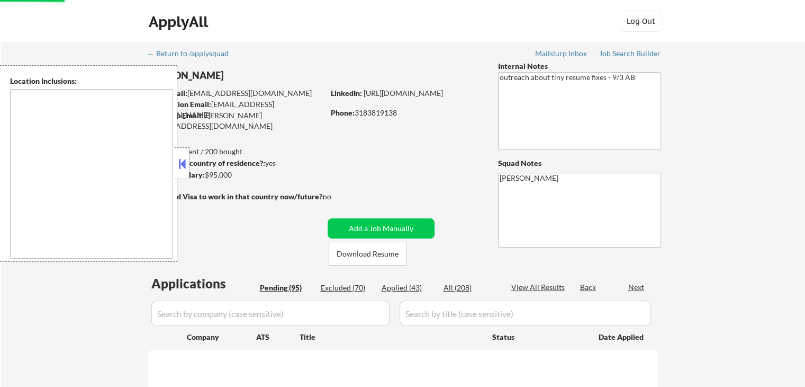
click at [398, 290] on div "Applied (43)" at bounding box center [408, 287] width 53 height 11
click at [390, 286] on div "Applied (43)" at bounding box center [408, 287] width 53 height 11
select select ""pending""
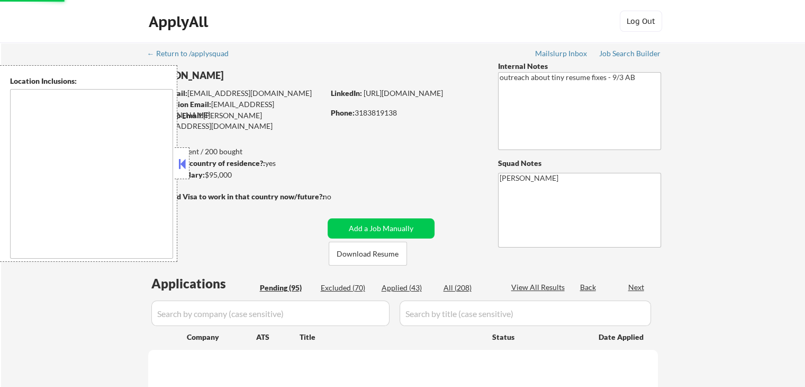
select select ""pending""
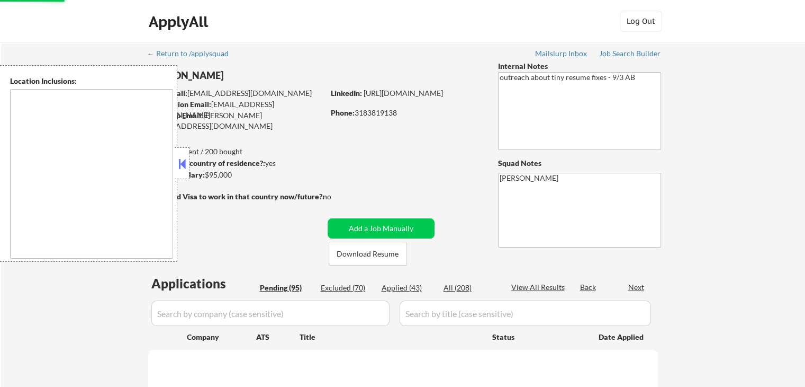
select select ""pending""
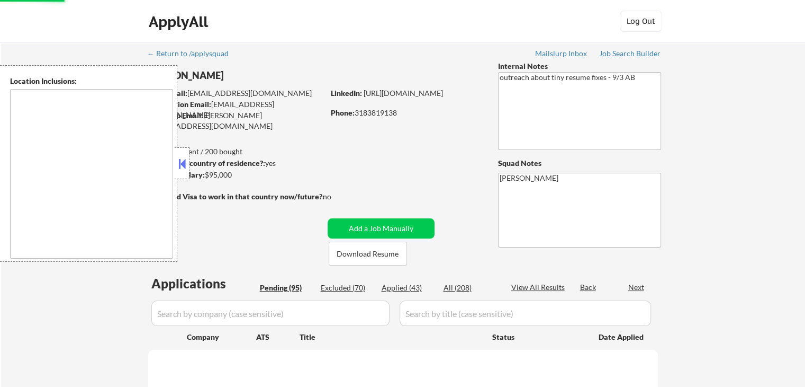
select select ""pending""
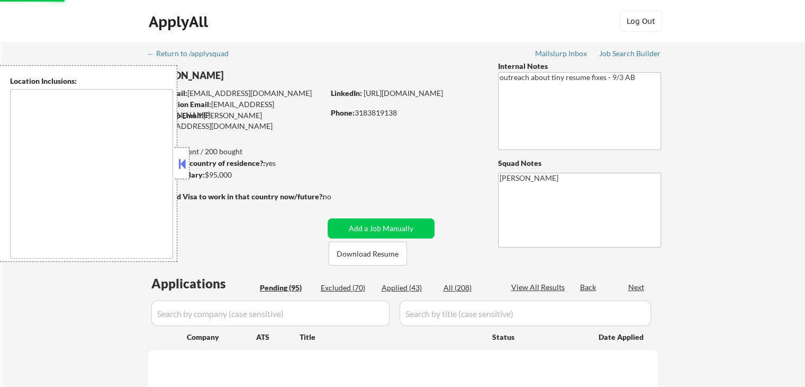
select select ""pending""
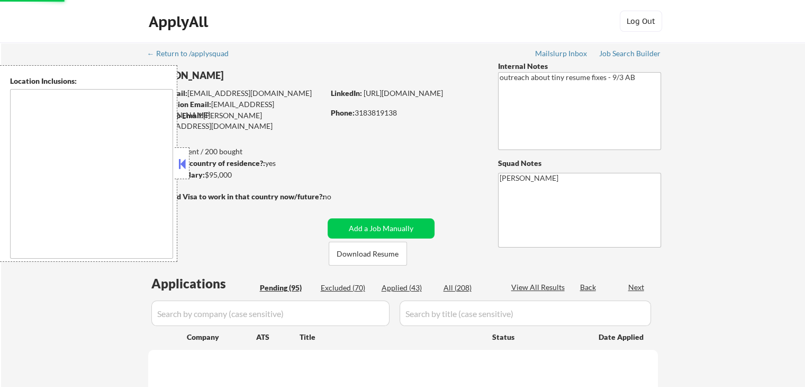
select select ""pending""
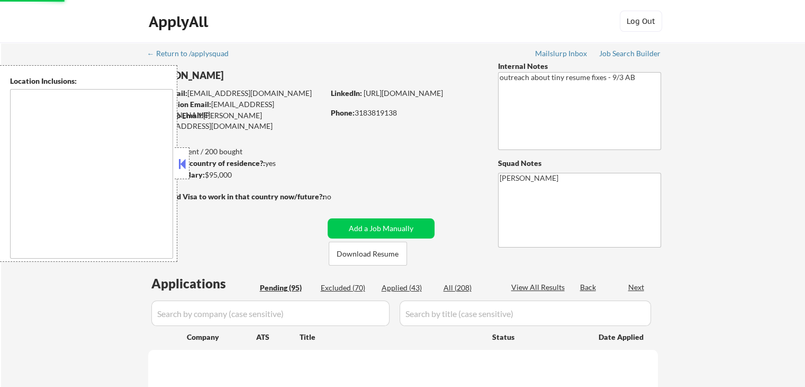
select select ""pending""
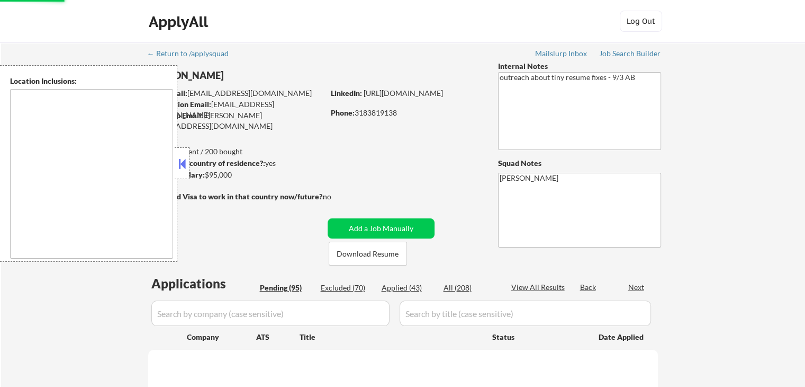
select select ""pending""
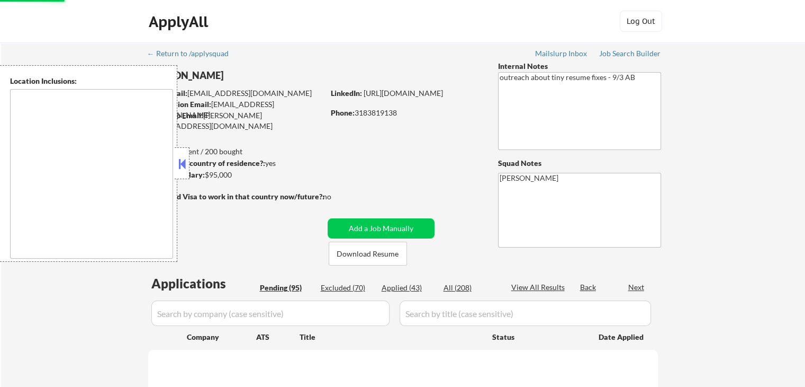
select select ""pending""
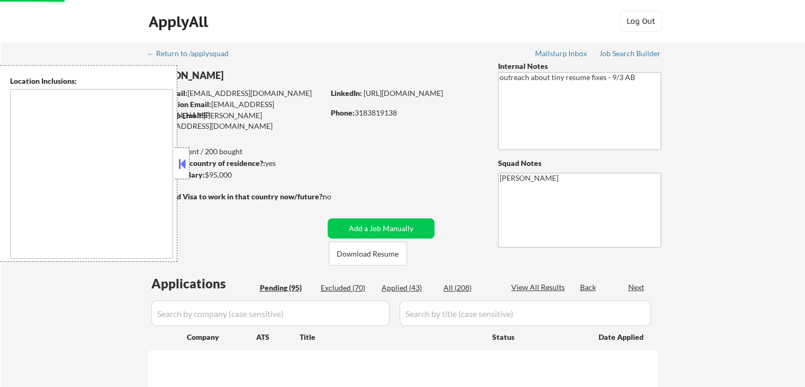
select select ""pending""
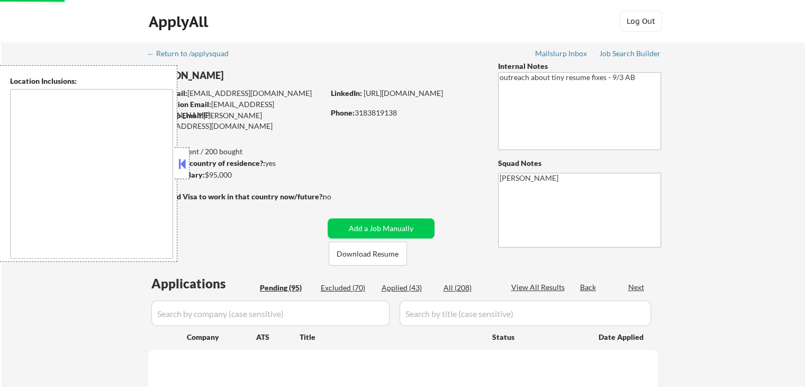
select select ""pending""
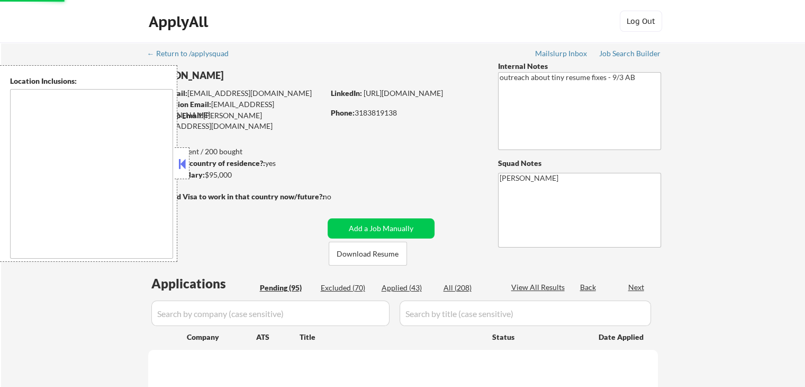
select select ""pending""
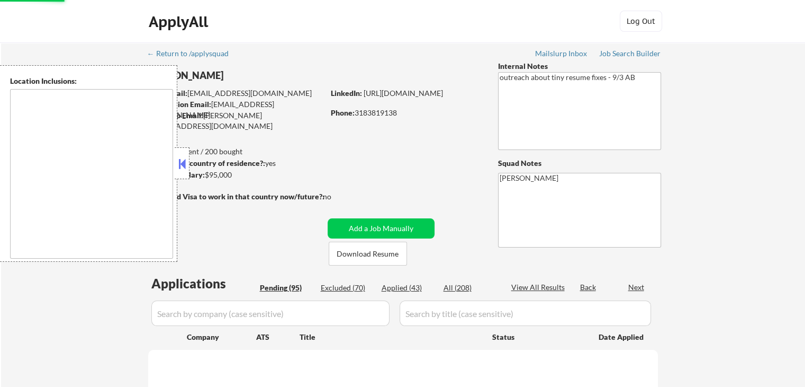
select select ""pending""
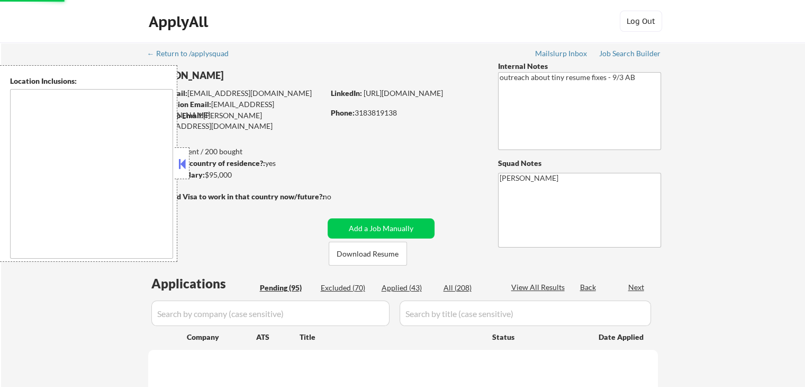
select select ""pending""
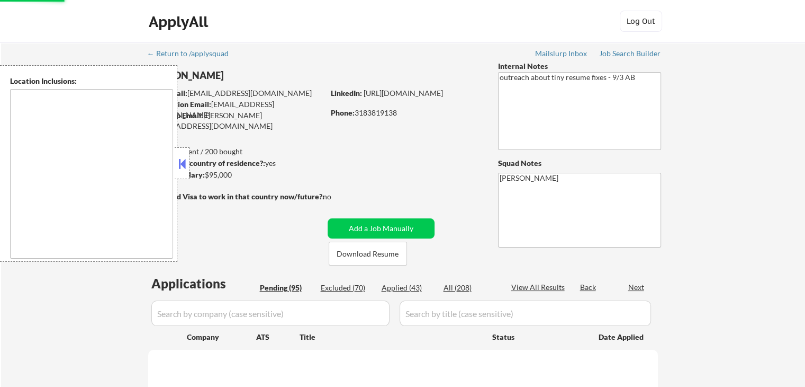
select select ""pending""
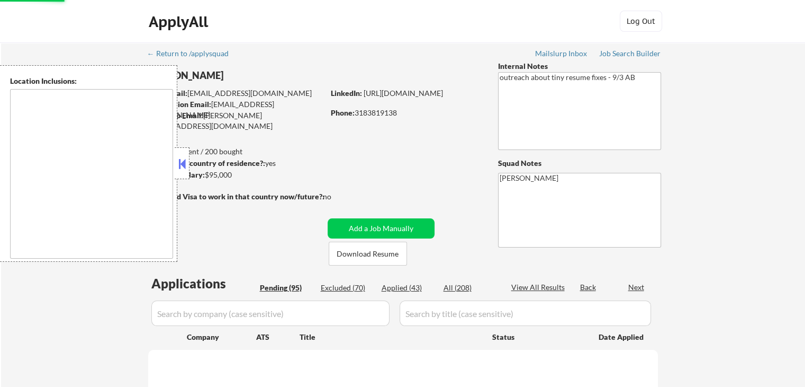
select select ""pending""
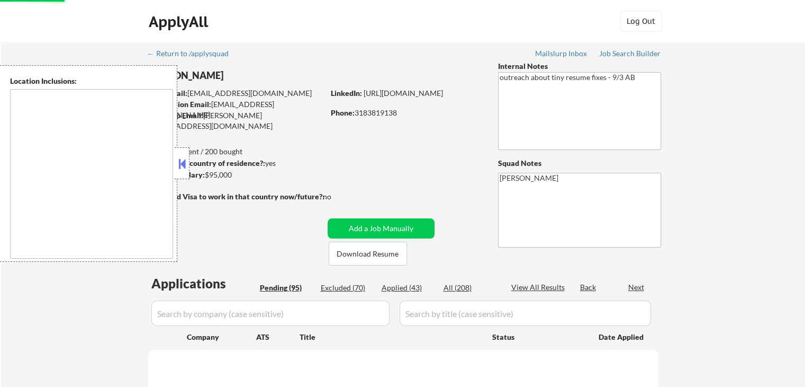
select select ""pending""
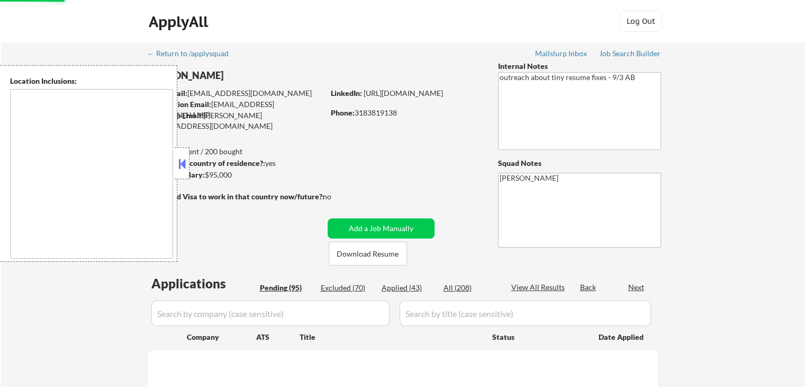
select select ""pending""
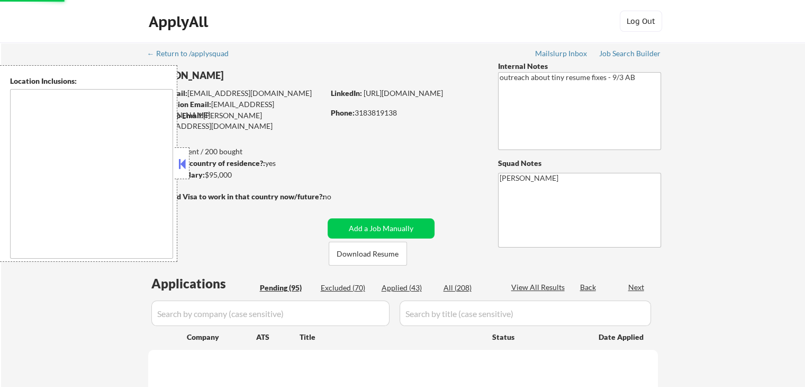
select select ""pending""
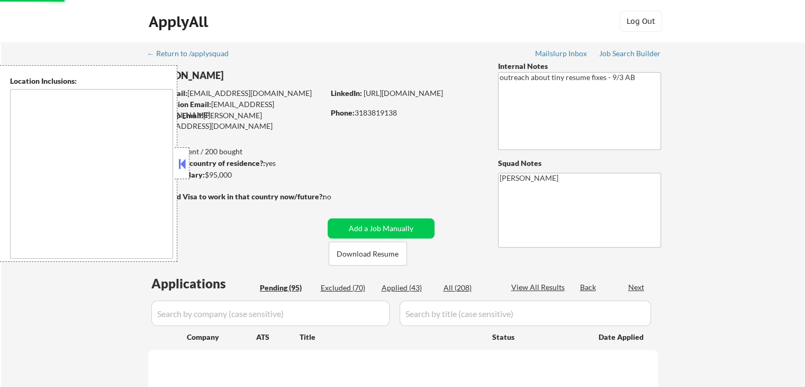
select select ""pending""
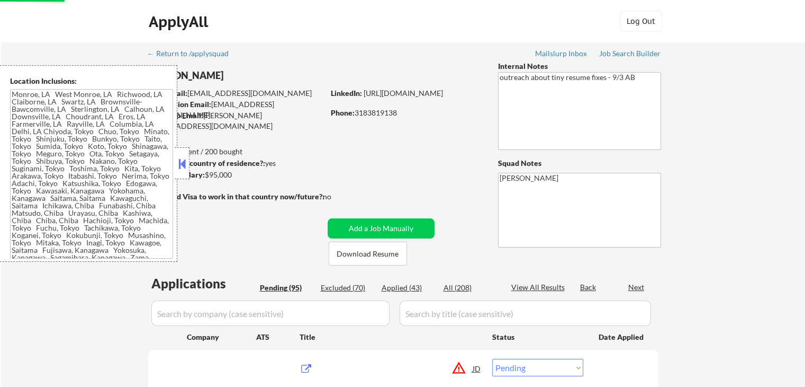
type textarea "[GEOGRAPHIC_DATA], [GEOGRAPHIC_DATA], [GEOGRAPHIC_DATA], [GEOGRAPHIC_DATA], [GE…"
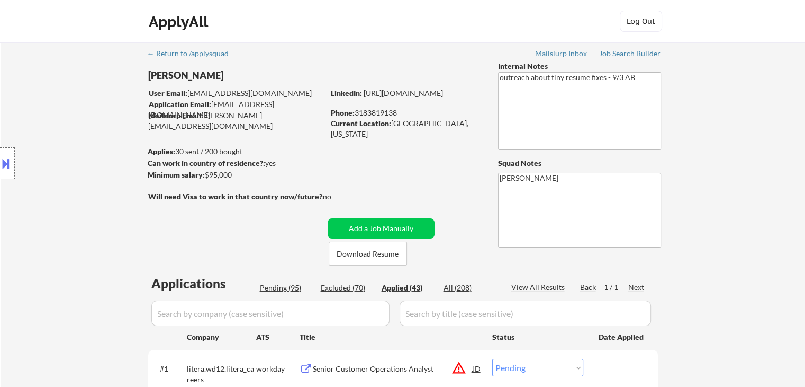
click at [405, 285] on div "Applied (43)" at bounding box center [408, 287] width 53 height 11
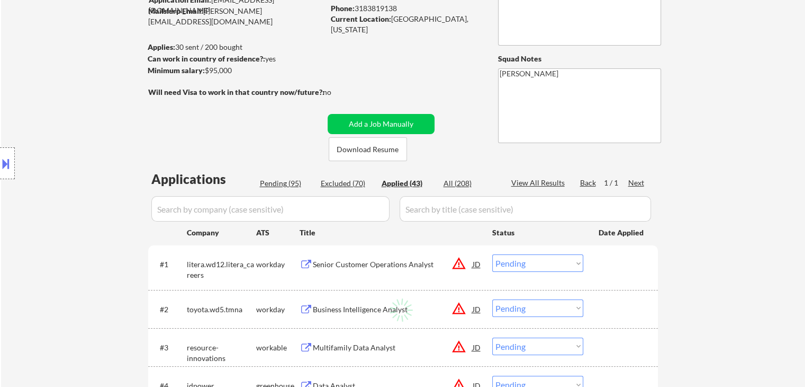
scroll to position [106, 0]
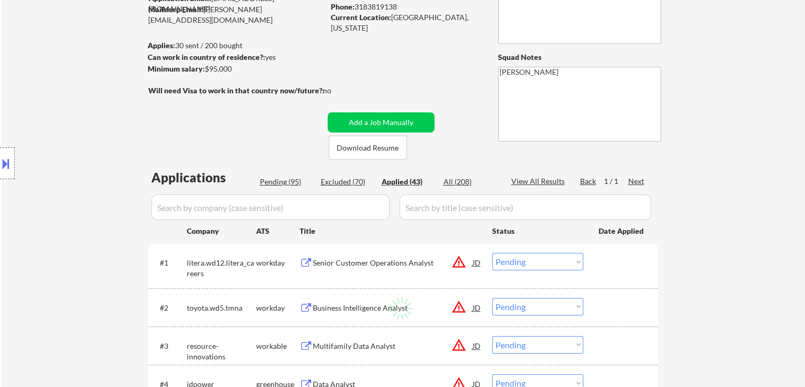
select select ""applied""
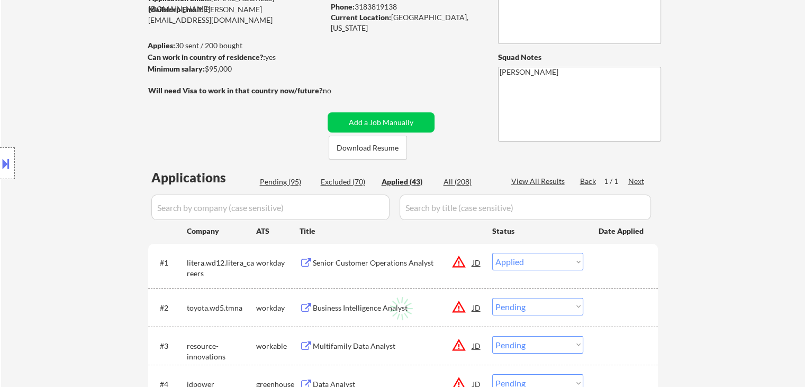
select select ""applied""
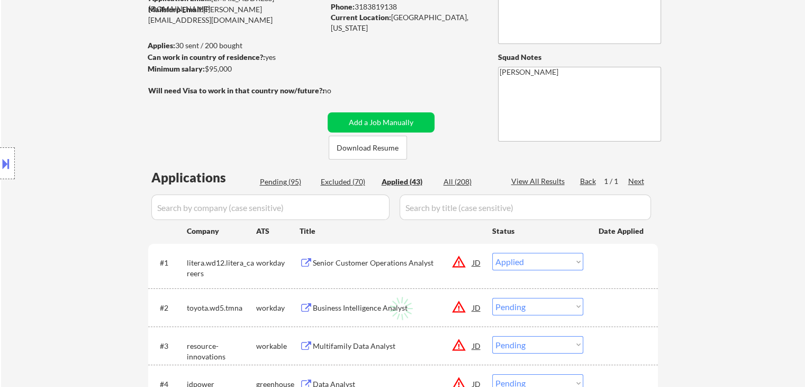
select select ""applied""
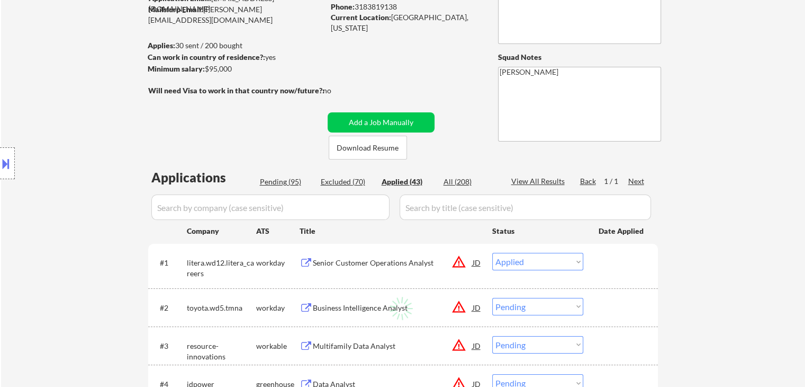
select select ""applied""
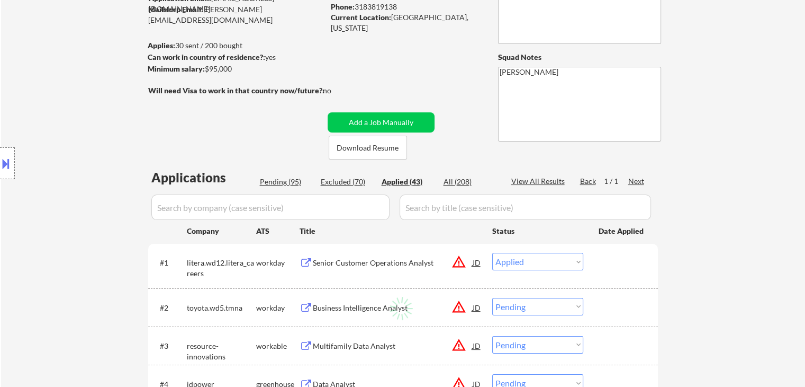
select select ""applied""
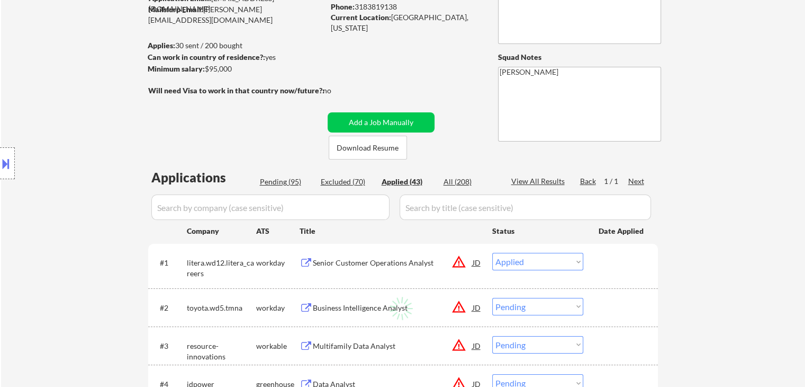
select select ""applied""
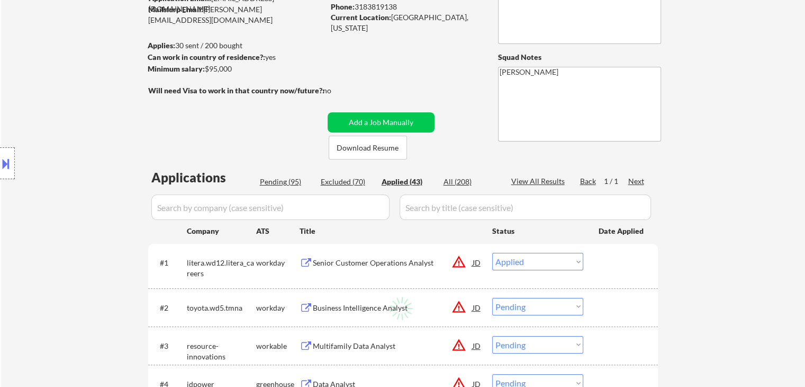
select select ""applied""
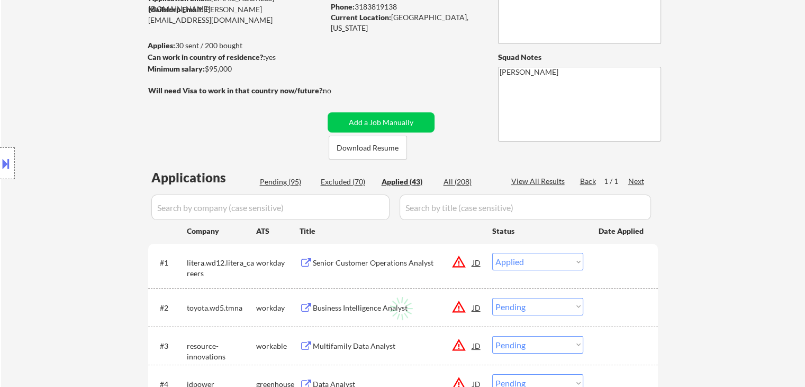
select select ""applied""
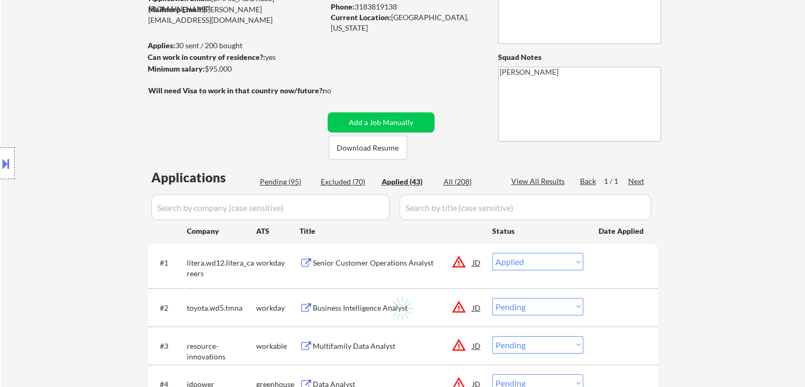
select select ""applied""
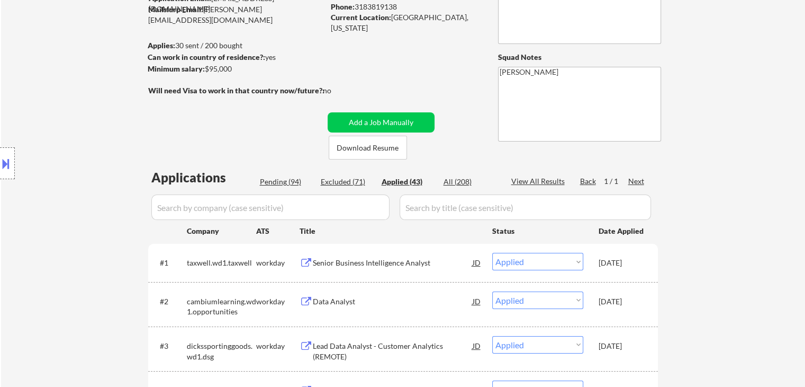
drag, startPoint x: 393, startPoint y: 12, endPoint x: 404, endPoint y: 20, distance: 13.2
click at [407, 20] on div "Current Location: [GEOGRAPHIC_DATA], [US_STATE]" at bounding box center [406, 22] width 150 height 21
drag, startPoint x: 392, startPoint y: 19, endPoint x: 453, endPoint y: 23, distance: 61.1
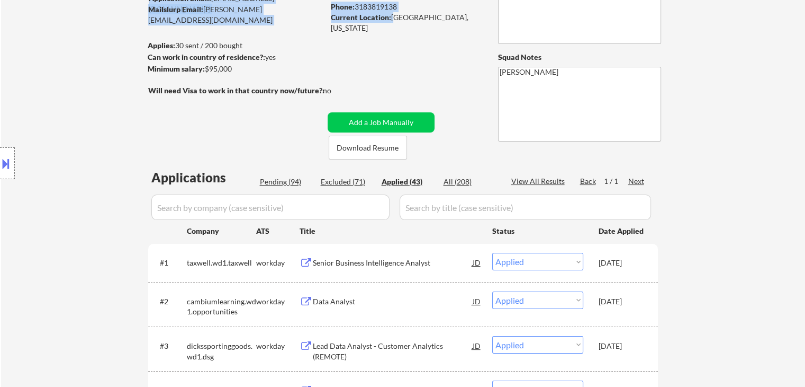
copy div "[PERSON_NAME] User Email: [EMAIL_ADDRESS][DOMAIN_NAME] Application Email: [EMAI…"
click at [395, 19] on div "Current Location: [GEOGRAPHIC_DATA], [US_STATE]" at bounding box center [406, 22] width 150 height 21
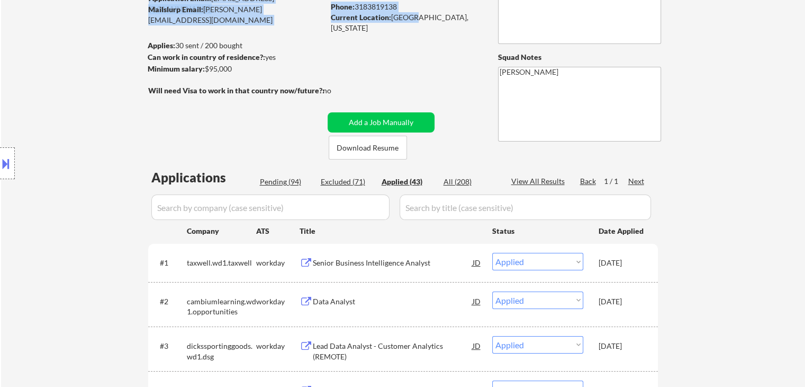
click at [397, 13] on div "Current Location: [GEOGRAPHIC_DATA], [US_STATE]" at bounding box center [406, 22] width 150 height 21
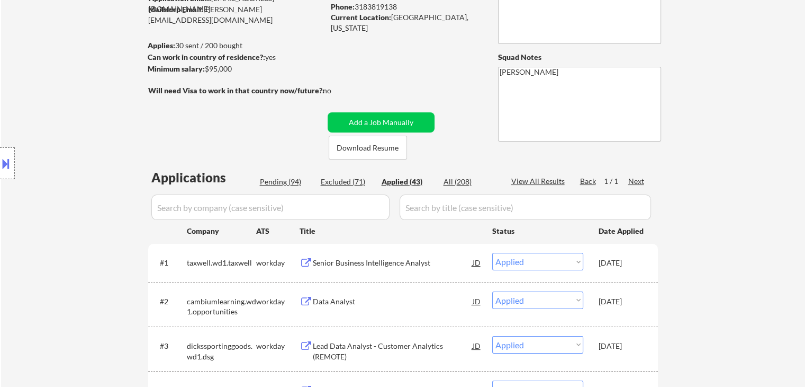
drag, startPoint x: 408, startPoint y: 50, endPoint x: 401, endPoint y: 44, distance: 9.0
drag, startPoint x: 396, startPoint y: 17, endPoint x: 453, endPoint y: 15, distance: 57.8
click at [453, 15] on div "Current Location: Monroe, Louisiana" at bounding box center [406, 22] width 150 height 21
copy div "[GEOGRAPHIC_DATA], [US_STATE]"
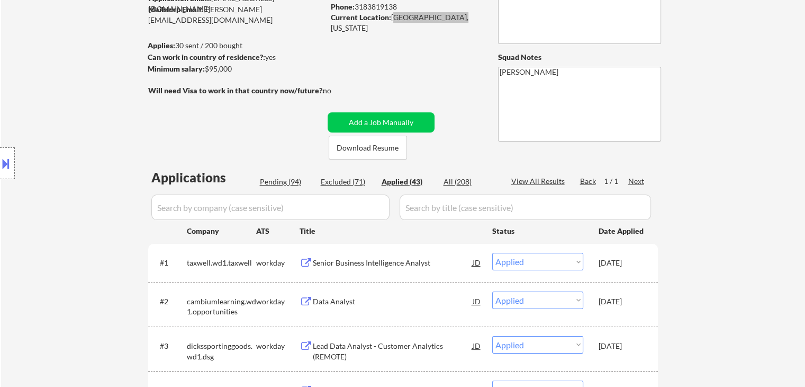
select select ""applied""
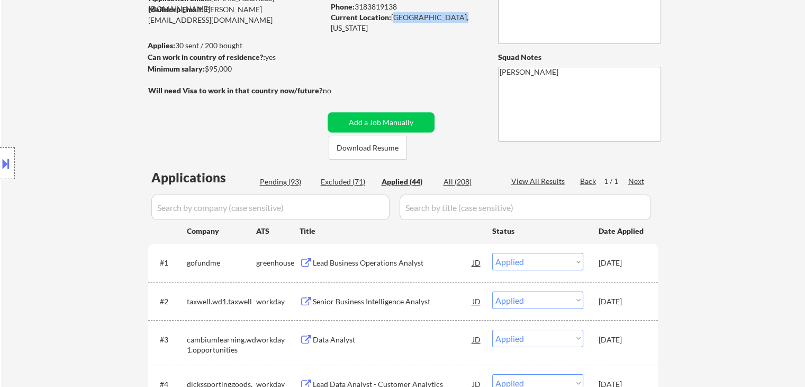
copy div "[GEOGRAPHIC_DATA], [US_STATE]"
select select ""applied""
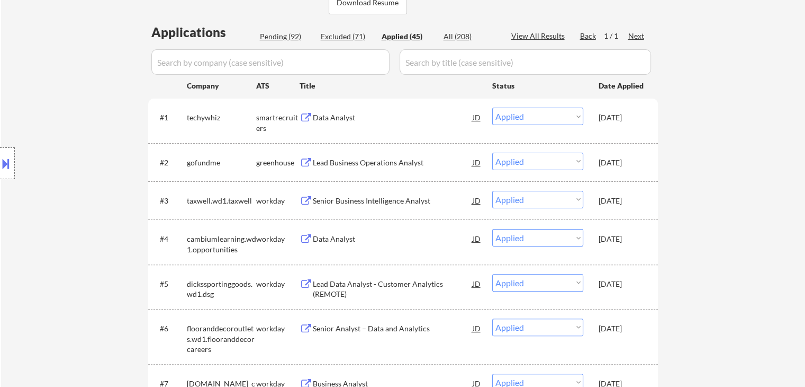
scroll to position [159, 0]
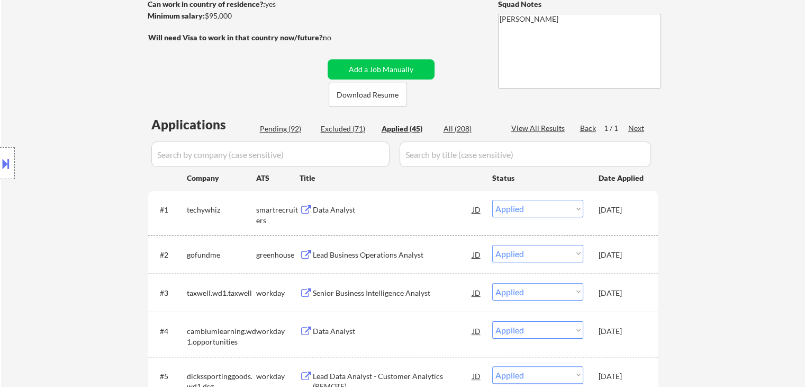
select select ""applied""
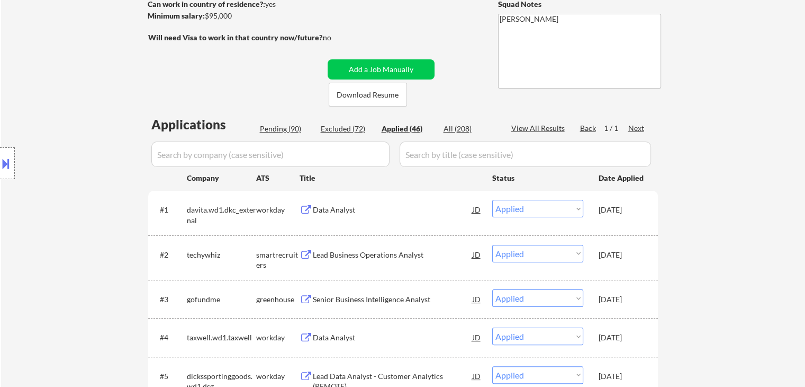
select select ""applied""
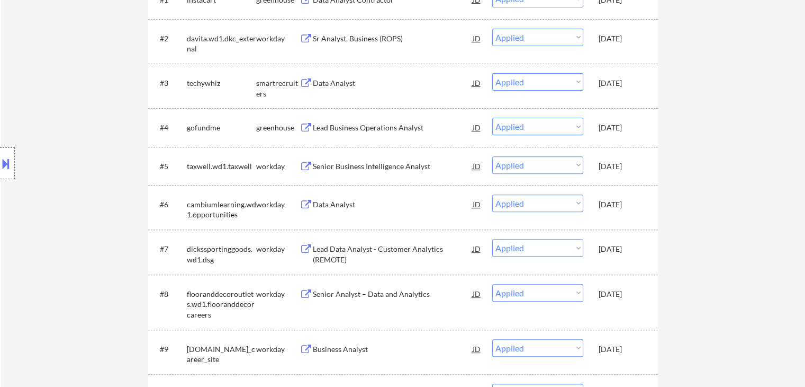
scroll to position [371, 0]
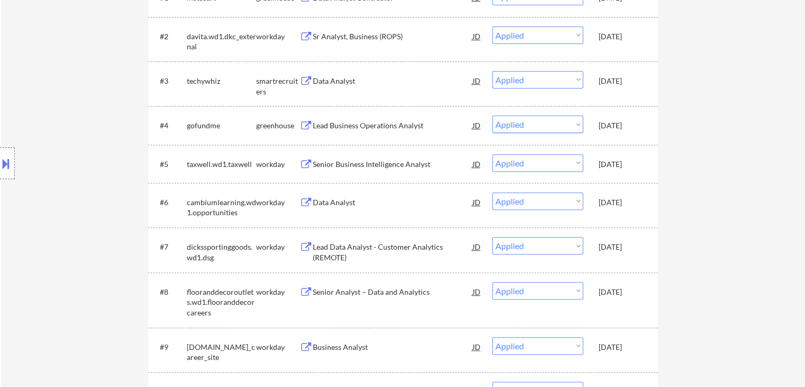
select select ""applied""
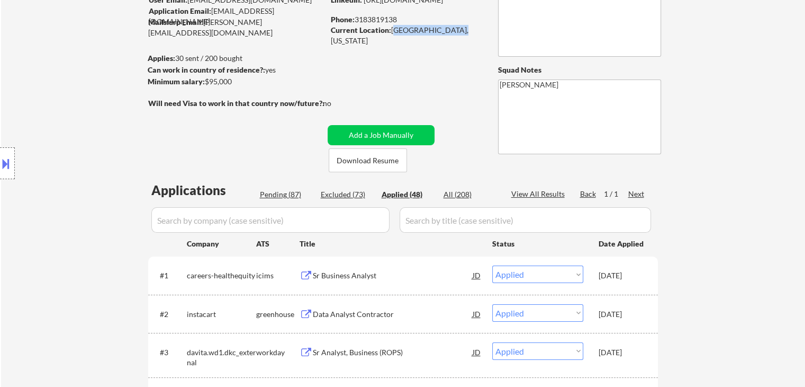
scroll to position [212, 0]
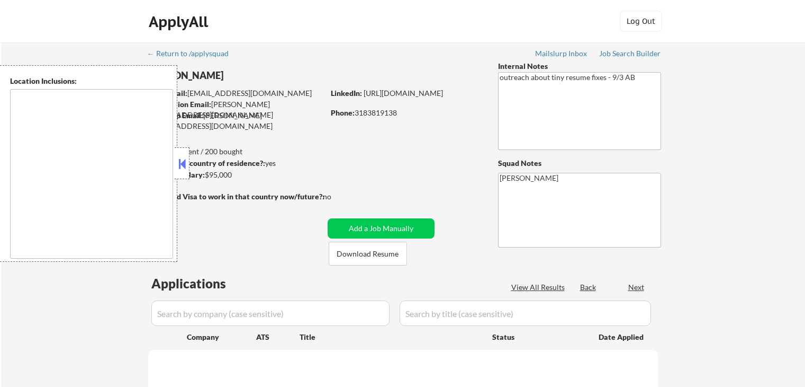
scroll to position [254, 0]
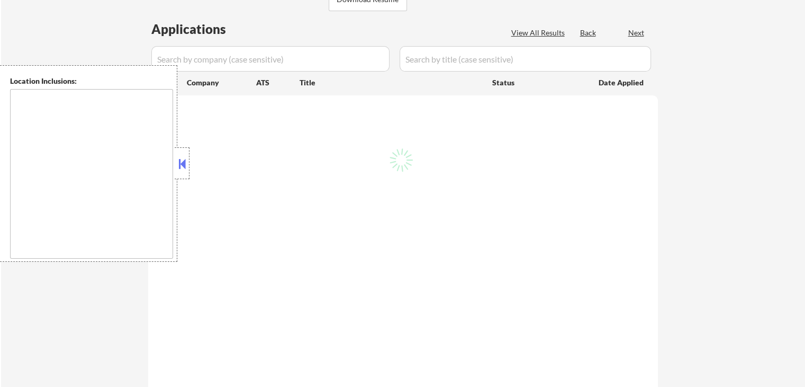
click at [174, 168] on div "Location Inclusions:" at bounding box center [88, 163] width 177 height 196
type textarea "[GEOGRAPHIC_DATA], [GEOGRAPHIC_DATA], [GEOGRAPHIC_DATA], [GEOGRAPHIC_DATA], [GE…"
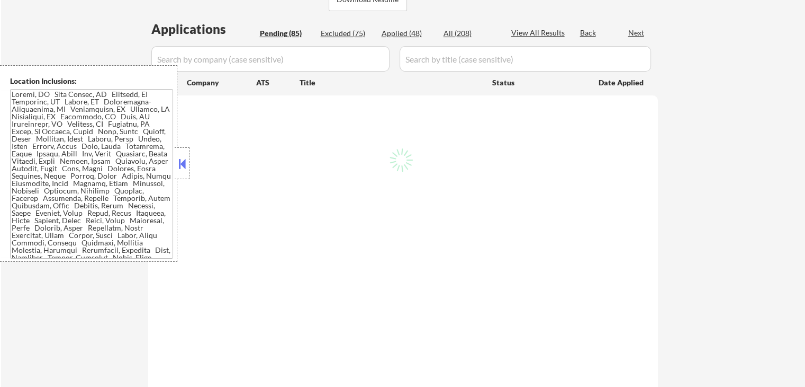
click at [183, 160] on button at bounding box center [182, 164] width 12 height 16
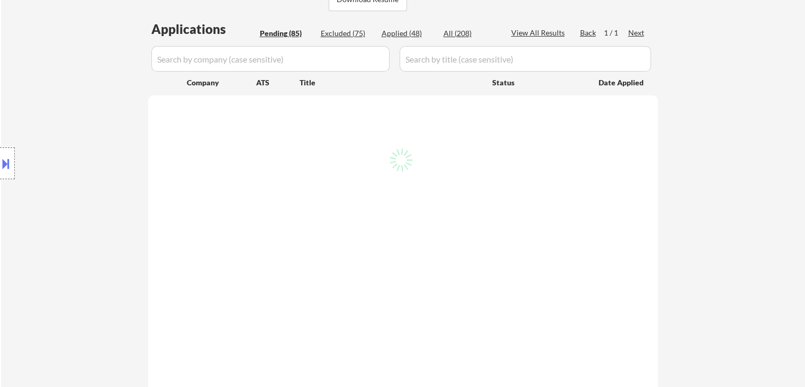
select select ""pending""
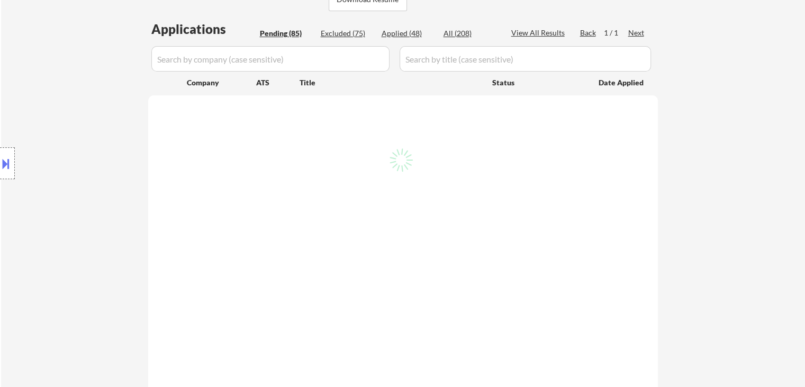
select select ""pending""
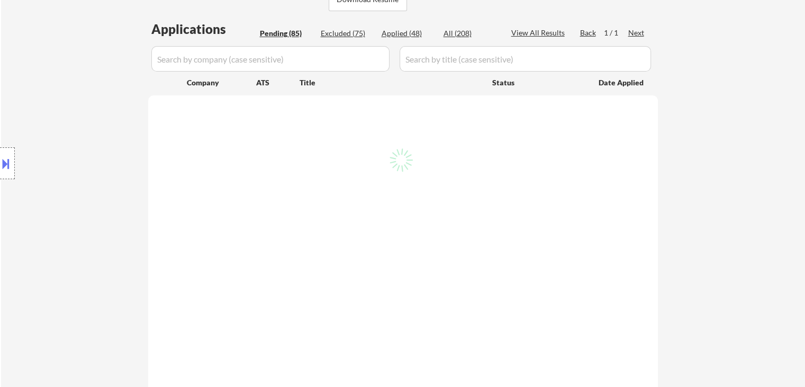
select select ""pending""
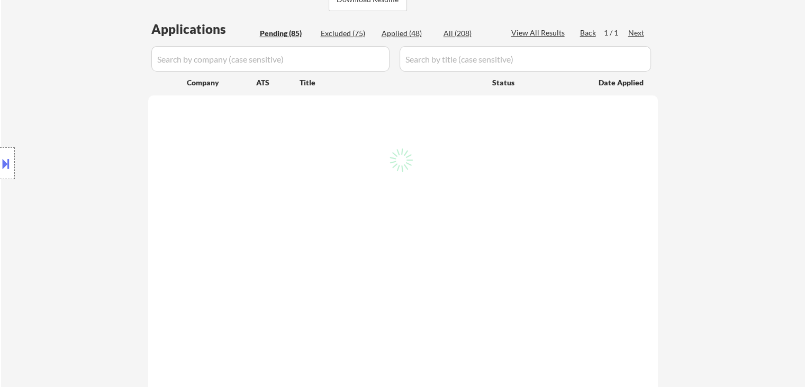
select select ""pending""
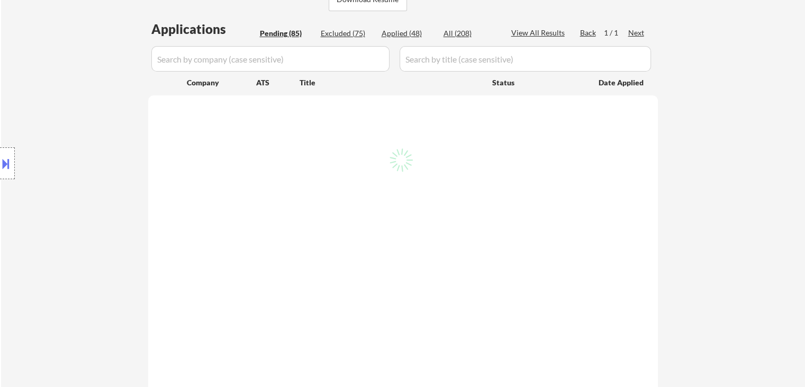
select select ""pending""
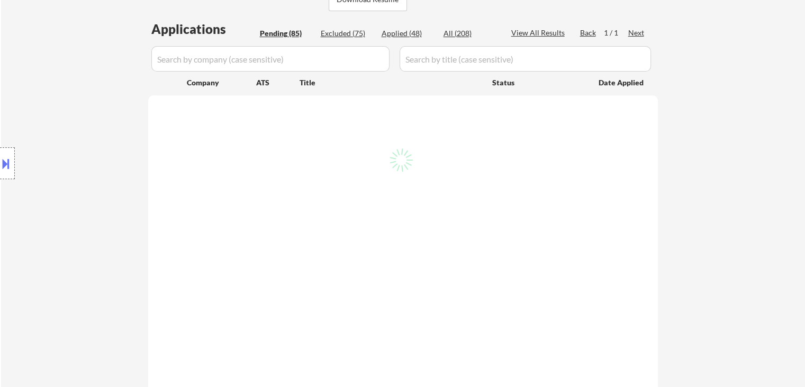
select select ""pending""
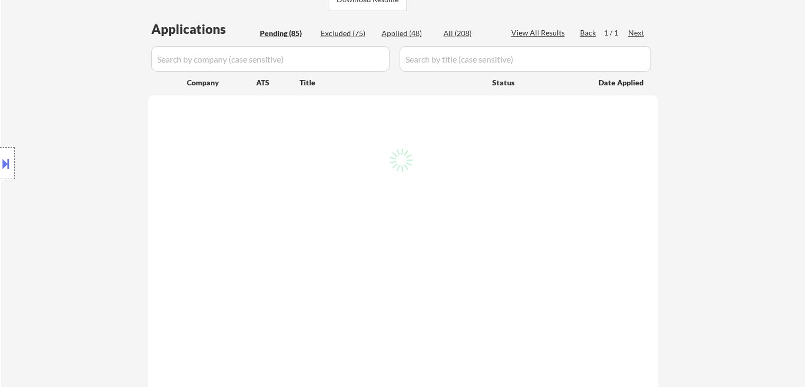
select select ""pending""
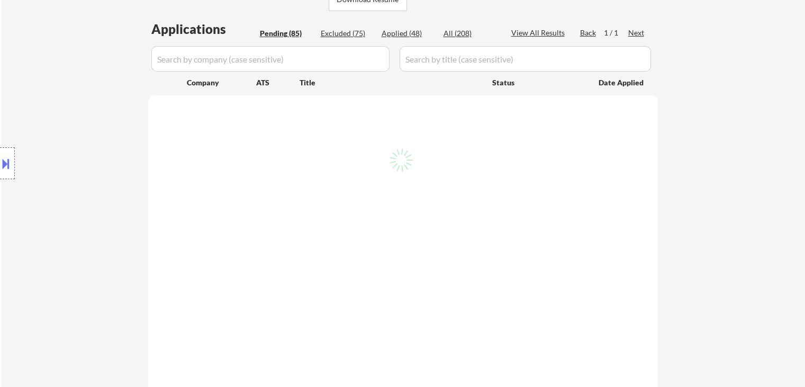
select select ""pending""
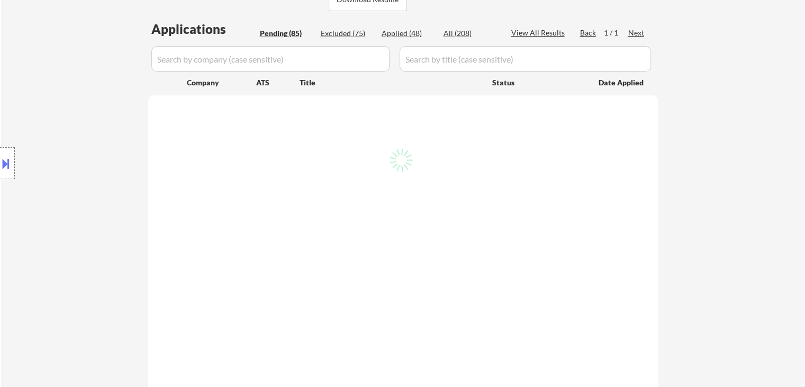
select select ""pending""
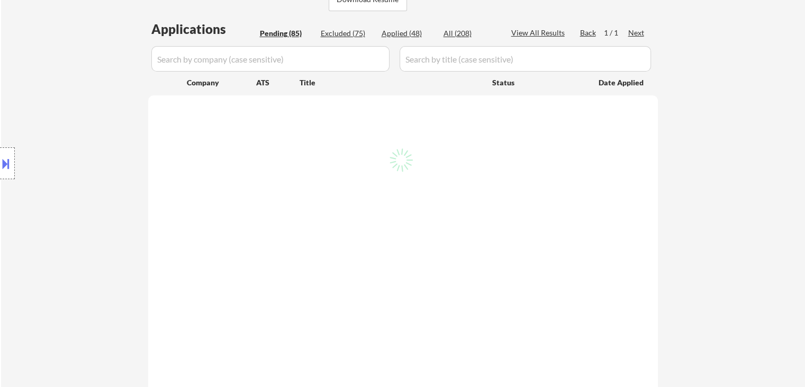
select select ""pending""
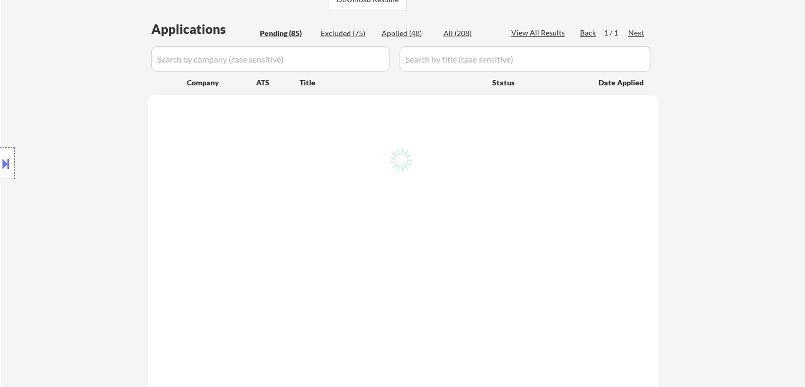
select select ""pending""
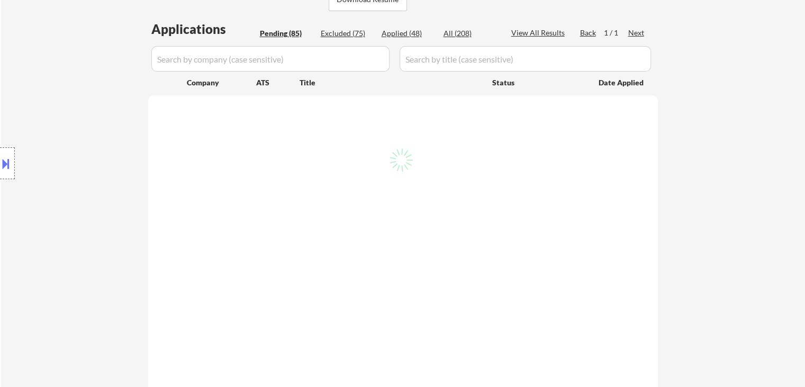
select select ""pending""
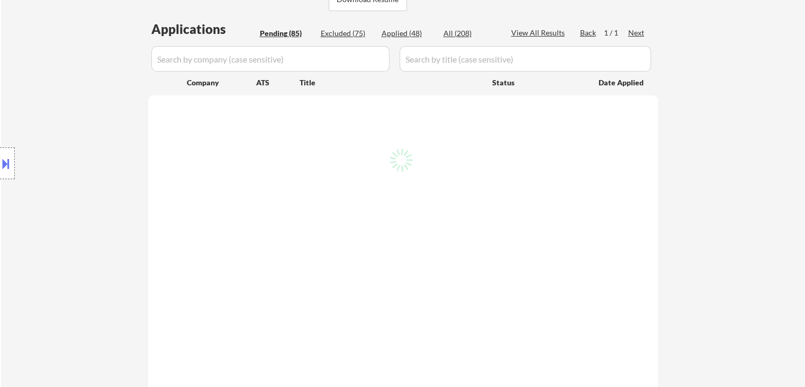
select select ""pending""
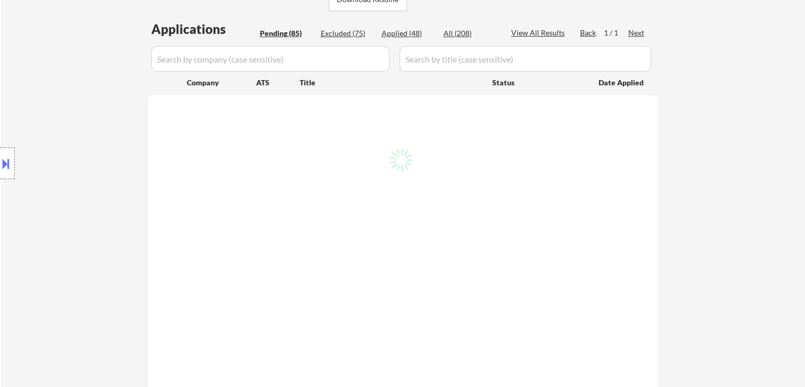
select select ""pending""
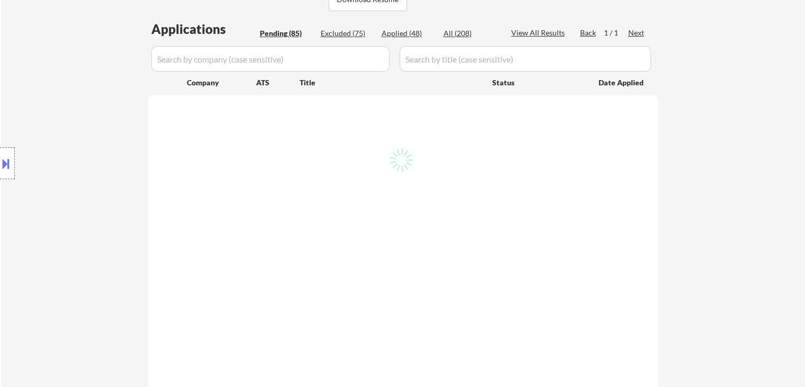
select select ""pending""
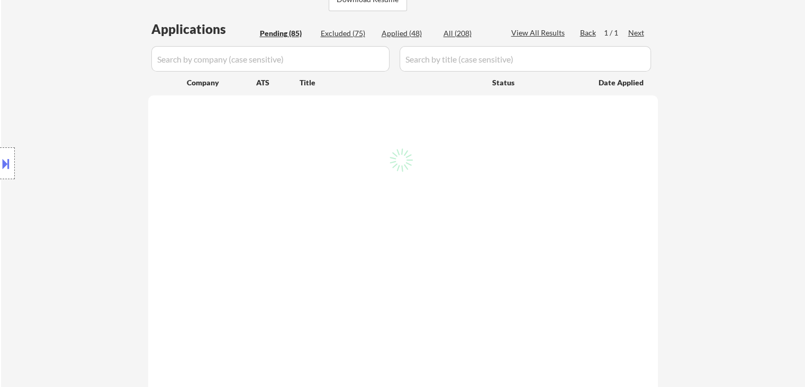
select select ""pending""
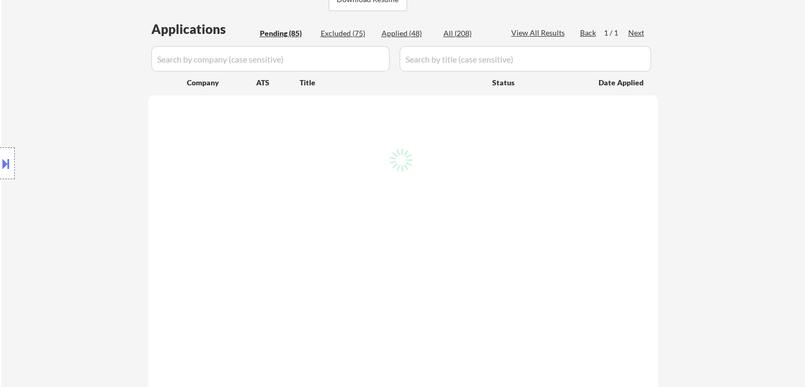
select select ""pending""
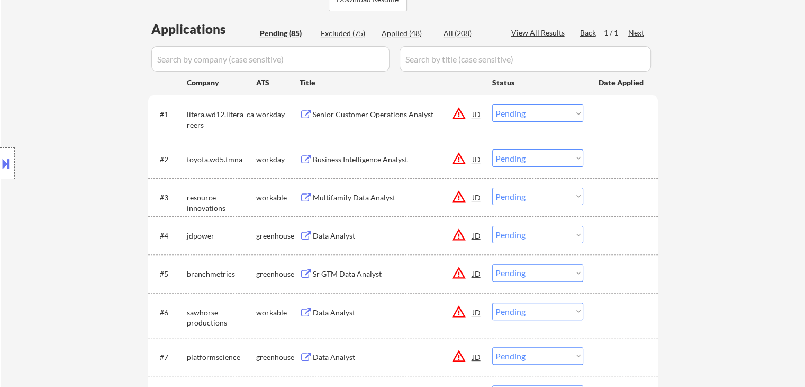
scroll to position [212, 0]
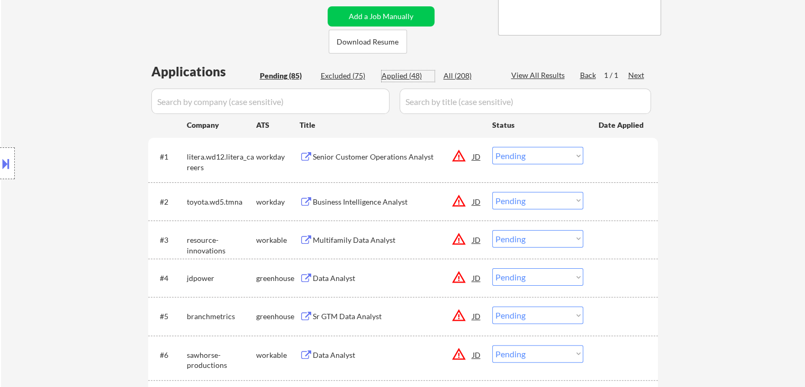
click at [400, 73] on div "Applied (48)" at bounding box center [408, 75] width 53 height 11
select select ""applied""
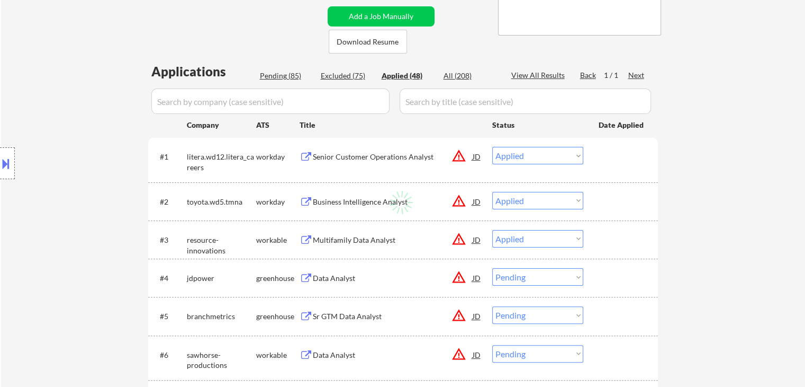
select select ""applied""
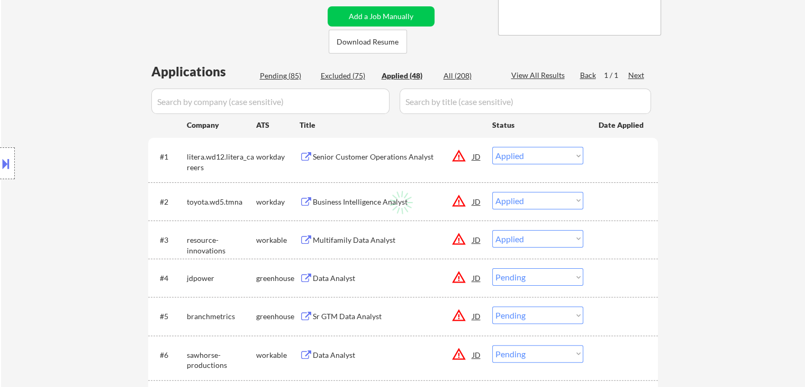
select select ""applied""
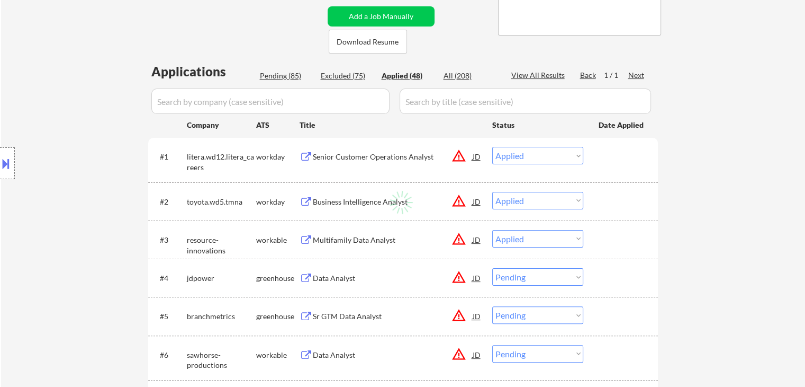
select select ""applied""
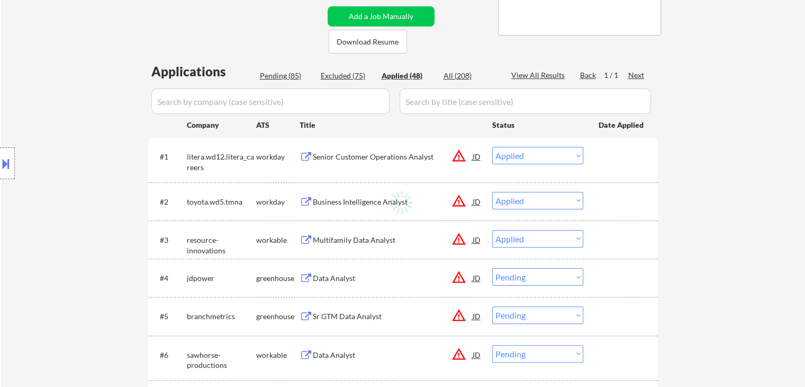
select select ""applied""
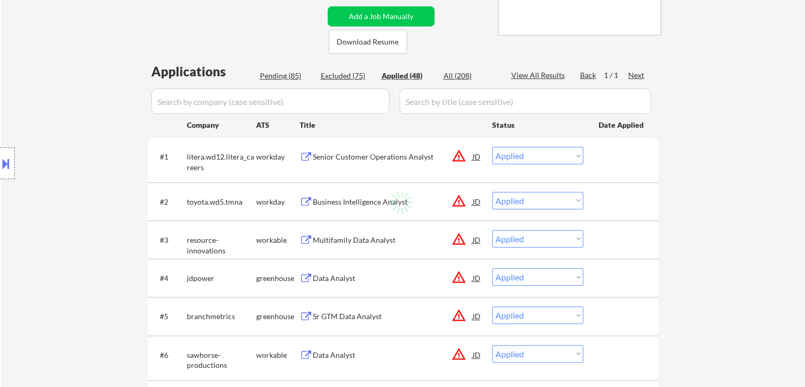
select select ""applied""
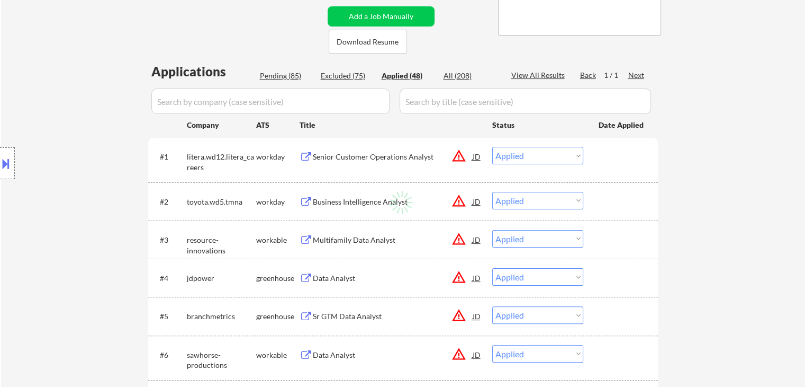
select select ""applied""
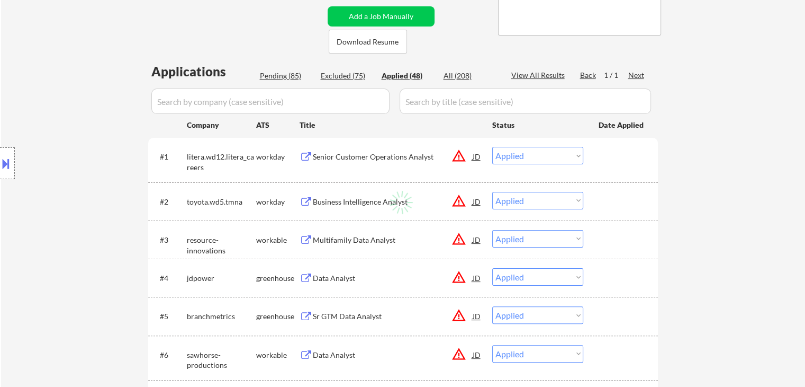
select select ""applied""
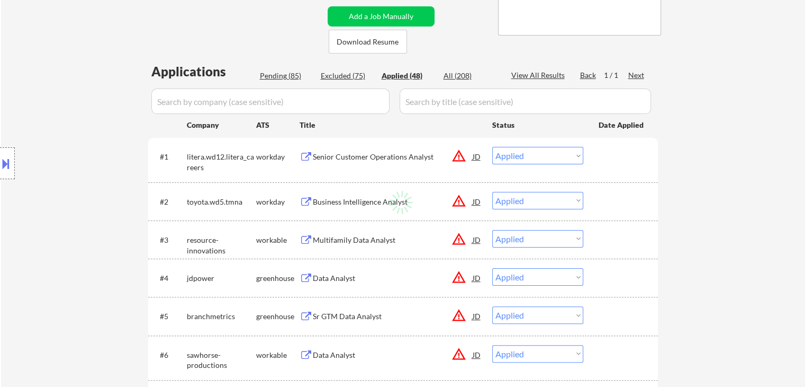
select select ""applied""
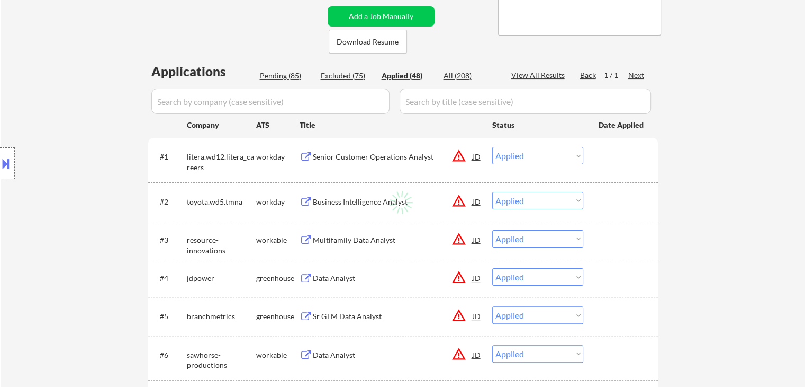
select select ""applied""
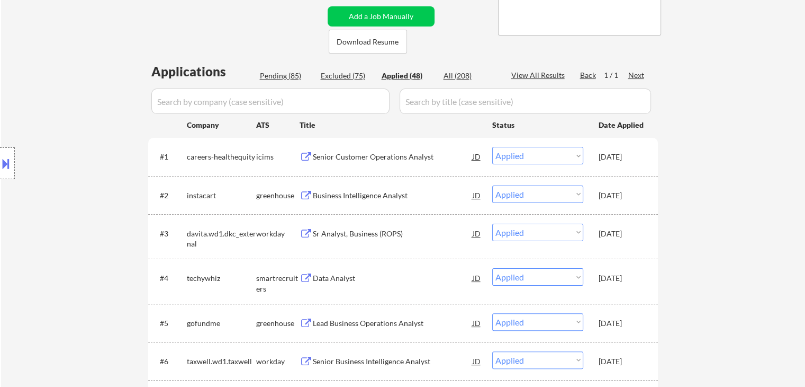
select select ""applied""
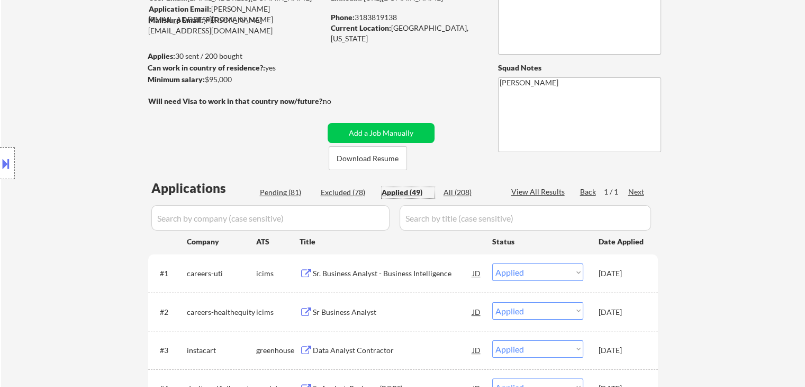
scroll to position [53, 0]
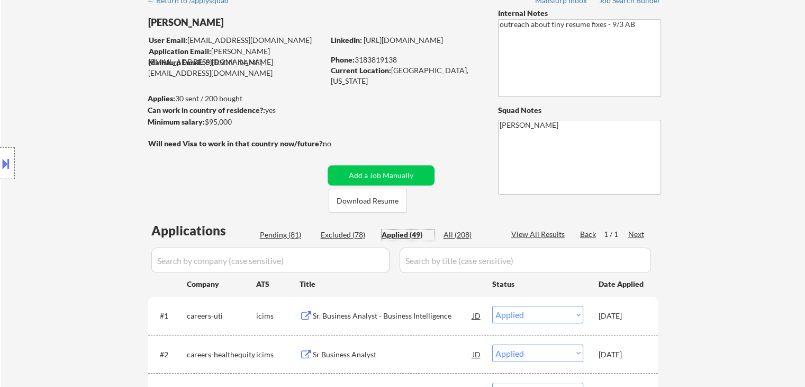
select select ""applied""
